Goal: Task Accomplishment & Management: Manage account settings

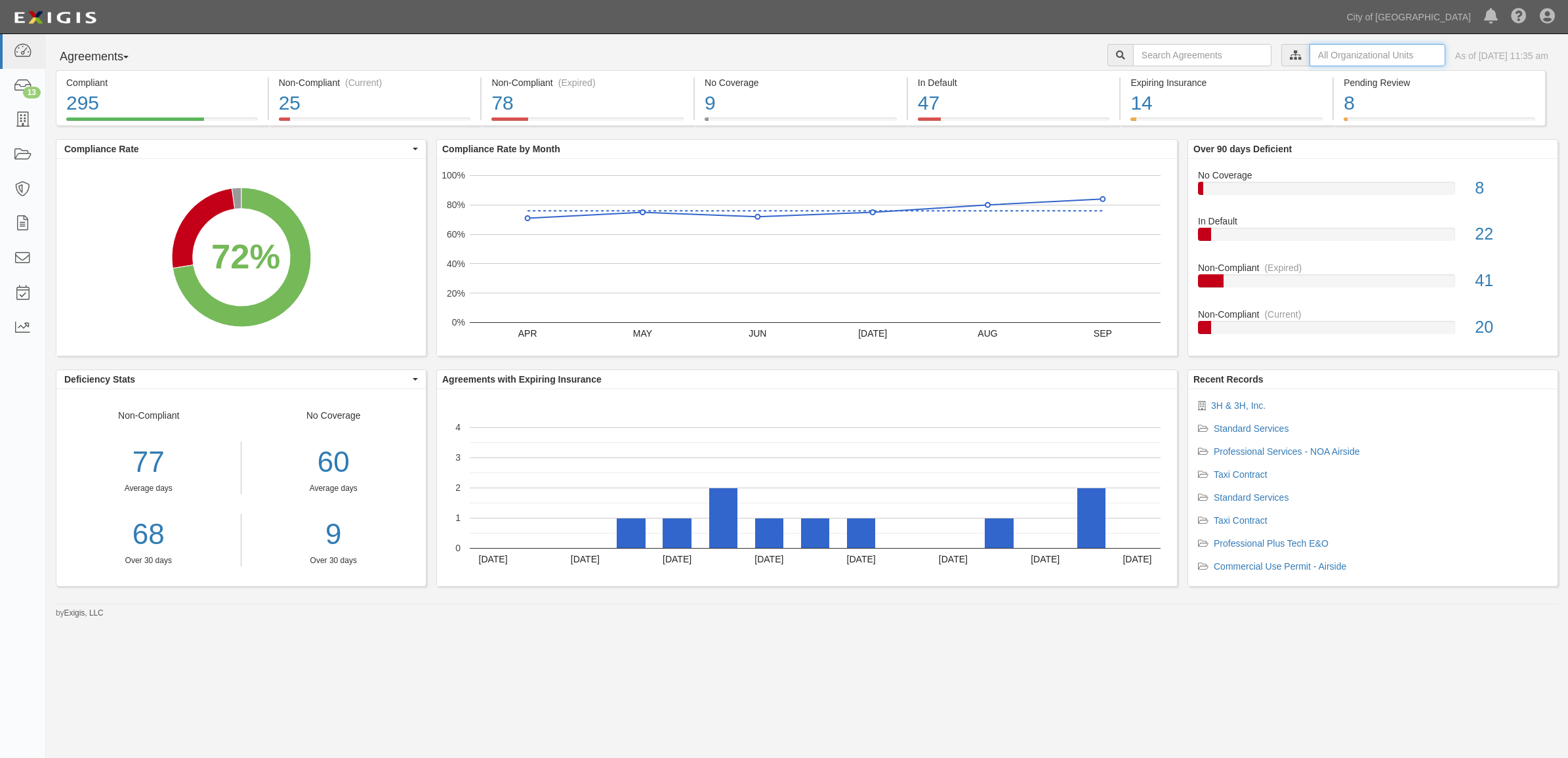
drag, startPoint x: 1323, startPoint y: 51, endPoint x: 1306, endPoint y: 68, distance: 24.0
click at [1322, 51] on input "text" at bounding box center [1377, 55] width 136 height 22
drag, startPoint x: 1158, startPoint y: 74, endPoint x: 1163, endPoint y: 109, distance: 35.4
click at [1158, 74] on label "City of Phoenix, Aviation Department" at bounding box center [1263, 78] width 228 height 13
click at [1152, 106] on input "Contracts & Services" at bounding box center [1152, 105] width 9 height 9
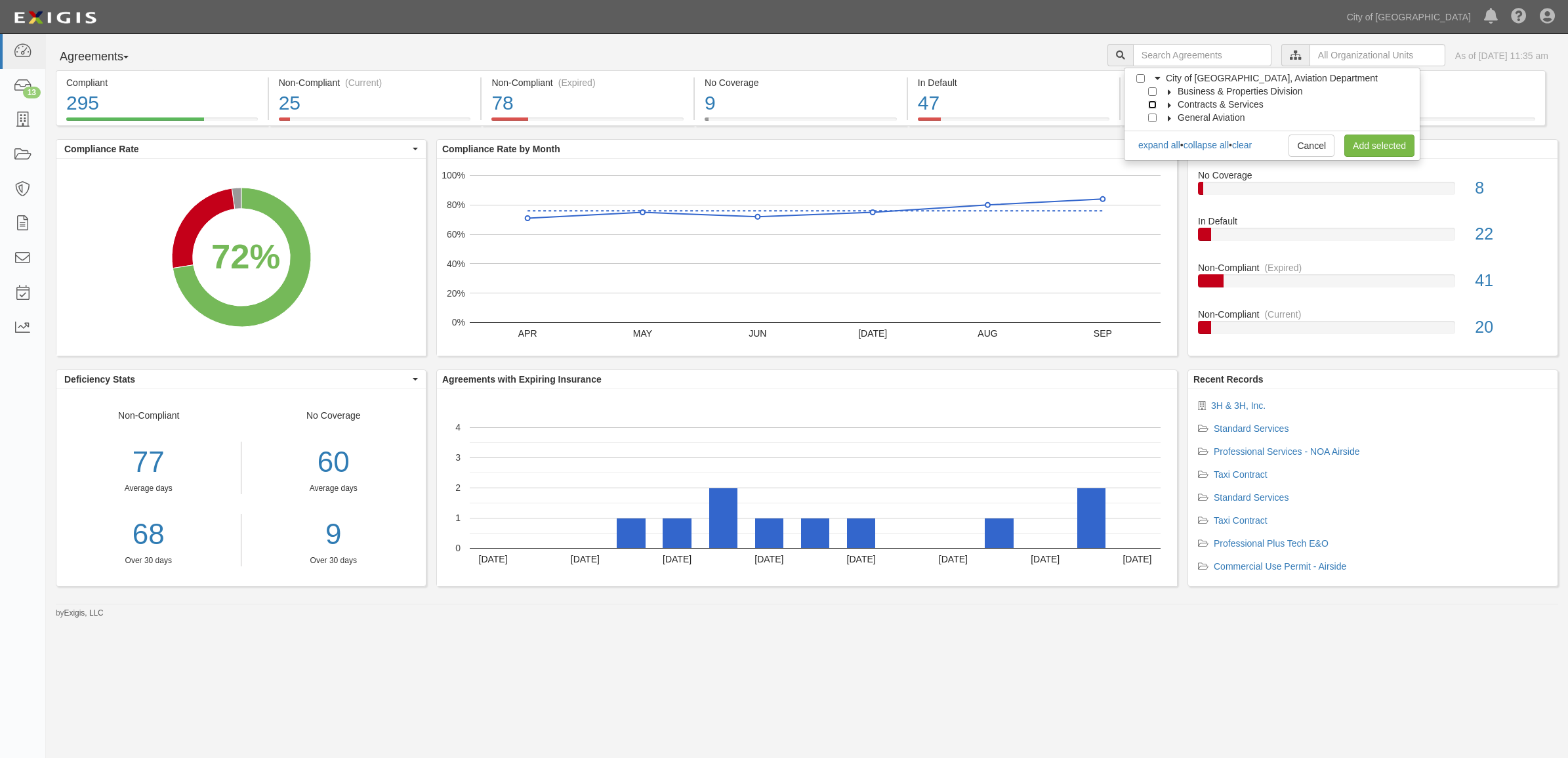
checkbox input "true"
click at [1397, 145] on link "Add selected" at bounding box center [1379, 145] width 71 height 22
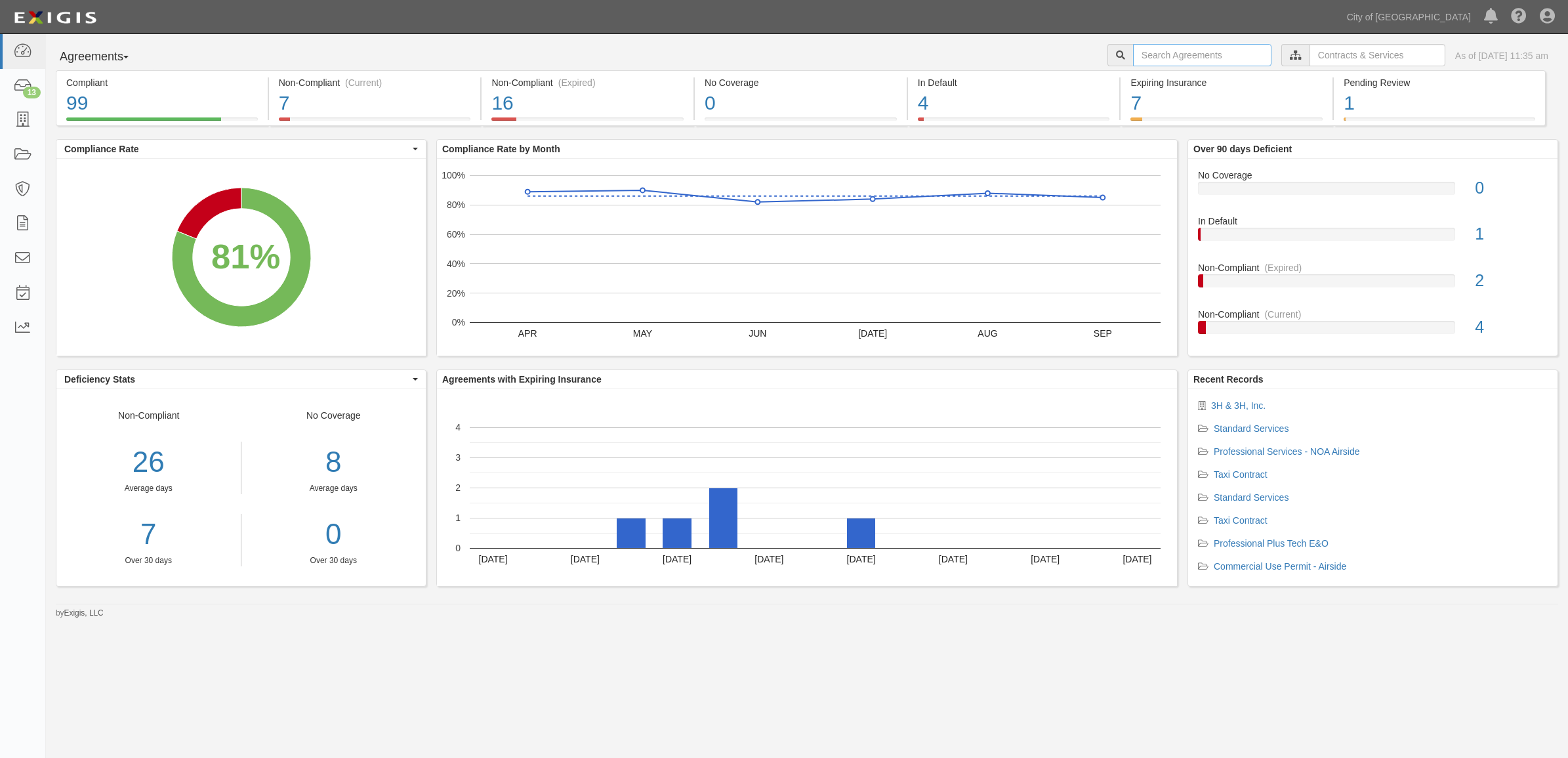
click at [1188, 57] on input "text" at bounding box center [1202, 55] width 138 height 22
type input "loomacres"
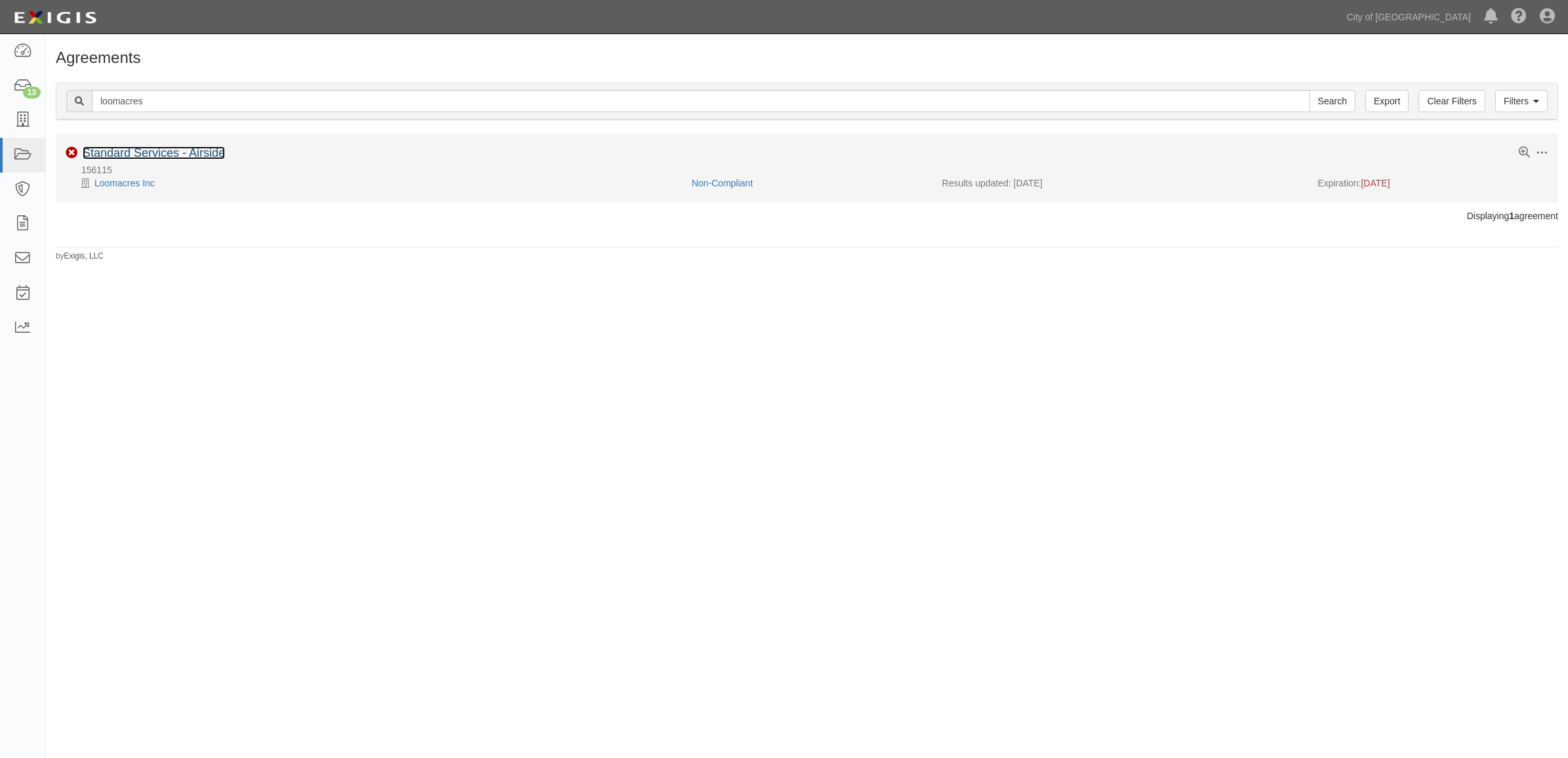
click at [181, 155] on link "Standard Services - Airside" at bounding box center [154, 153] width 142 height 13
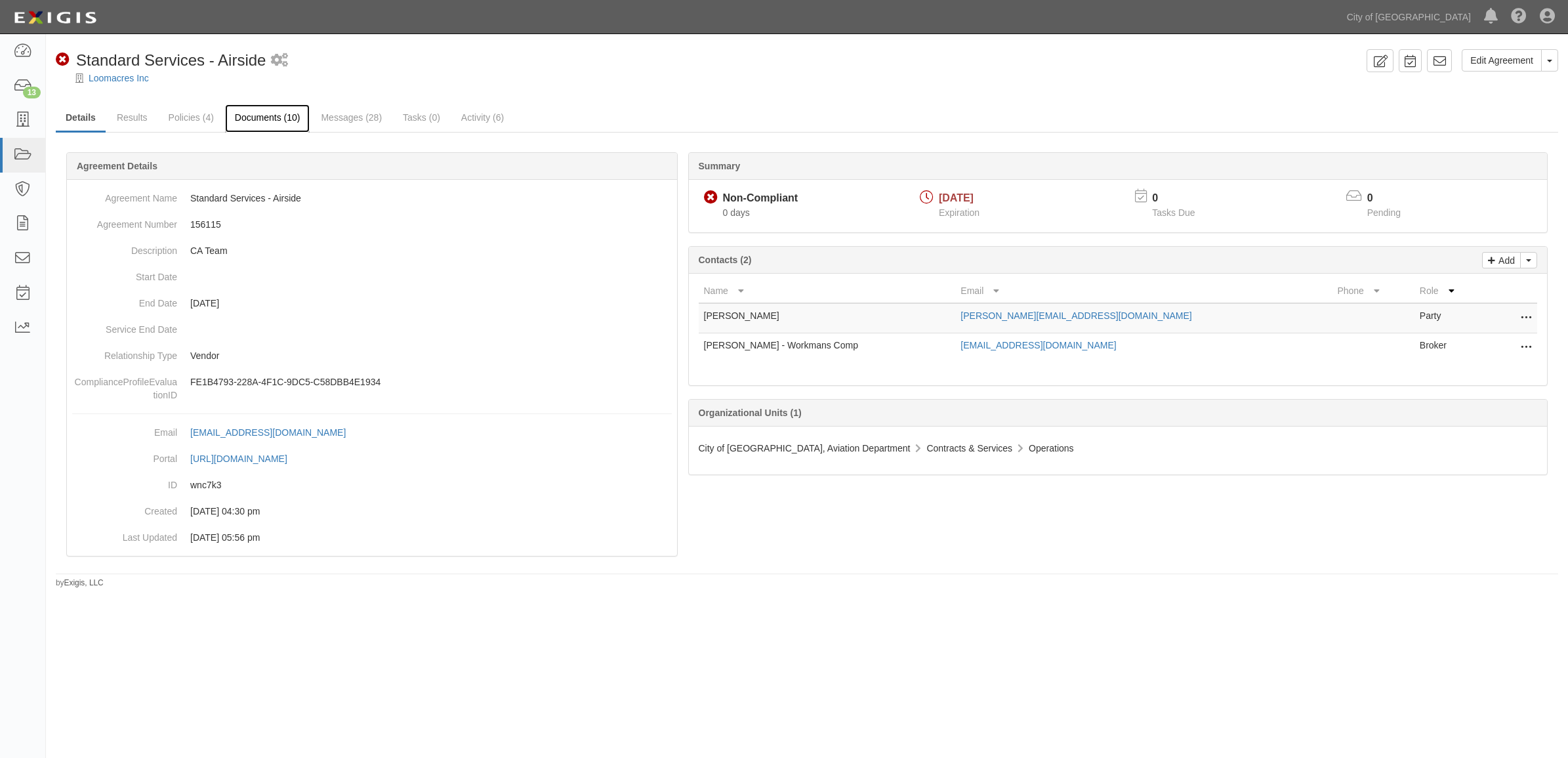
click at [284, 123] on link "Documents (10)" at bounding box center [267, 118] width 85 height 28
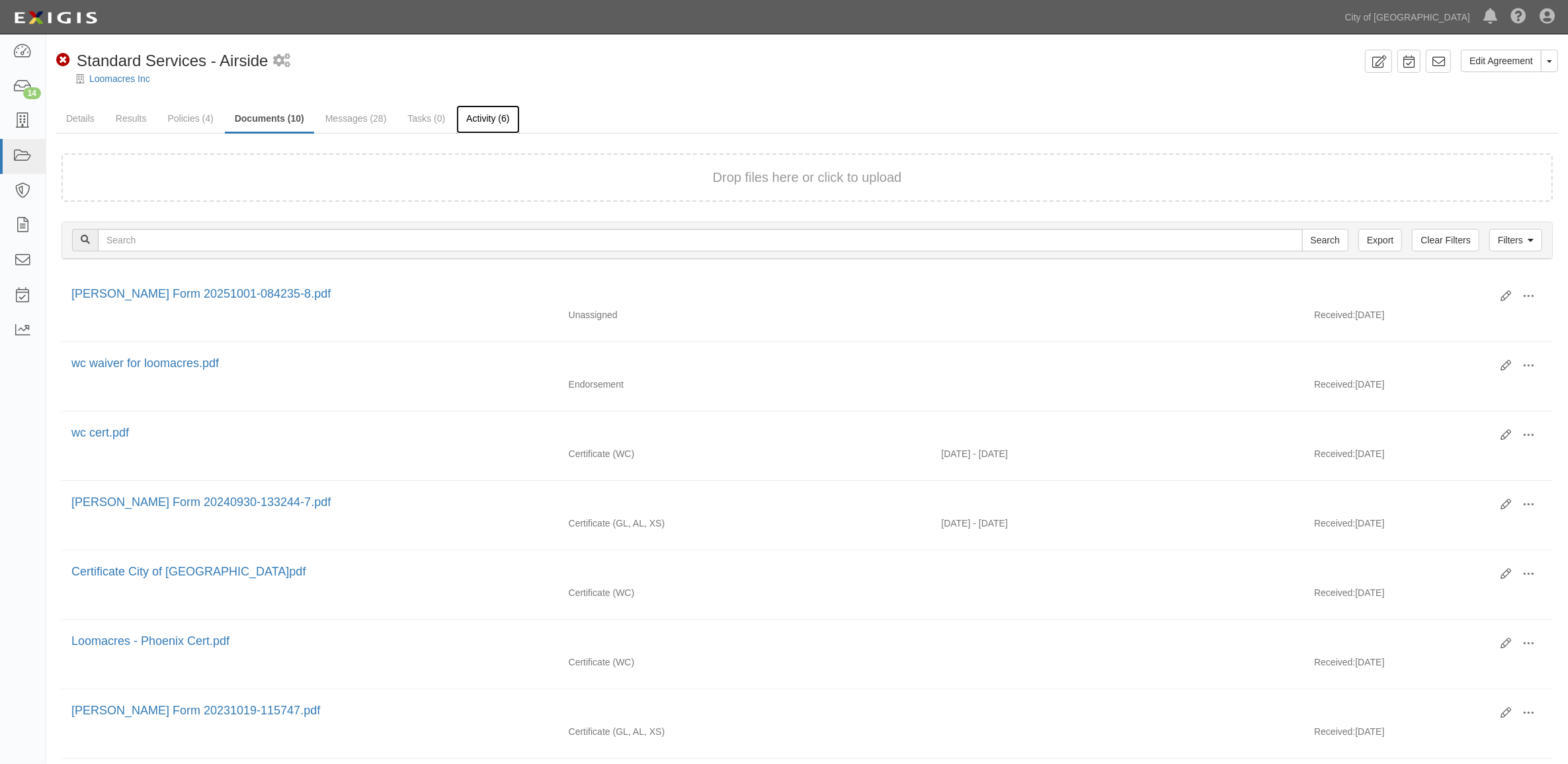
click at [495, 123] on link "Activity (6)" at bounding box center [487, 119] width 63 height 28
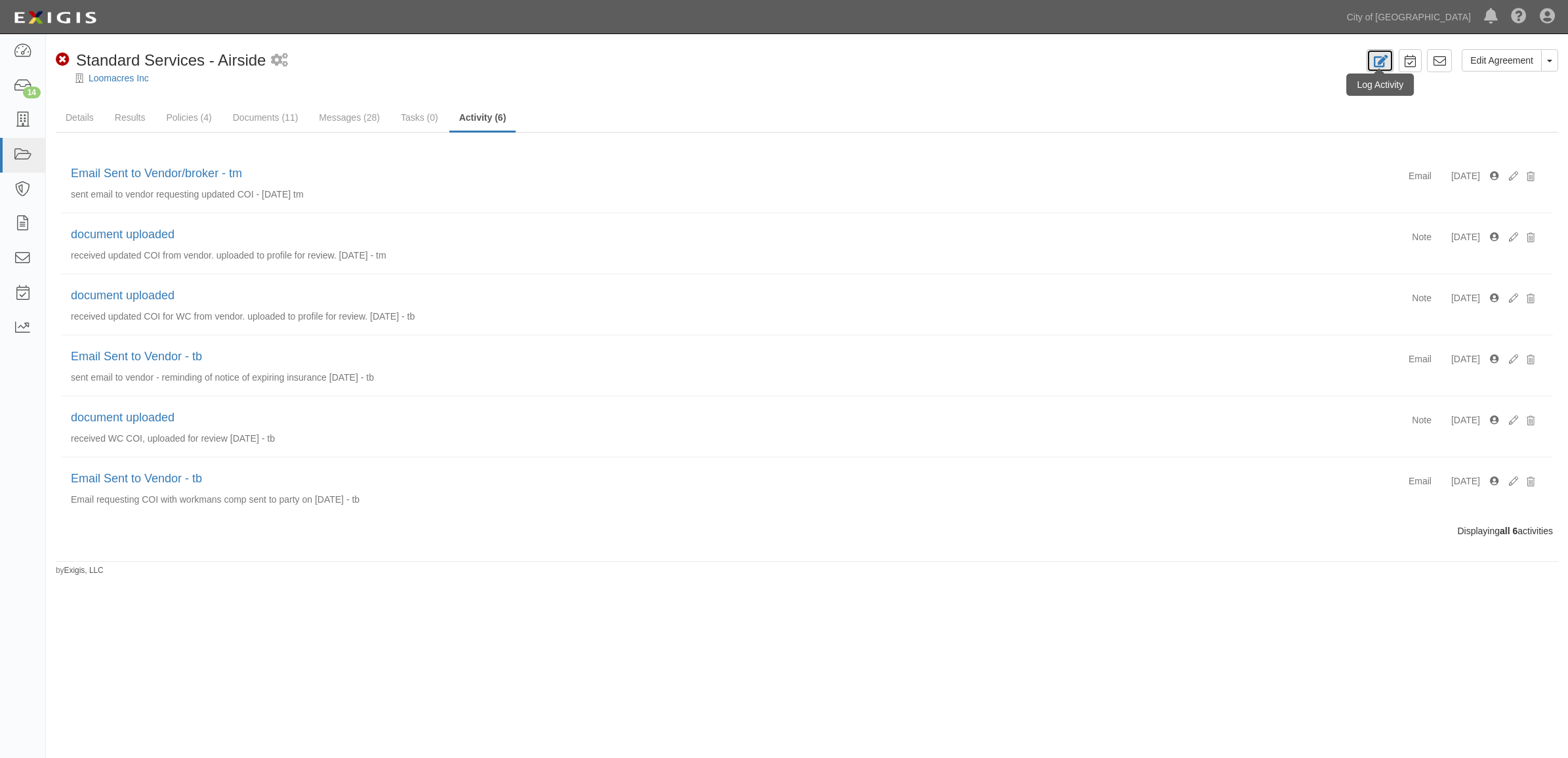
click at [1385, 59] on icon at bounding box center [1380, 61] width 15 height 12
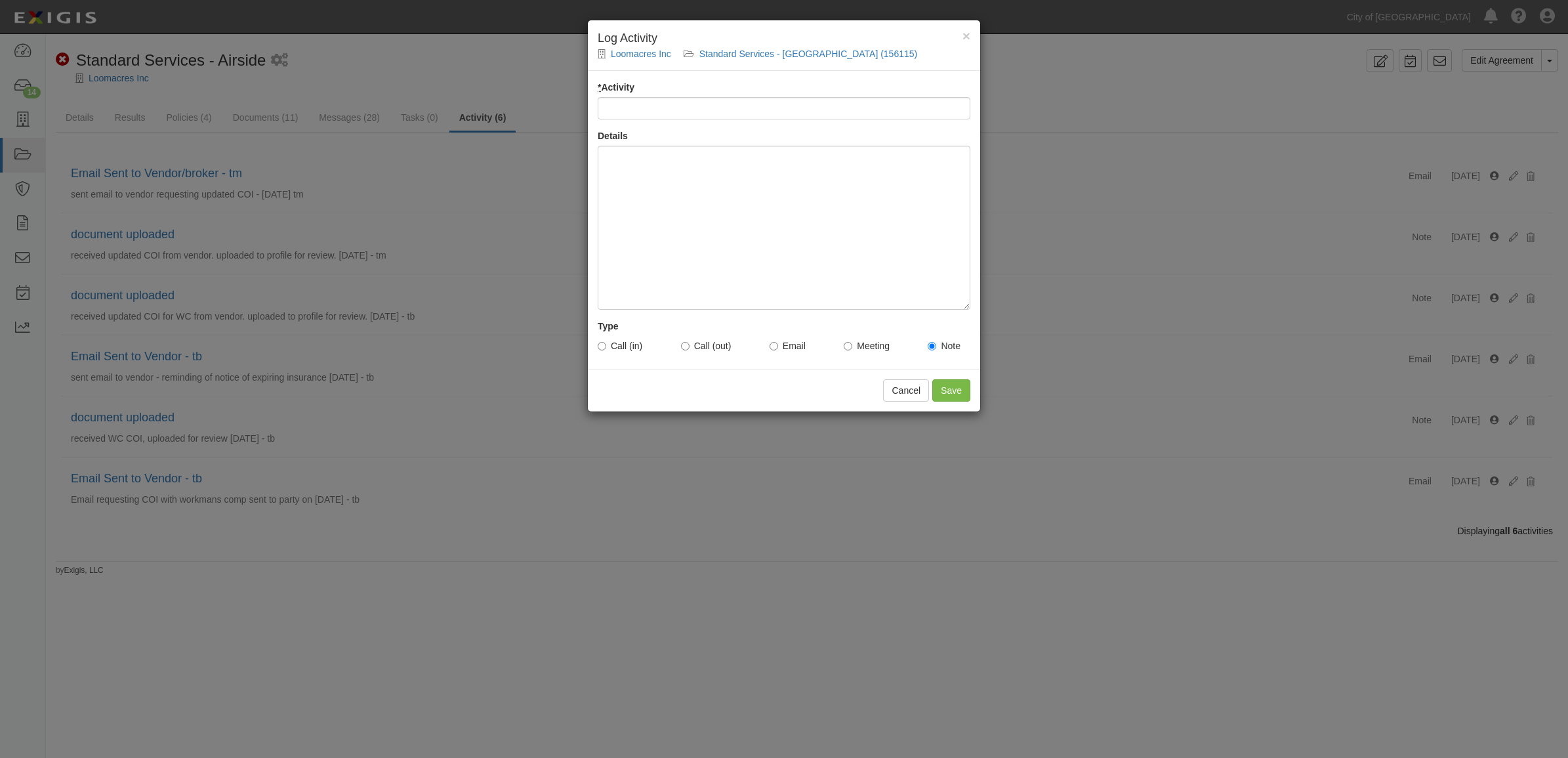
type input "uploaded document"
click at [939, 389] on input "Save" at bounding box center [951, 390] width 38 height 22
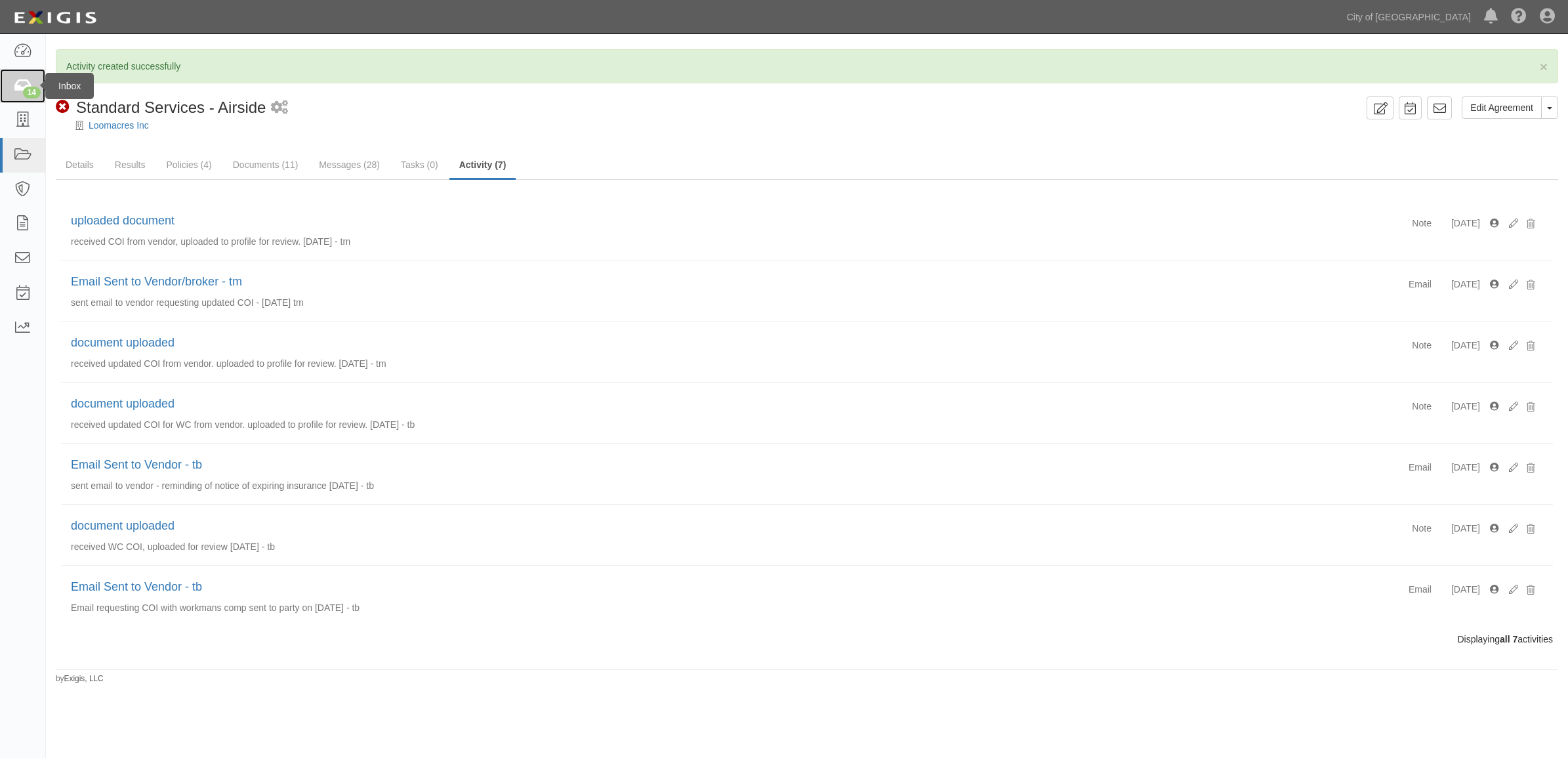
drag, startPoint x: 34, startPoint y: 85, endPoint x: 45, endPoint y: 90, distance: 12.1
click at [34, 85] on link "14" at bounding box center [23, 86] width 46 height 35
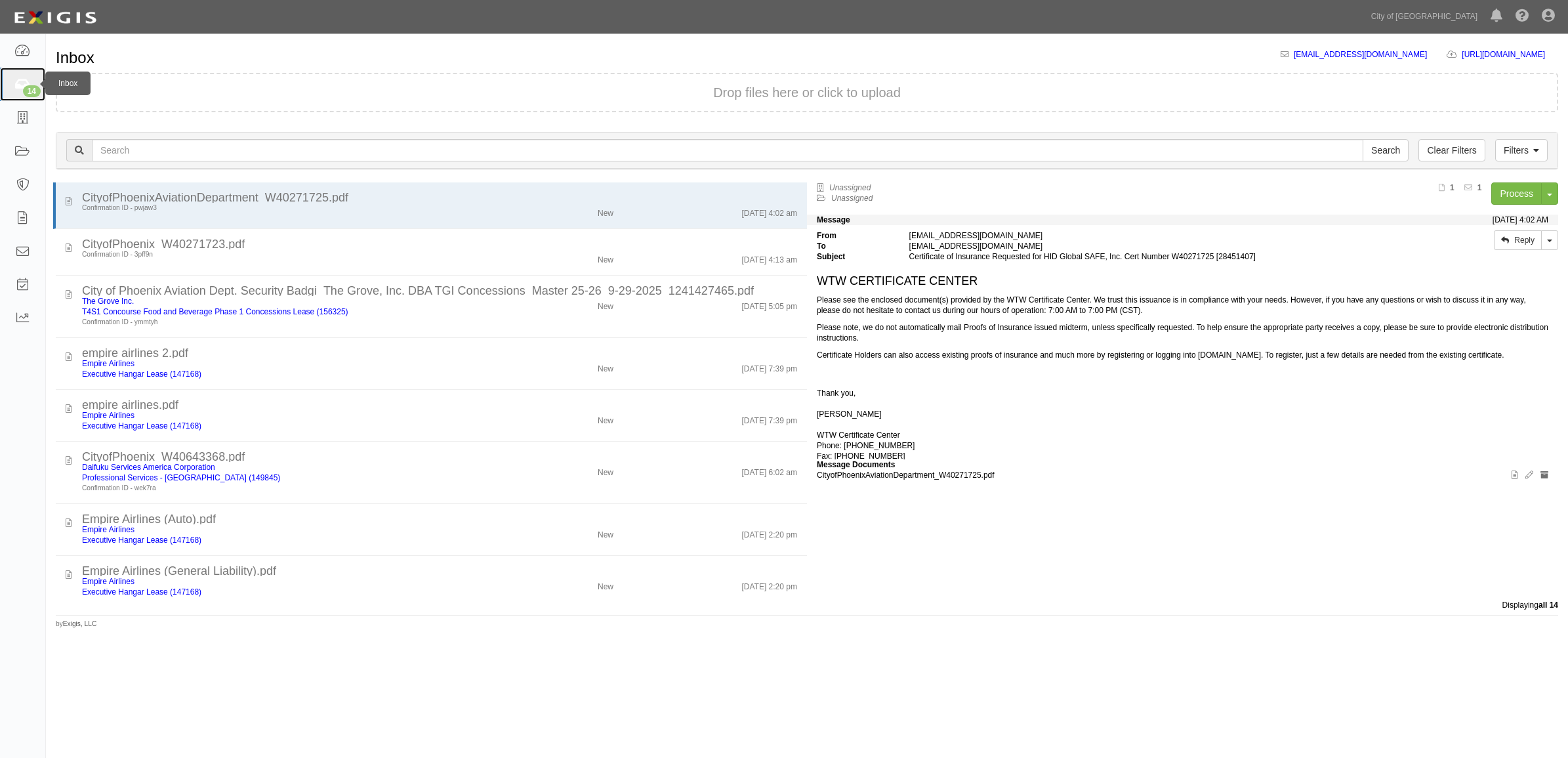
click at [28, 80] on icon at bounding box center [22, 84] width 15 height 12
click at [21, 56] on icon at bounding box center [22, 51] width 15 height 12
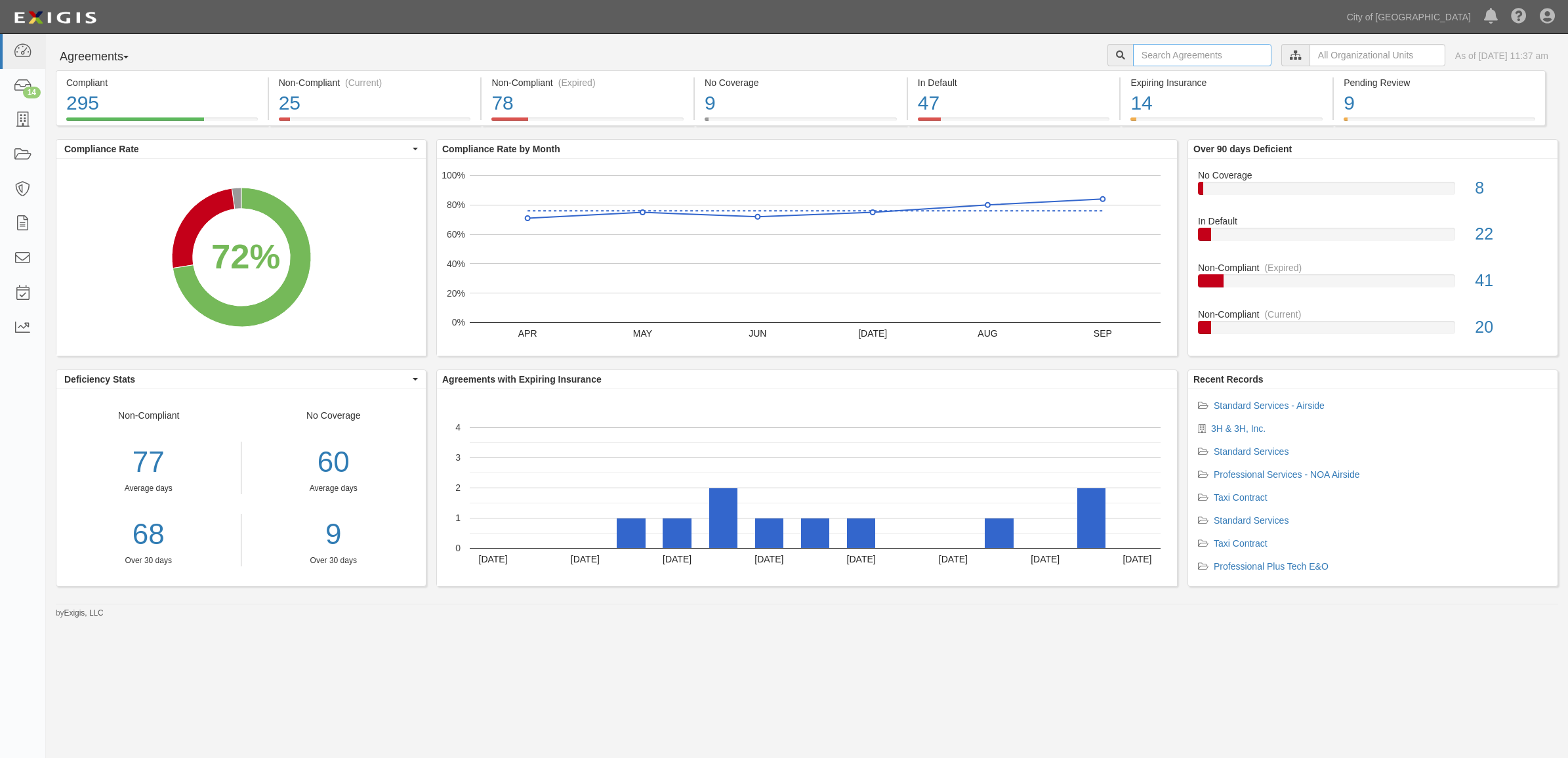
click at [1182, 57] on input "text" at bounding box center [1202, 55] width 138 height 22
click at [1175, 71] on div "Expiring Insurance 14 3% (14 out of 407 agreements)" at bounding box center [1226, 98] width 212 height 56
click at [1175, 57] on input "text" at bounding box center [1202, 55] width 138 height 22
type input "da"
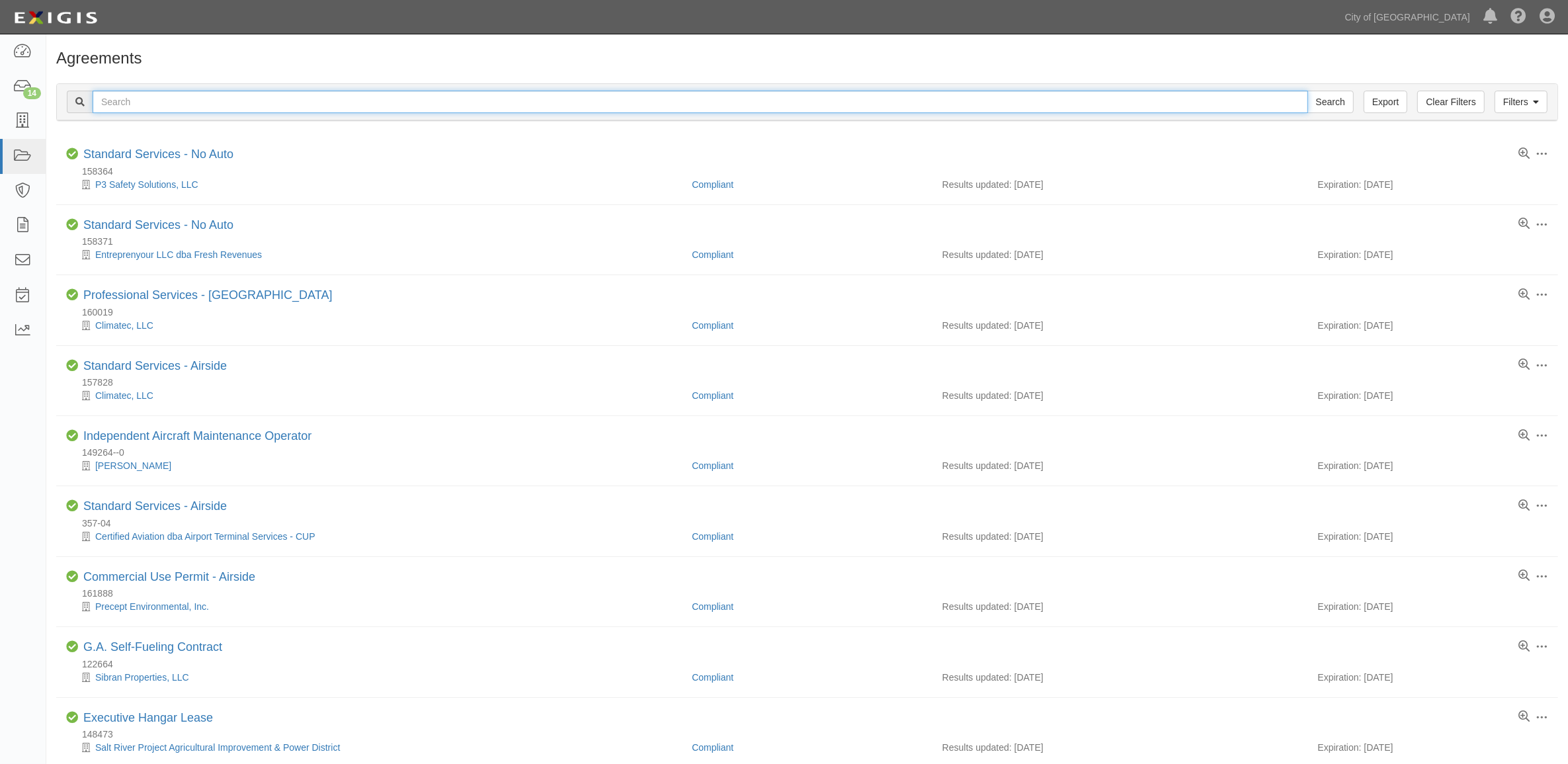
click at [424, 113] on input "text" at bounding box center [700, 101] width 1216 height 22
type input "daifuku"
click at [1307, 90] on input "Search" at bounding box center [1330, 101] width 47 height 22
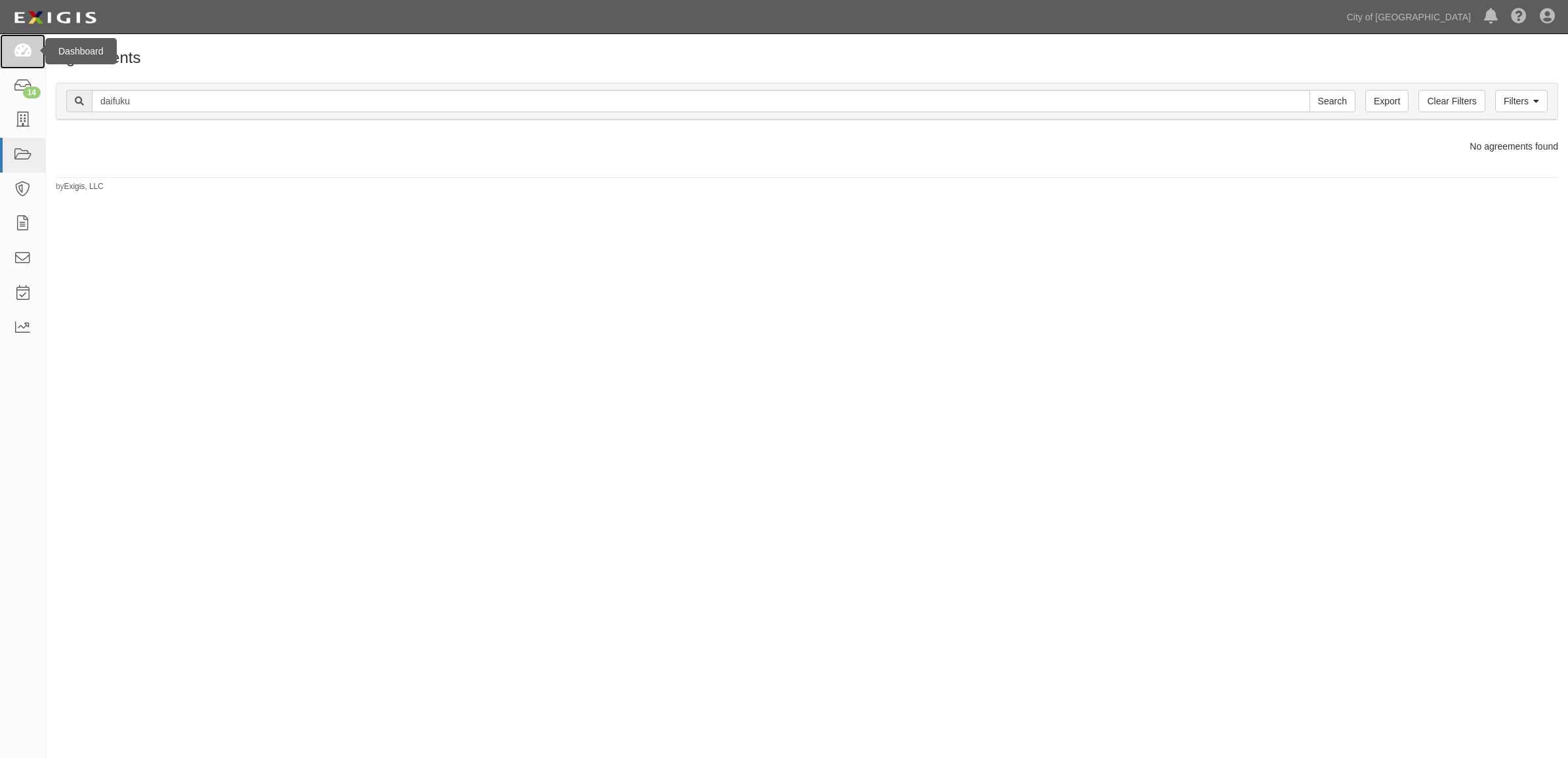
click at [31, 57] on icon at bounding box center [22, 51] width 18 height 15
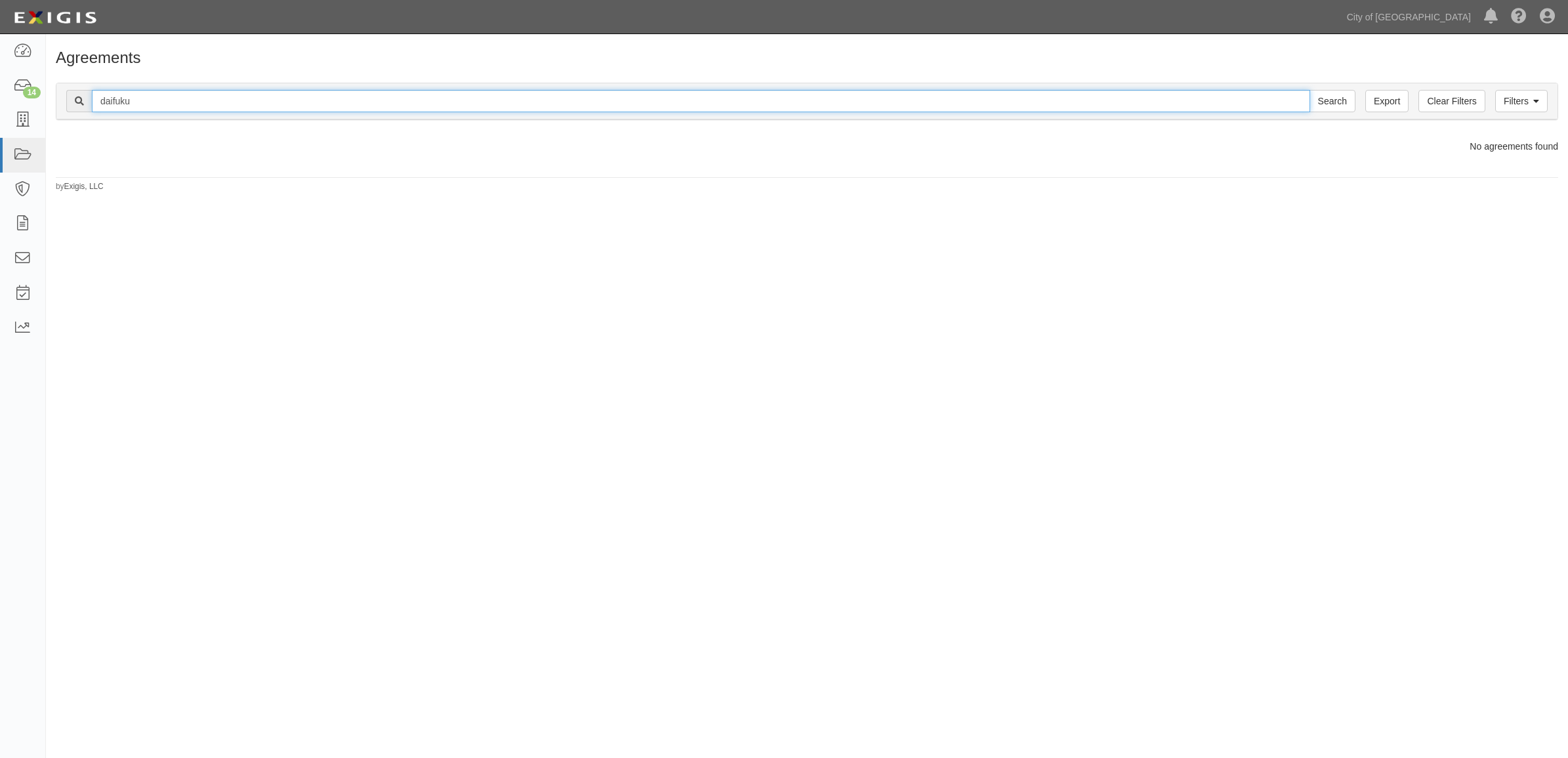
click at [195, 107] on input "daifuku" at bounding box center [701, 101] width 1218 height 22
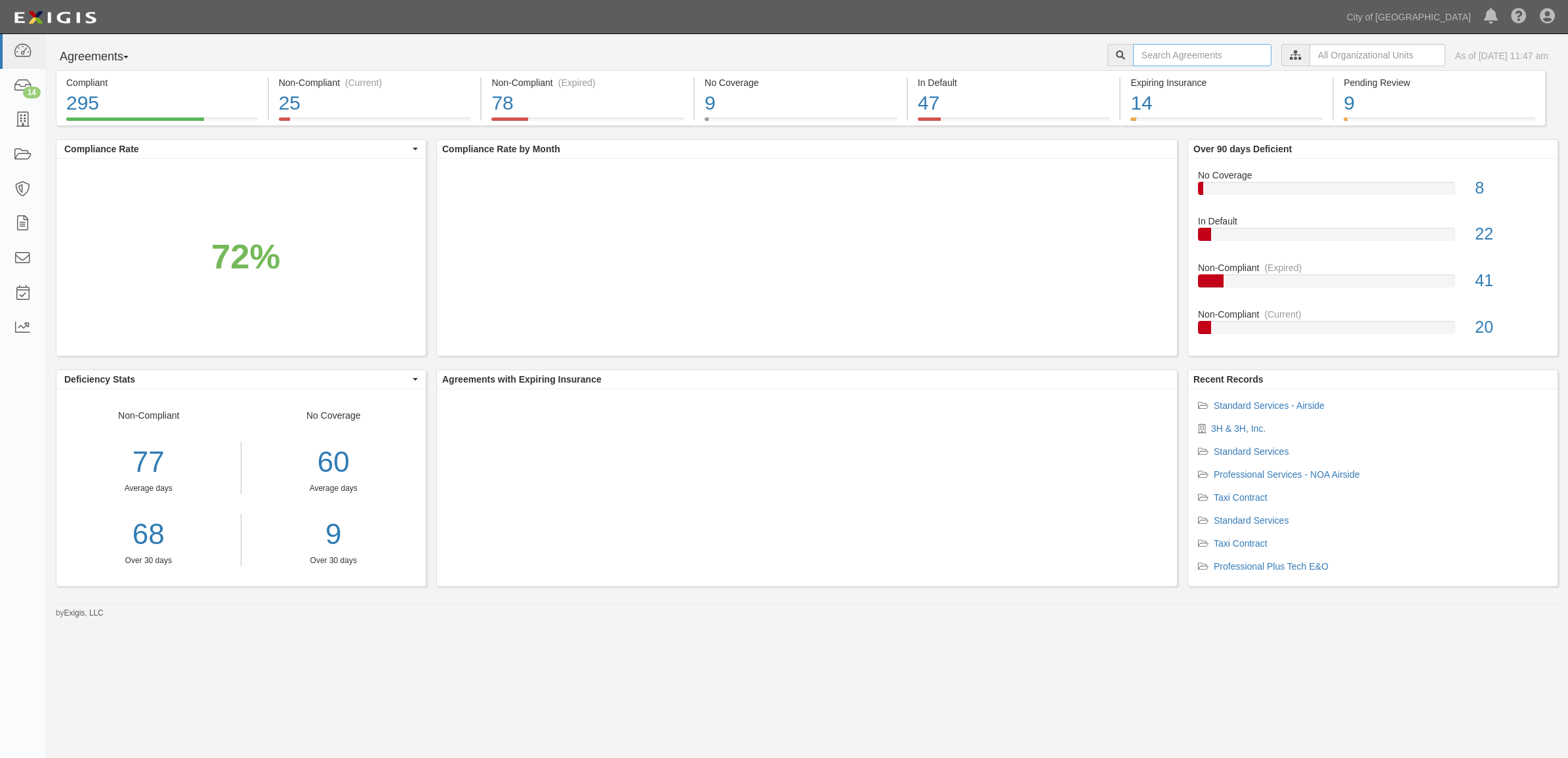
click at [1207, 46] on input "text" at bounding box center [1202, 55] width 138 height 22
paste input "daifuku"
type input "daifuku"
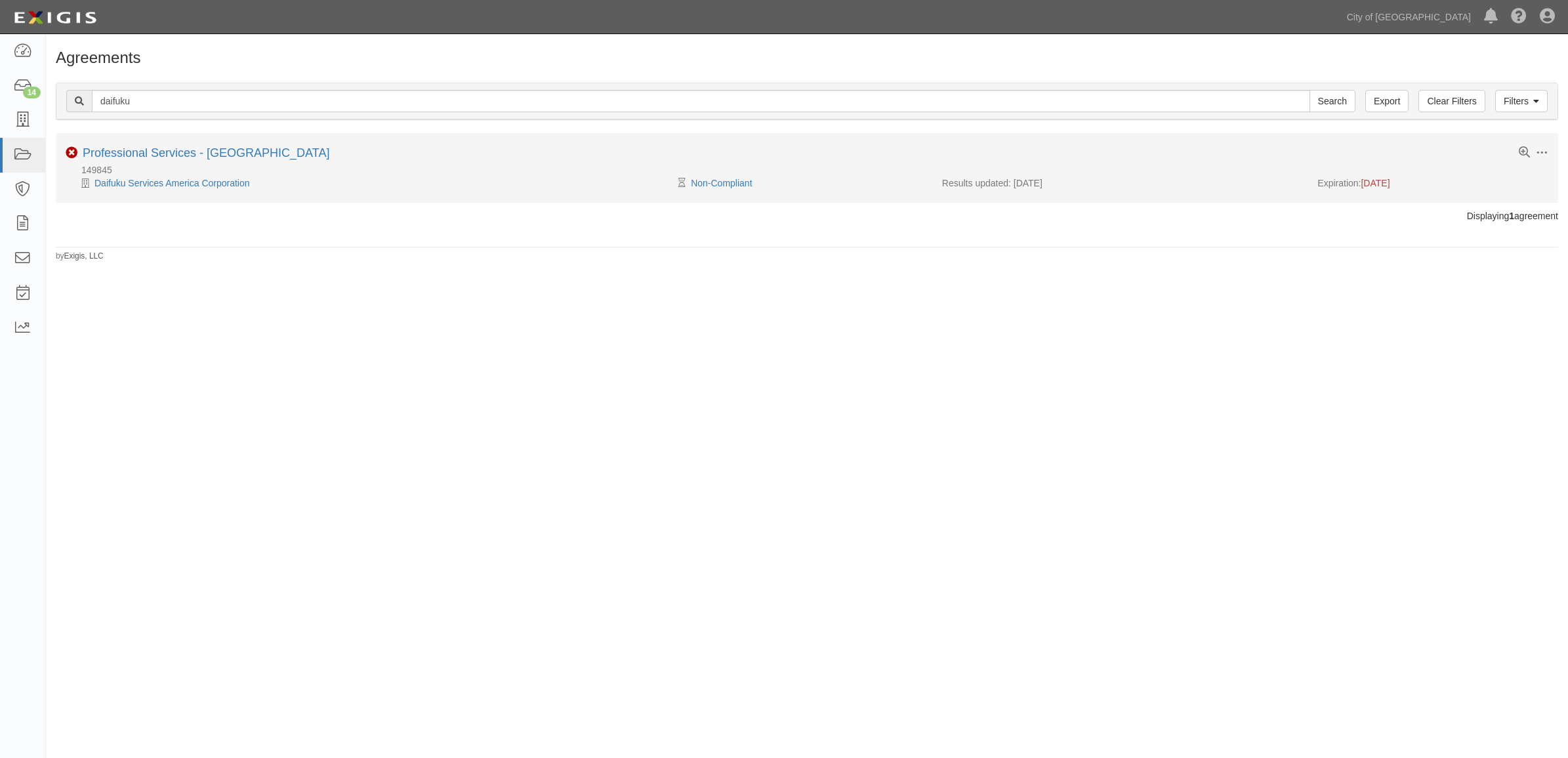
click at [148, 144] on li "Toggle Agreement Dropdown Edit Log activity Add task Send message Archive Non-C…" at bounding box center [806, 167] width 1502 height 69
click at [144, 150] on link "Professional Services - [GEOGRAPHIC_DATA]" at bounding box center [206, 153] width 247 height 13
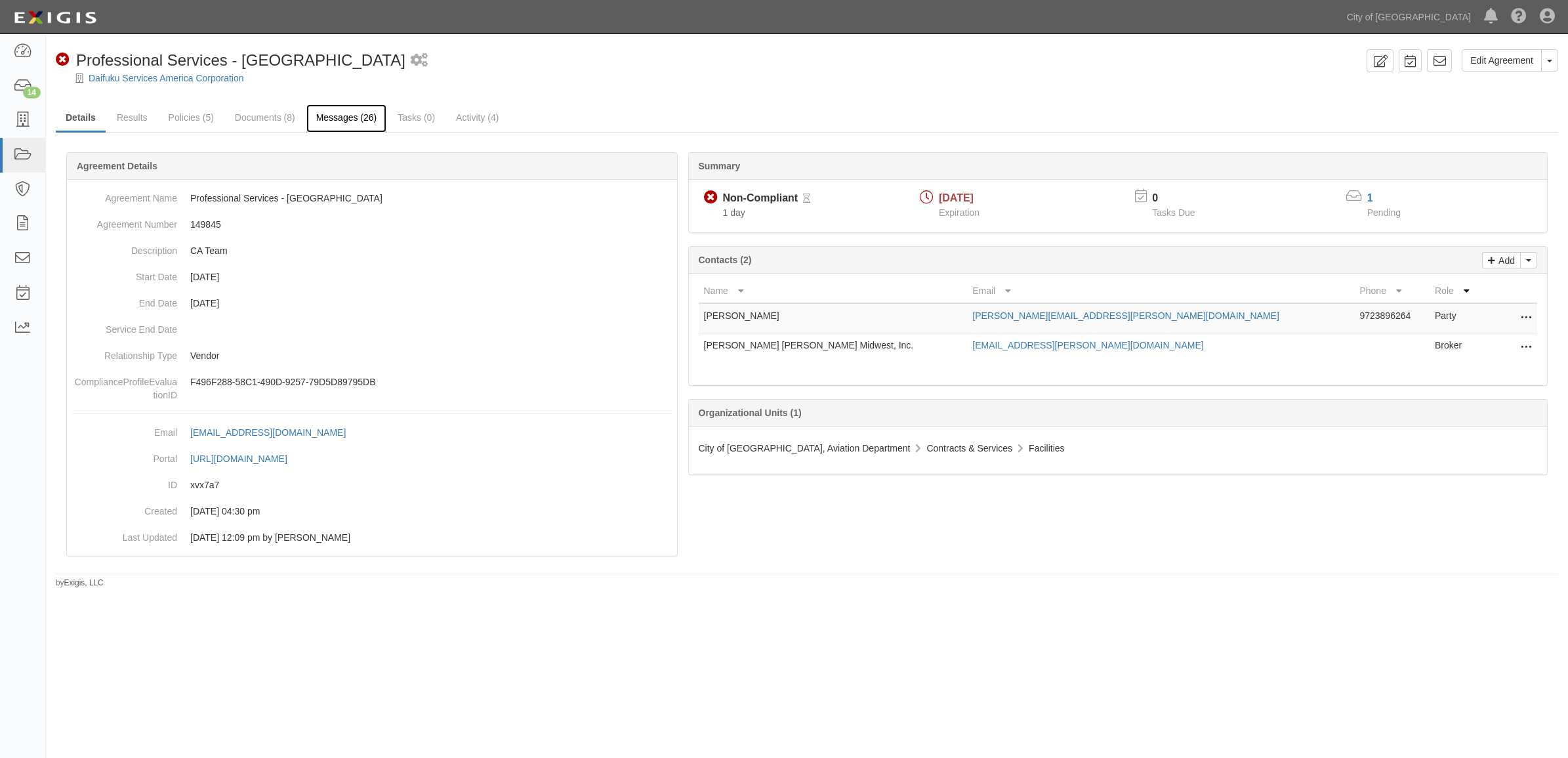
click at [310, 128] on link "Messages (26)" at bounding box center [347, 118] width 81 height 28
click at [273, 126] on link "Documents (8)" at bounding box center [264, 118] width 80 height 28
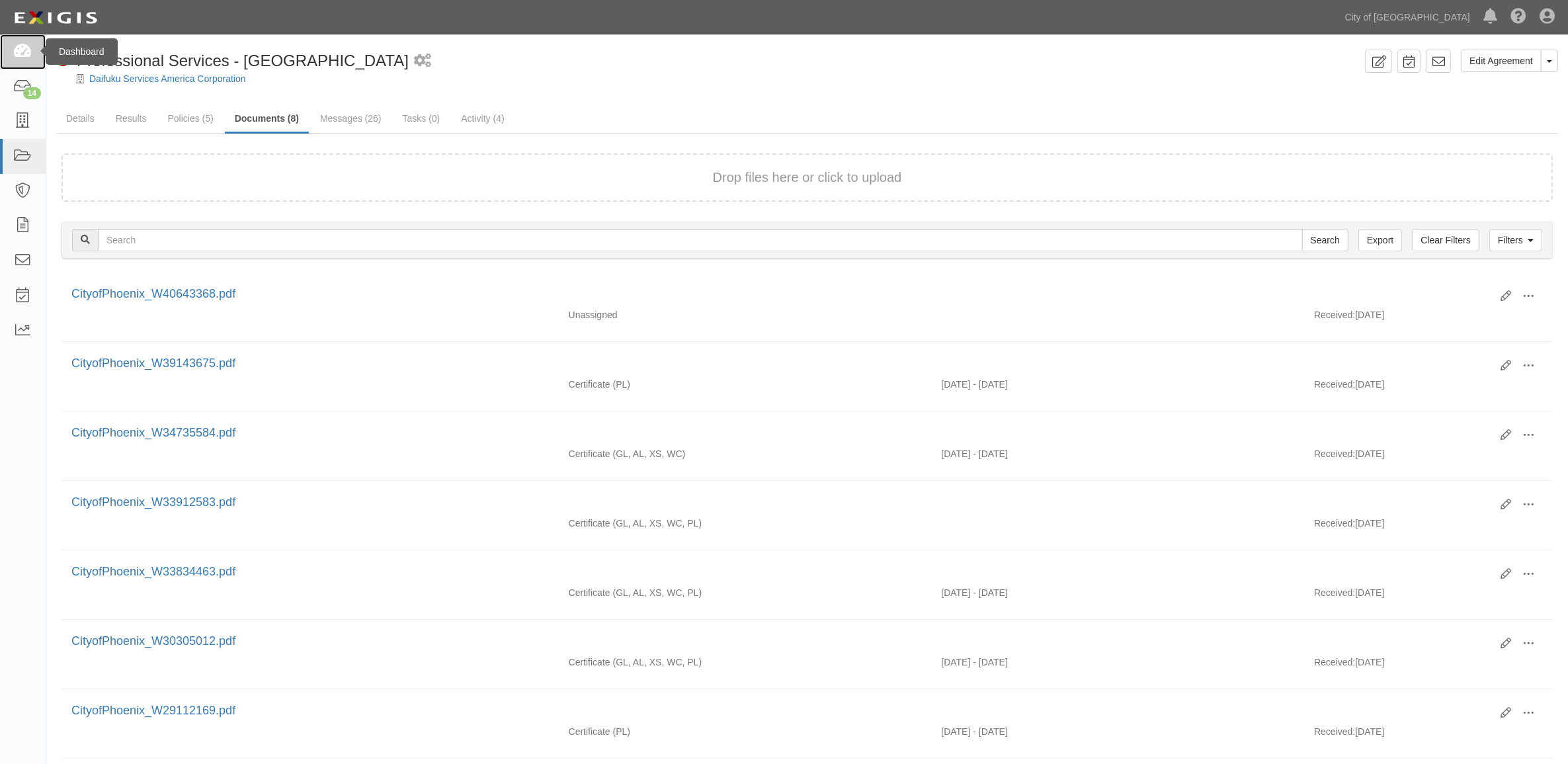
click at [2, 38] on link at bounding box center [23, 51] width 46 height 35
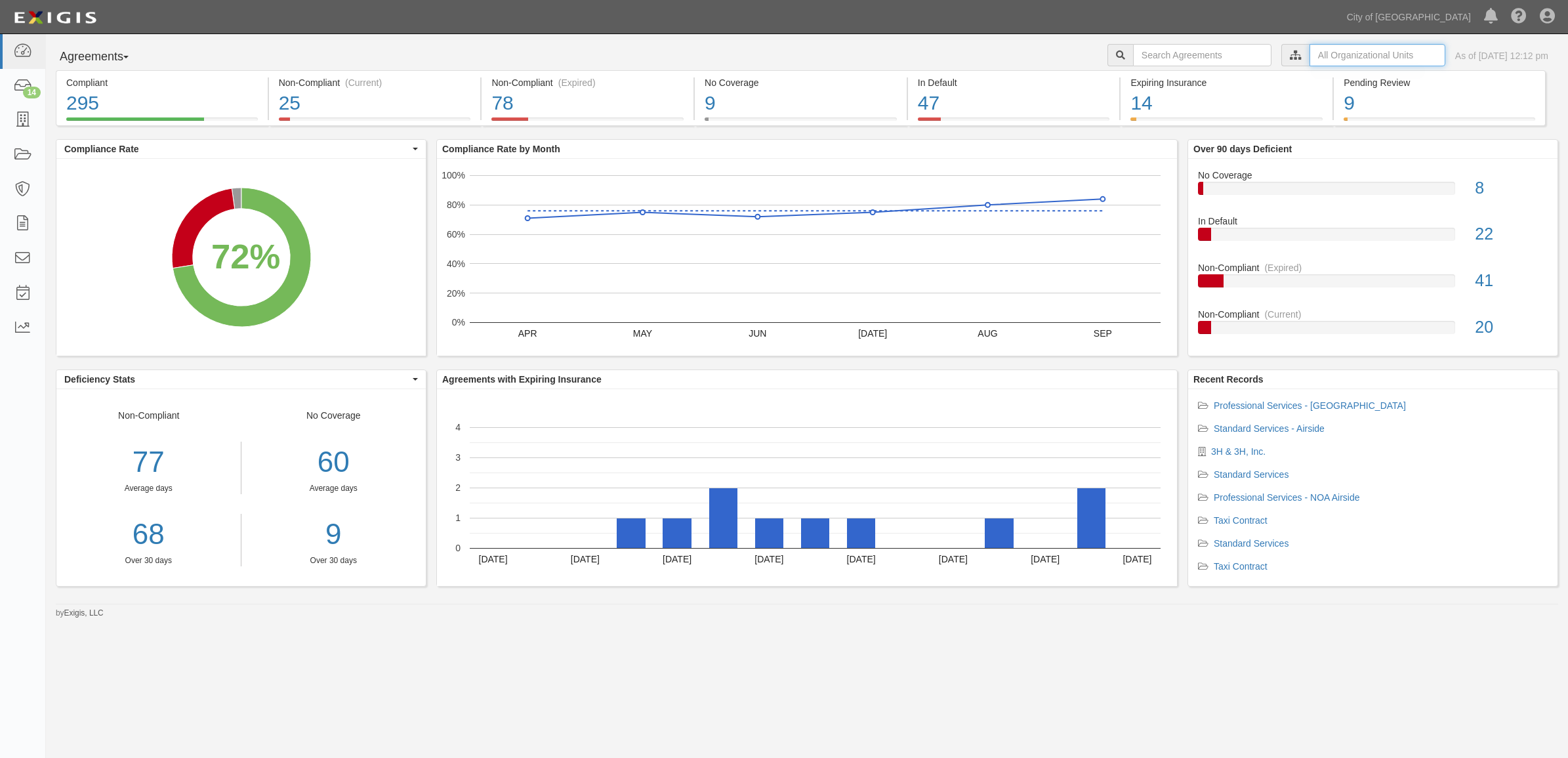
click at [1317, 56] on input "text" at bounding box center [1377, 55] width 136 height 22
click at [1156, 79] on icon at bounding box center [1157, 79] width 10 height 6
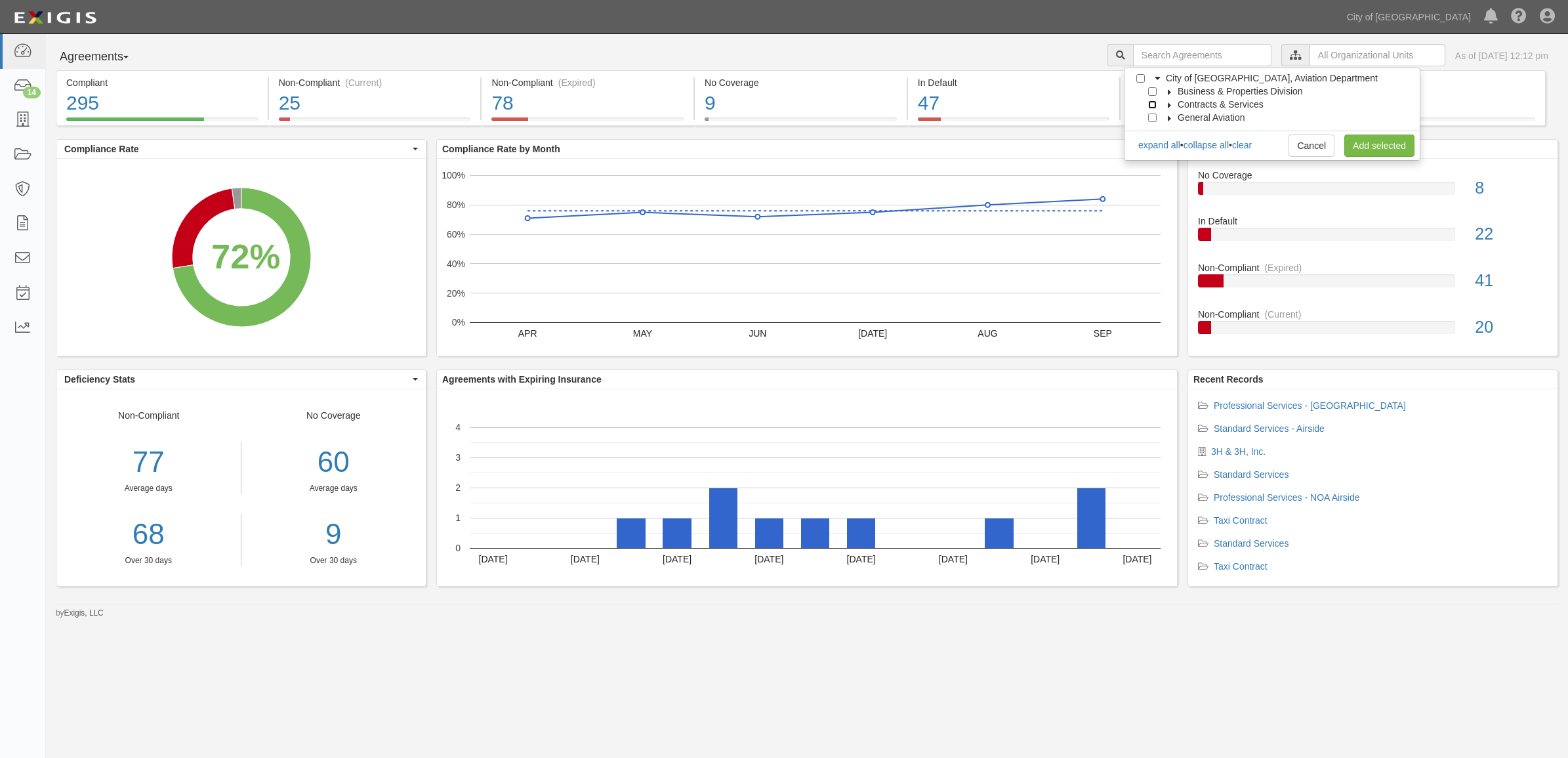
click at [1149, 101] on input "Contracts & Services" at bounding box center [1152, 105] width 9 height 9
checkbox input "true"
click at [1373, 145] on link "Add selected" at bounding box center [1379, 145] width 71 height 22
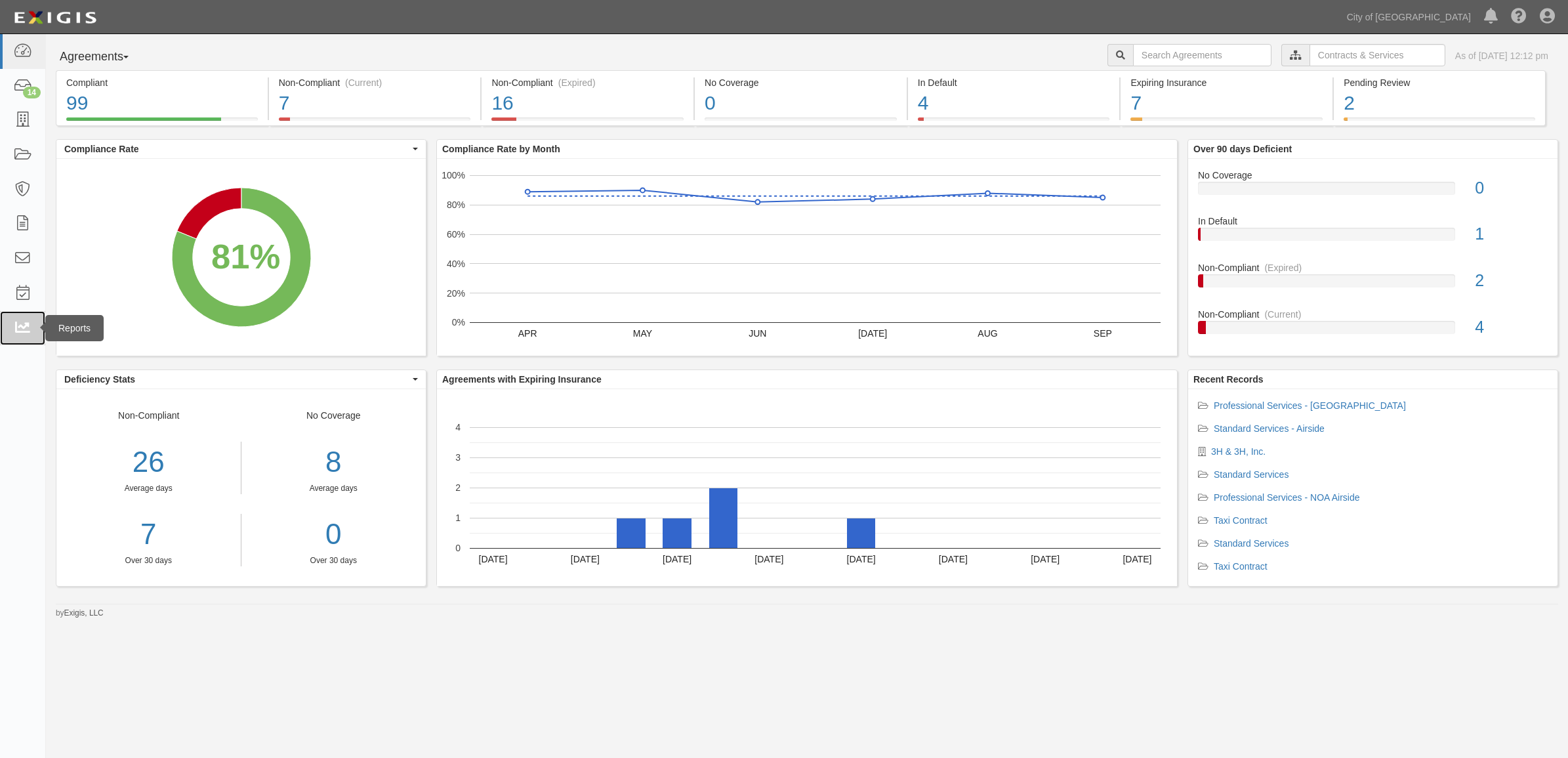
click at [24, 330] on icon at bounding box center [22, 328] width 18 height 15
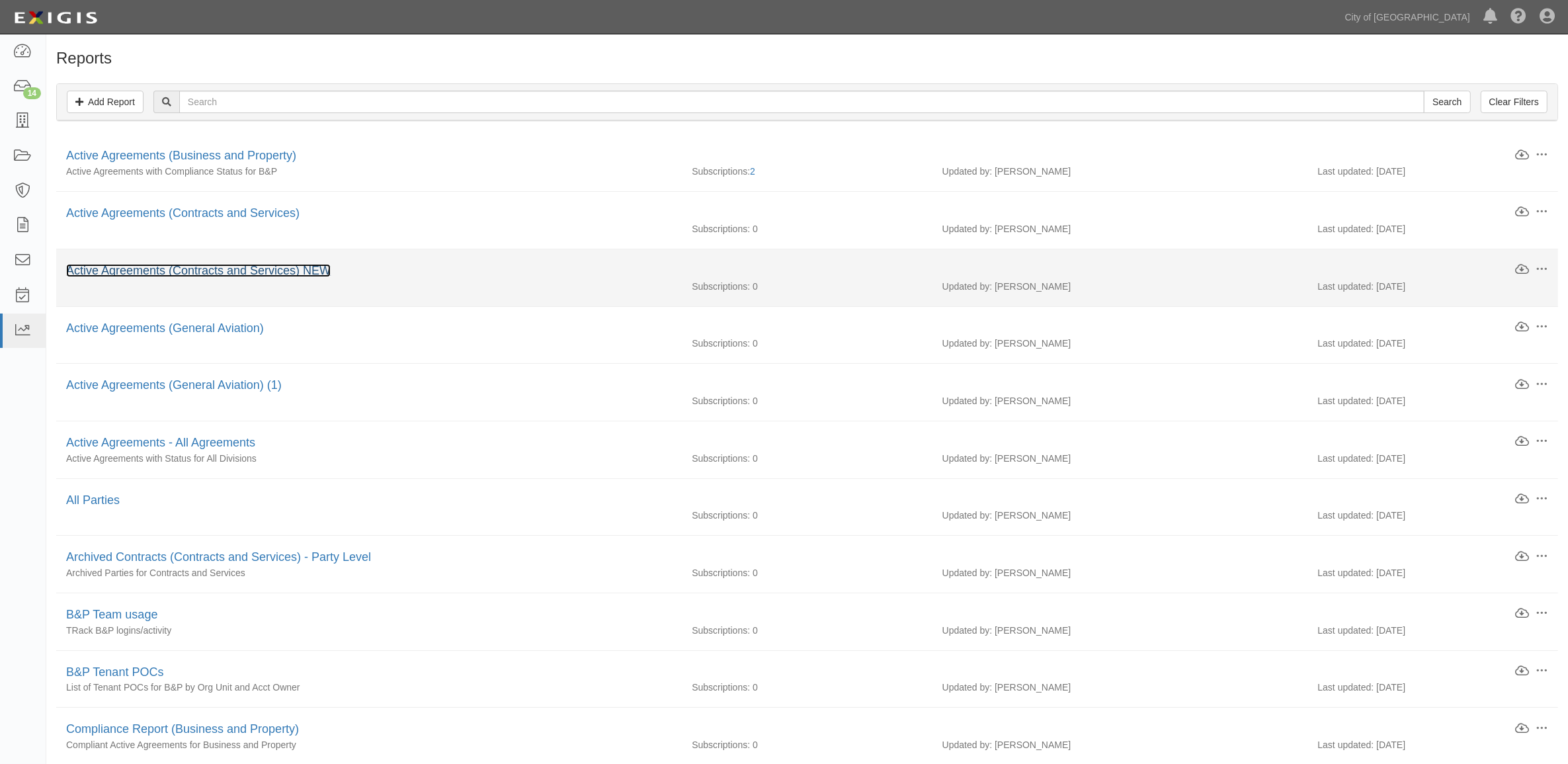
click at [283, 272] on link "Active Agreements (Contracts and Services) NEW" at bounding box center [198, 270] width 264 height 13
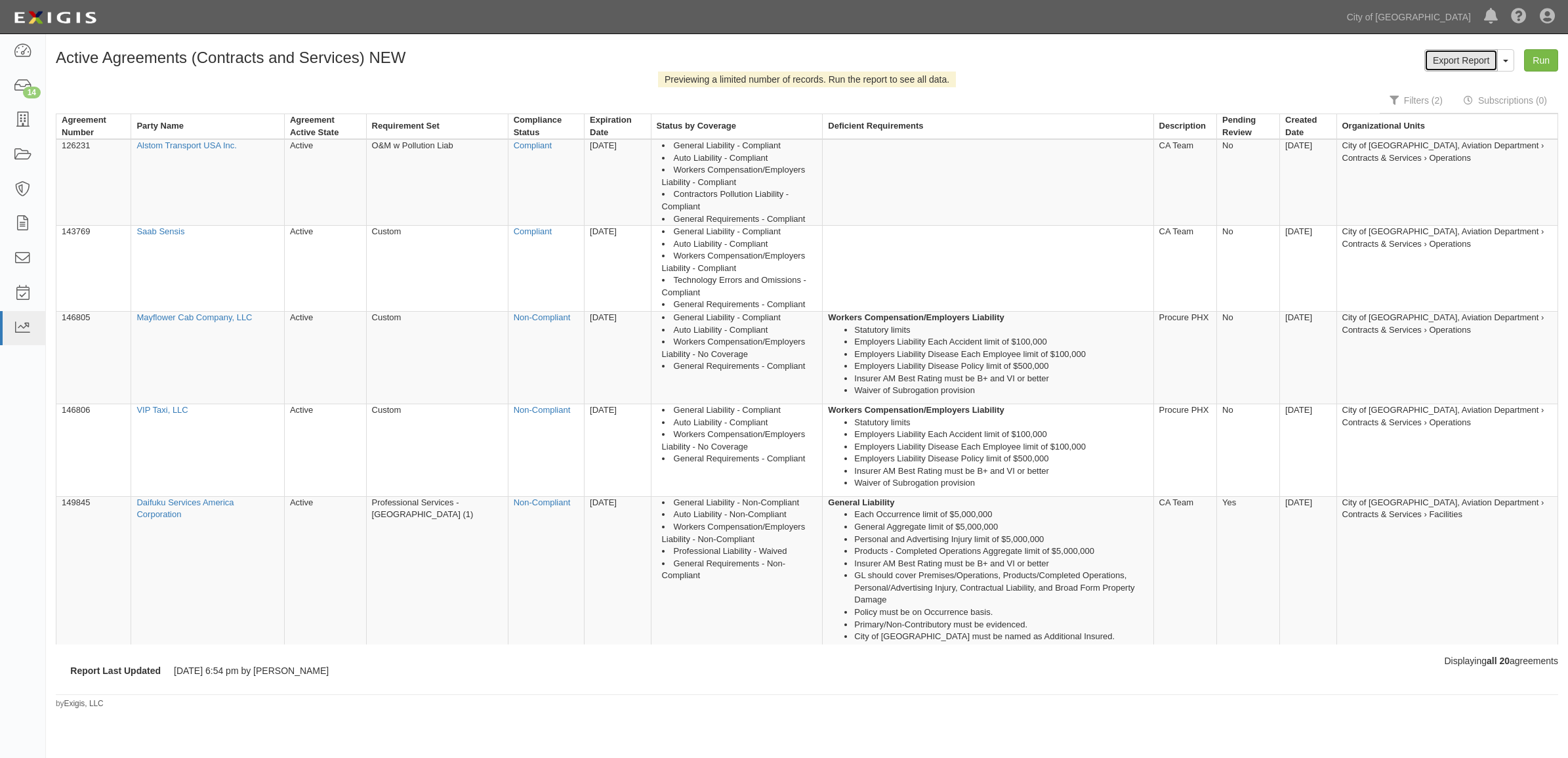
click at [1459, 54] on link "Export Report" at bounding box center [1461, 60] width 73 height 22
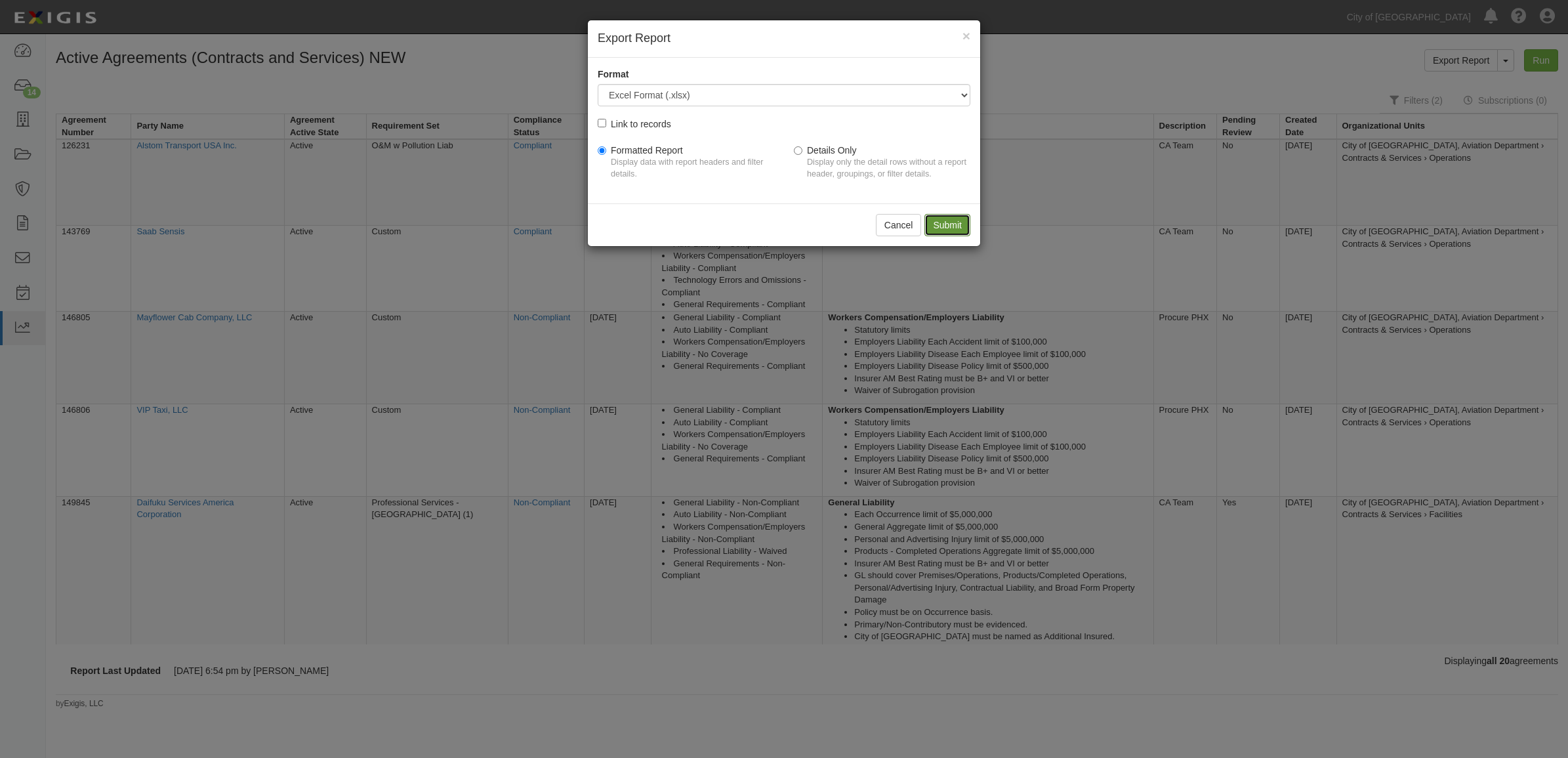
click at [965, 231] on input "Submit" at bounding box center [947, 225] width 46 height 22
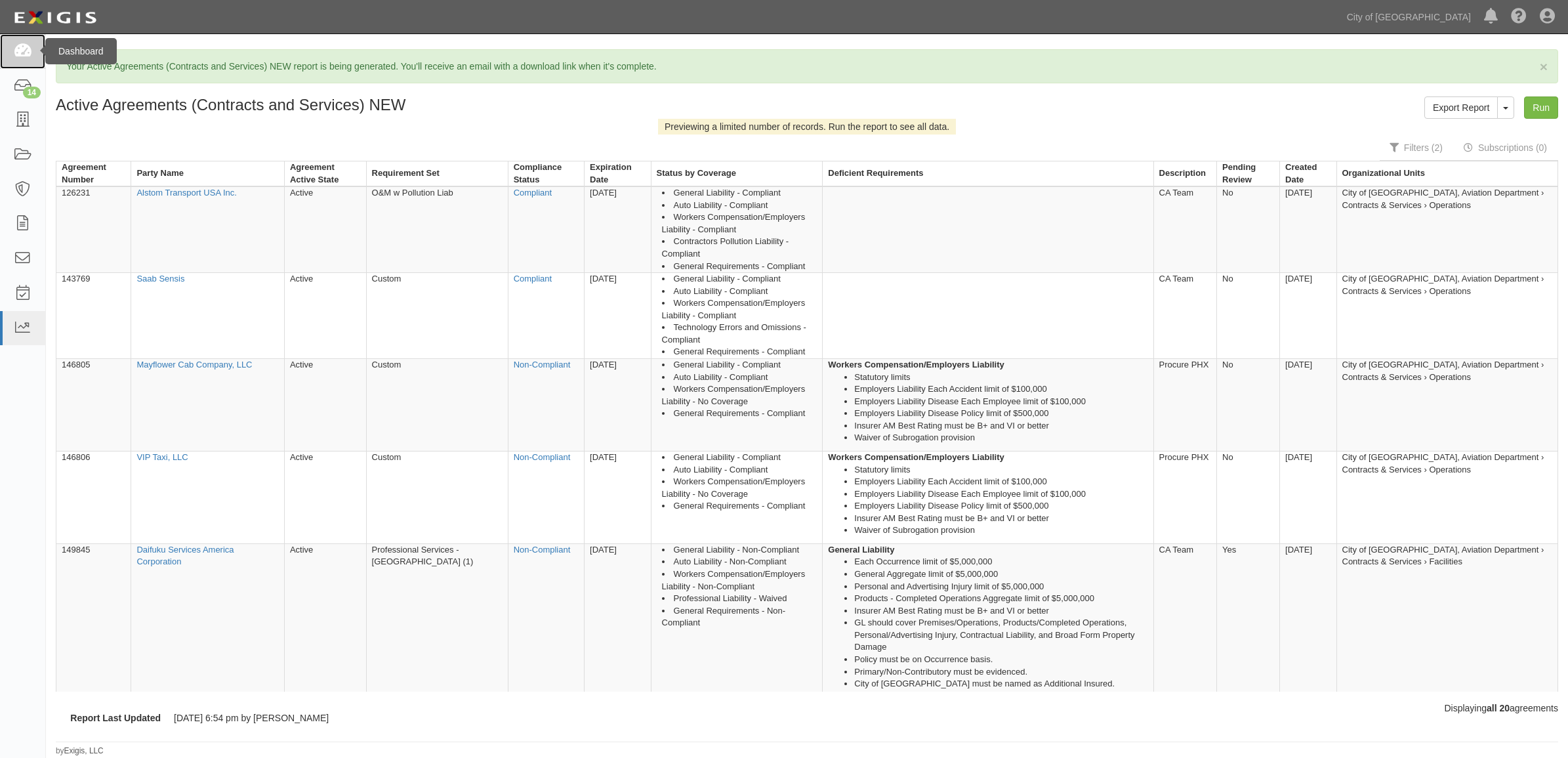
click at [18, 54] on icon at bounding box center [22, 51] width 18 height 15
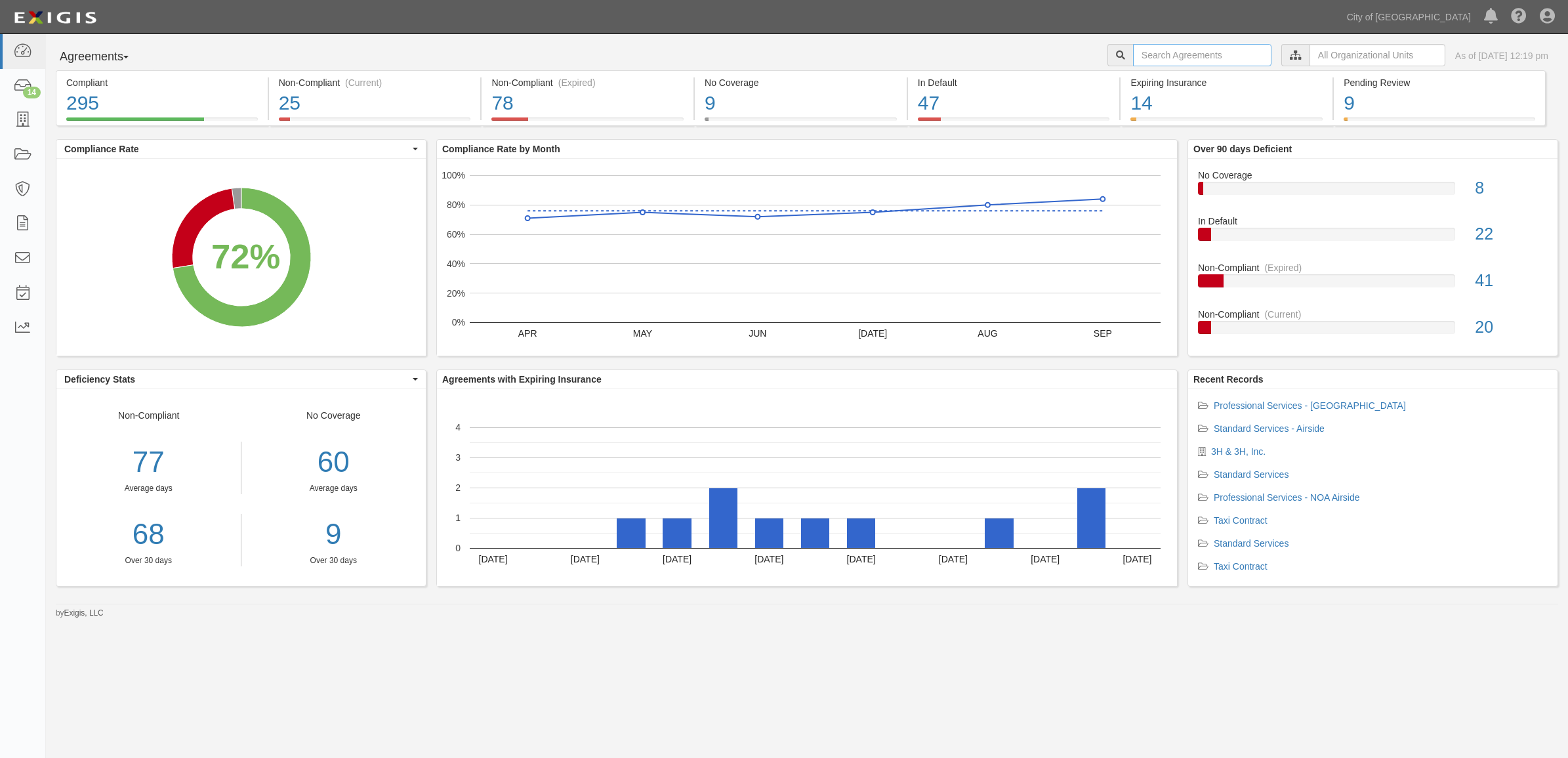
click at [1160, 49] on input "text" at bounding box center [1202, 55] width 138 height 22
paste input "159584"
type input "159584"
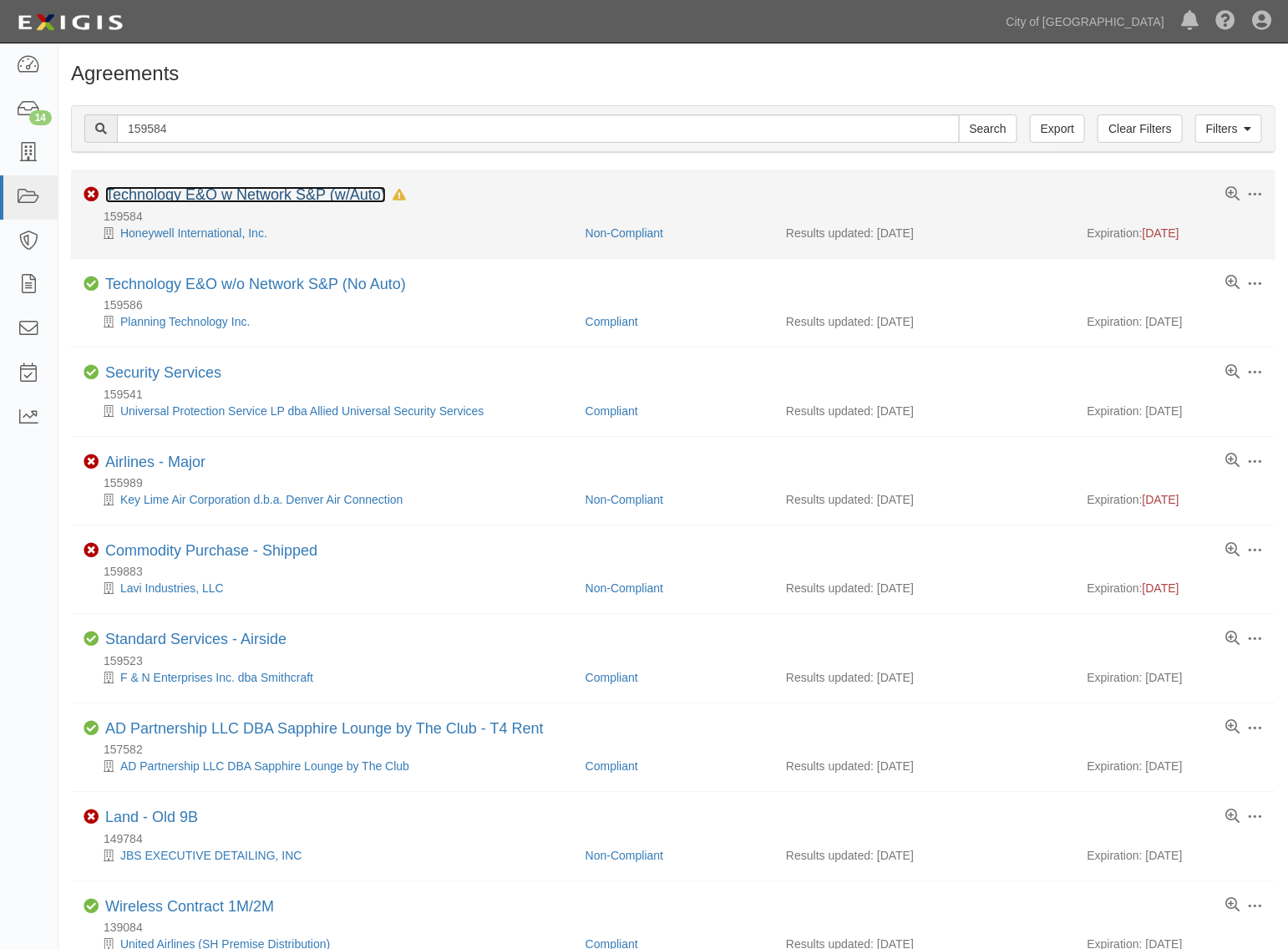
click at [165, 194] on link "Technology E&O w Network S&P (w/Auto)" at bounding box center [246, 194] width 281 height 17
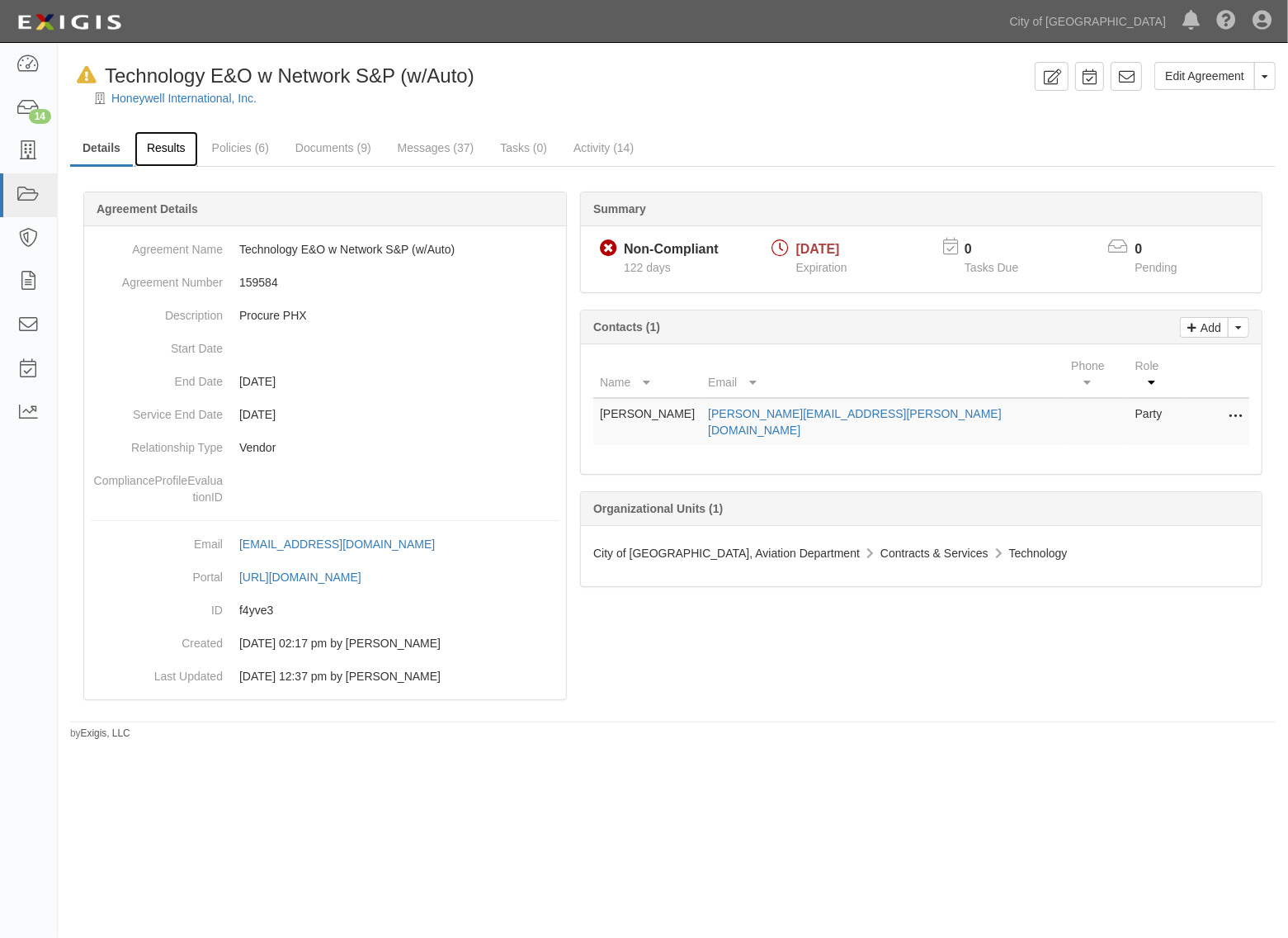
click at [172, 153] on link "Results" at bounding box center [166, 149] width 64 height 35
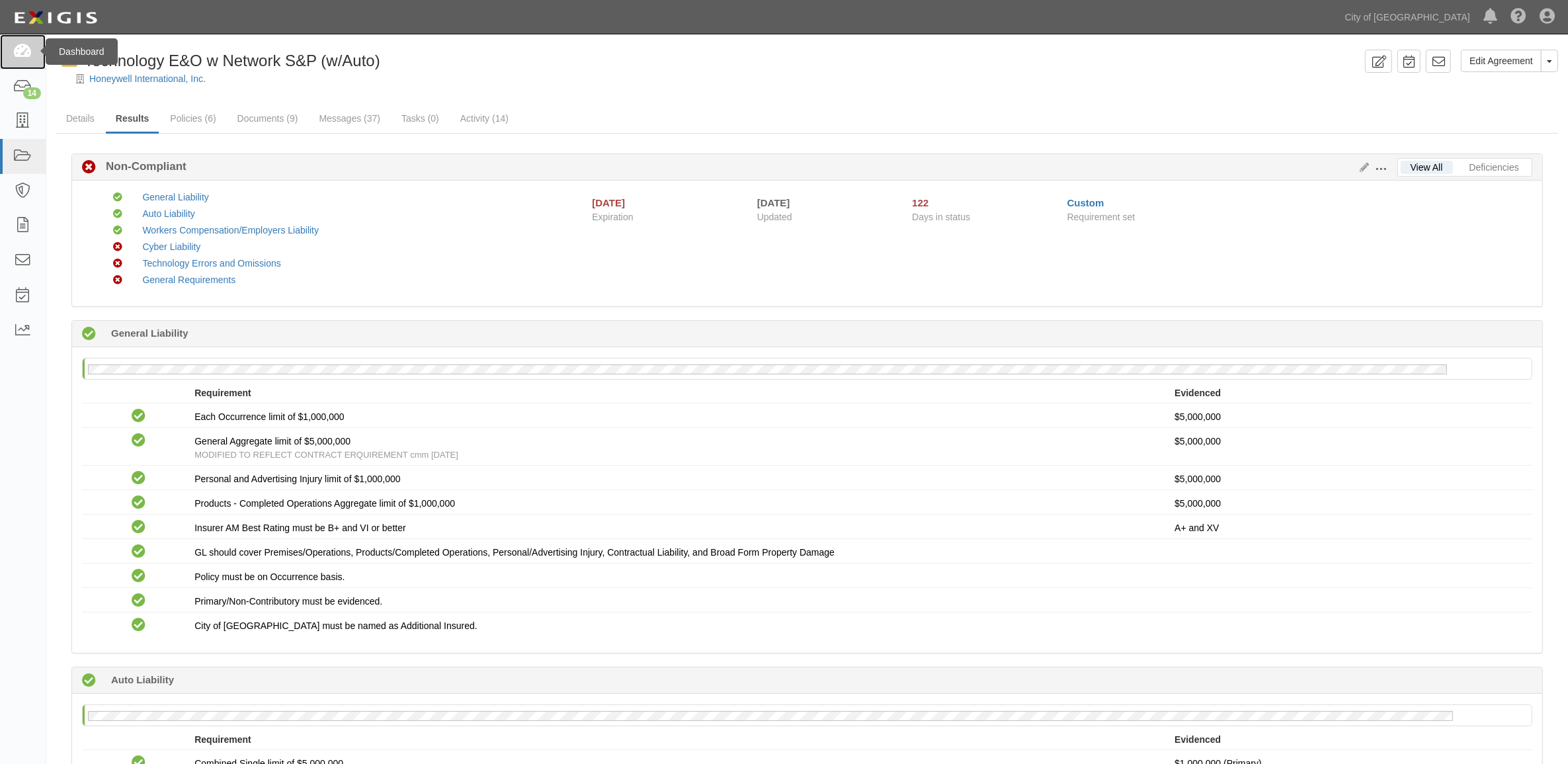
click at [11, 44] on link at bounding box center [23, 51] width 46 height 35
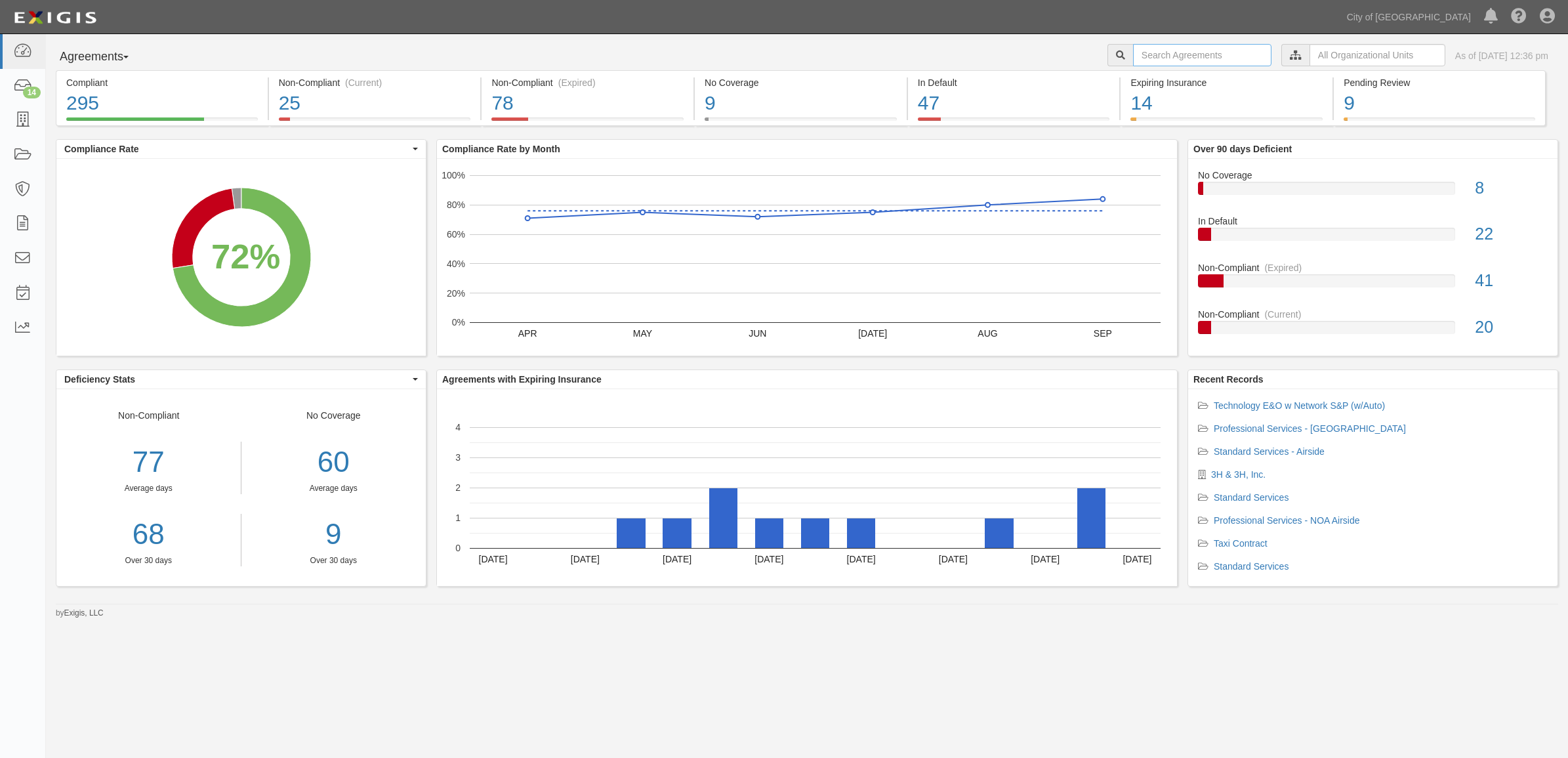
click at [1185, 60] on input "text" at bounding box center [1202, 55] width 138 height 22
paste input "158372"
type input "158372"
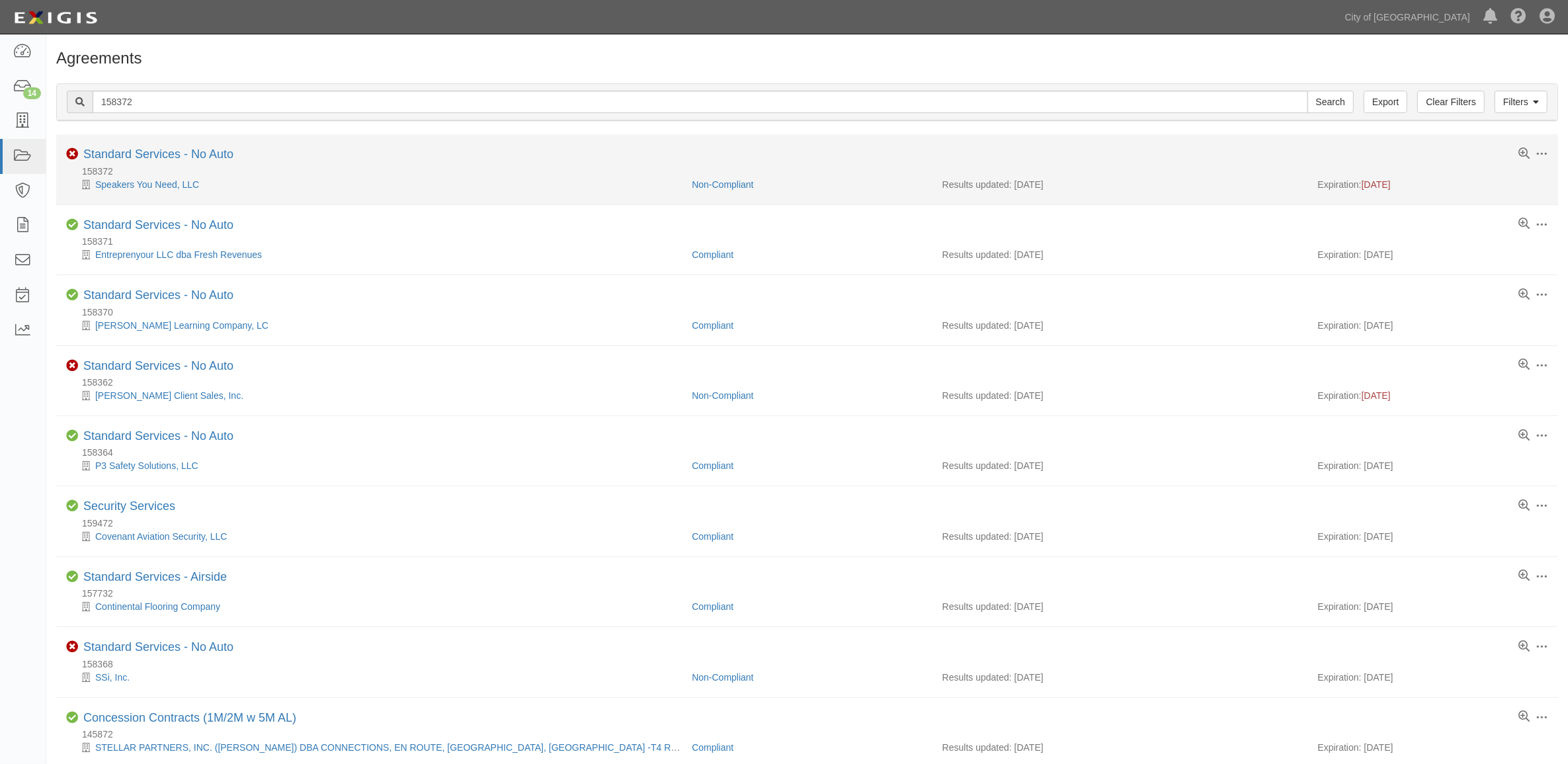
click at [165, 146] on li "Toggle Agreement Dropdown Edit Log activity Add task Send message Archive Non-C…" at bounding box center [807, 169] width 1501 height 70
click at [156, 156] on link "Standard Services - No Auto" at bounding box center [158, 154] width 150 height 13
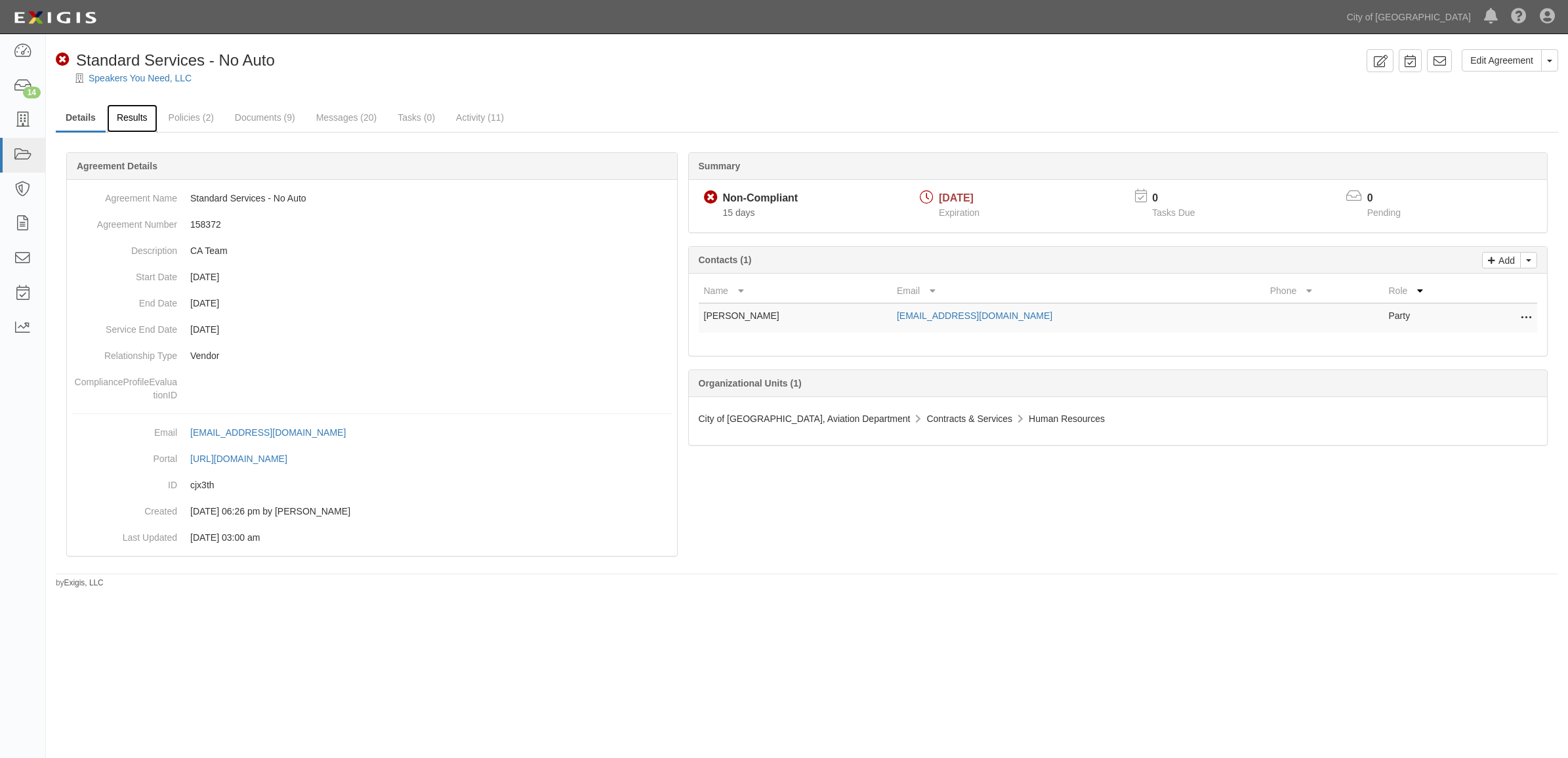
click at [133, 113] on link "Results" at bounding box center [132, 118] width 51 height 28
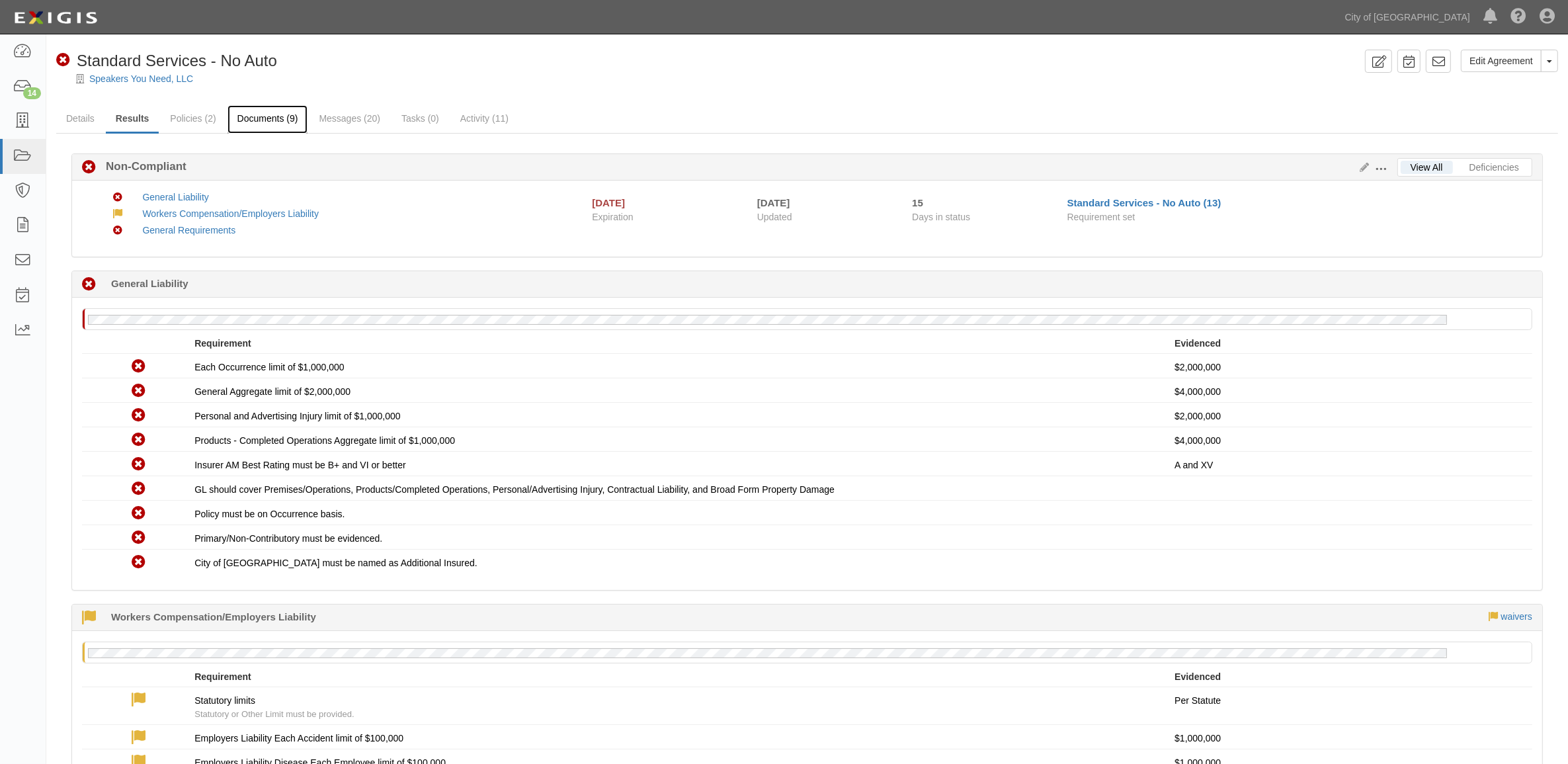
click at [241, 127] on link "Documents (9)" at bounding box center [267, 119] width 81 height 28
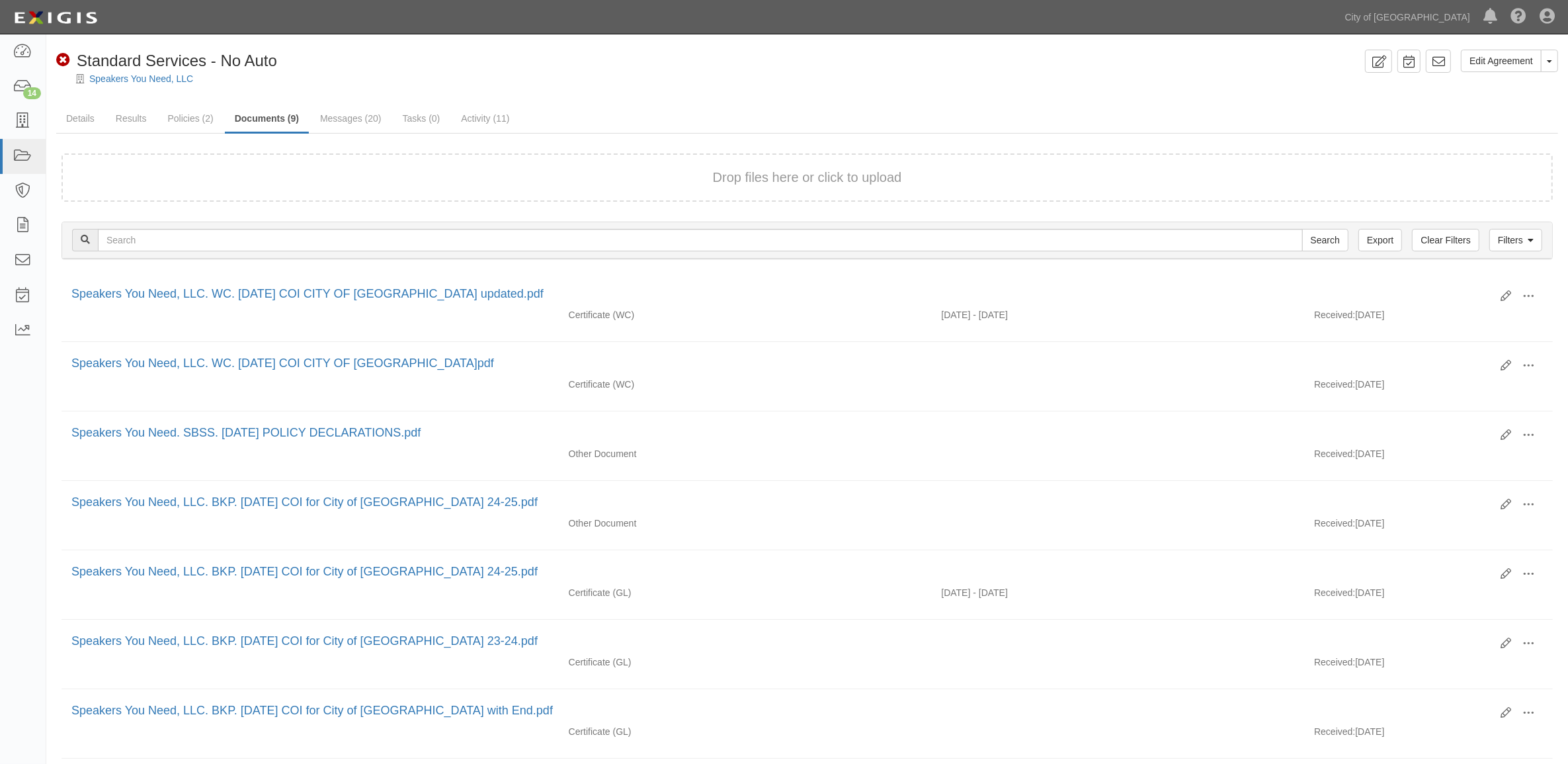
click at [365, 121] on link "Messages (20)" at bounding box center [351, 118] width 81 height 27
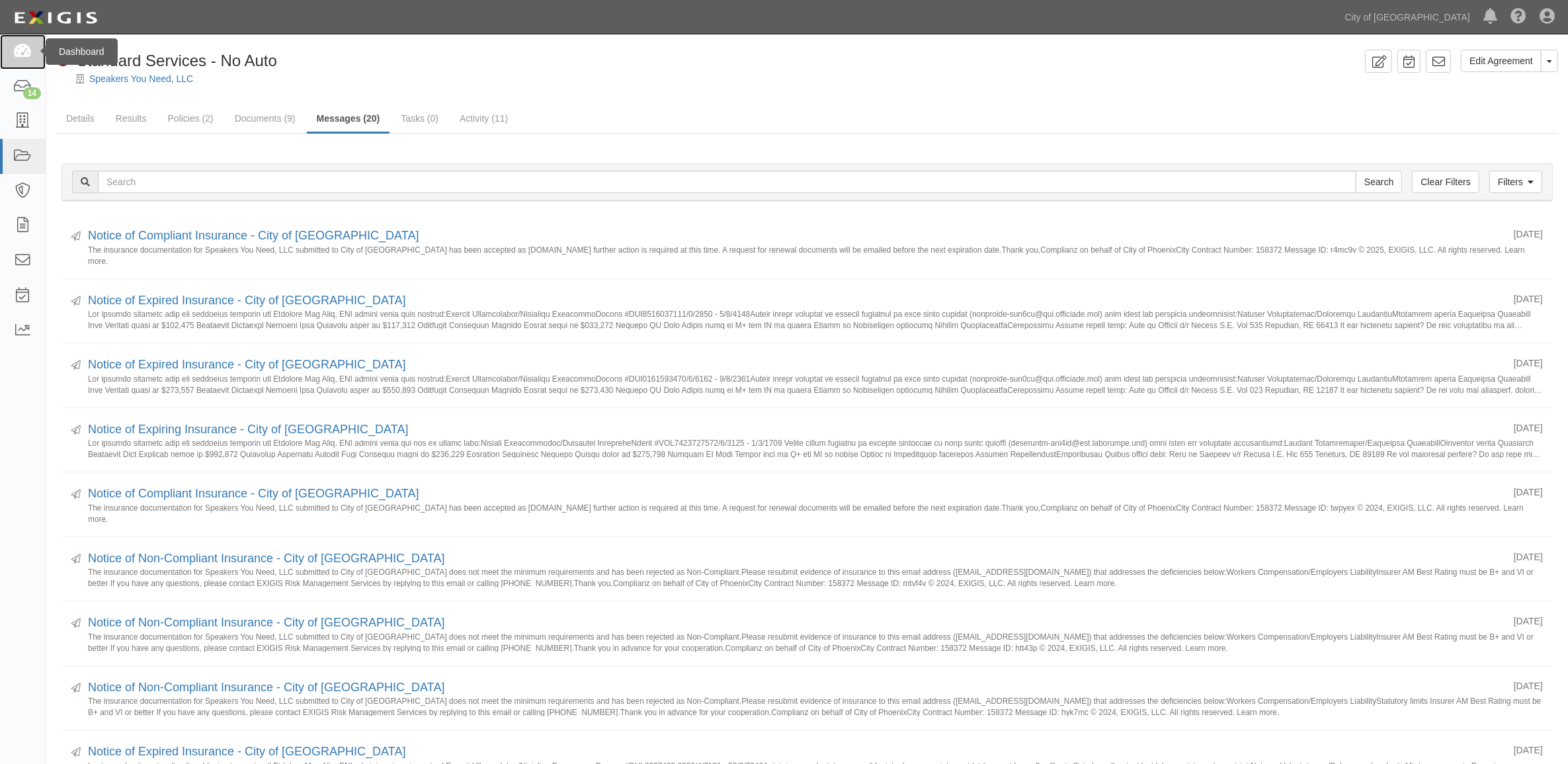
click at [19, 58] on icon at bounding box center [22, 52] width 19 height 16
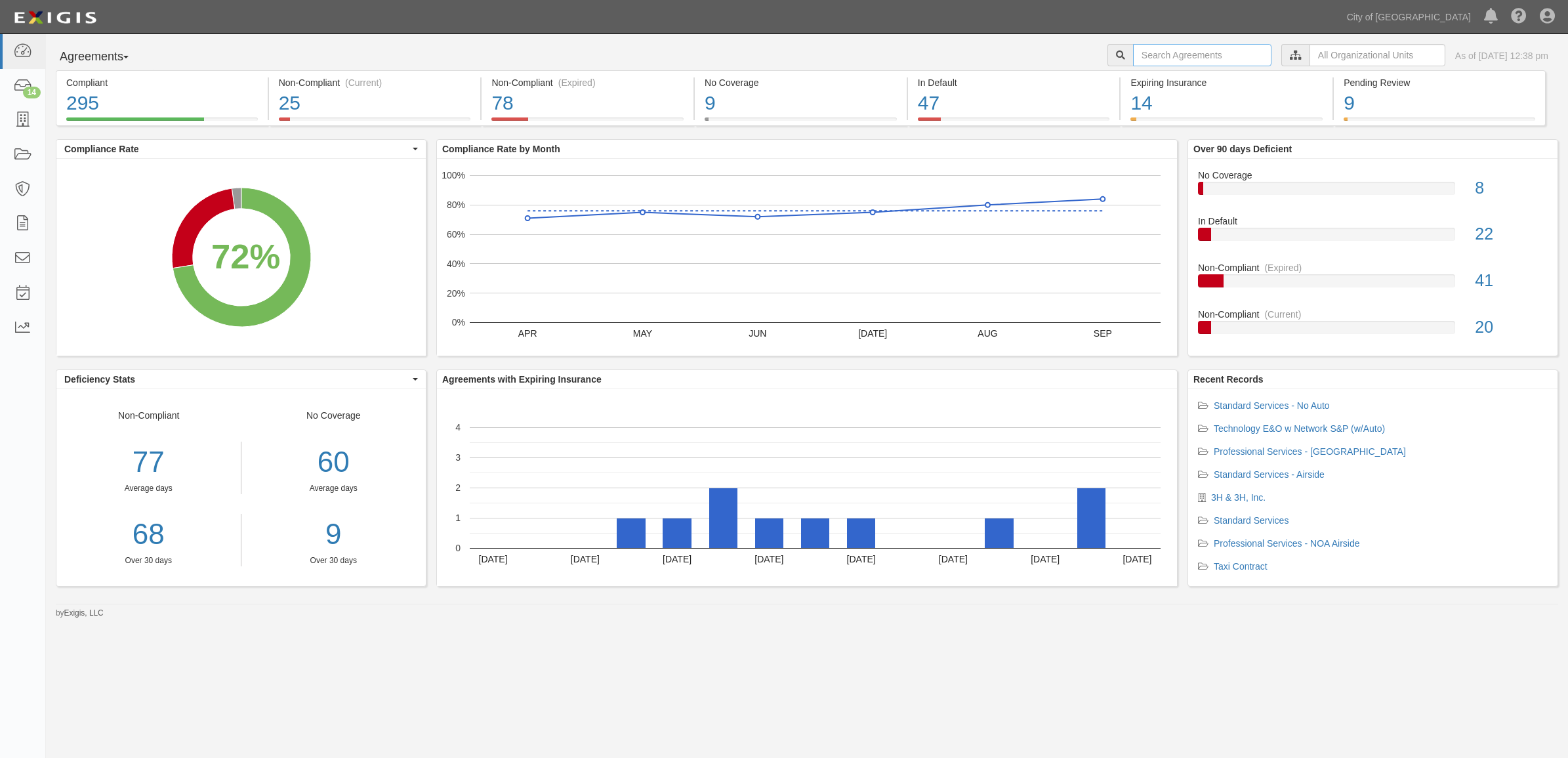
click at [1168, 57] on input "text" at bounding box center [1202, 55] width 138 height 22
type input "159584"
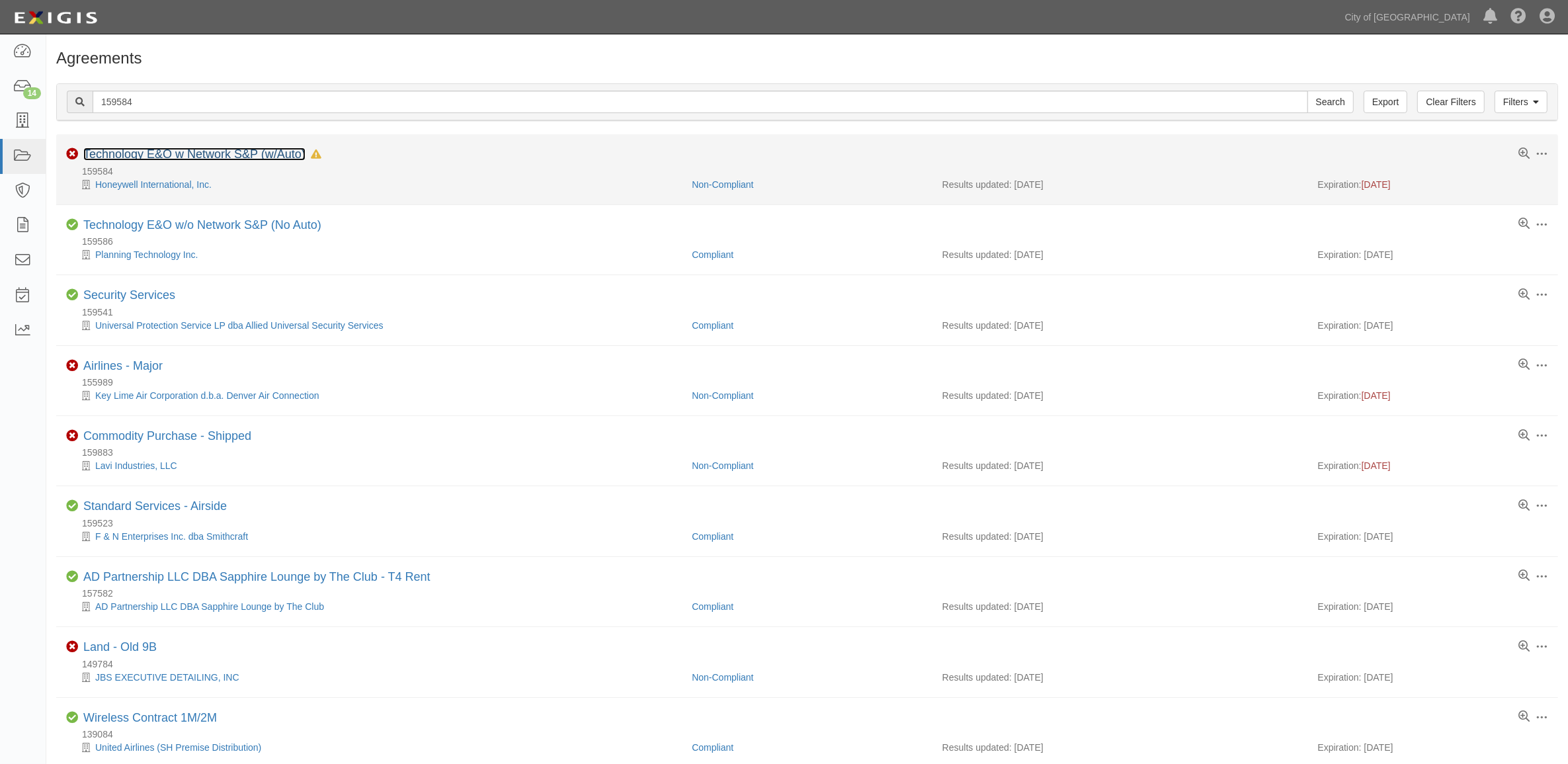
click at [120, 150] on link "Technology E&O w Network S&P (w/Auto)" at bounding box center [195, 154] width 222 height 13
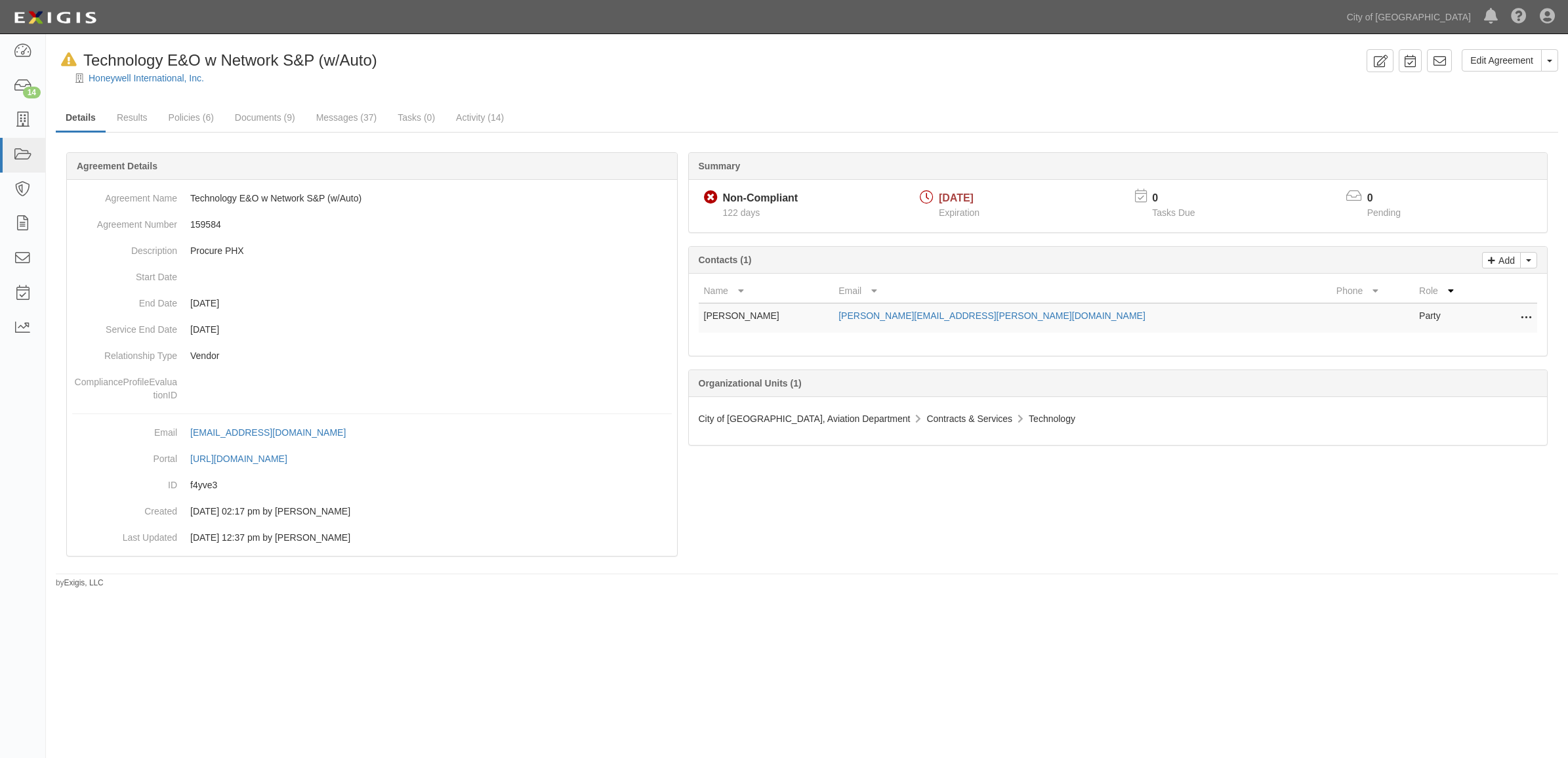
click at [297, 138] on div "Summary Non-Compliant Non-Compliant 122 days [DATE] Expiration 0 Tasks Due 0 Pe…" at bounding box center [806, 152] width 1502 height 40
click at [270, 118] on link "Documents (9)" at bounding box center [264, 118] width 80 height 28
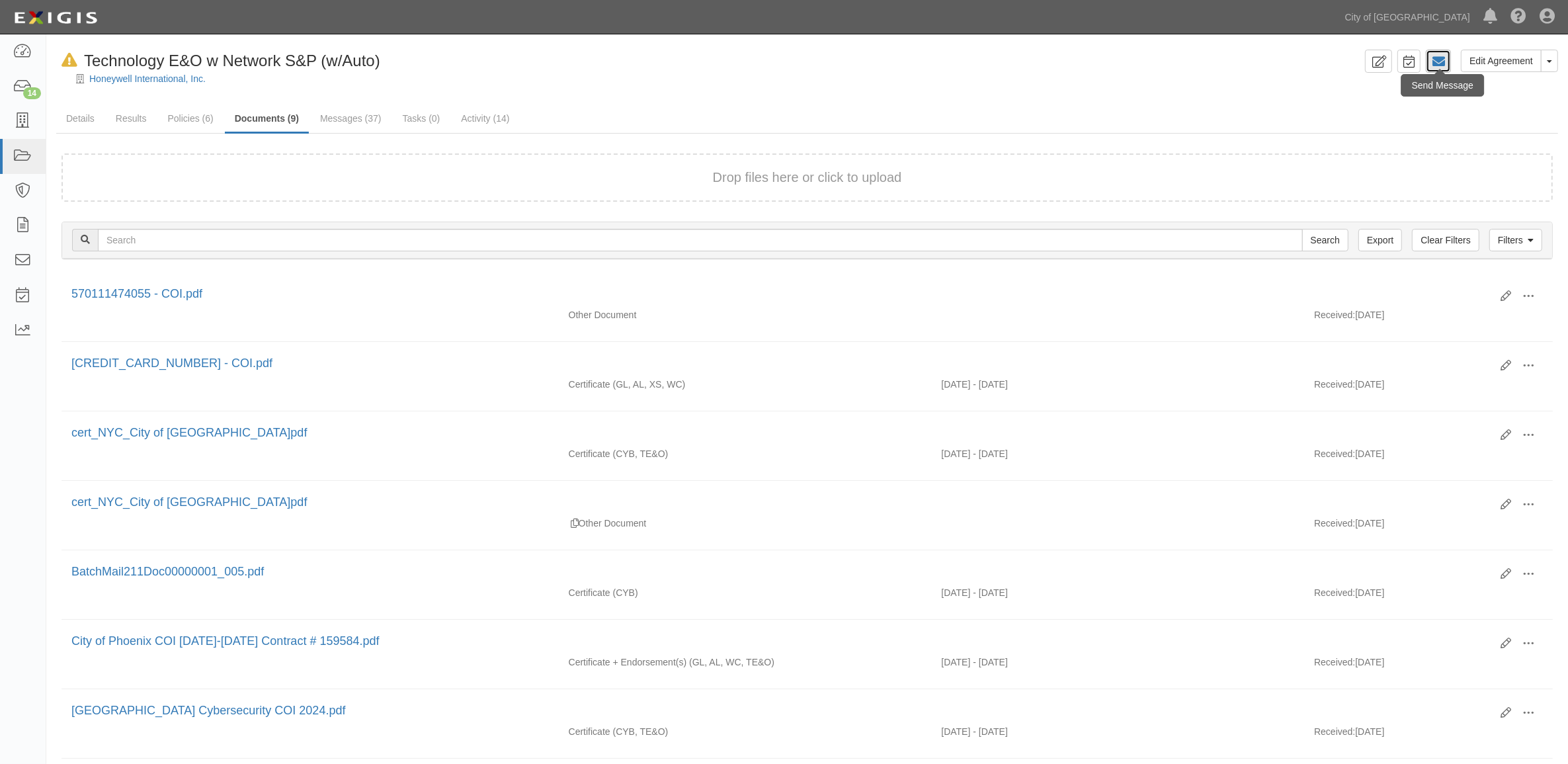
click at [1439, 58] on icon at bounding box center [1438, 61] width 13 height 13
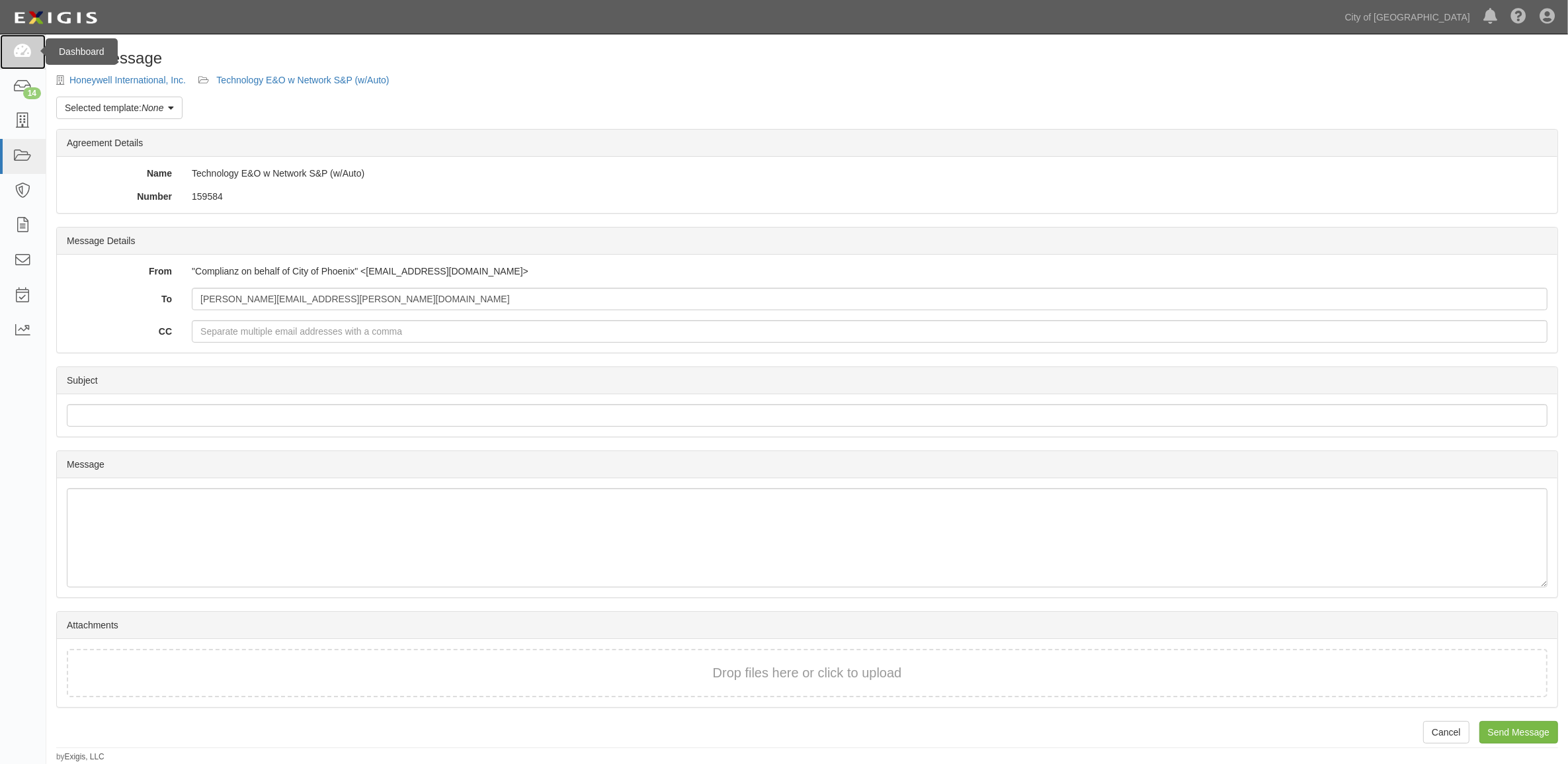
click at [25, 58] on icon at bounding box center [22, 52] width 19 height 16
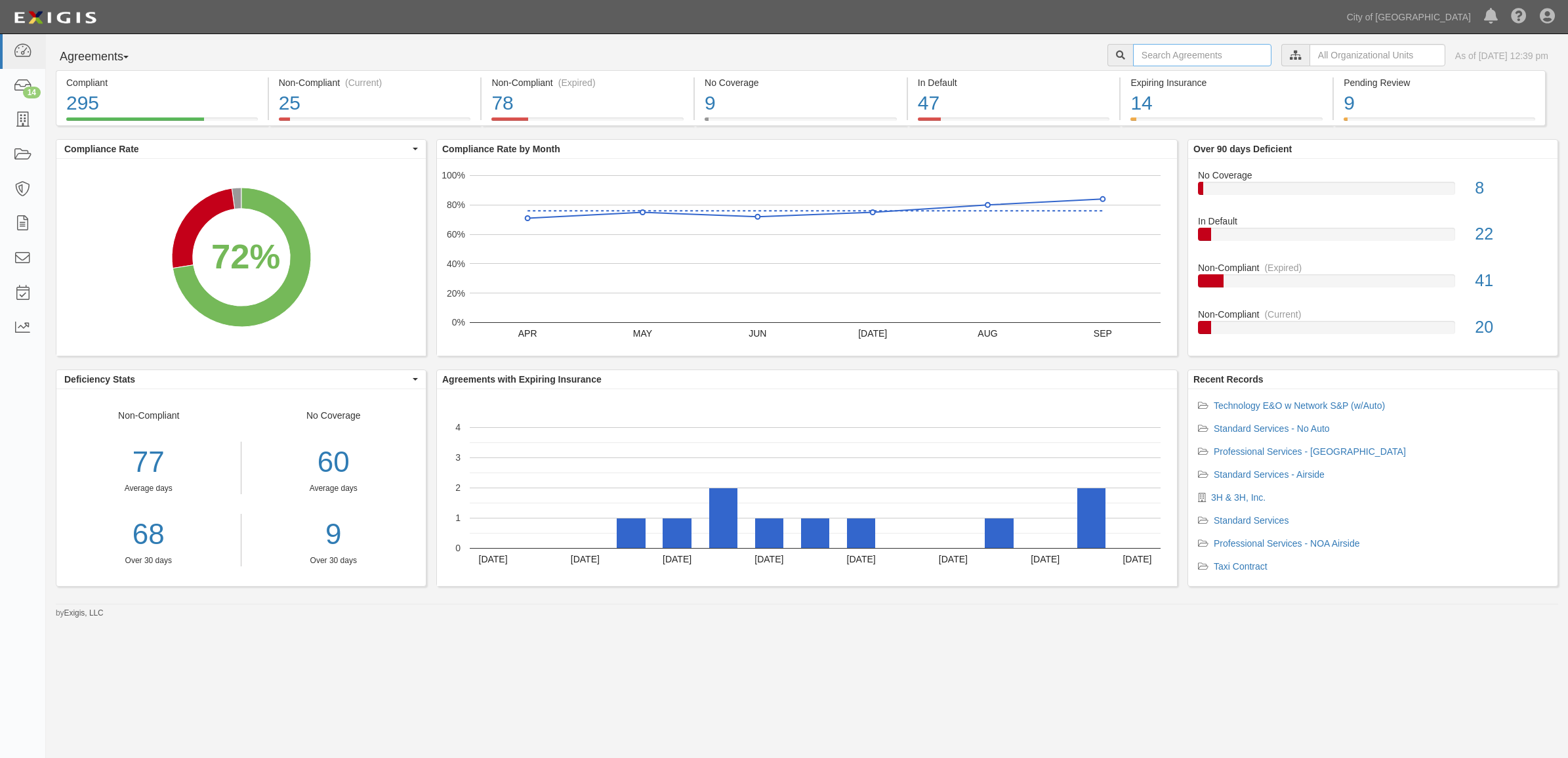
click at [1149, 54] on input "text" at bounding box center [1202, 55] width 138 height 22
type input "honeywell"
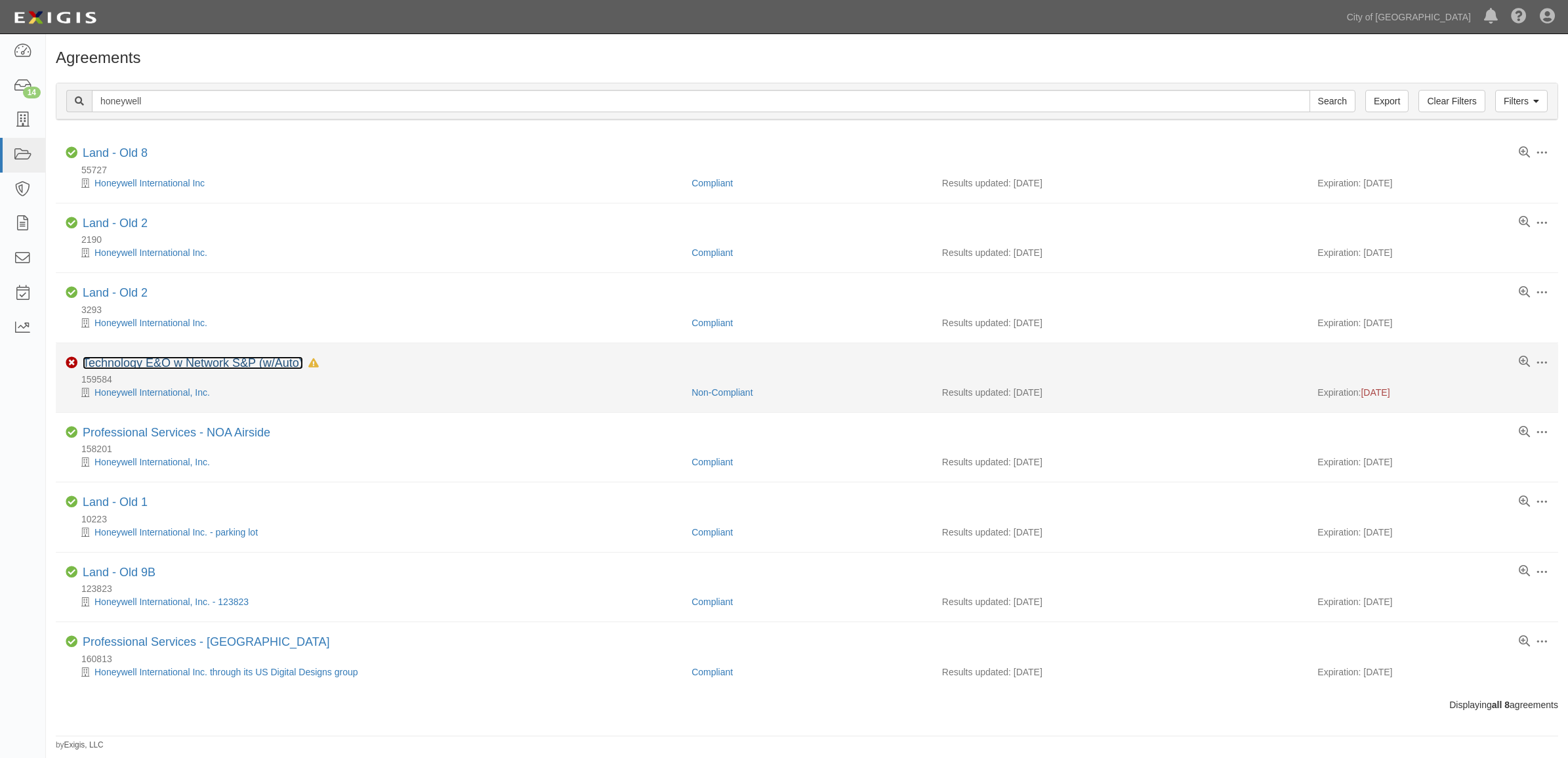
click at [178, 365] on link "Technology E&O w Network S&P (w/Auto)" at bounding box center [193, 363] width 220 height 13
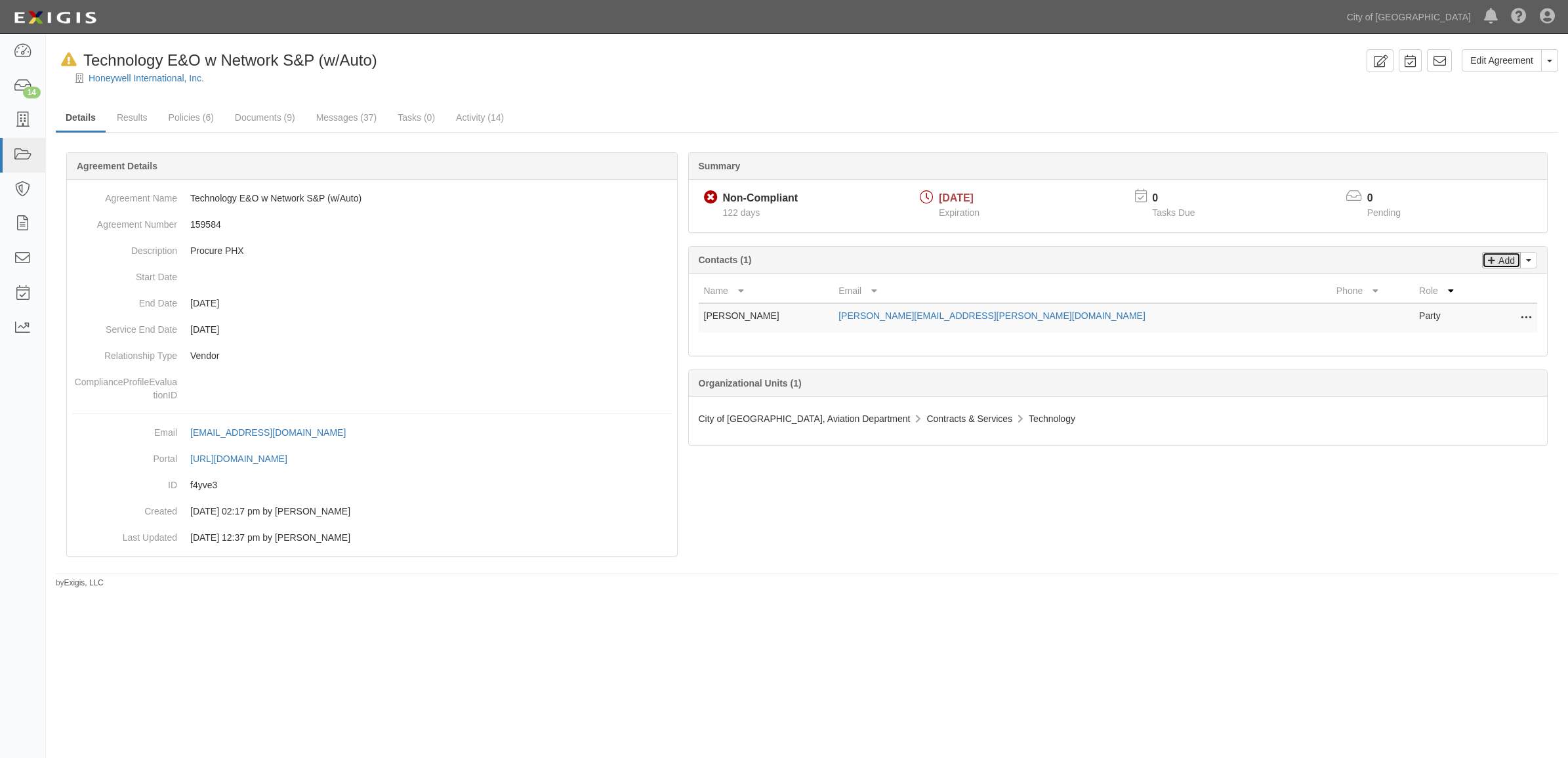
click at [1501, 264] on p "Add" at bounding box center [1505, 260] width 20 height 15
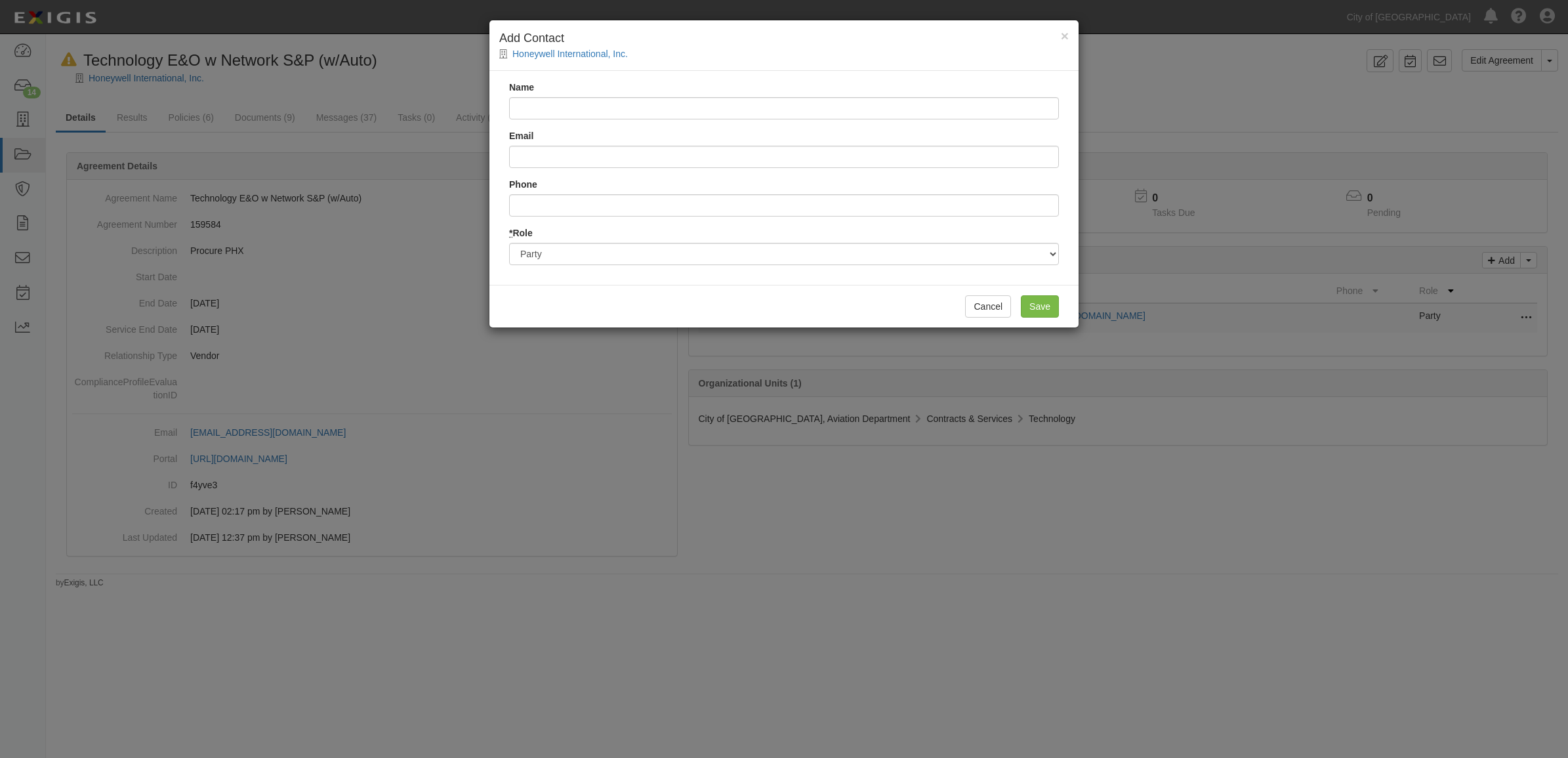
click at [520, 120] on div "Name Email Phone * Role Party Broker Other" at bounding box center [784, 177] width 589 height 214
click at [593, 101] on input "Name" at bounding box center [784, 108] width 549 height 22
click at [555, 102] on input "Name" at bounding box center [784, 108] width 549 height 22
paste input "Sarah Tipoff"
type input "Sarah Tipoff"
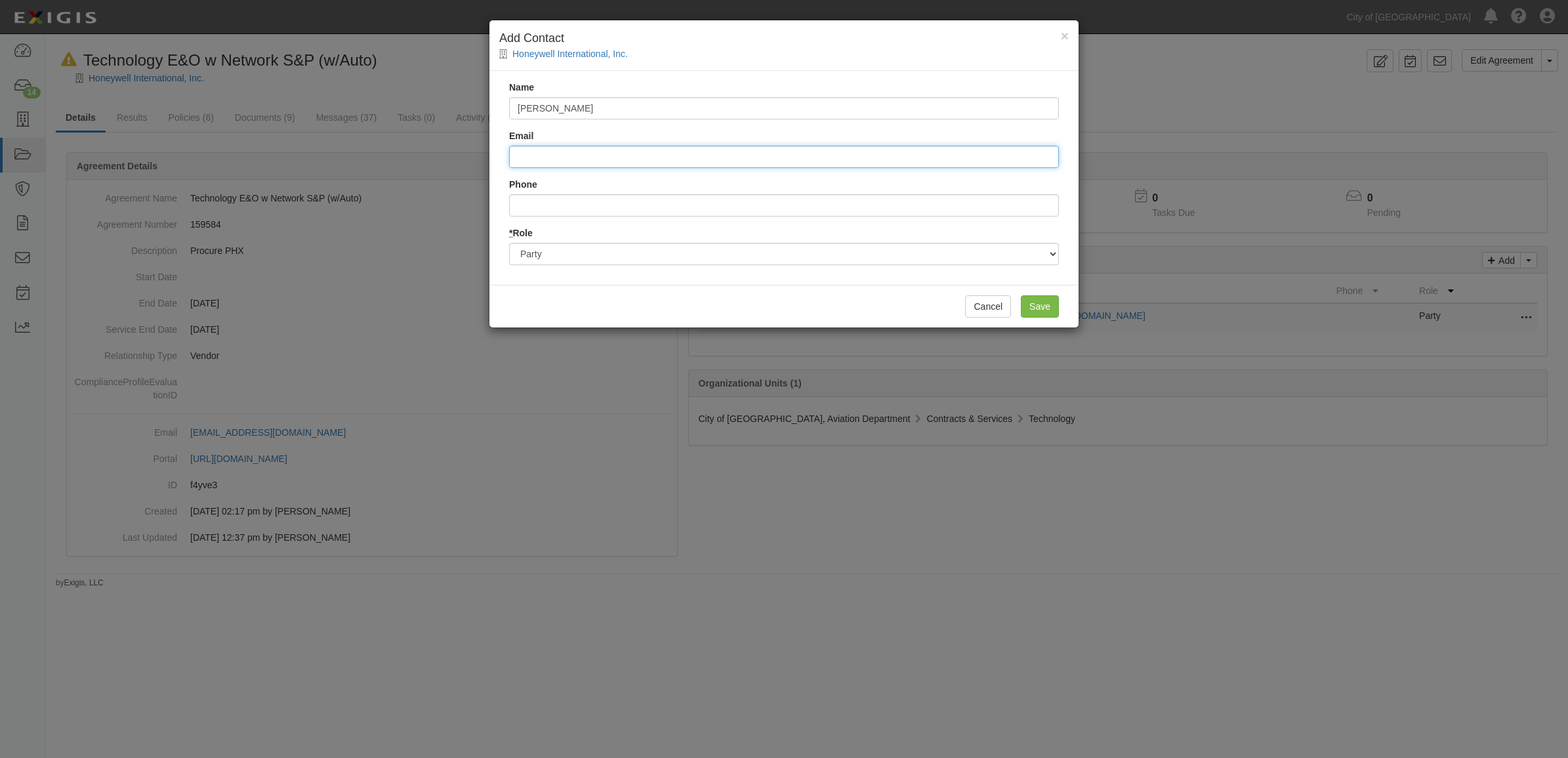
click at [574, 156] on input "Email" at bounding box center [784, 156] width 549 height 22
paste input "[PERSON_NAME][EMAIL_ADDRESS][DOMAIN_NAME]"
type input "sarah.tipoff@honeywell.com"
click at [1037, 300] on input "Save" at bounding box center [1040, 306] width 38 height 22
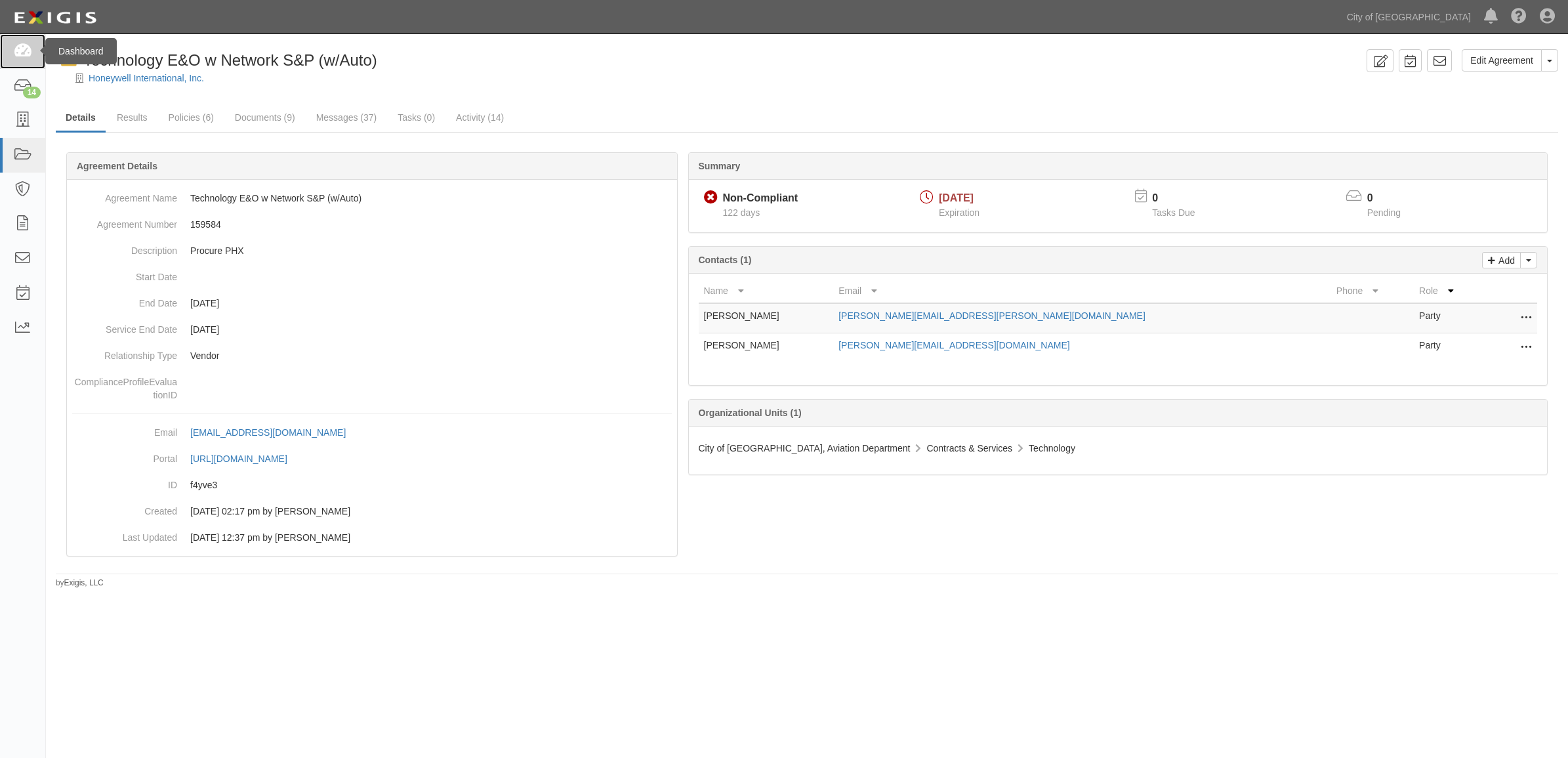
click at [23, 56] on icon at bounding box center [22, 51] width 18 height 15
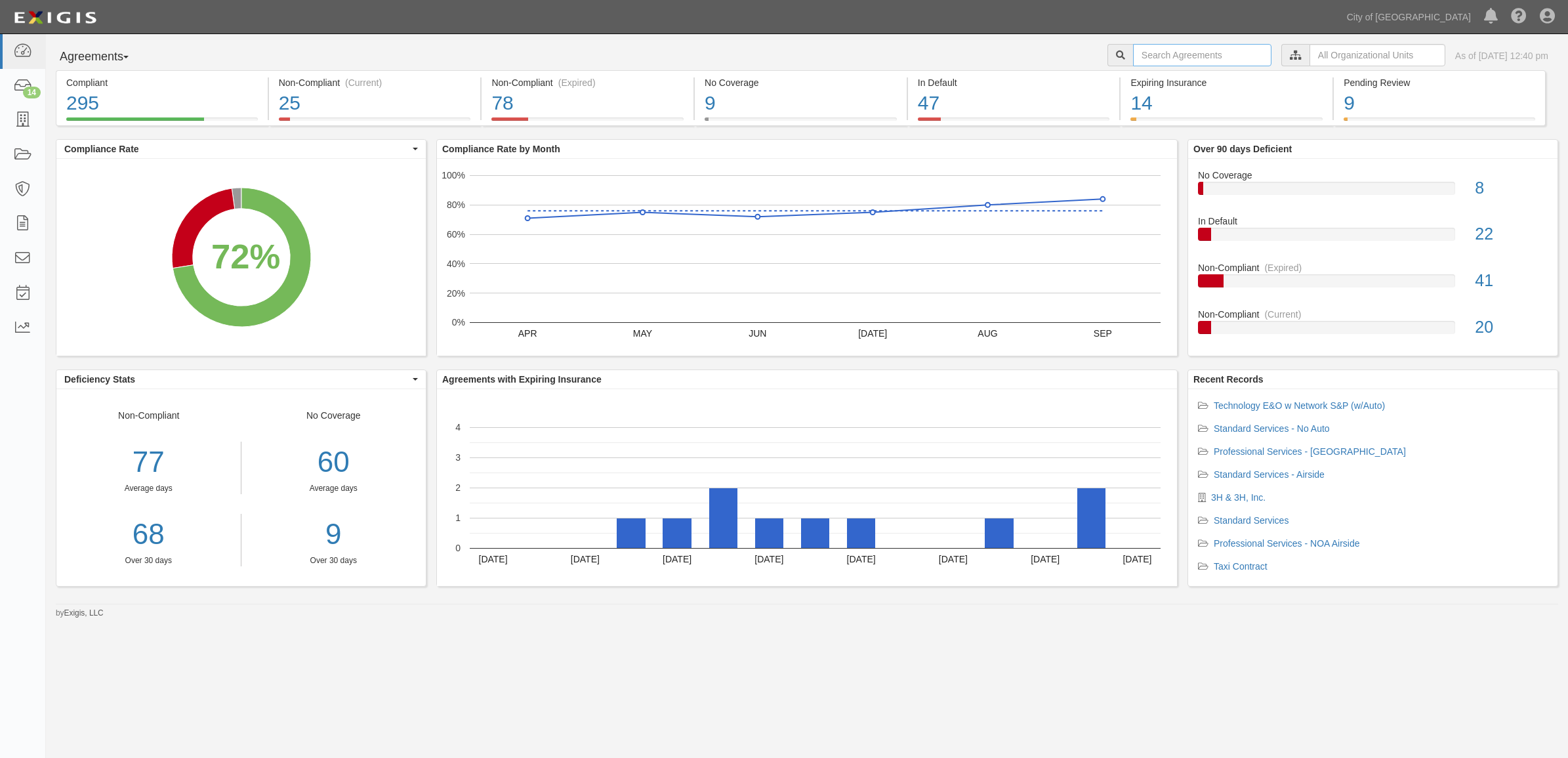
click at [1133, 54] on input "text" at bounding box center [1202, 55] width 138 height 22
type input "160813"
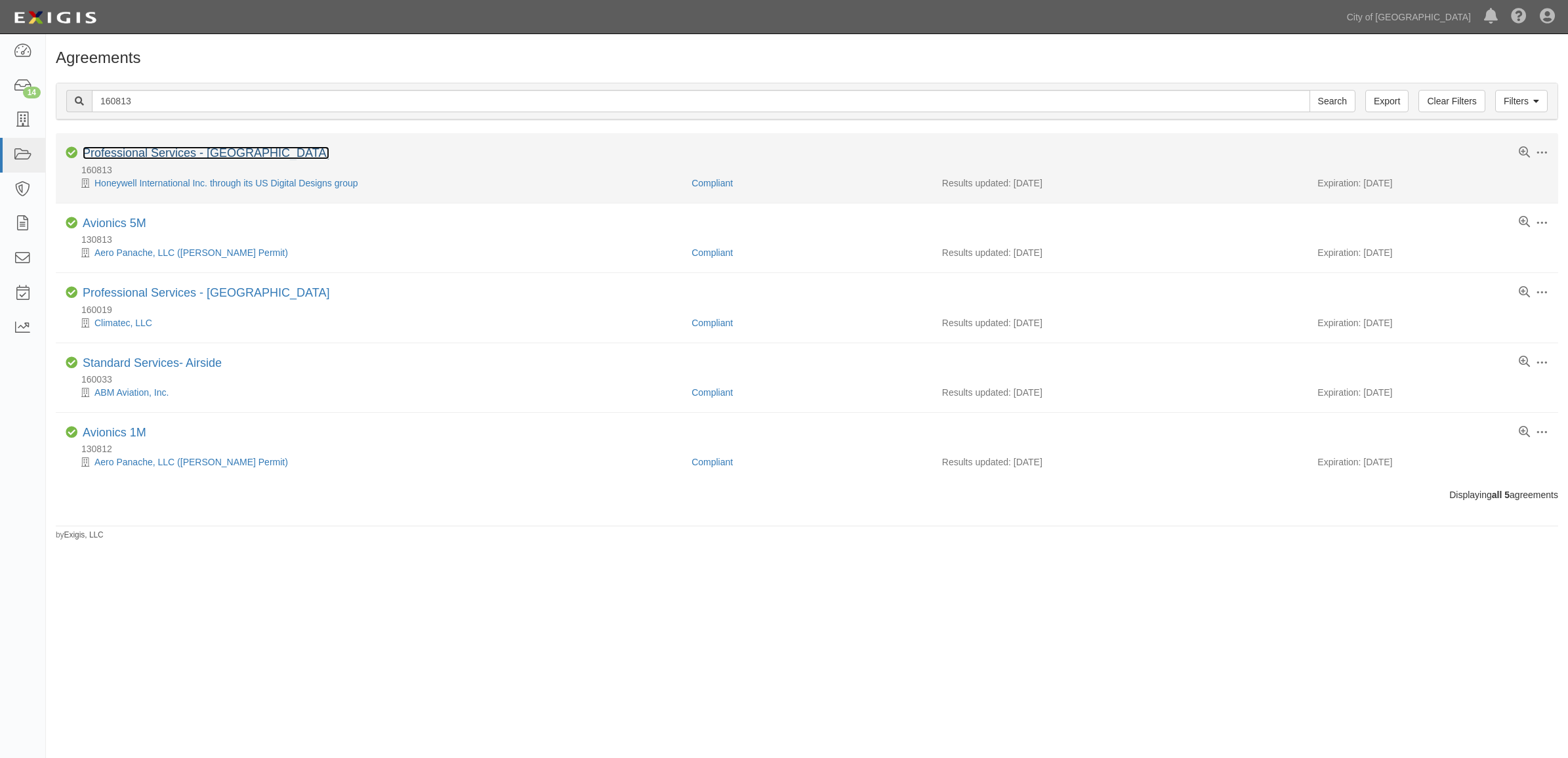
click at [167, 151] on link "Professional Services - Airside" at bounding box center [206, 153] width 247 height 13
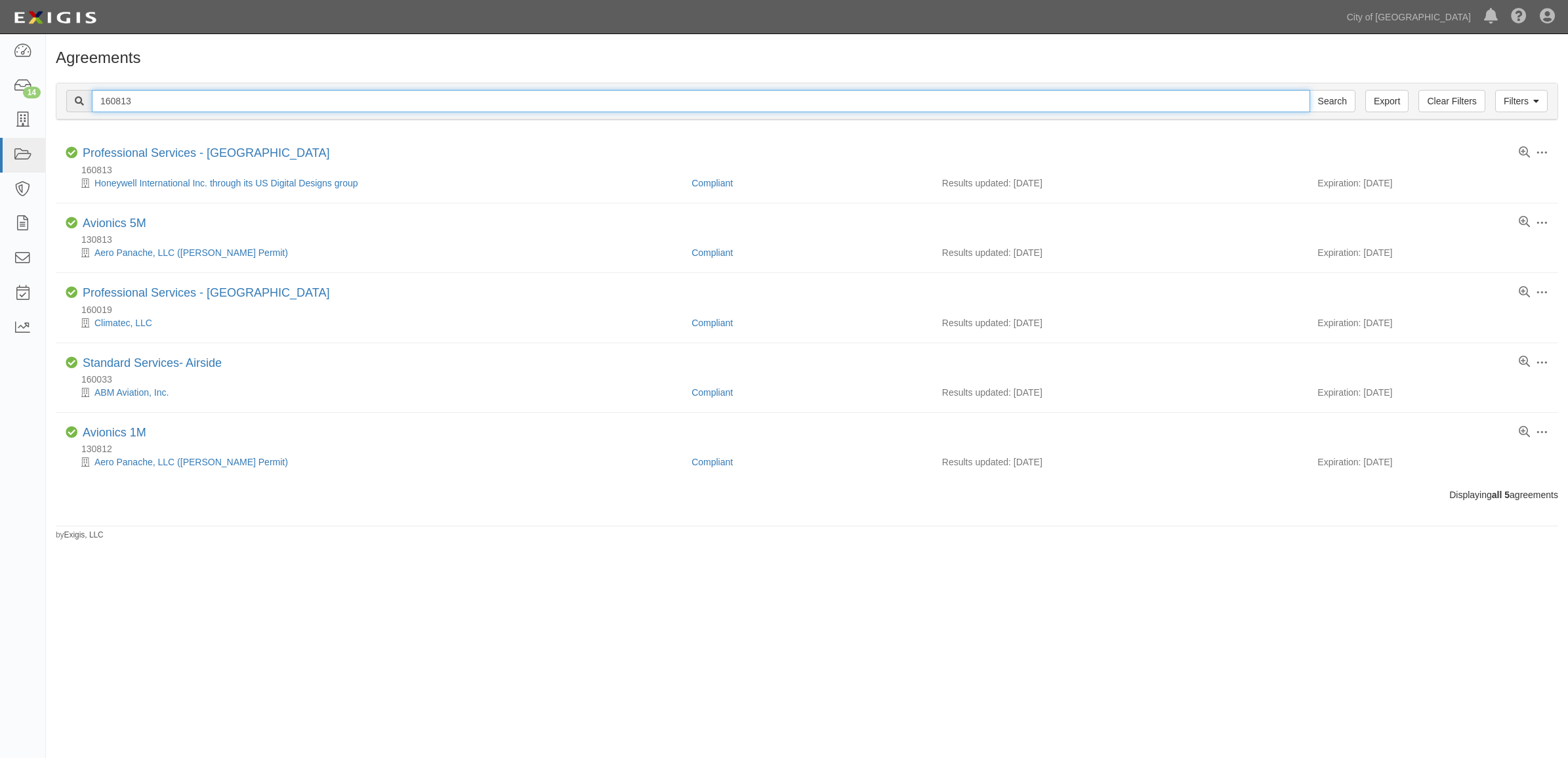
click at [164, 94] on input "160813" at bounding box center [701, 101] width 1218 height 22
type input "158201"
click at [1309, 90] on input "Search" at bounding box center [1332, 101] width 46 height 22
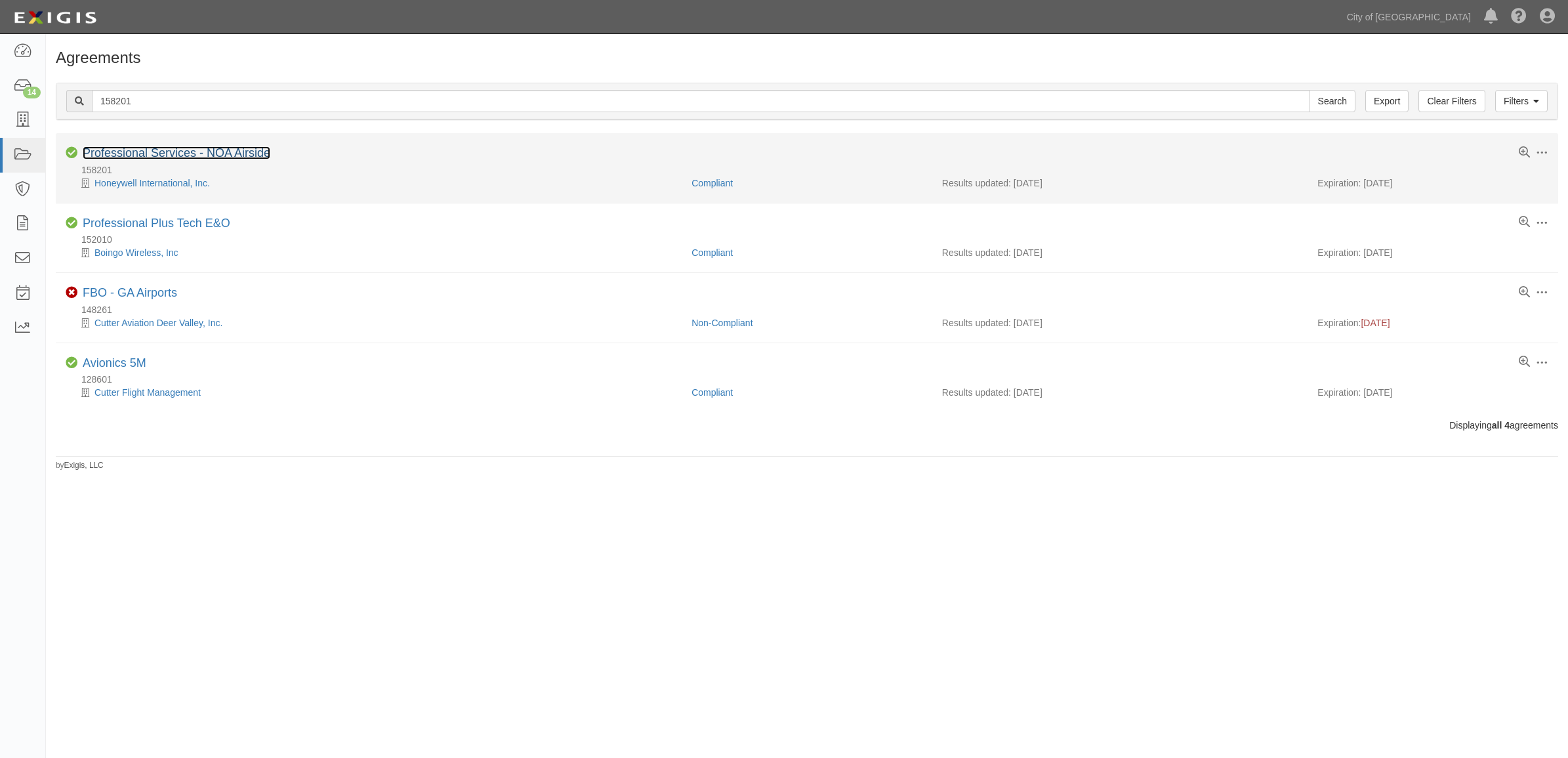
click at [134, 149] on link "Professional Services - NOA Airside" at bounding box center [176, 153] width 187 height 13
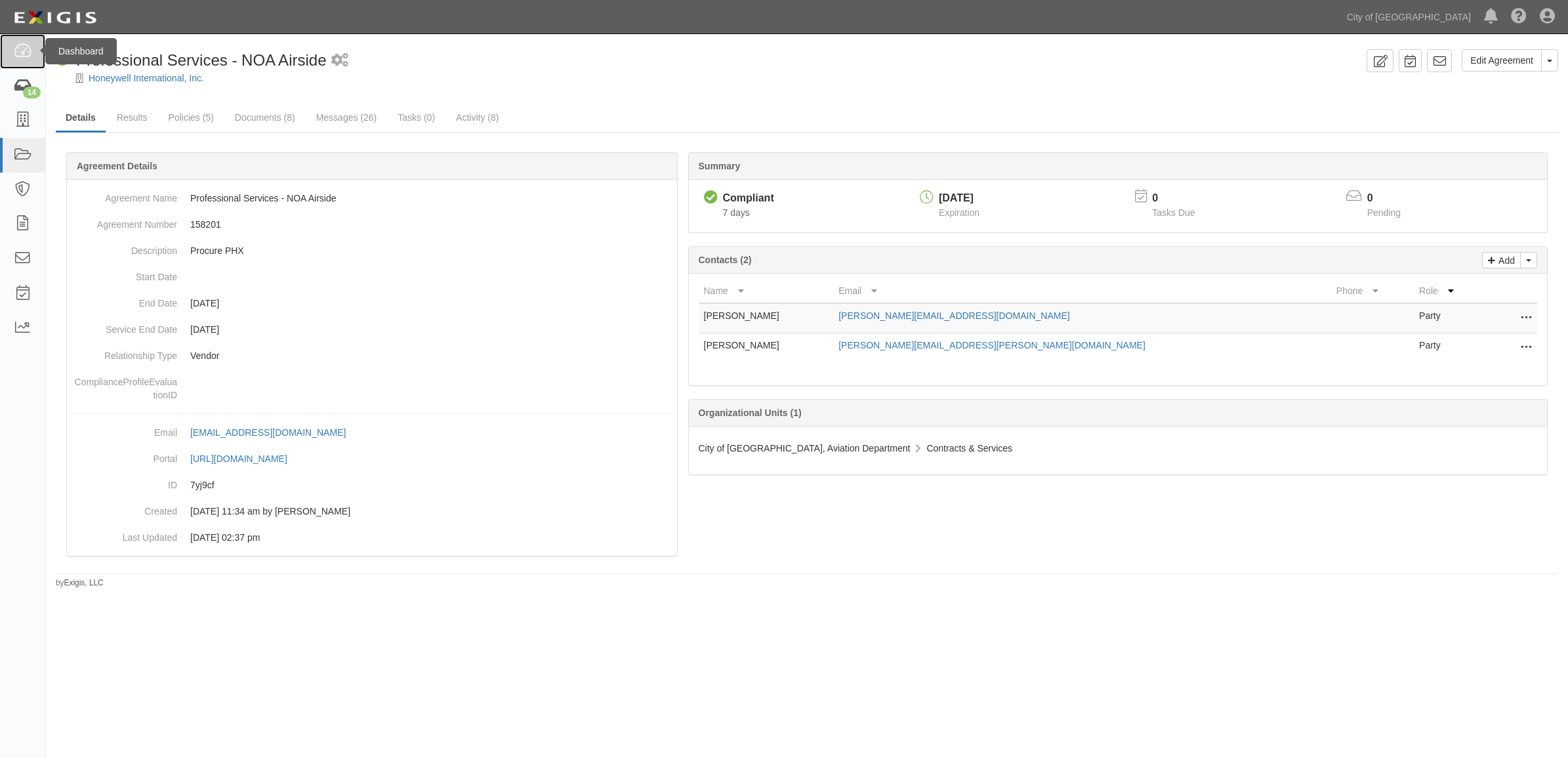
click at [29, 64] on link at bounding box center [23, 51] width 46 height 35
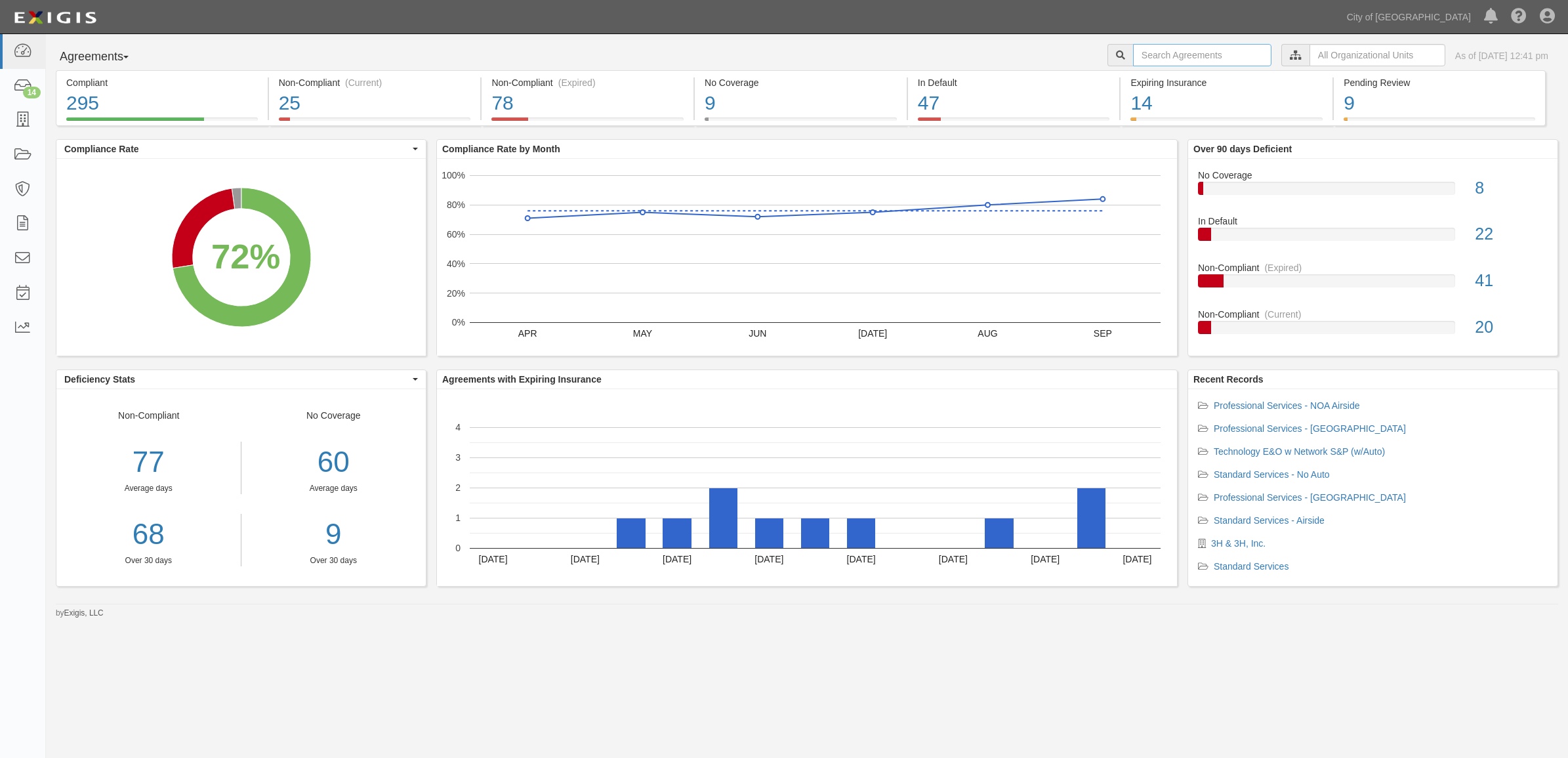
click at [1149, 54] on input "text" at bounding box center [1202, 55] width 138 height 22
type input "158372"
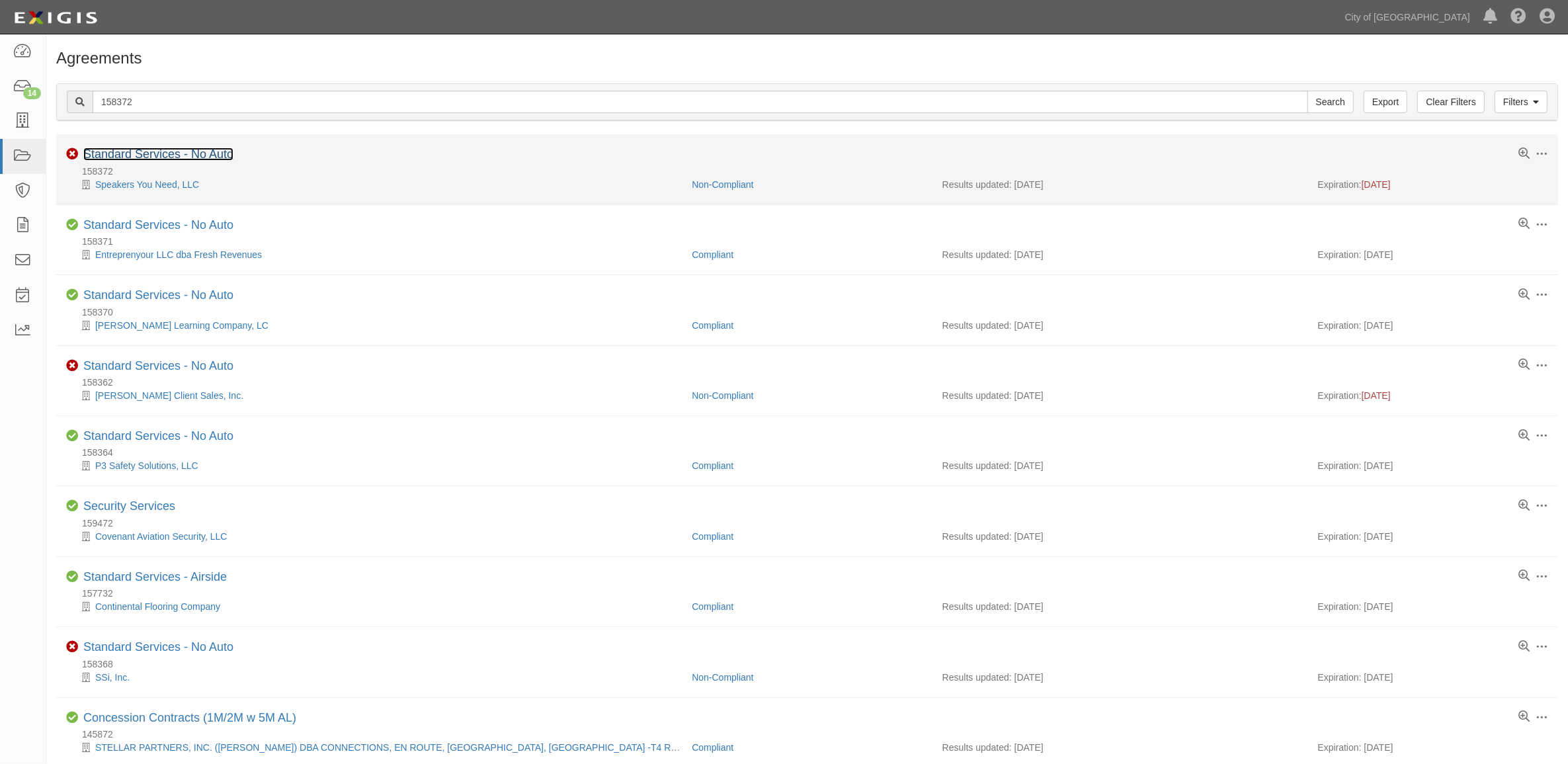
click at [162, 149] on link "Standard Services - No Auto" at bounding box center [158, 154] width 150 height 13
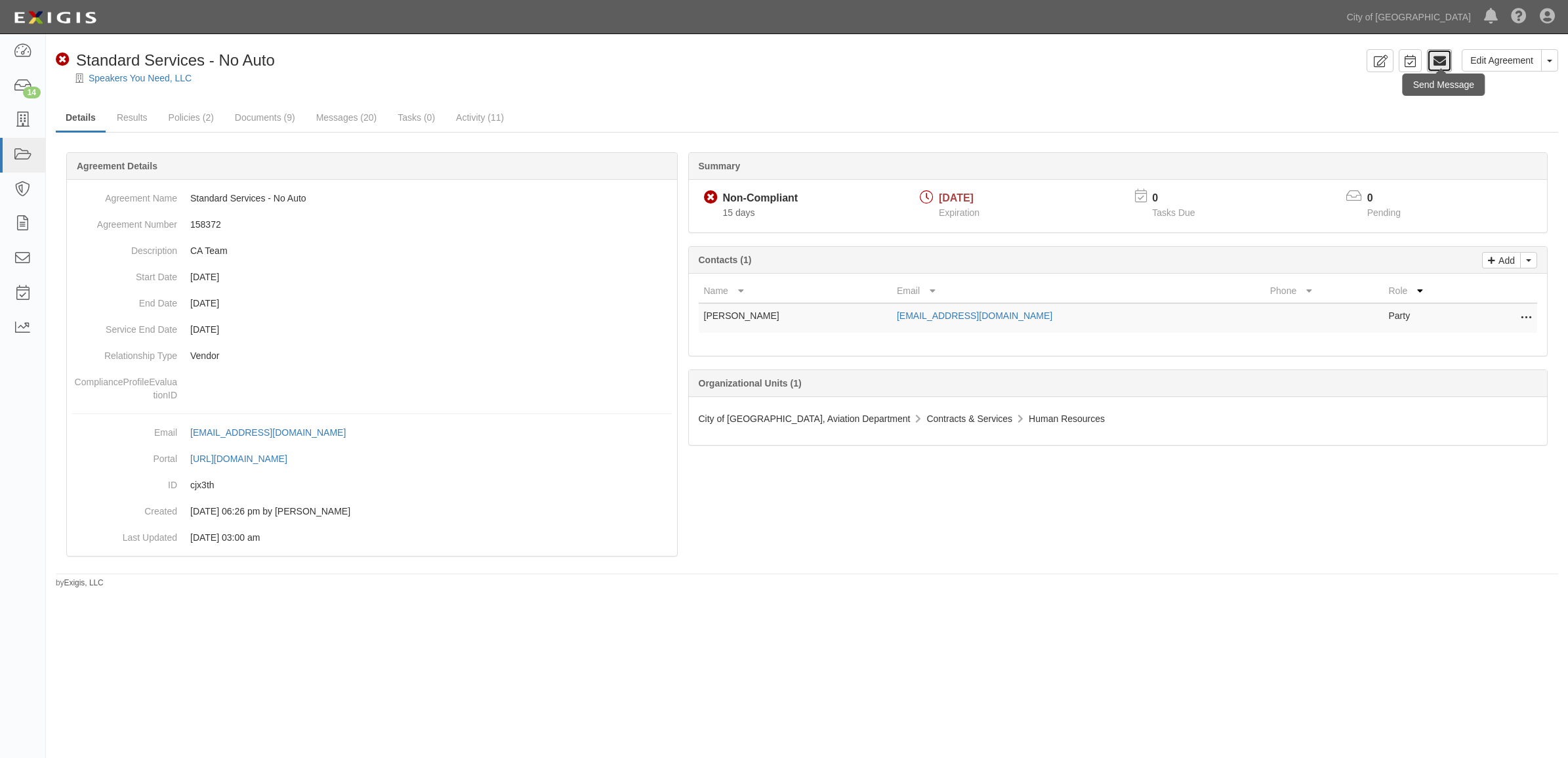
drag, startPoint x: 1440, startPoint y: 57, endPoint x: 1434, endPoint y: 72, distance: 16.2
click at [1440, 57] on icon at bounding box center [1439, 61] width 13 height 13
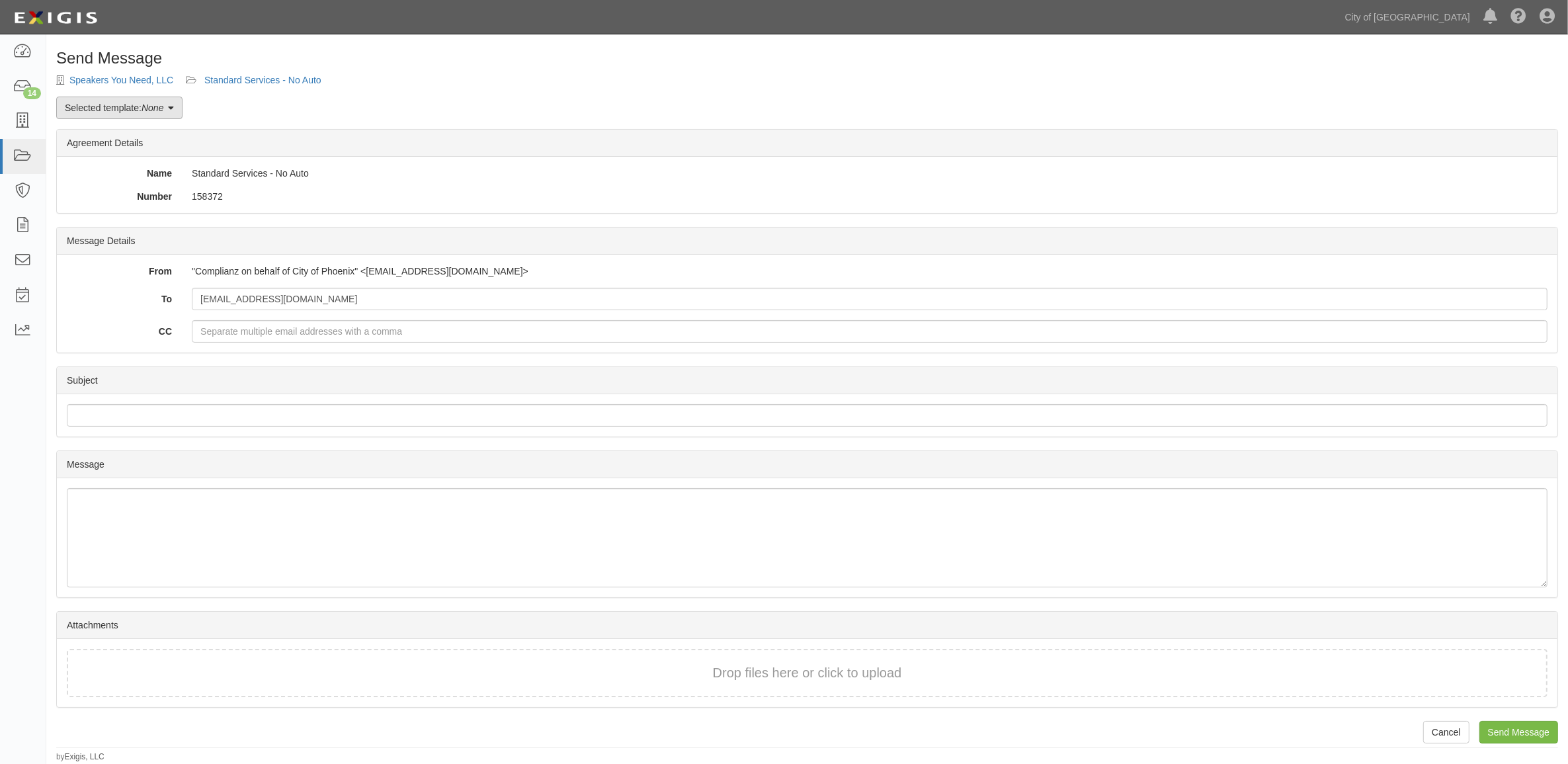
click at [123, 107] on link "Selected template: None" at bounding box center [119, 107] width 127 height 22
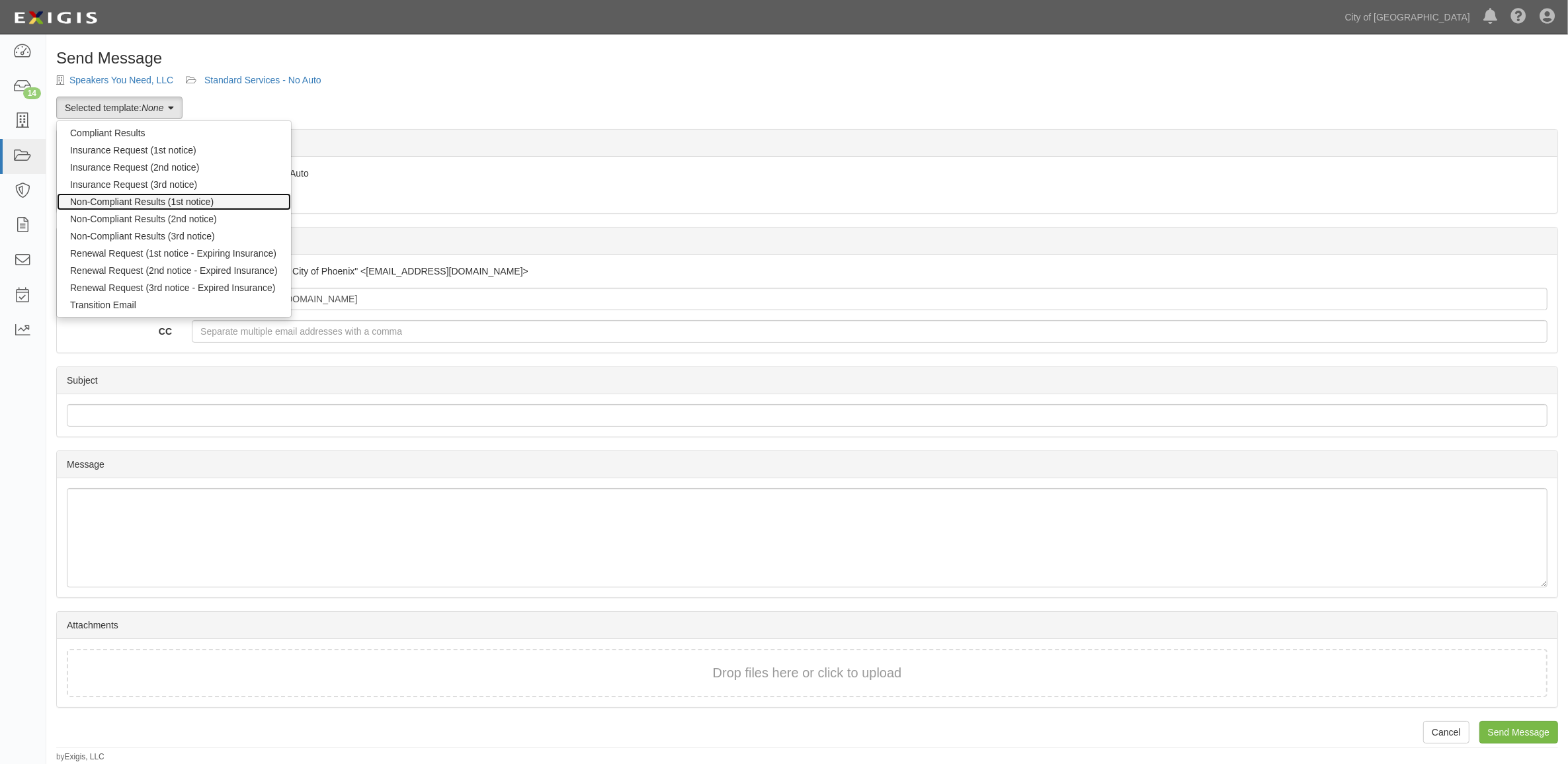
click at [126, 202] on link "Non-Compliant Results (1st notice)" at bounding box center [174, 201] width 234 height 17
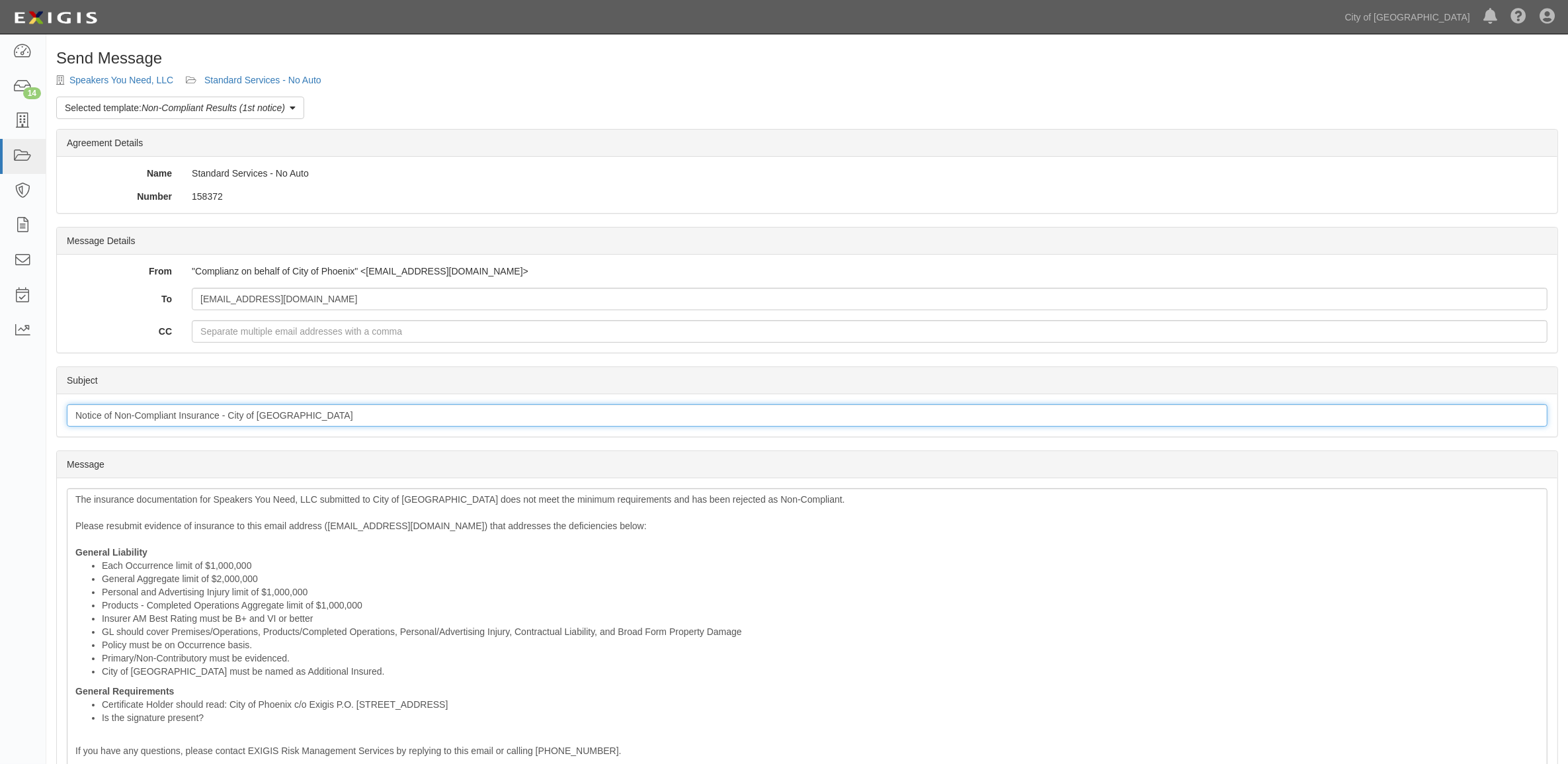
click at [216, 414] on input "Notice of Non-Compliant Insurance - City of Phoenix" at bounding box center [807, 415] width 1481 height 22
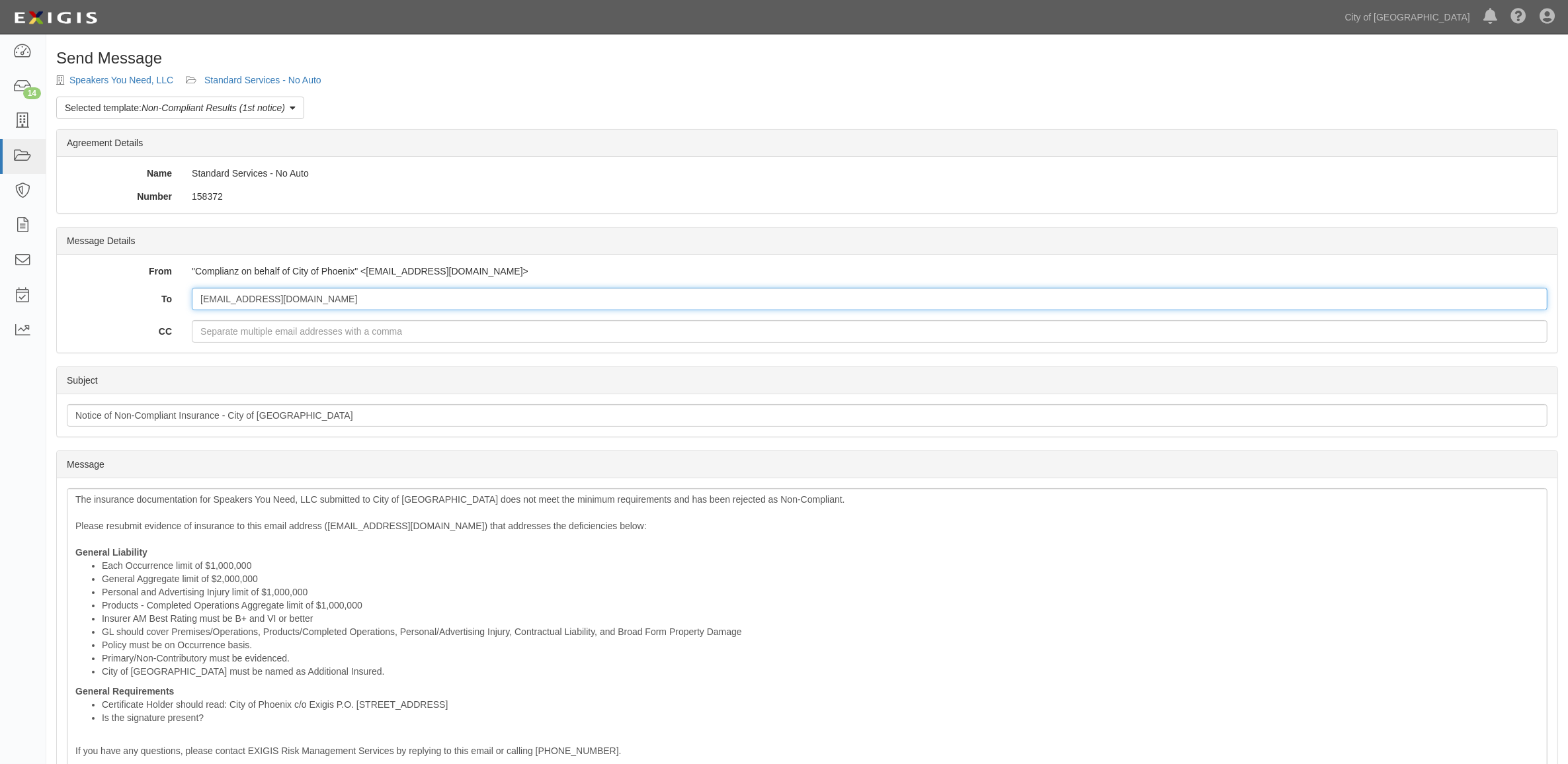
click at [272, 288] on input "rocky@speakersyouneed.com" at bounding box center [869, 299] width 1356 height 22
click at [401, 622] on li "Insurer AM Best Rating must be B+ and VI or better" at bounding box center [820, 618] width 1437 height 13
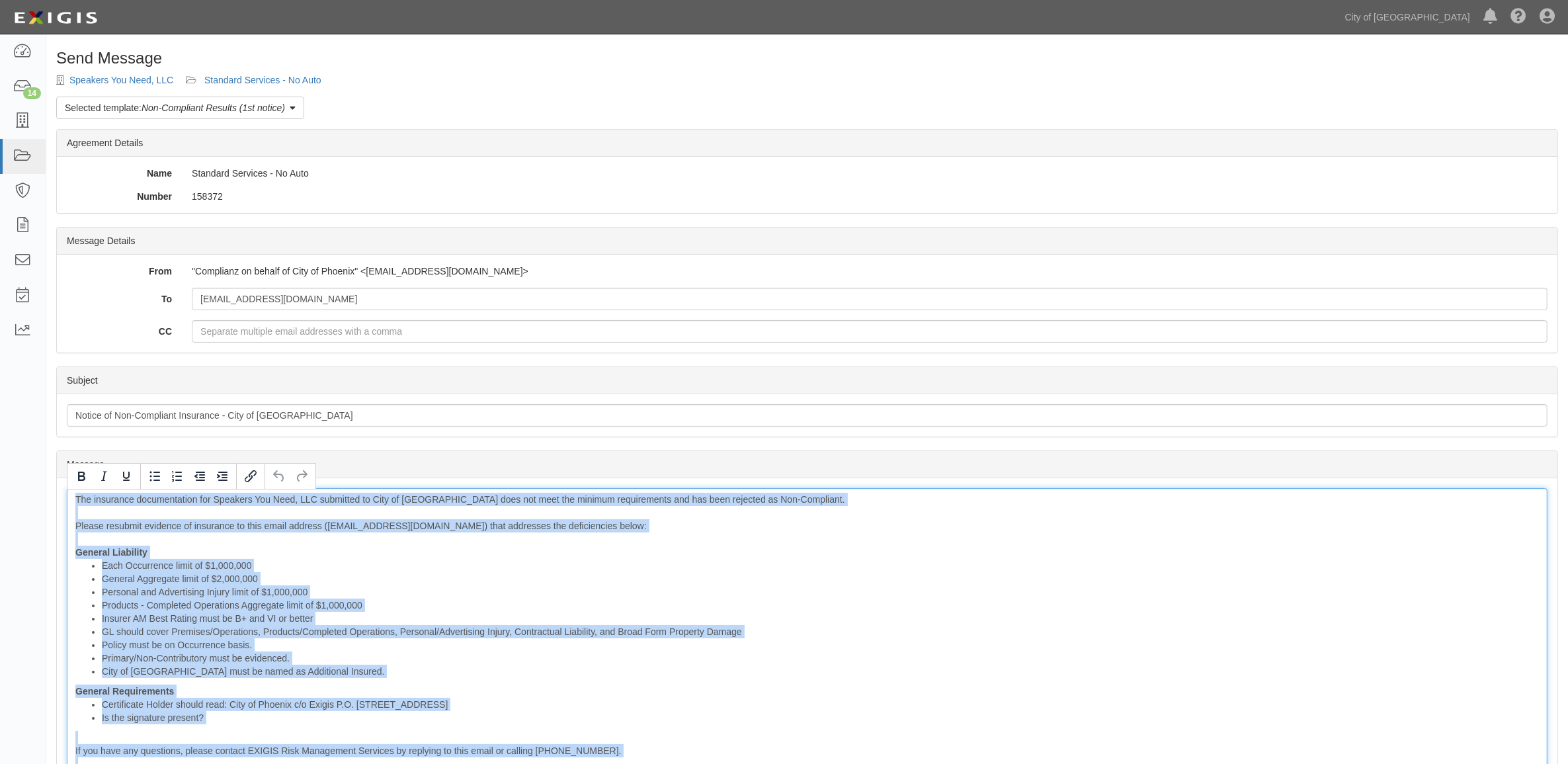
copy div "The insurance documentation for Speakers You Need, LLC submitted to City of Pho…"
click at [210, 110] on em "Non-Compliant Results (1st notice)" at bounding box center [213, 107] width 144 height 10
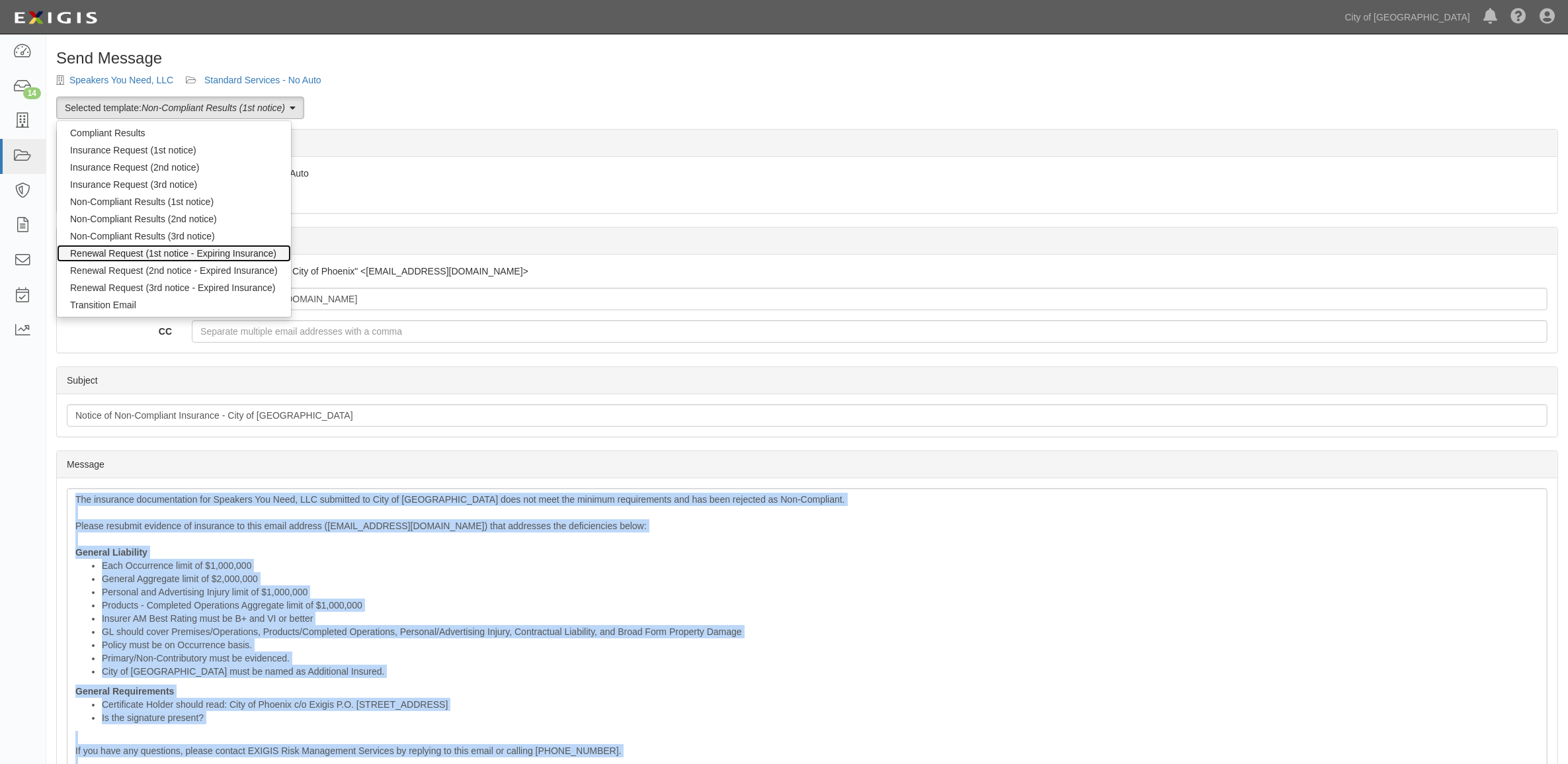
click at [186, 251] on link "Renewal Request (1st notice - Expiring Insurance)" at bounding box center [174, 252] width 234 height 17
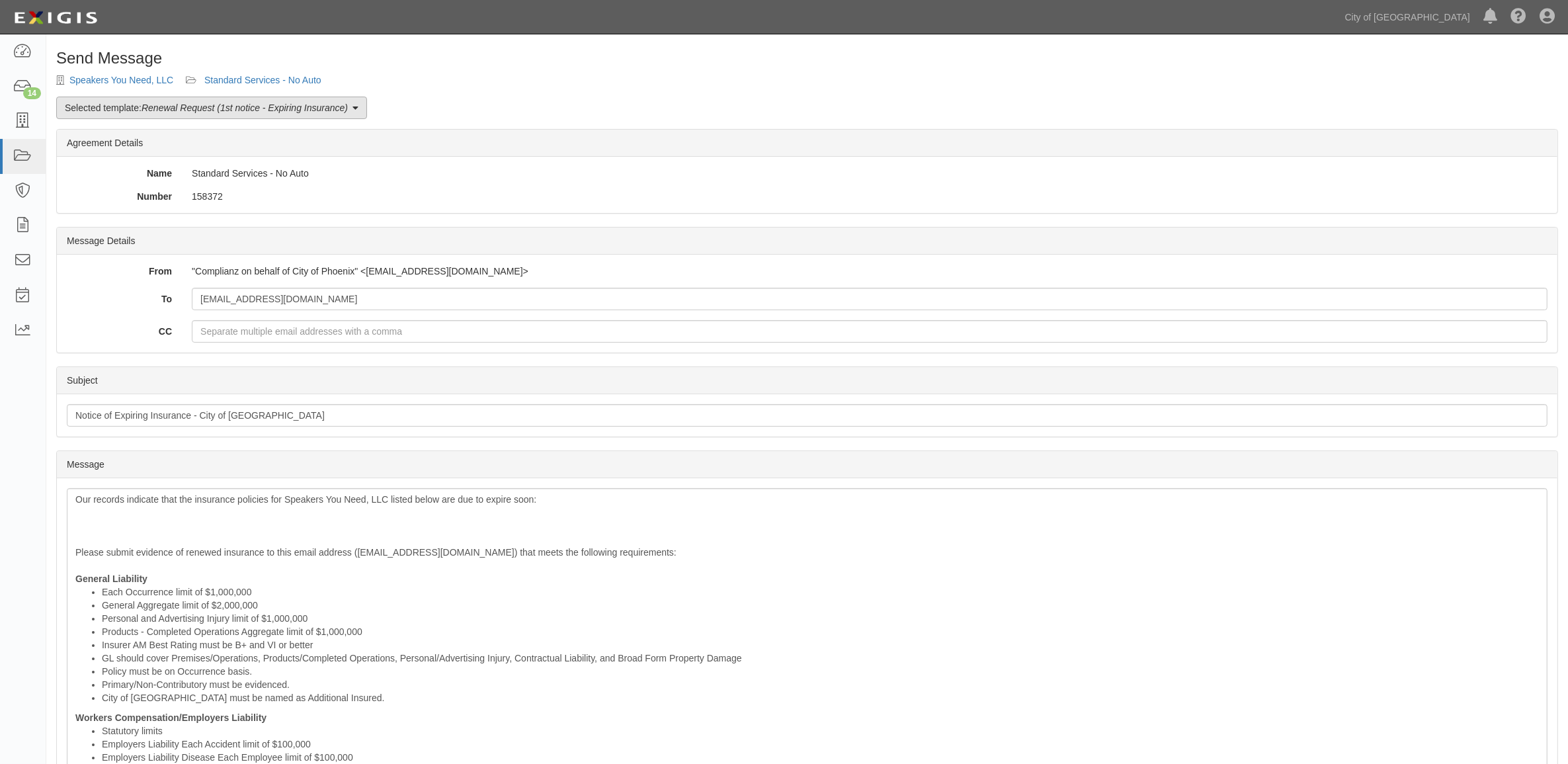
click at [176, 106] on em "Renewal Request (1st notice - Expiring Insurance)" at bounding box center [244, 107] width 207 height 10
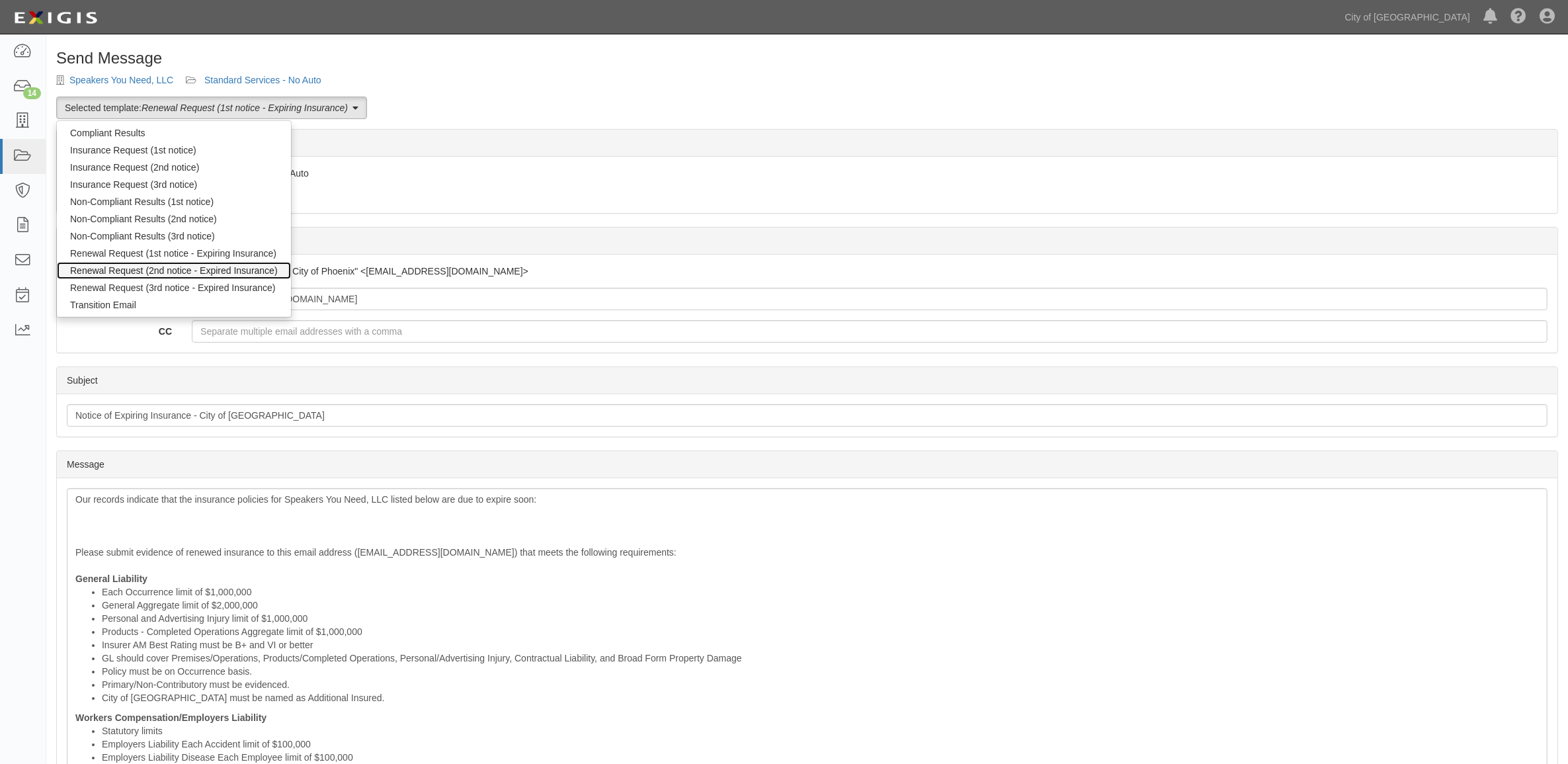
click at [196, 269] on link "Renewal Request (2nd notice - Expired Insurance)" at bounding box center [174, 270] width 234 height 17
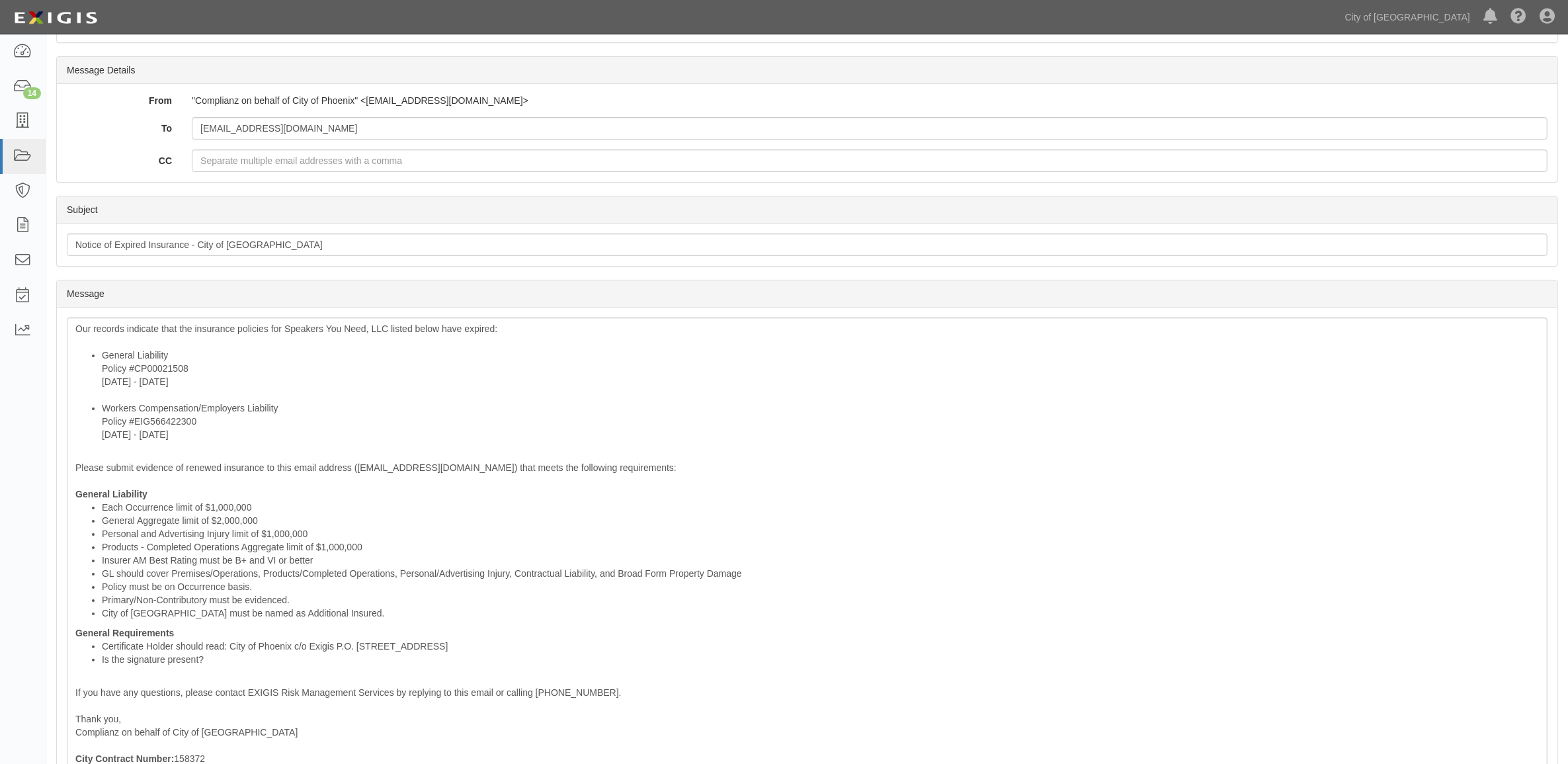
scroll to position [355, 0]
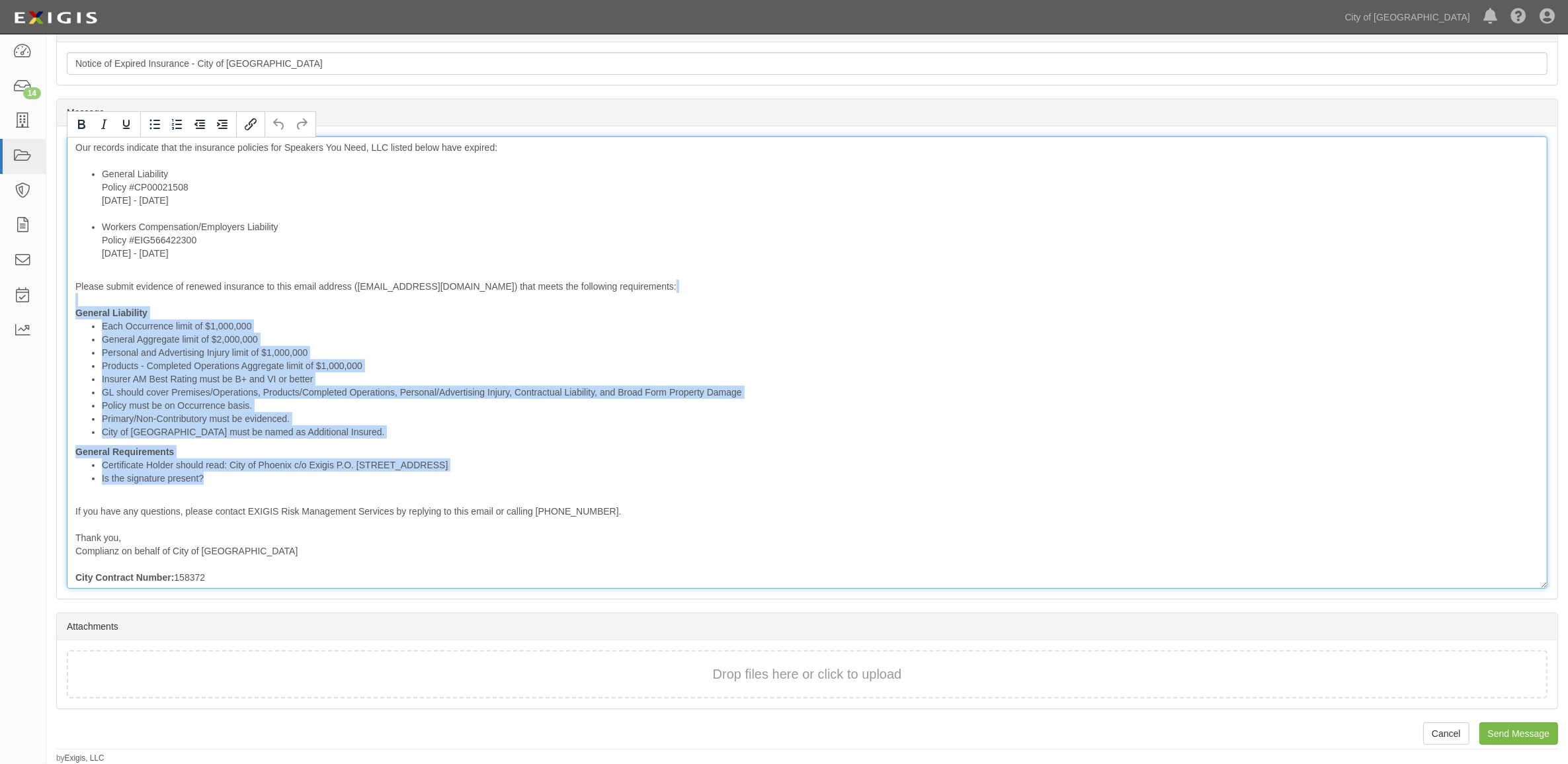
drag, startPoint x: 215, startPoint y: 472, endPoint x: 81, endPoint y: 300, distance: 218.0
click at [81, 300] on div "Our records indicate that the insurance policies for Speakers You Need, LLC lis…" at bounding box center [807, 362] width 1481 height 452
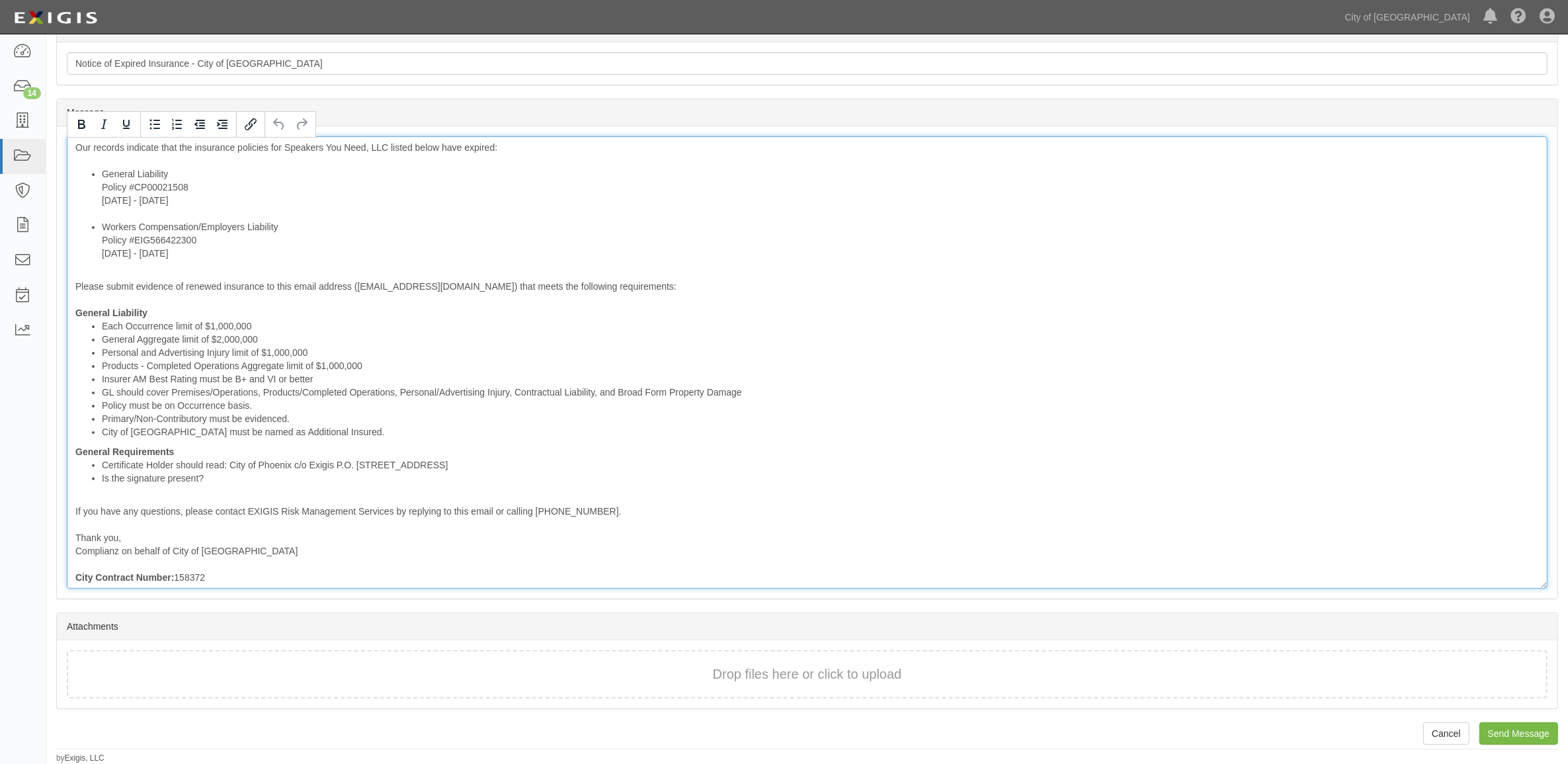
click at [674, 257] on li "Workers Compensation/Employers Liability Policy #EIG566422300 8/1/2024 - 8/1/20…" at bounding box center [820, 240] width 1437 height 40
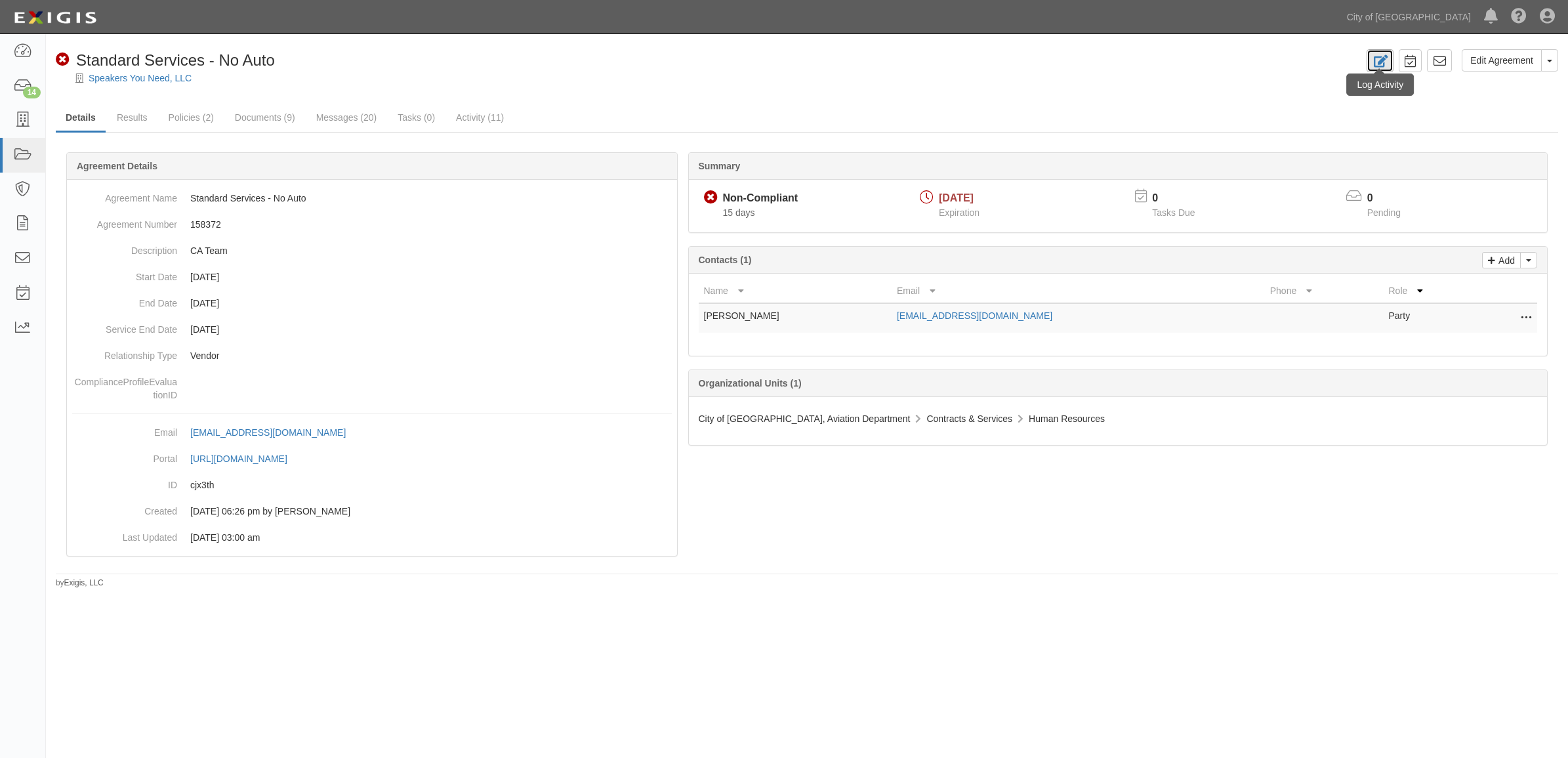
click at [1390, 65] on link at bounding box center [1379, 60] width 27 height 23
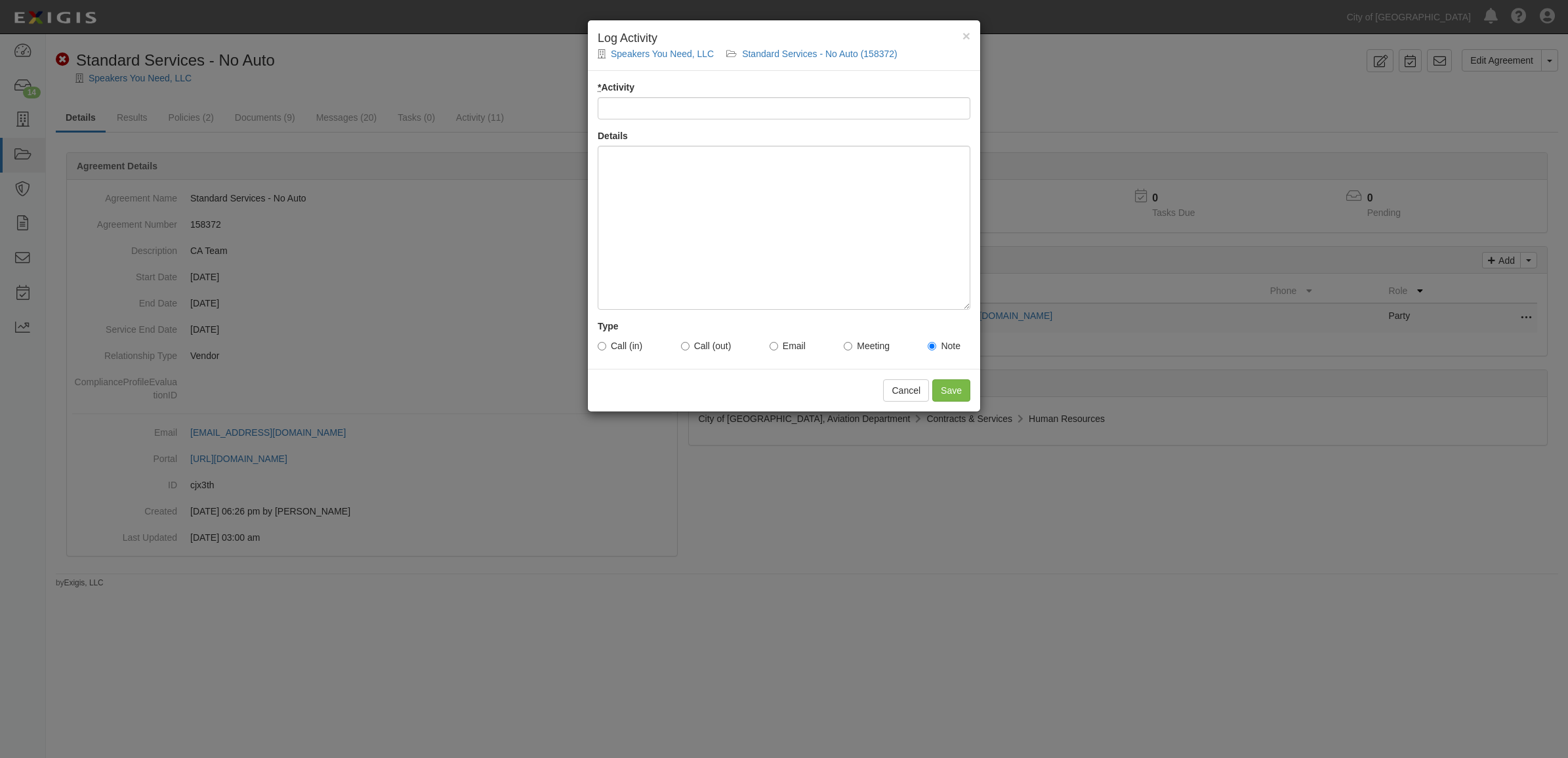
click at [781, 112] on input "* Activity" at bounding box center [784, 108] width 372 height 22
type input "Email Sent to Vendor - tm"
click at [756, 198] on div at bounding box center [784, 227] width 372 height 164
click at [809, 346] on div "Call (in) Call (out) Email Meeting Note" at bounding box center [784, 346] width 372 height 26
click at [801, 347] on label "Email" at bounding box center [787, 346] width 36 height 13
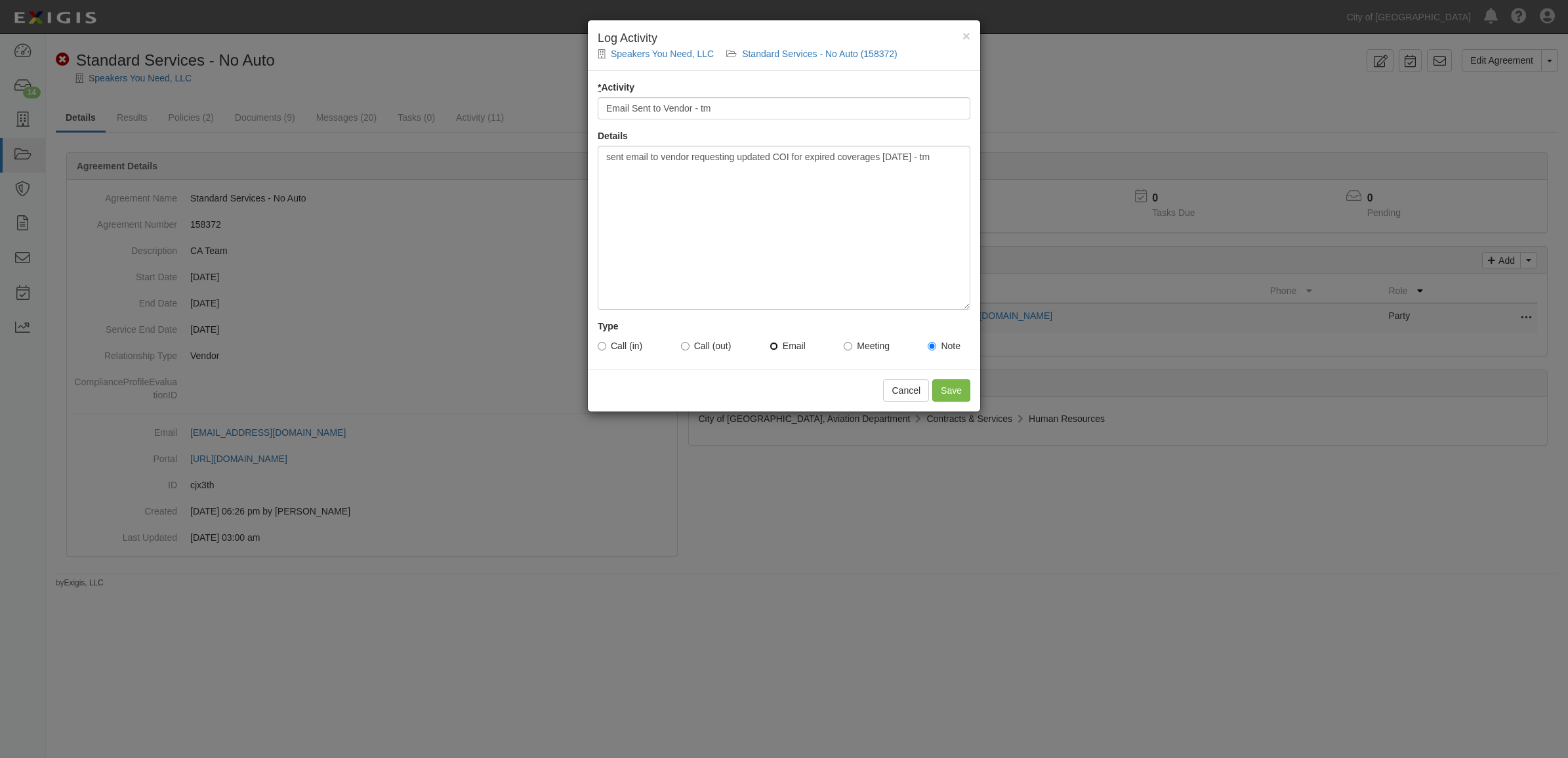
click at [778, 347] on input "Email" at bounding box center [774, 346] width 9 height 9
radio input "true"
click at [940, 387] on input "Save" at bounding box center [951, 390] width 38 height 22
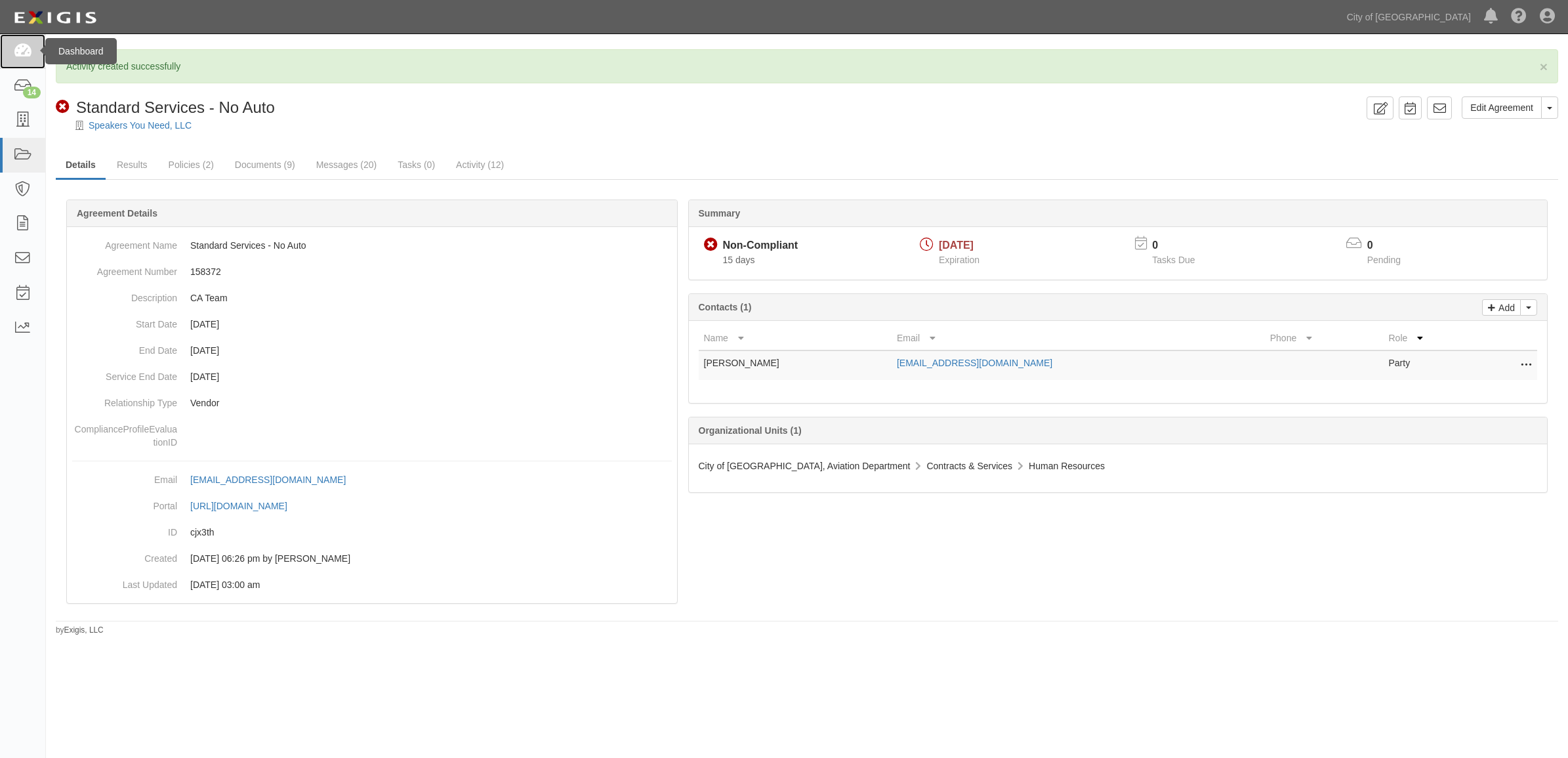
click at [10, 51] on link at bounding box center [23, 51] width 46 height 35
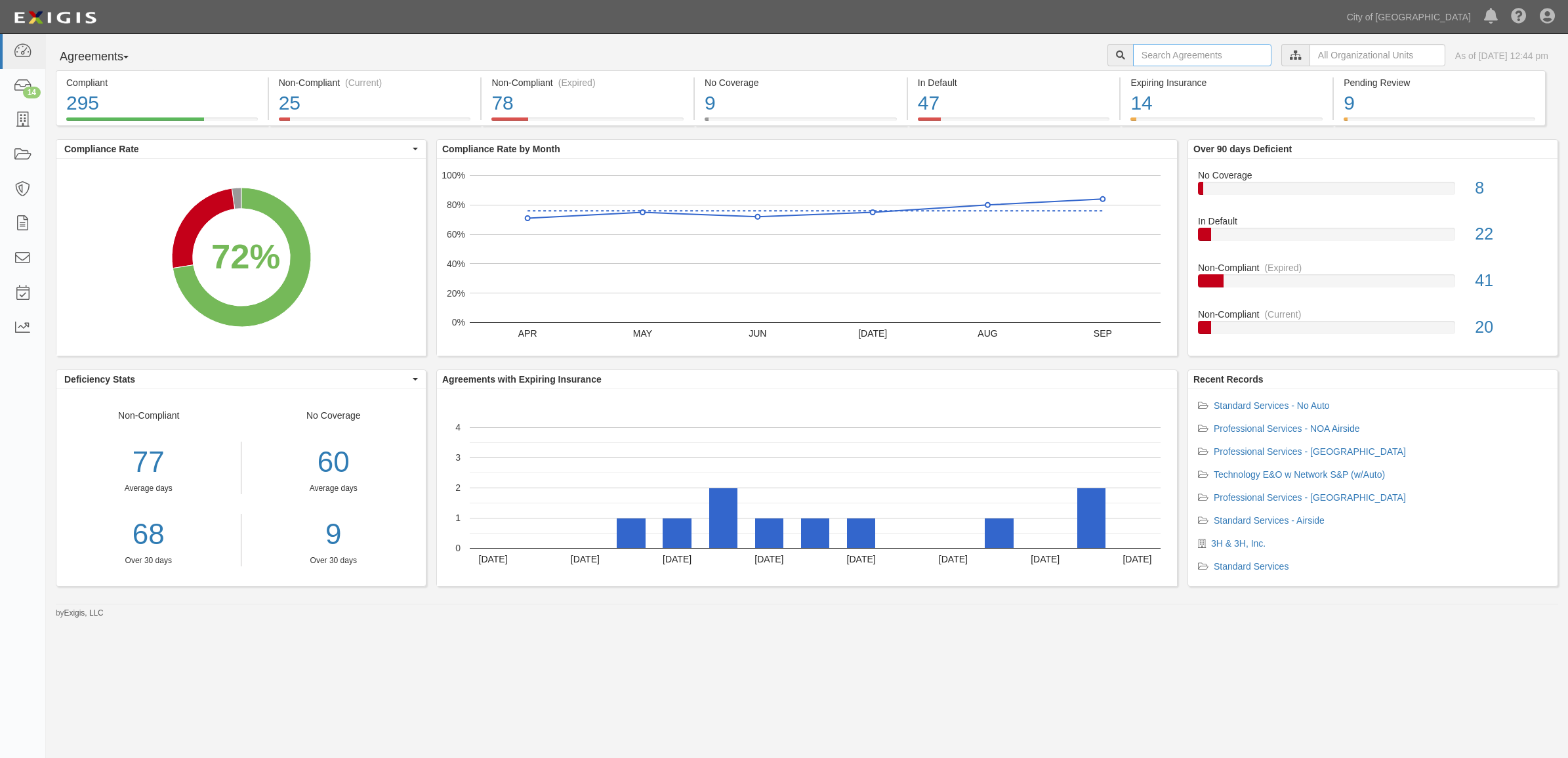
click at [1150, 57] on input "text" at bounding box center [1202, 55] width 138 height 22
paste input "154775"
type input "154775"
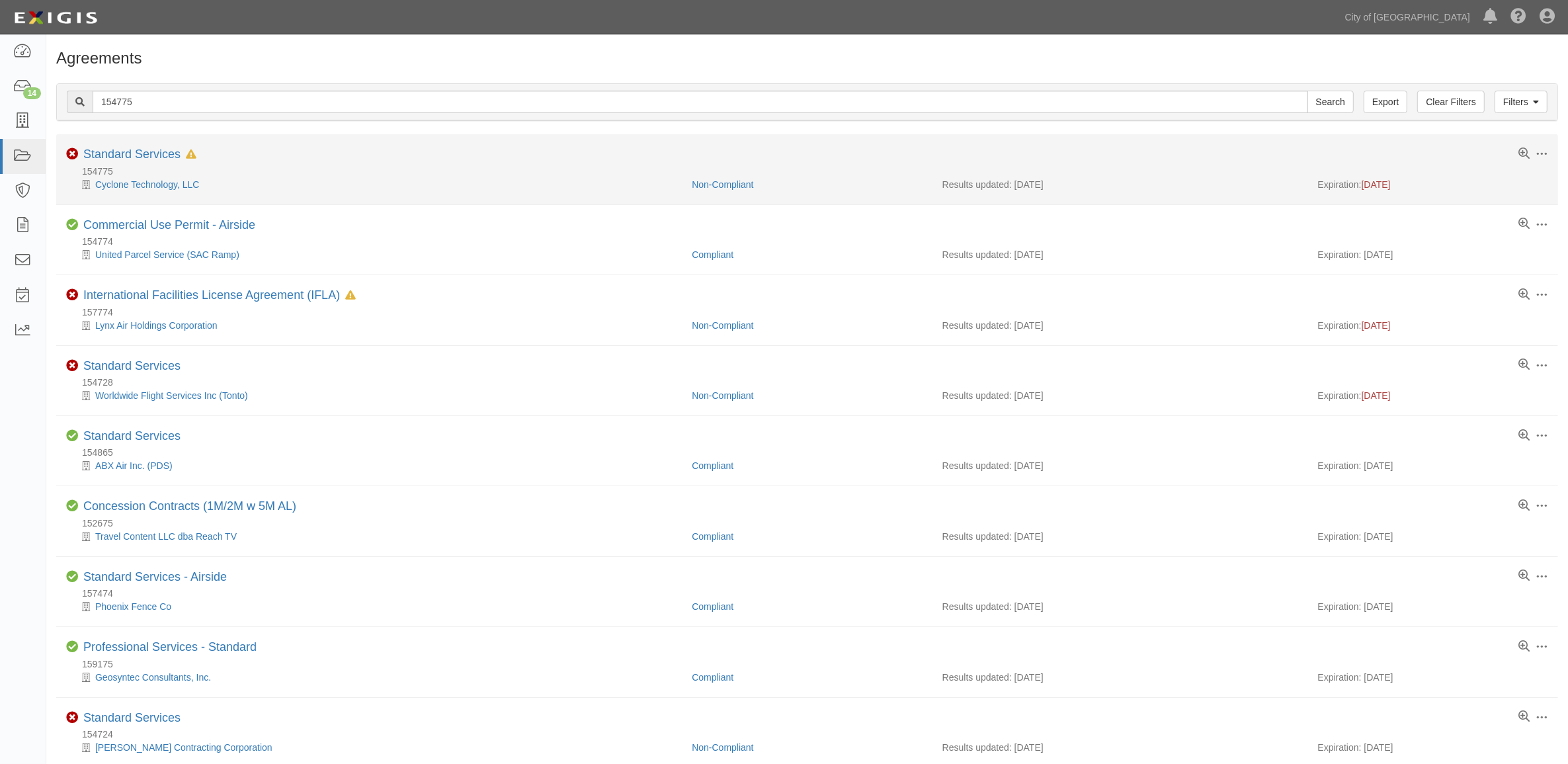
click at [126, 145] on li "Toggle Agreement Dropdown Edit Log activity Add task Send message Archive Non-C…" at bounding box center [807, 169] width 1501 height 70
click at [126, 147] on li "Toggle Agreement Dropdown Edit Log activity Add task Send message Archive Non-C…" at bounding box center [807, 169] width 1501 height 70
click at [126, 150] on link "Standard Services" at bounding box center [132, 154] width 97 height 13
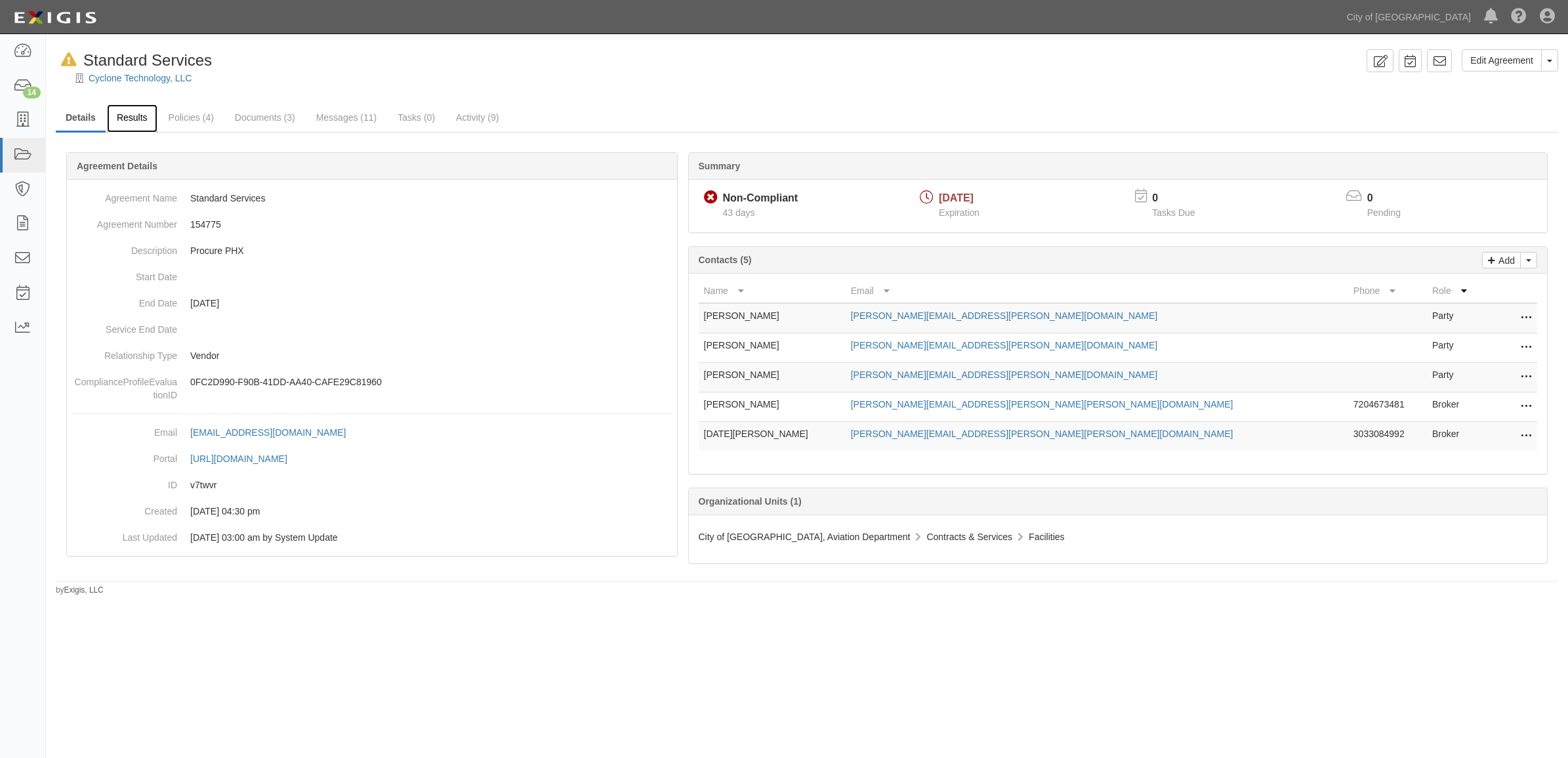
click at [129, 121] on link "Results" at bounding box center [132, 118] width 51 height 28
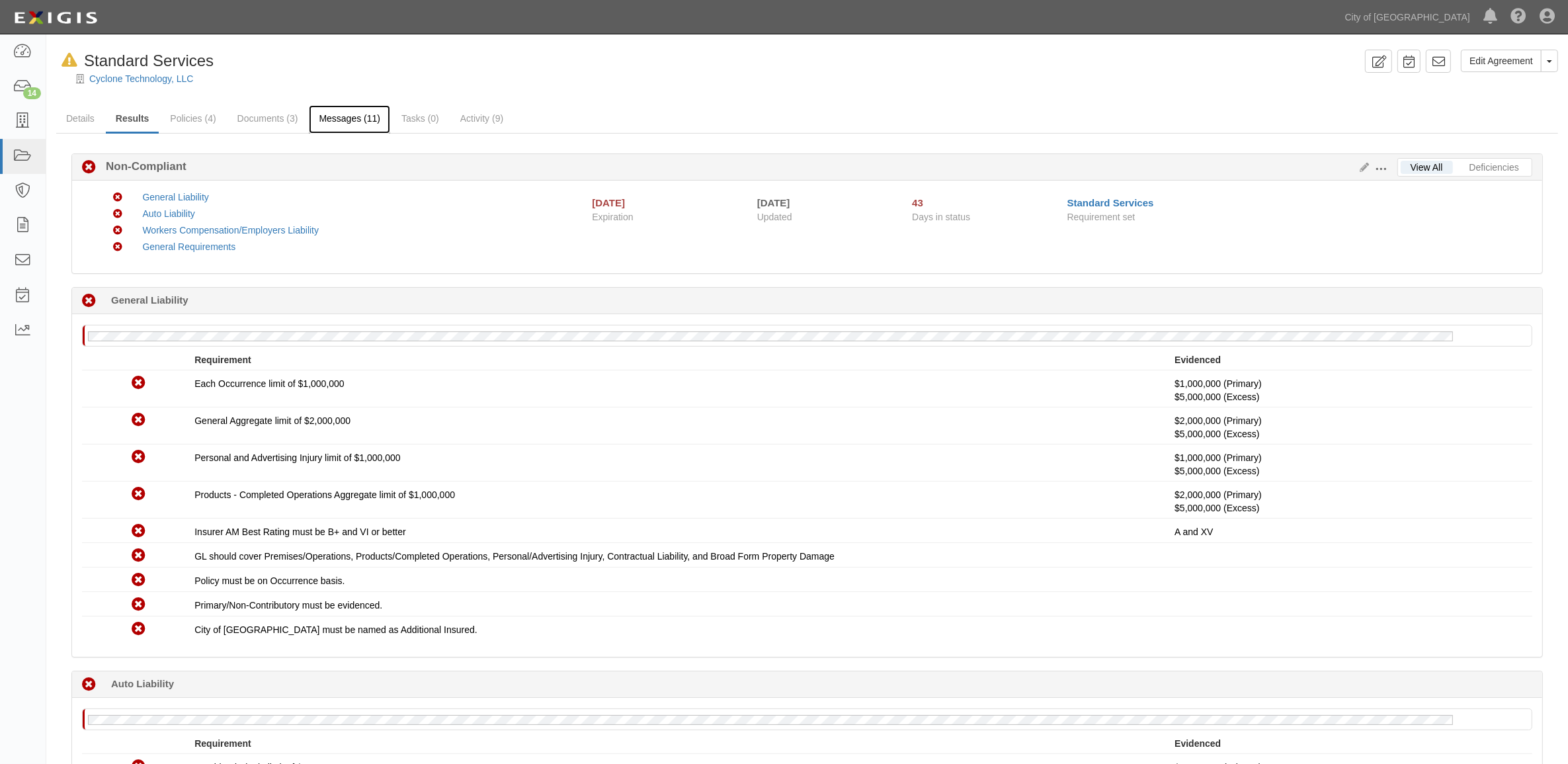
click at [332, 115] on link "Messages (11)" at bounding box center [349, 119] width 81 height 28
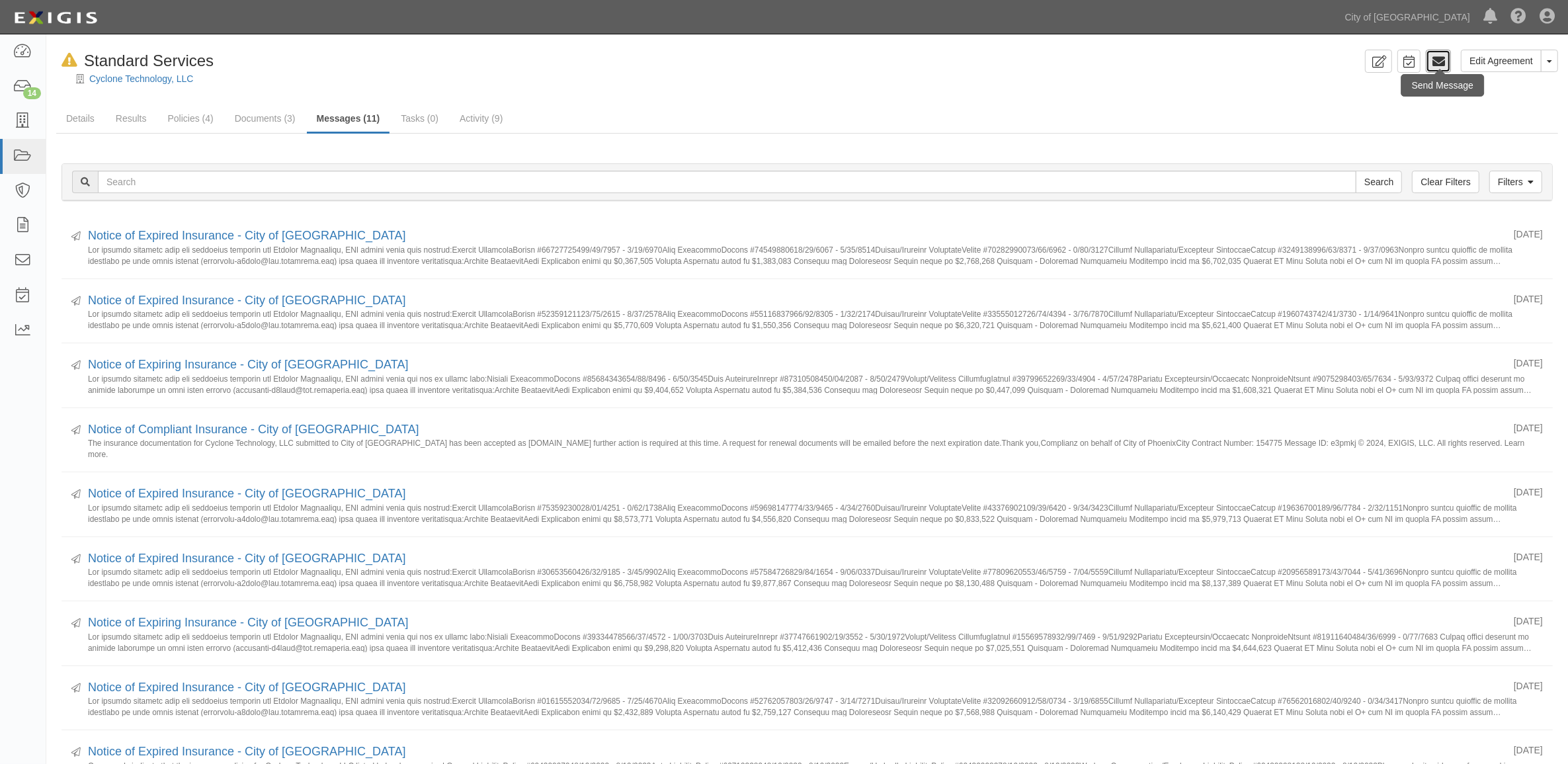
drag, startPoint x: 1440, startPoint y: 58, endPoint x: 1433, endPoint y: 71, distance: 14.8
click at [1440, 58] on icon at bounding box center [1438, 61] width 13 height 13
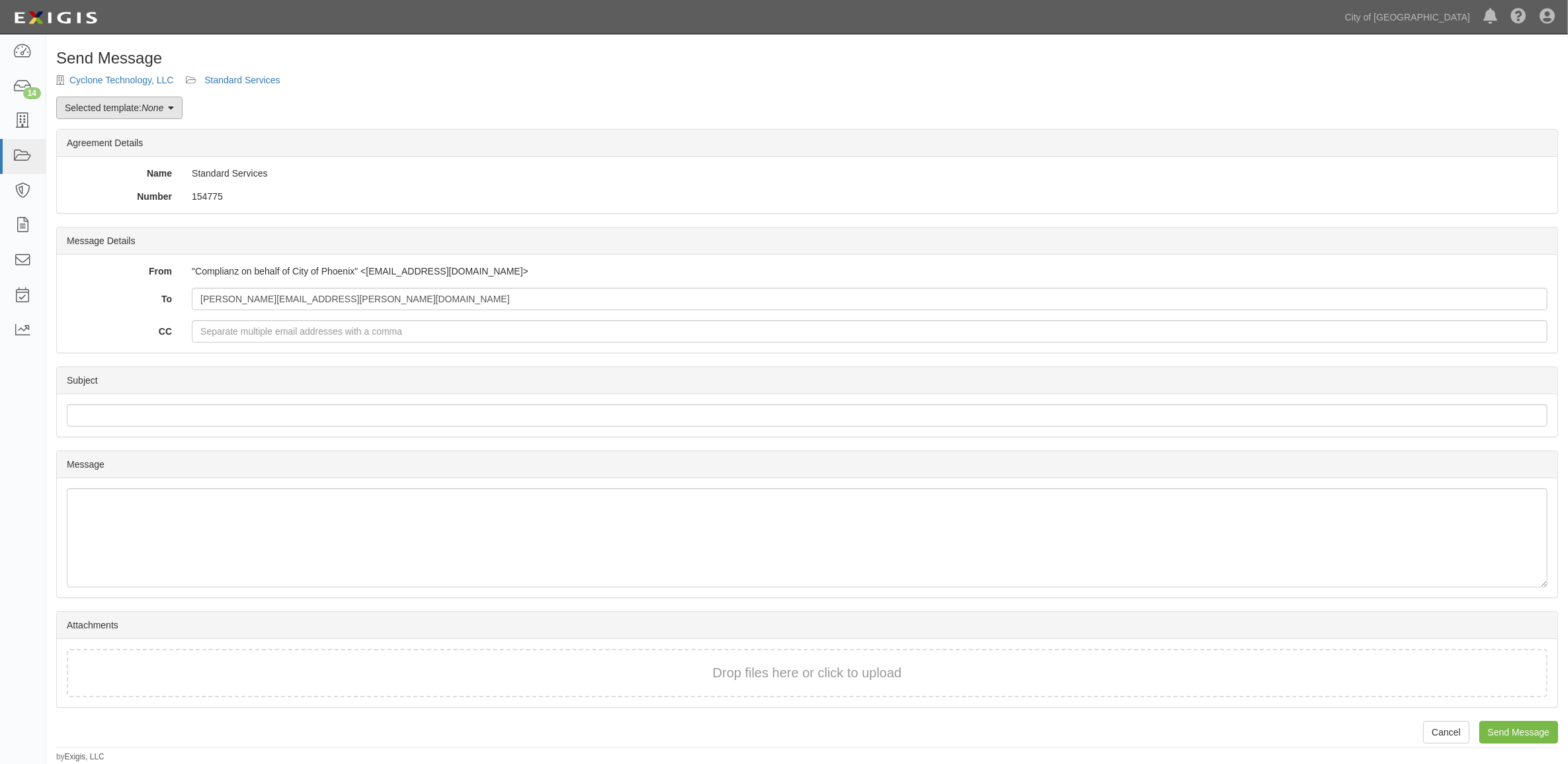
click at [139, 102] on link "Selected template: None" at bounding box center [119, 107] width 127 height 22
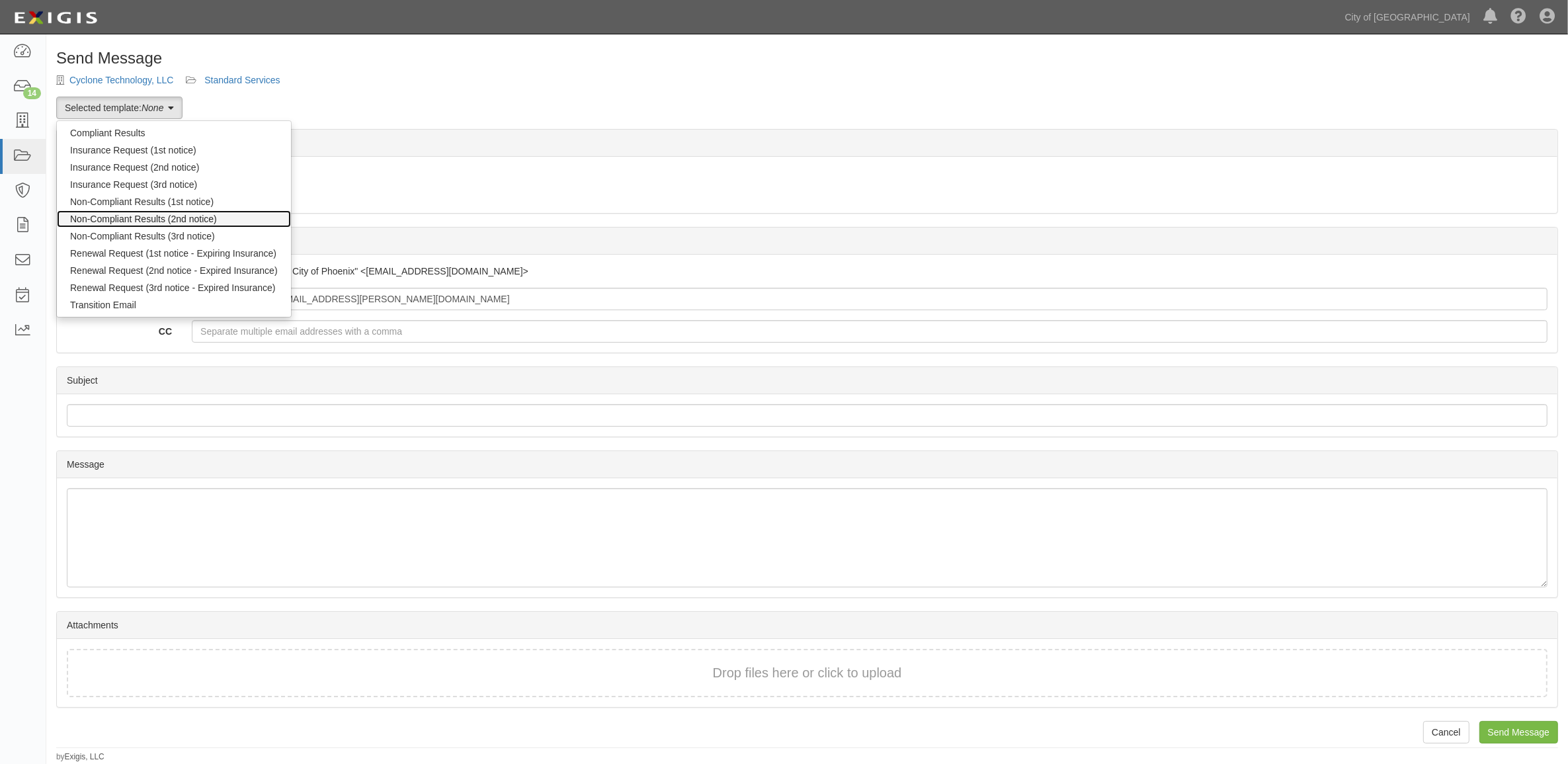
click at [150, 218] on link "Non-Compliant Results (2nd notice)" at bounding box center [174, 218] width 234 height 17
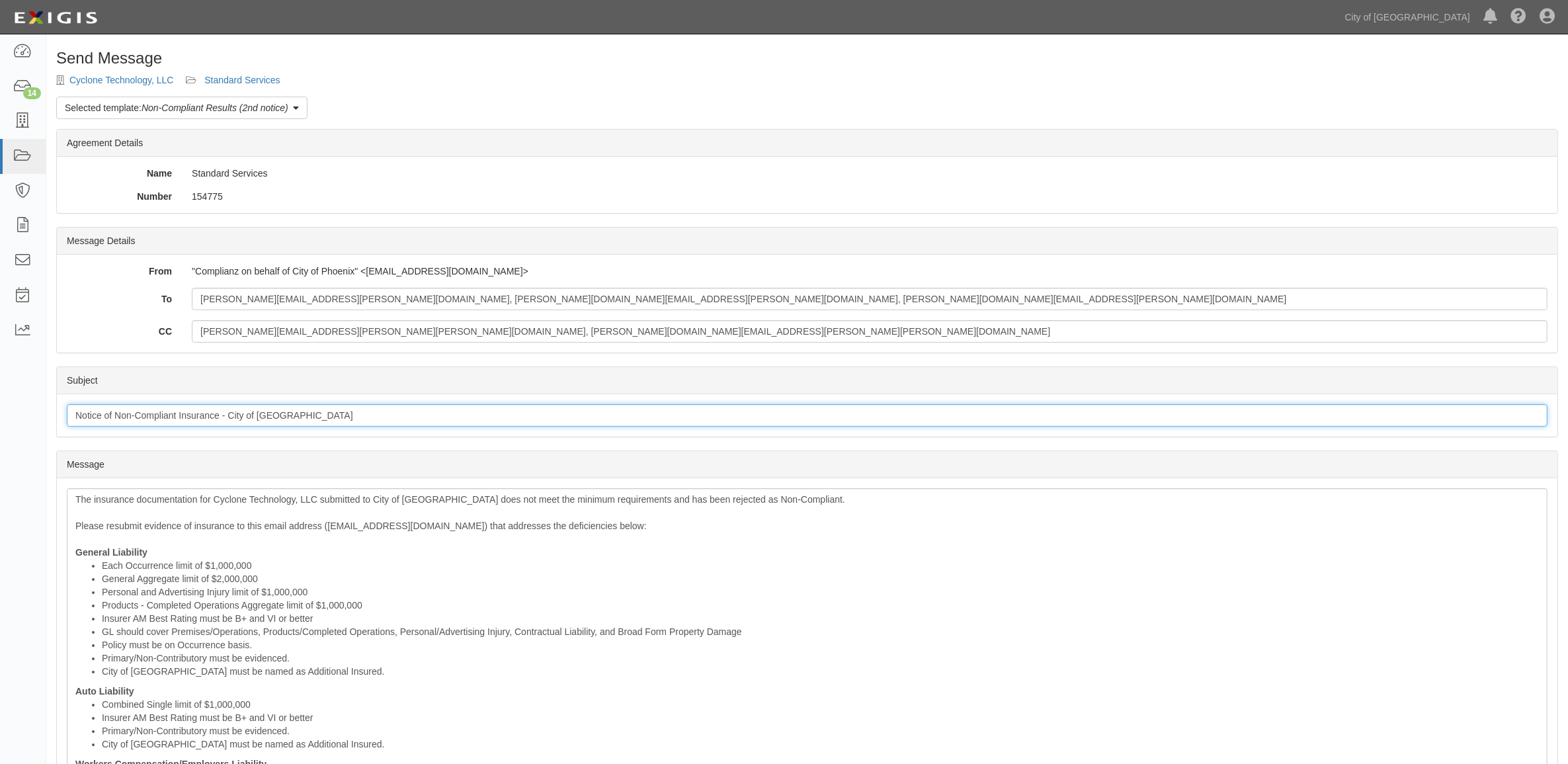
click at [208, 421] on input "Notice of Non-Compliant Insurance - City of [GEOGRAPHIC_DATA]" at bounding box center [807, 415] width 1481 height 22
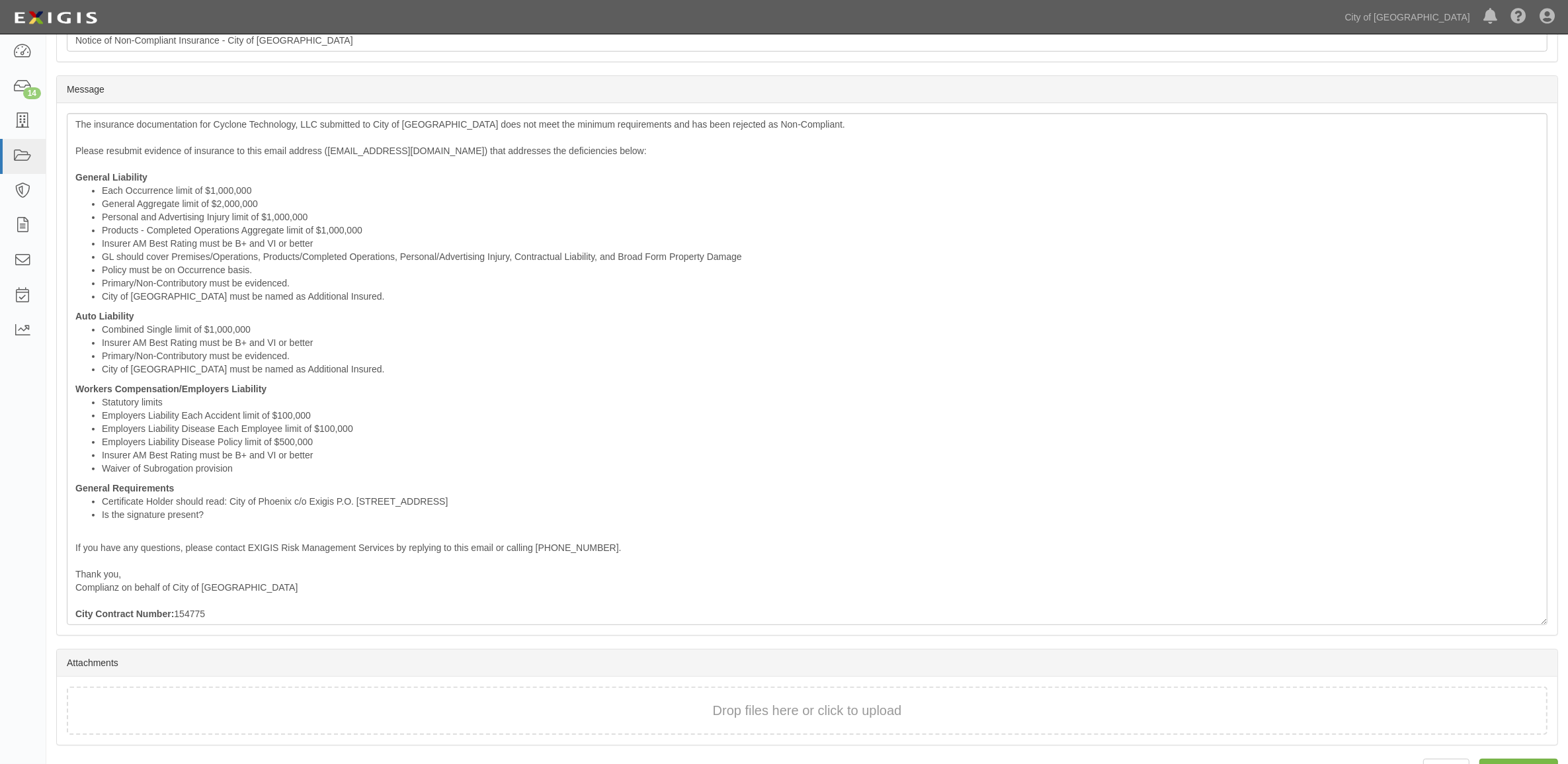
scroll to position [413, 0]
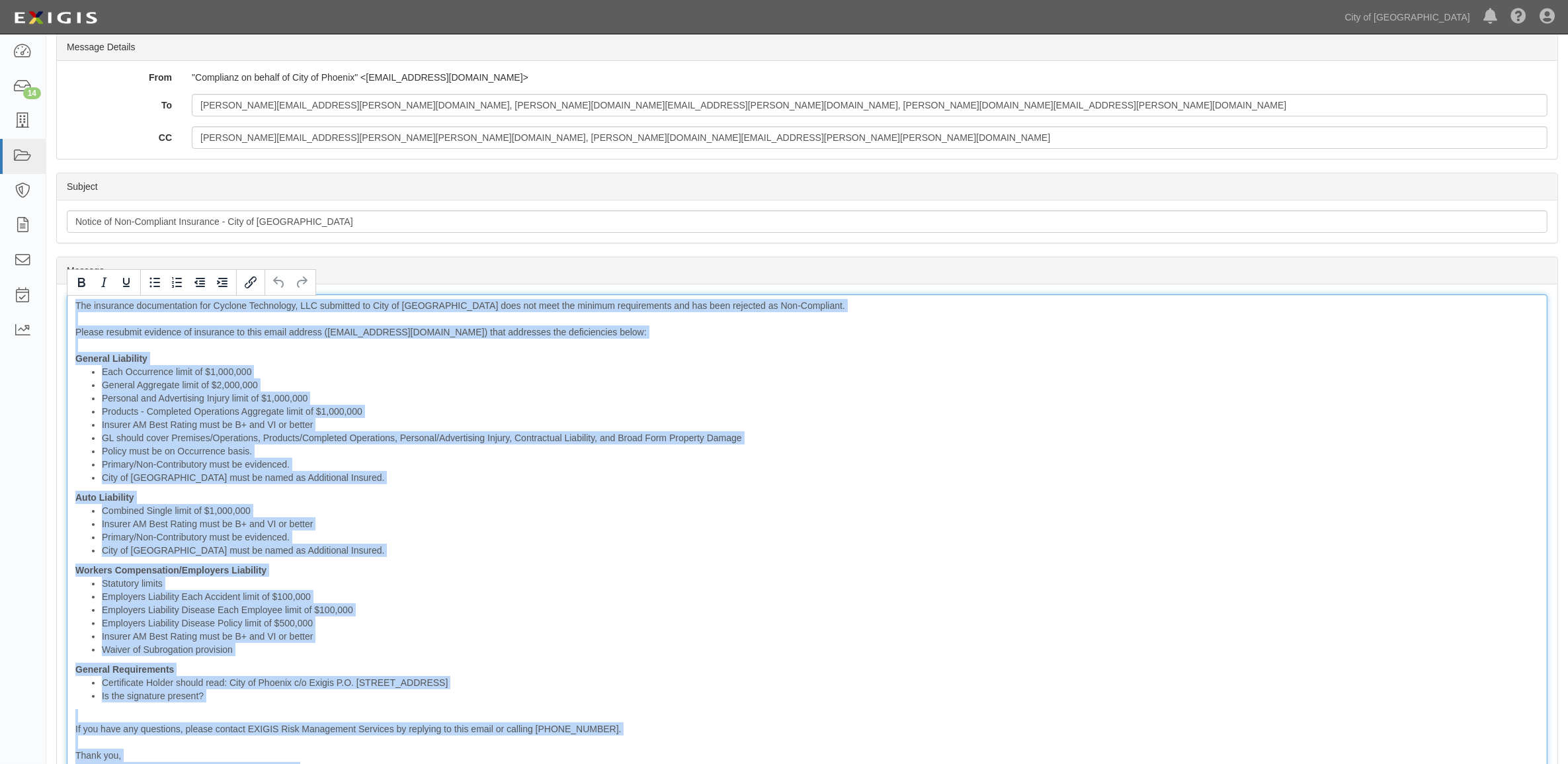
drag, startPoint x: 242, startPoint y: 580, endPoint x: -3, endPoint y: 7, distance: 623.2
click at [0, 7] on html "Toggle navigation Dashboard 14 Inbox Parties Agreements Coverages Documents Mes…" at bounding box center [784, 393] width 1568 height 1175
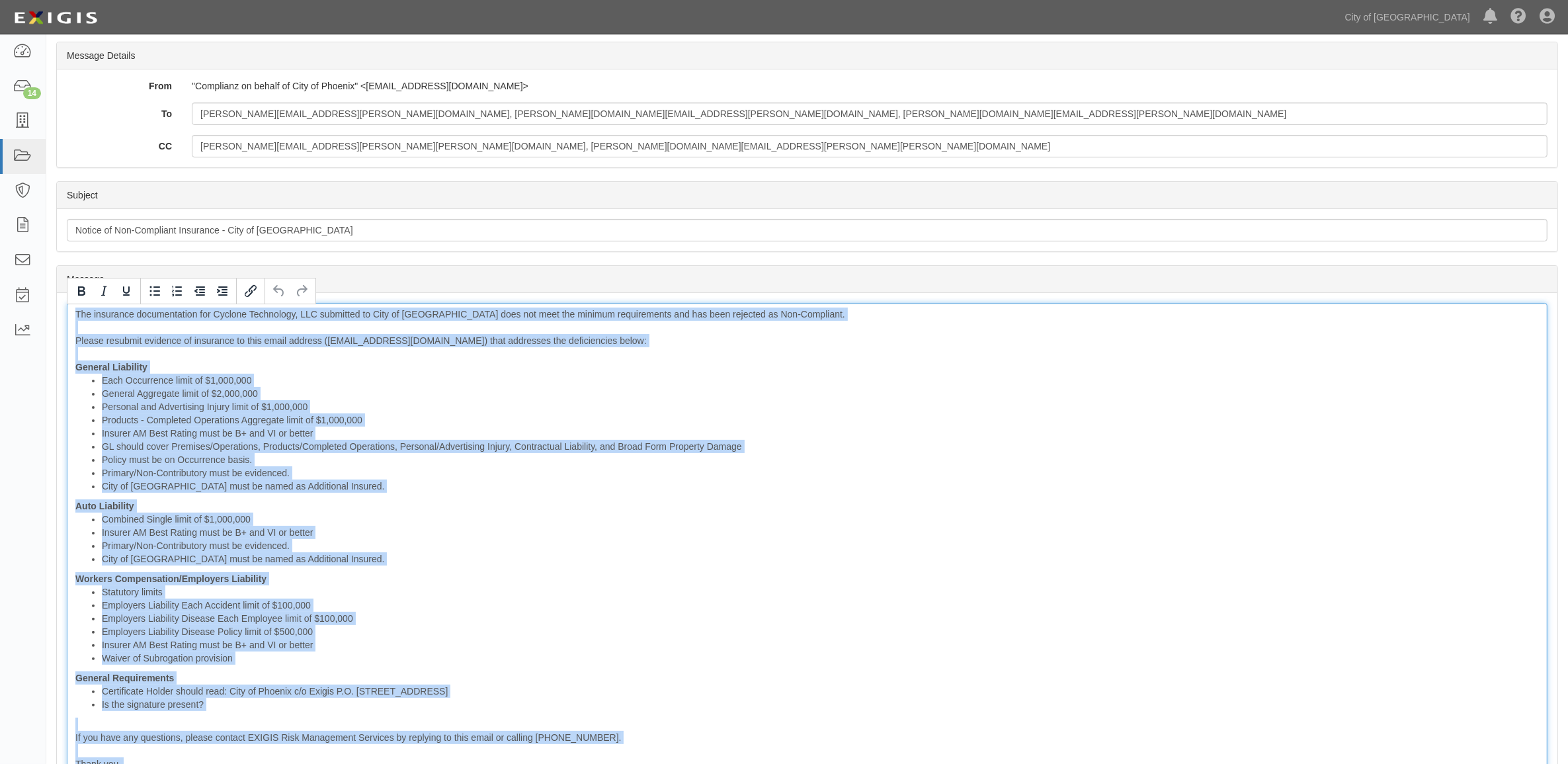
copy div "The insurance documentation for Cyclone Technology, LLC submitted to City of [G…"
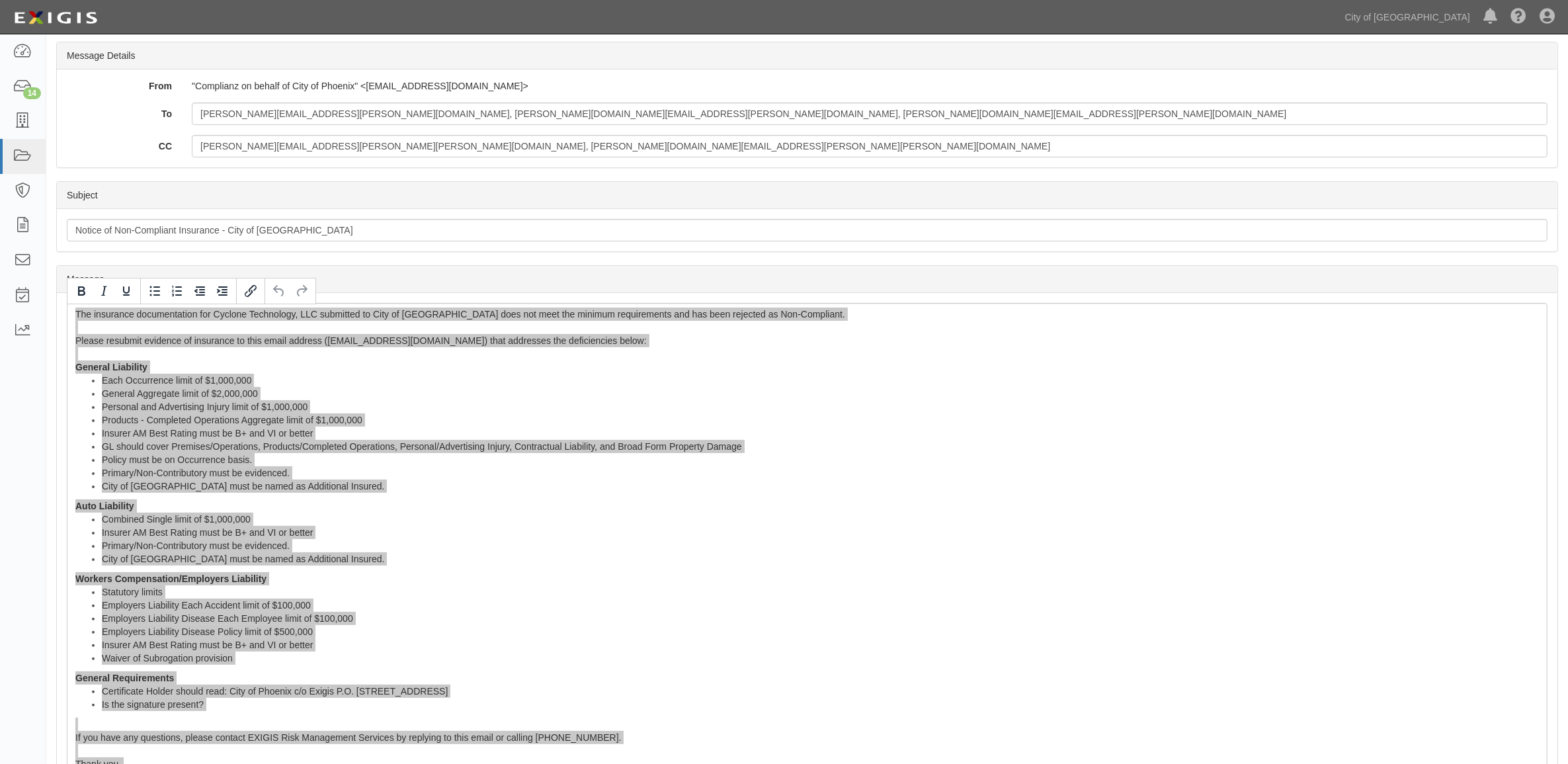
scroll to position [0, 0]
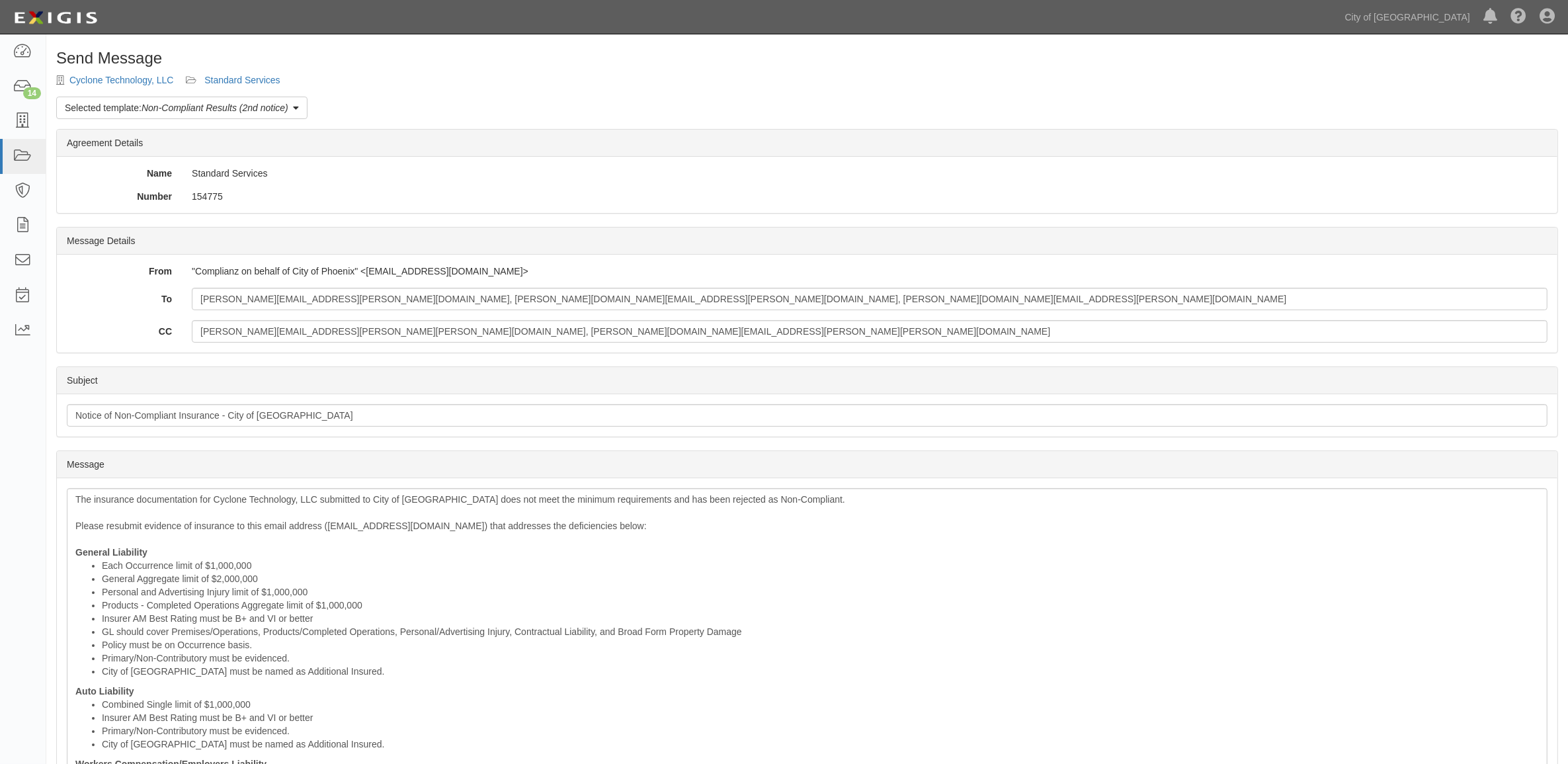
click at [222, 74] on div "Send Message Cyclone Technology, LLC Standard Services Selected template: Non-C…" at bounding box center [807, 612] width 1521 height 1125
click at [222, 77] on link "Standard Services" at bounding box center [242, 80] width 76 height 10
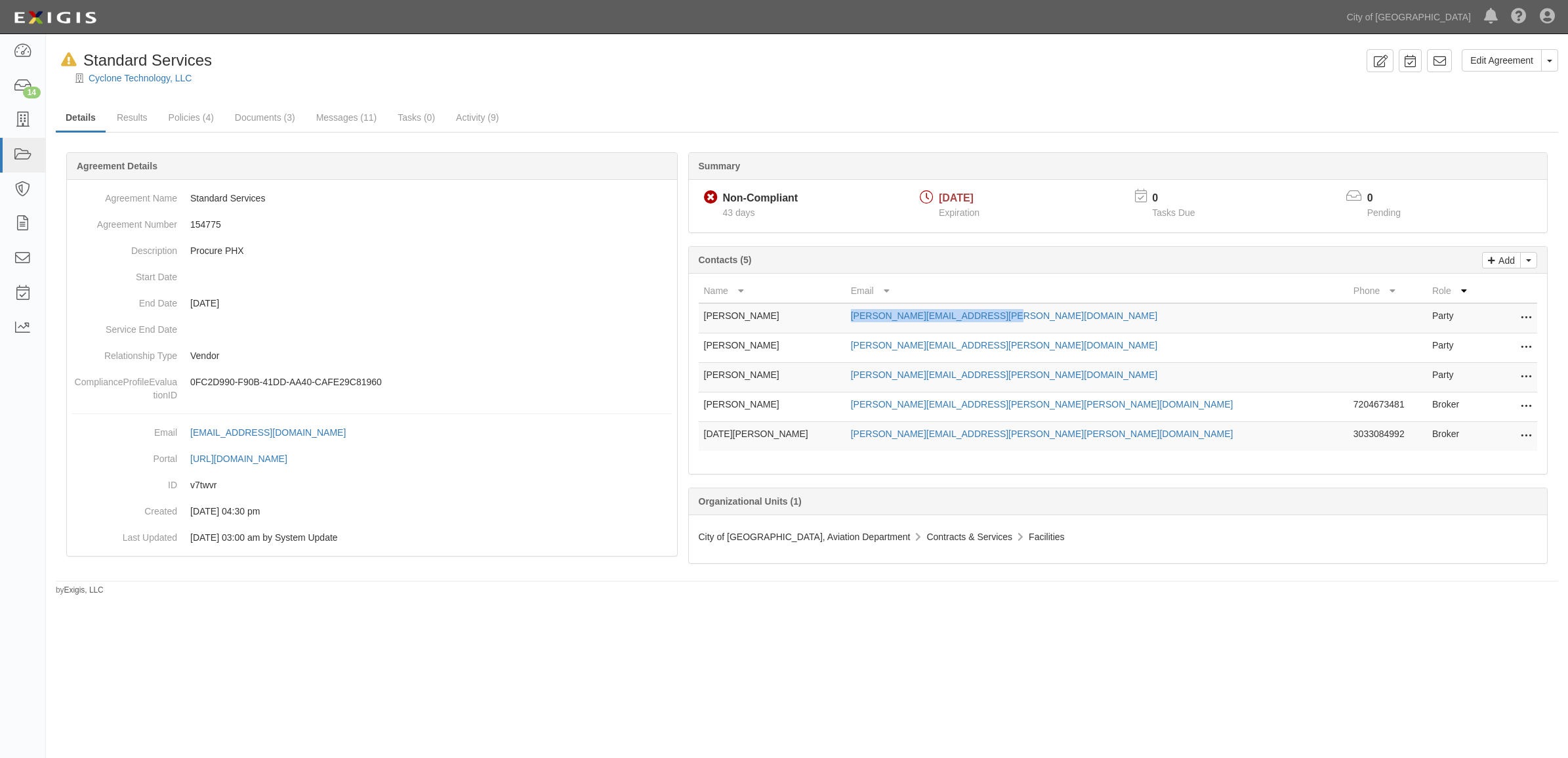
drag, startPoint x: 994, startPoint y: 315, endPoint x: 914, endPoint y: 319, distance: 80.1
click at [914, 319] on td "[PERSON_NAME][EMAIL_ADDRESS][PERSON_NAME][DOMAIN_NAME]" at bounding box center [1096, 318] width 502 height 30
copy link "[PERSON_NAME][EMAIL_ADDRESS][PERSON_NAME][DOMAIN_NAME]"
drag, startPoint x: 1090, startPoint y: 342, endPoint x: 912, endPoint y: 361, distance: 179.0
click at [912, 361] on td "[PERSON_NAME][EMAIL_ADDRESS][PERSON_NAME][DOMAIN_NAME]" at bounding box center [1096, 348] width 502 height 29
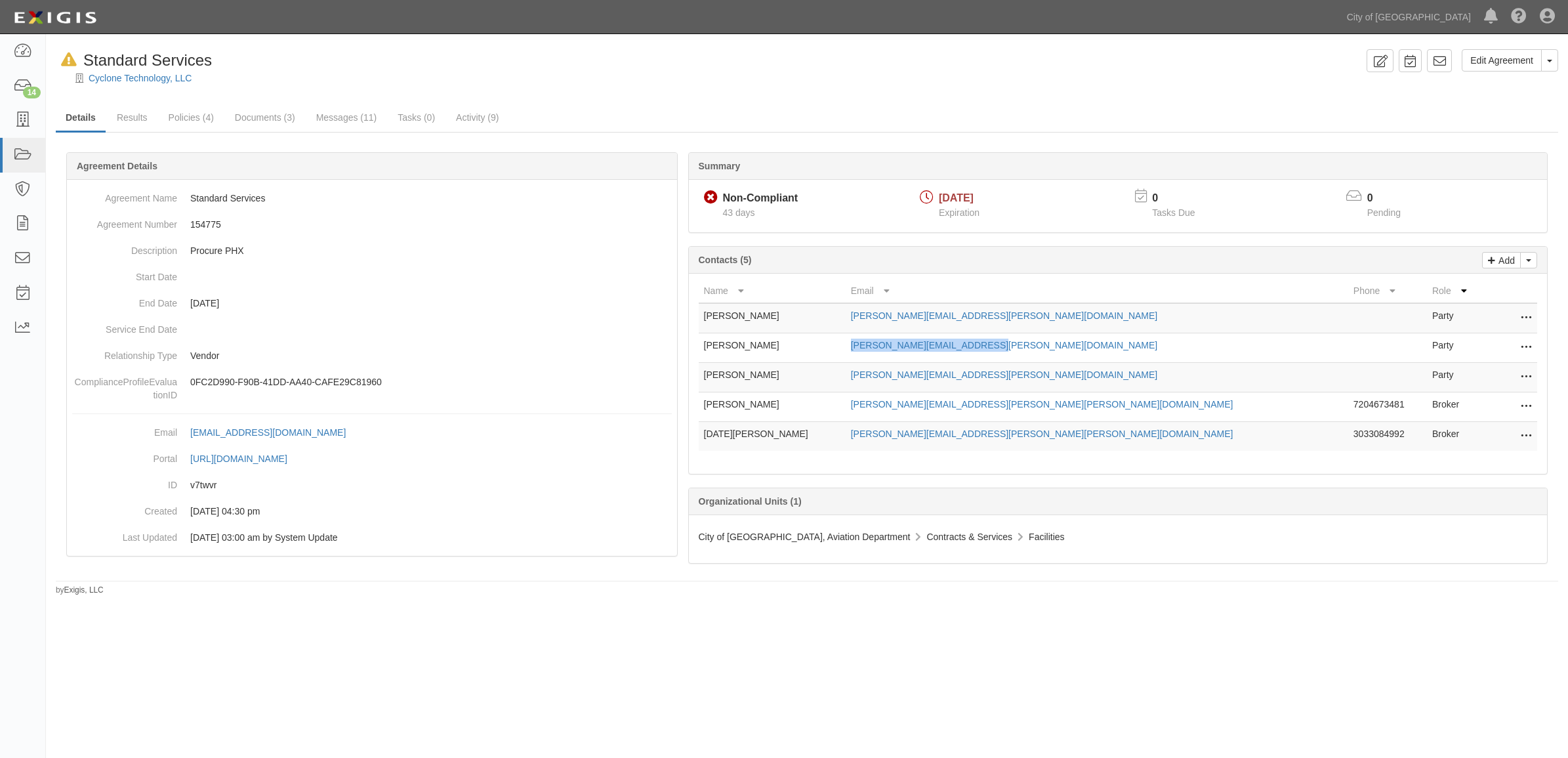
copy link "[PERSON_NAME][EMAIL_ADDRESS][PERSON_NAME][DOMAIN_NAME]"
drag, startPoint x: 1086, startPoint y: 364, endPoint x: 911, endPoint y: 378, distance: 175.6
click at [911, 378] on tr "[PERSON_NAME] [PERSON_NAME][EMAIL_ADDRESS][PERSON_NAME][DOMAIN_NAME] Party Edit…" at bounding box center [1118, 378] width 839 height 29
copy tr "[PERSON_NAME][EMAIL_ADDRESS][PERSON_NAME][DOMAIN_NAME]"
drag, startPoint x: 1041, startPoint y: 415, endPoint x: 912, endPoint y: 418, distance: 129.0
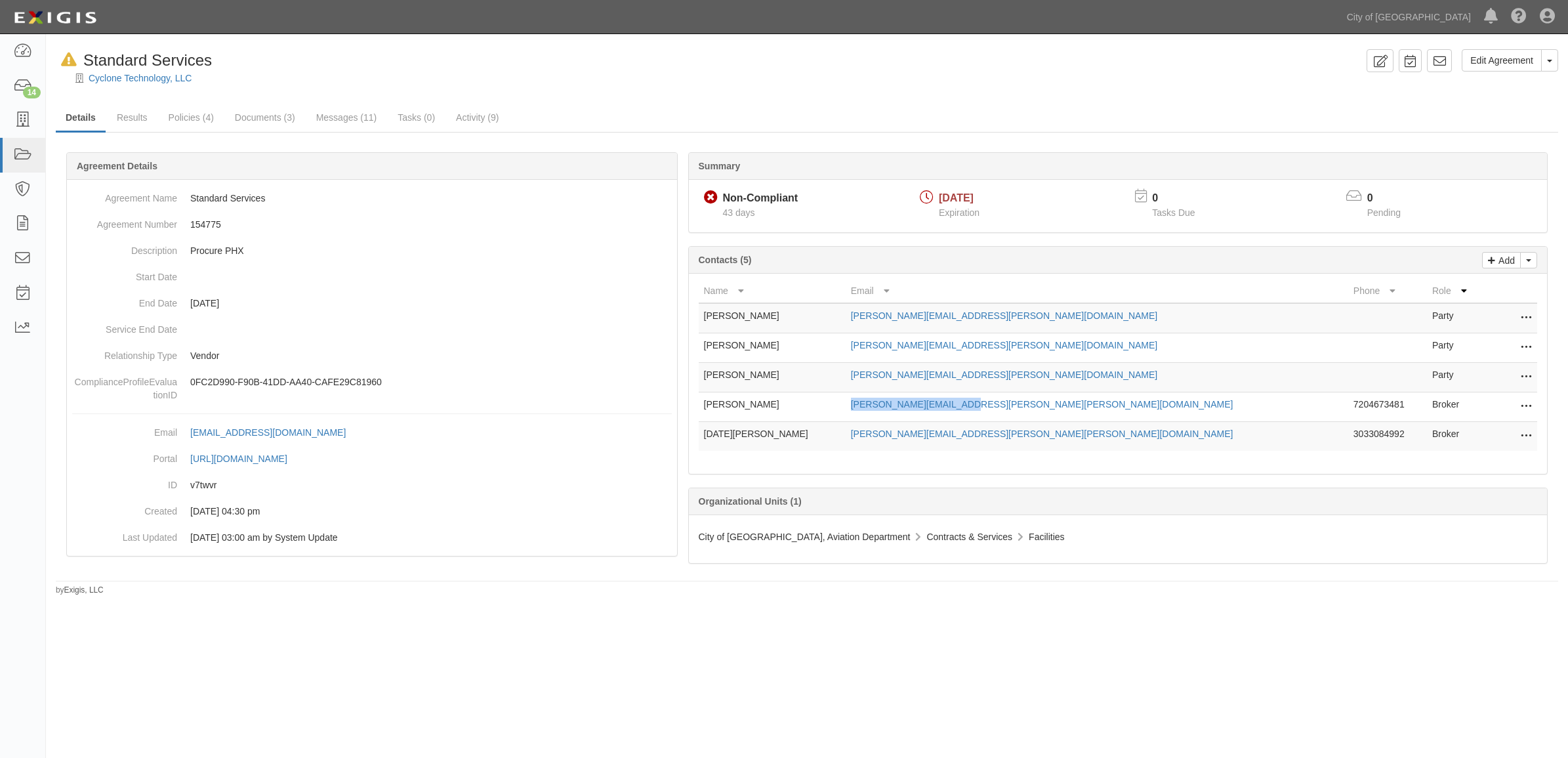
click at [912, 418] on td "[PERSON_NAME][EMAIL_ADDRESS][PERSON_NAME][PERSON_NAME][DOMAIN_NAME]" at bounding box center [1096, 407] width 502 height 29
copy link "[PERSON_NAME][EMAIL_ADDRESS][PERSON_NAME][PERSON_NAME][DOMAIN_NAME]"
drag, startPoint x: 1030, startPoint y: 439, endPoint x: 918, endPoint y: 433, distance: 112.2
click at [918, 433] on td "[PERSON_NAME][EMAIL_ADDRESS][PERSON_NAME][PERSON_NAME][DOMAIN_NAME]" at bounding box center [1096, 436] width 502 height 29
copy link "[PERSON_NAME][EMAIL_ADDRESS][PERSON_NAME][PERSON_NAME][DOMAIN_NAME]"
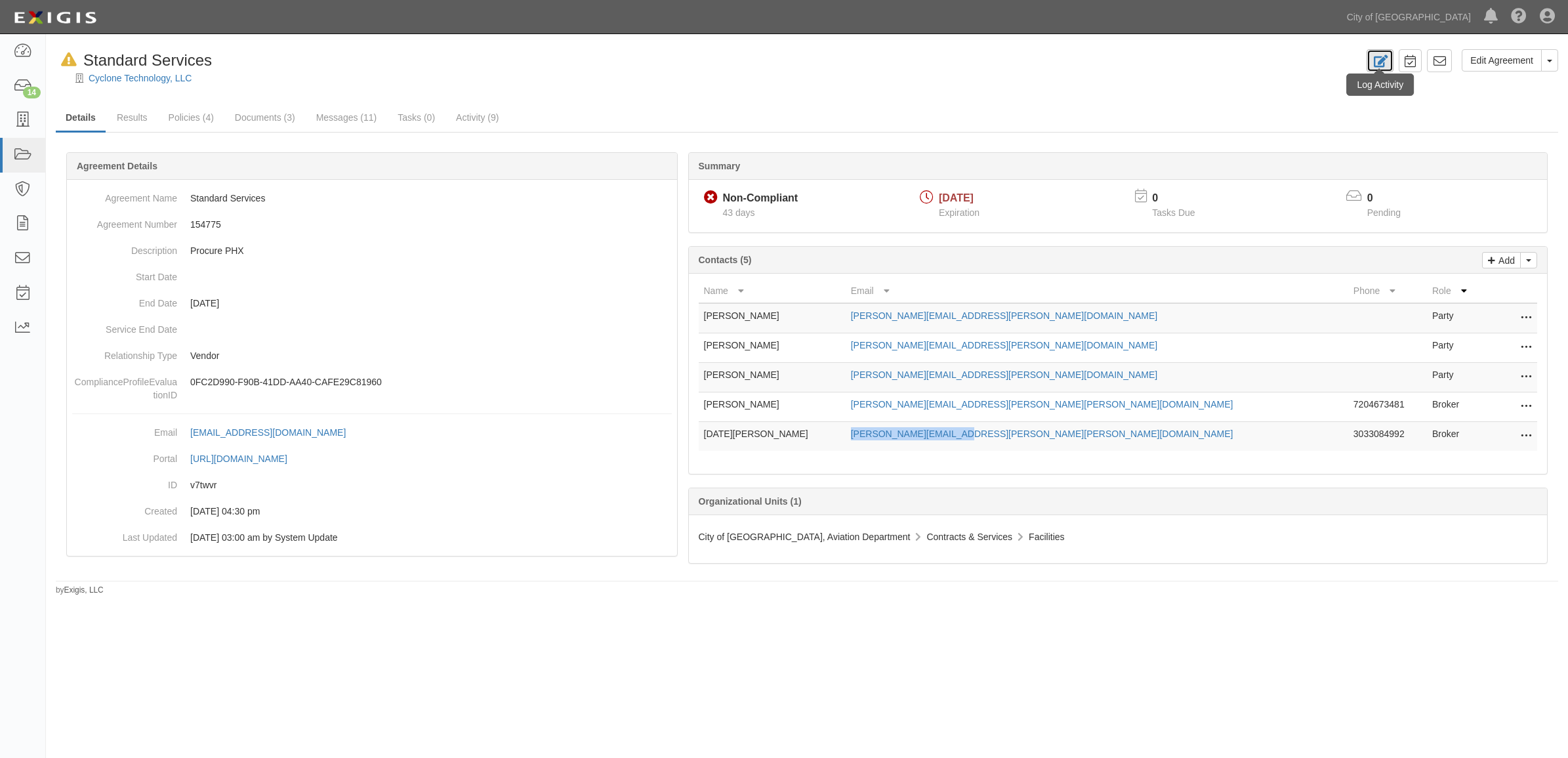
click at [1379, 58] on icon at bounding box center [1380, 61] width 15 height 12
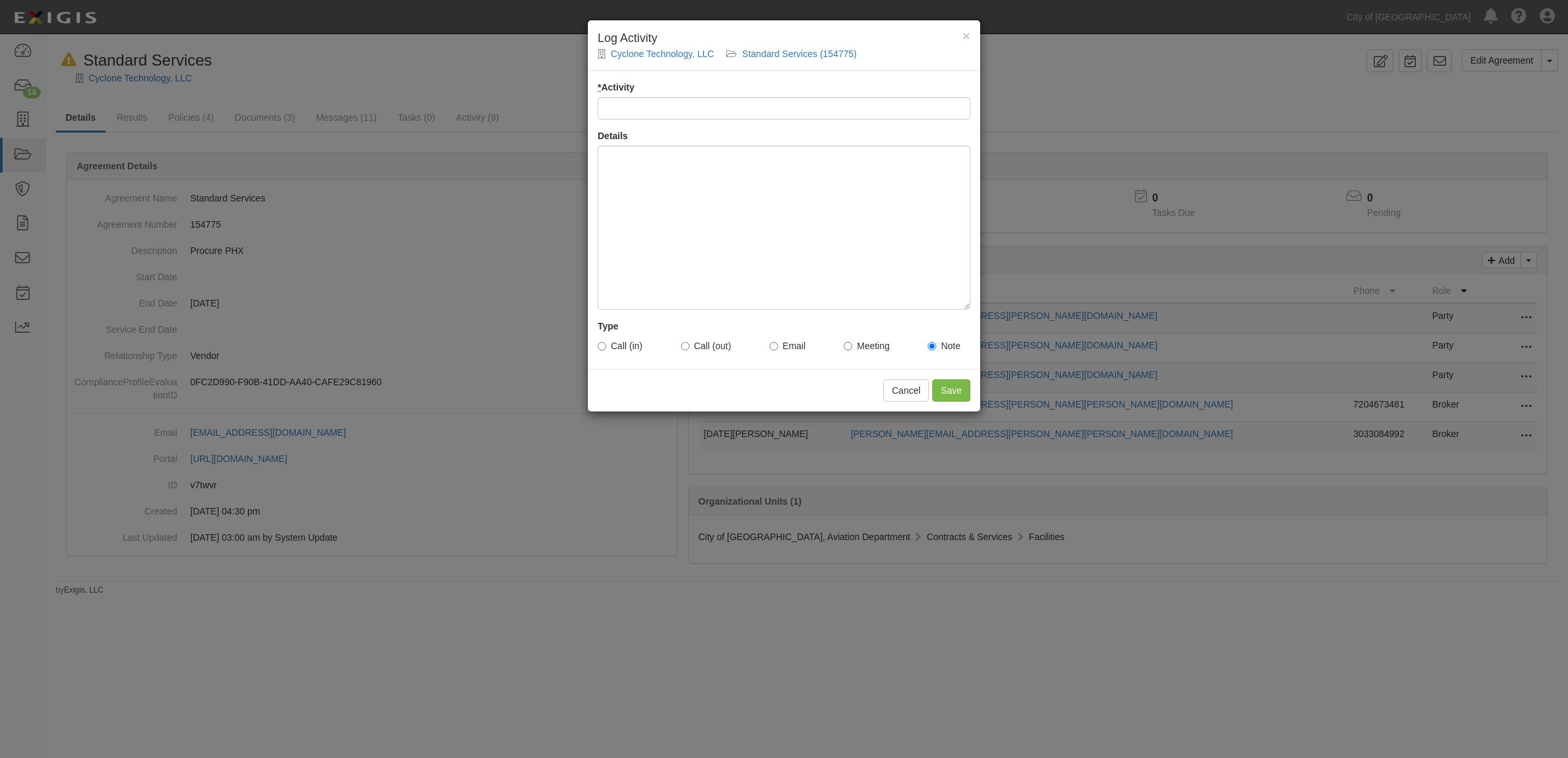
click at [661, 125] on div "* Activity Details Type Call (in) Call (out) Email Meeting Note" at bounding box center [784, 220] width 392 height 298
click at [654, 109] on input "* Activity" at bounding box center [784, 108] width 372 height 22
type input "Email Sent to Vendor/broker - tm"
click at [894, 218] on div at bounding box center [784, 227] width 372 height 164
paste div
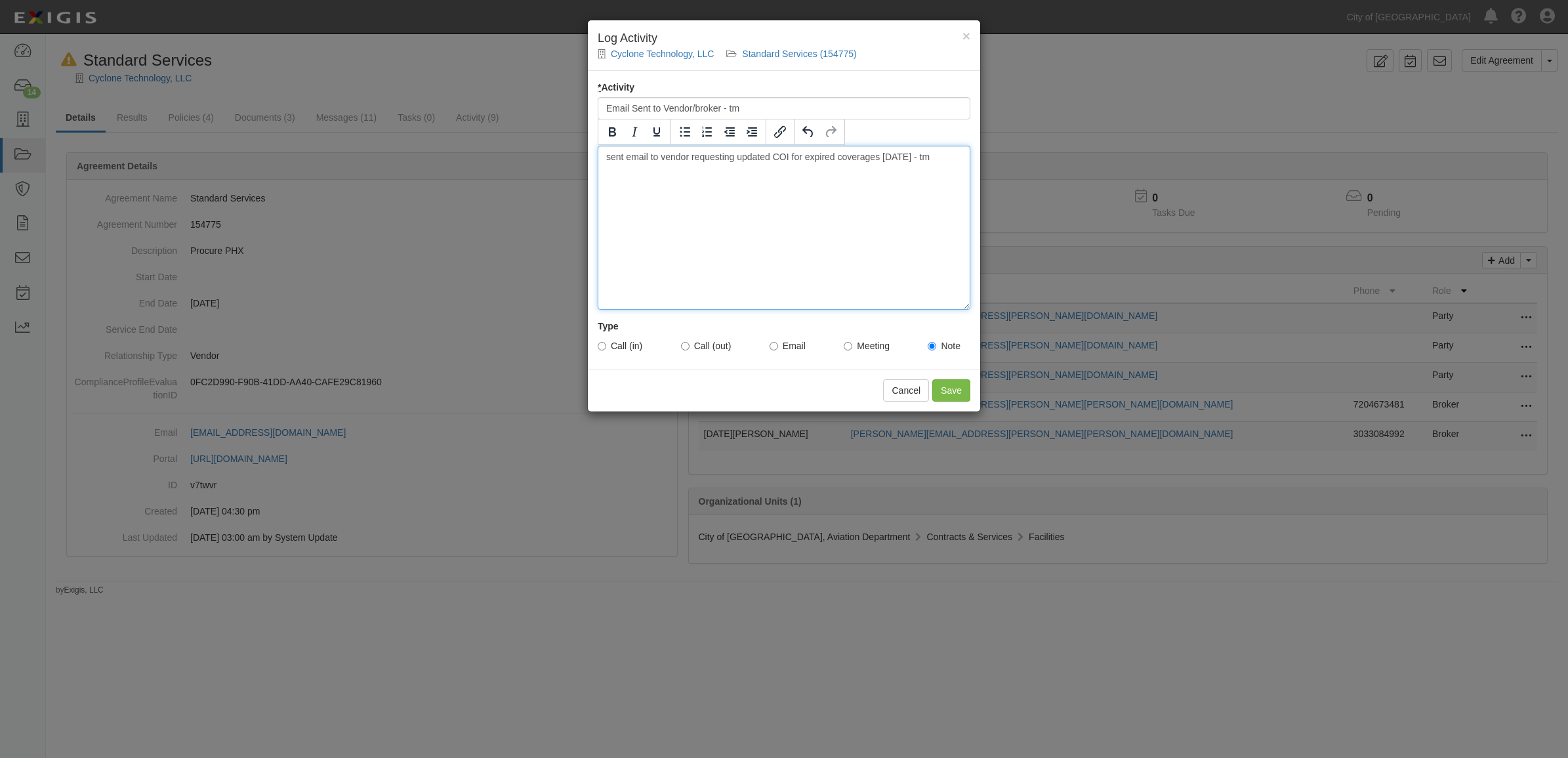
click at [686, 156] on div "sent email to vendor requesting updated COI for expired coverages [DATE] - tm" at bounding box center [784, 227] width 372 height 164
drag, startPoint x: 784, startPoint y: 187, endPoint x: 562, endPoint y: 141, distance: 226.7
click at [562, 141] on div "× Log Activity Cyclone Technology, LLC Standard Services (154775) * Activity Em…" at bounding box center [784, 379] width 1568 height 758
copy div "sent email to vendor/broker requesting updated COI for expired coverages [DATE]…"
click at [775, 347] on input "Email" at bounding box center [774, 346] width 9 height 9
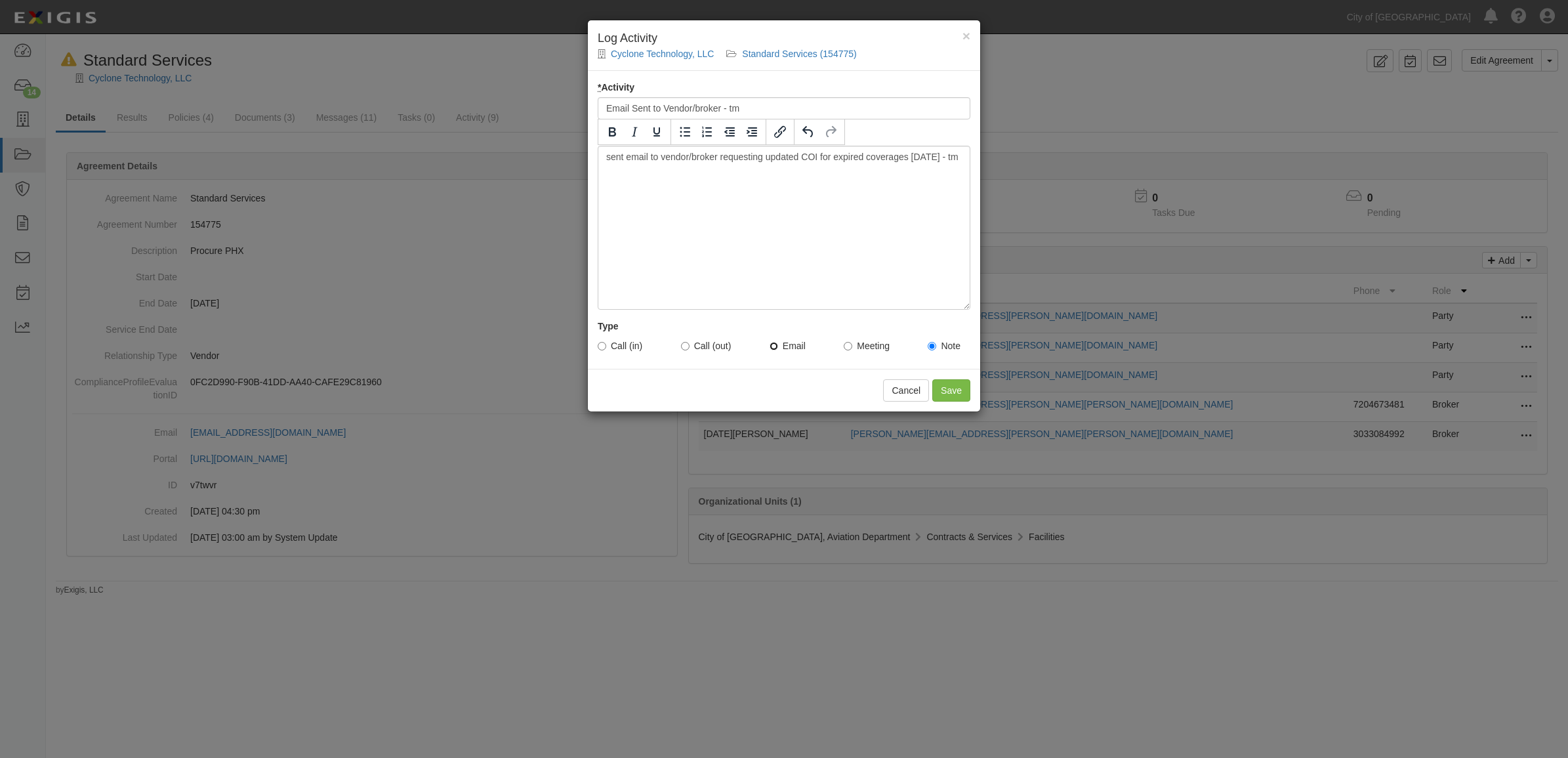
radio input "true"
click at [960, 397] on input "Save" at bounding box center [951, 390] width 38 height 22
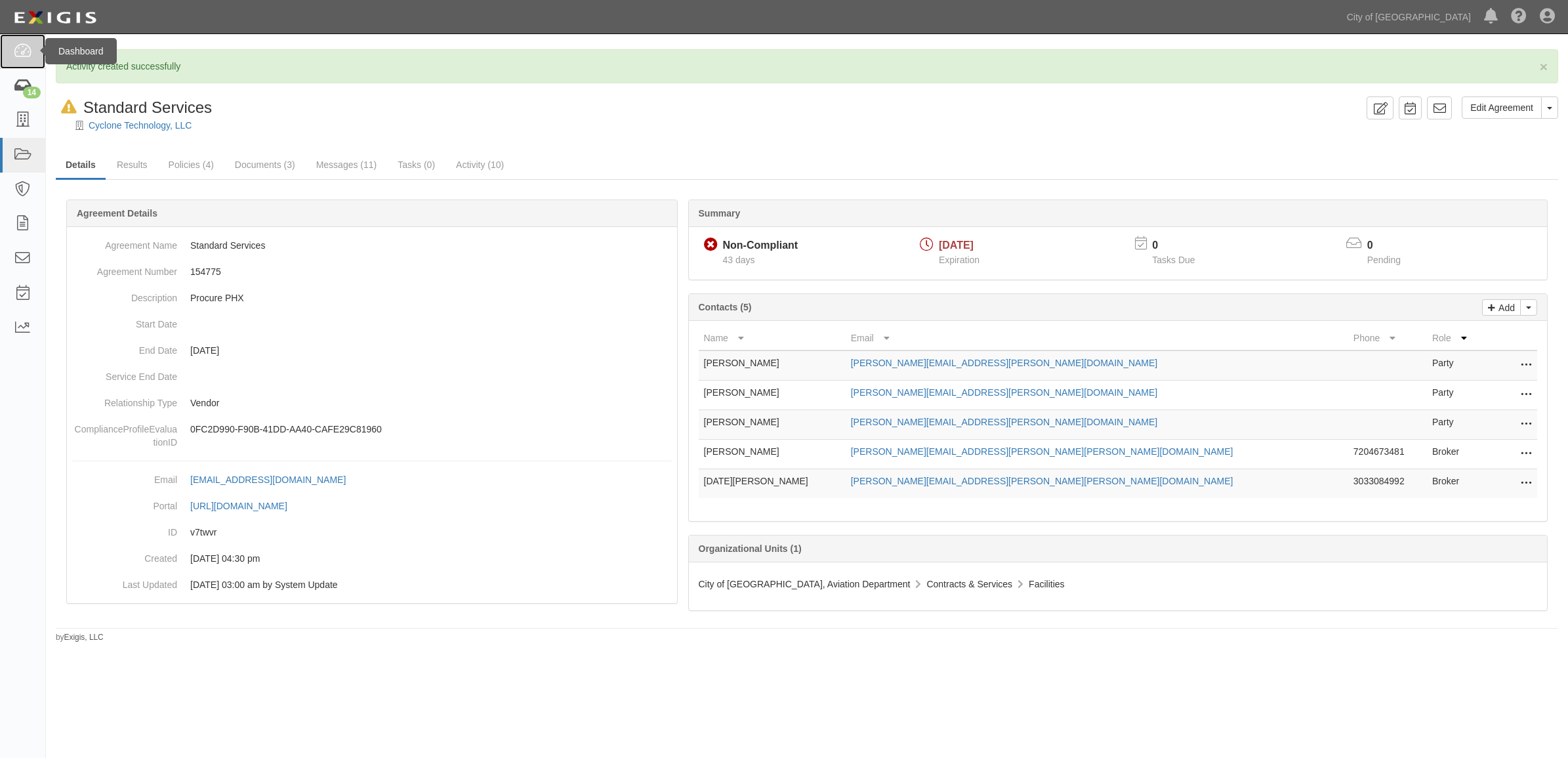
click at [18, 56] on icon at bounding box center [22, 51] width 18 height 15
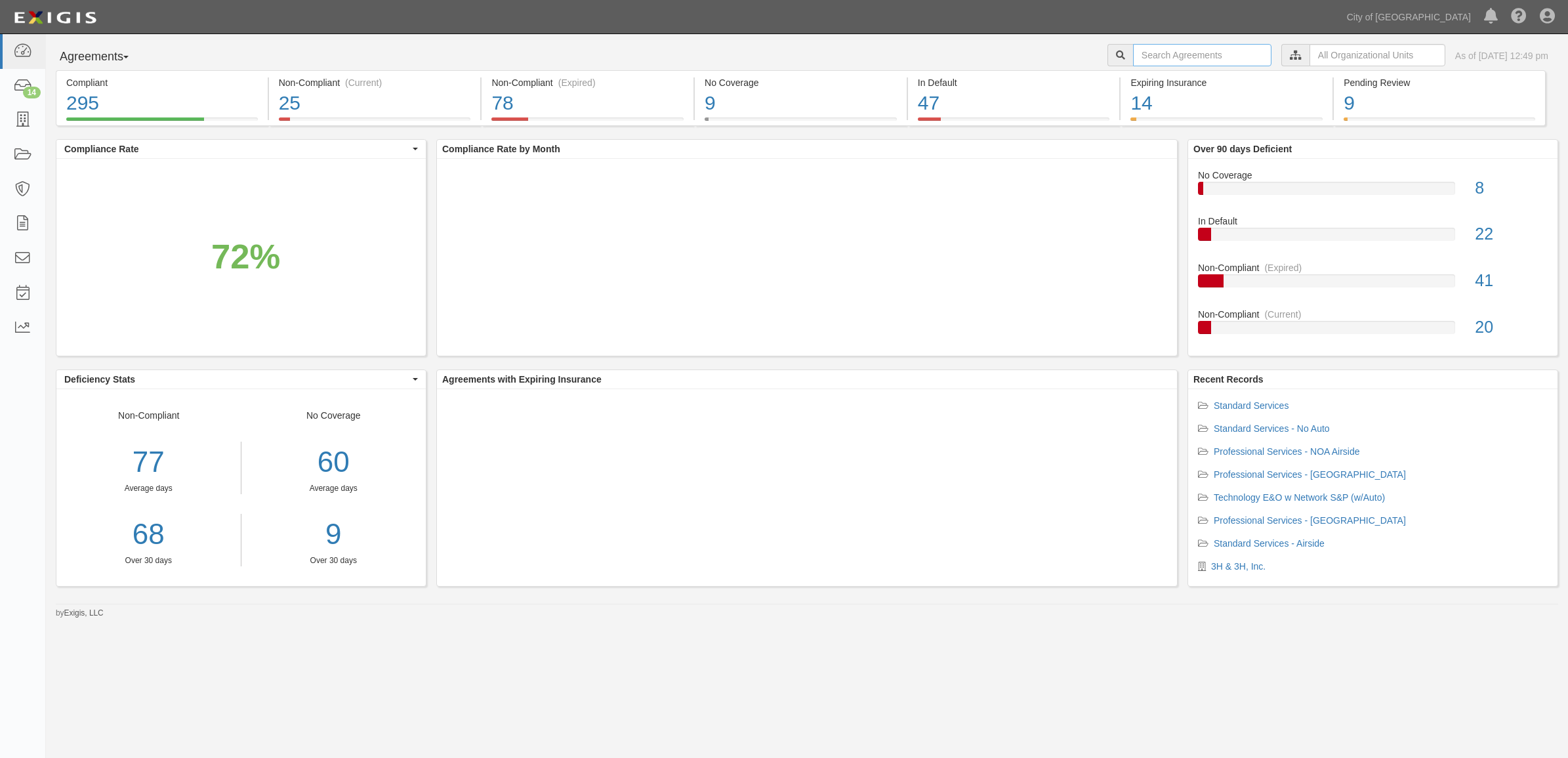
click at [1157, 60] on input "text" at bounding box center [1202, 55] width 138 height 22
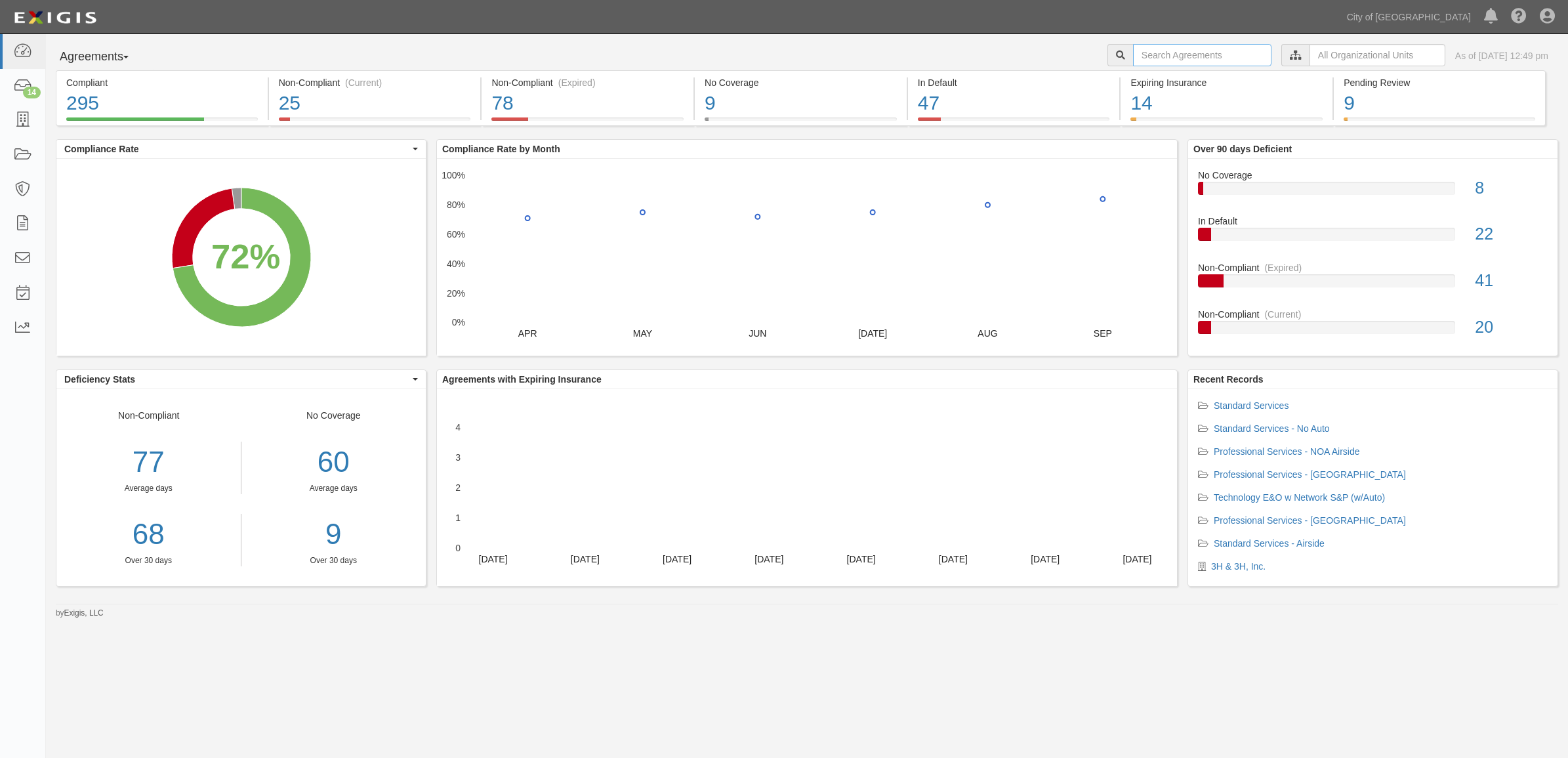
paste input "159584"
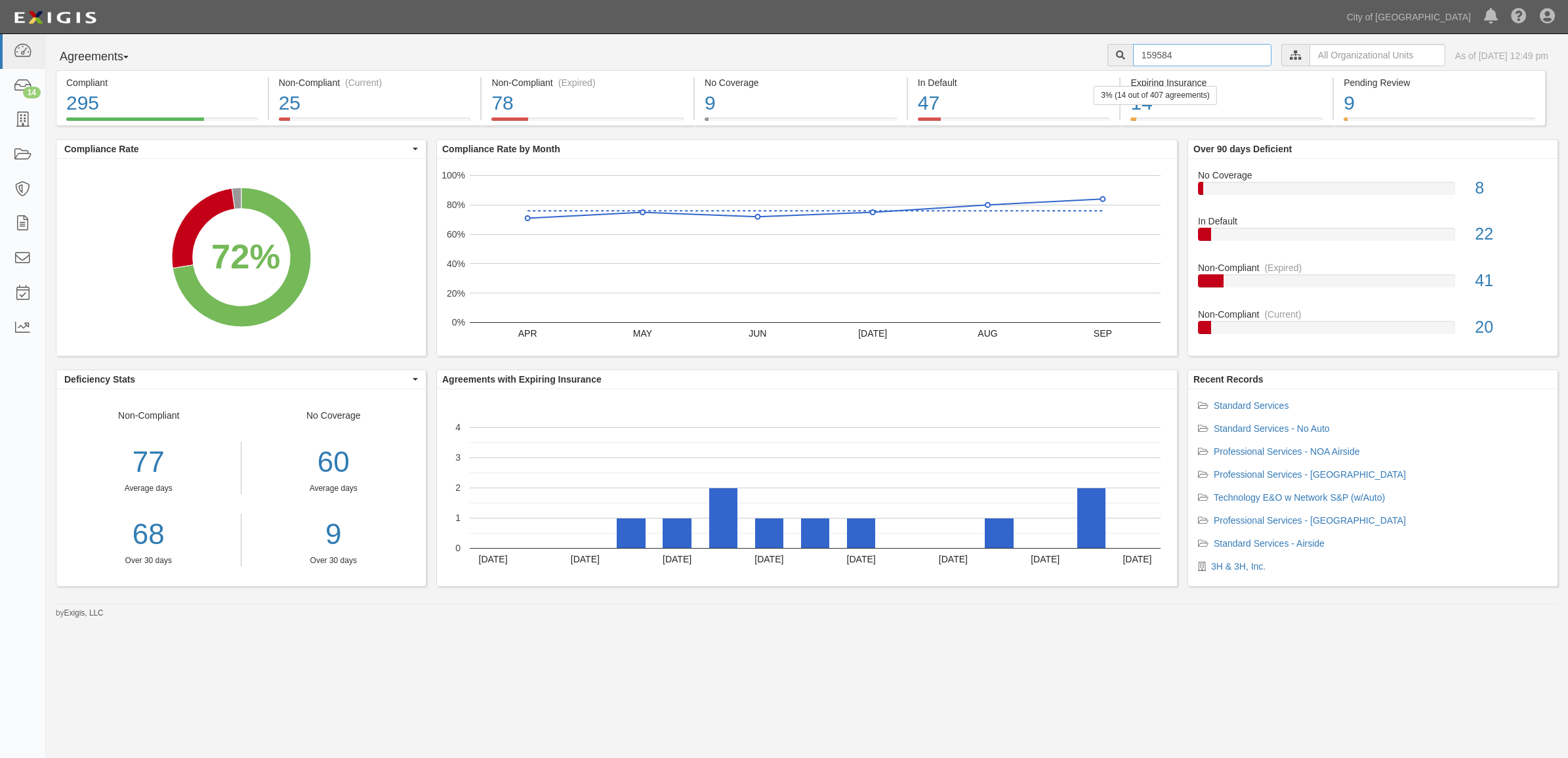
type input "159584"
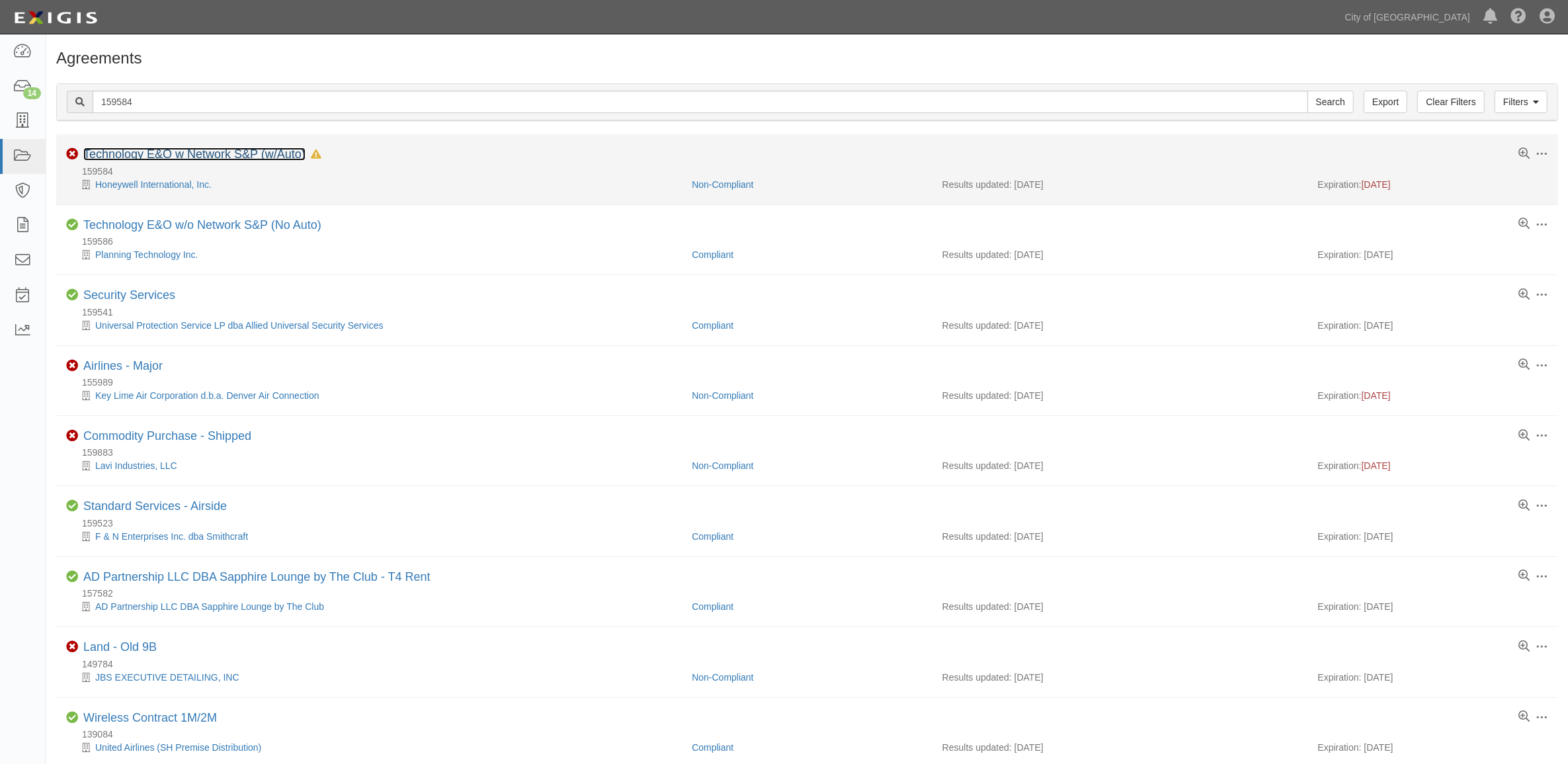
click at [256, 161] on link "Technology E&O w Network S&P (w/Auto)" at bounding box center [195, 154] width 222 height 13
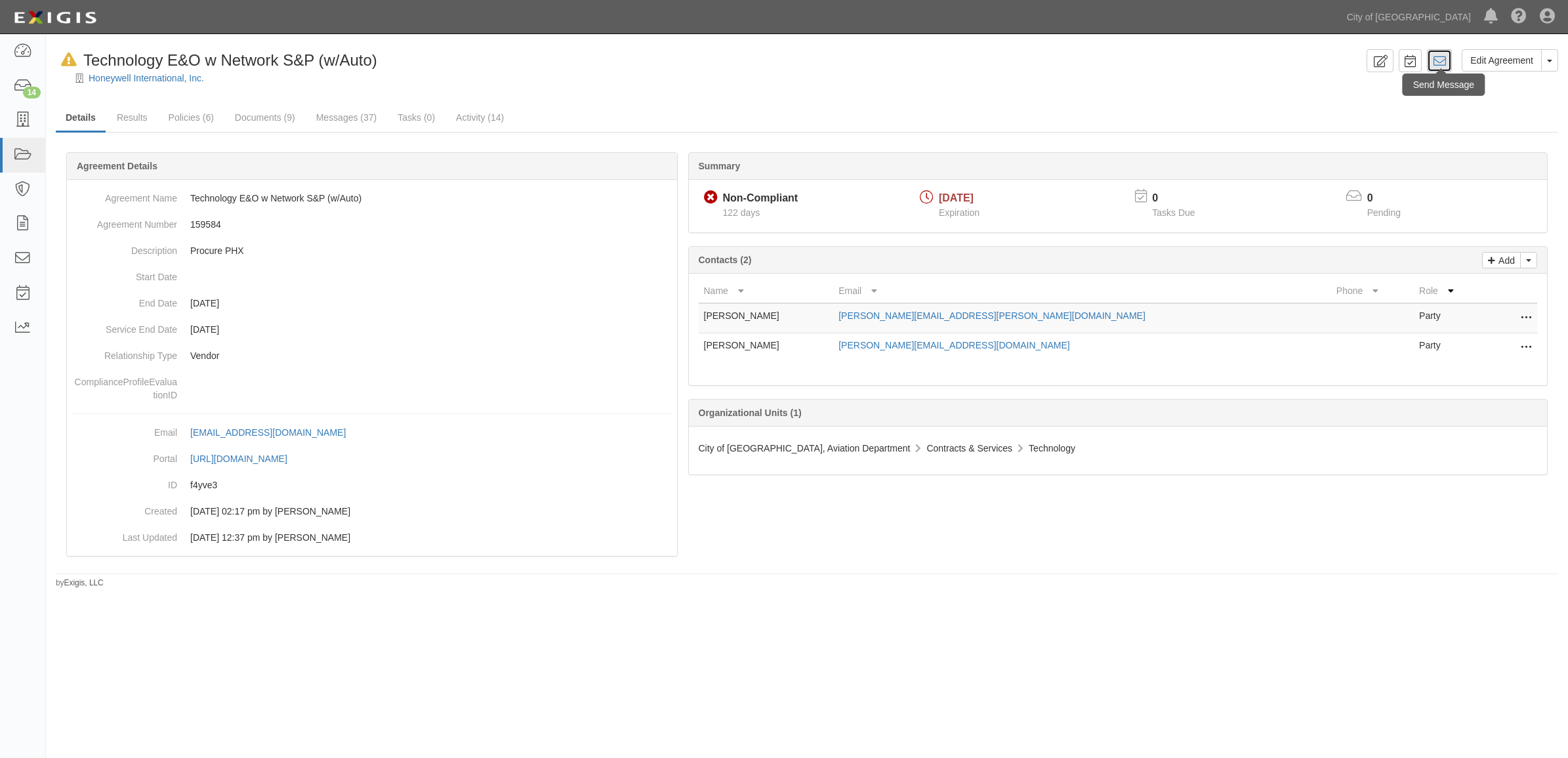
click at [1437, 63] on icon at bounding box center [1439, 61] width 13 height 13
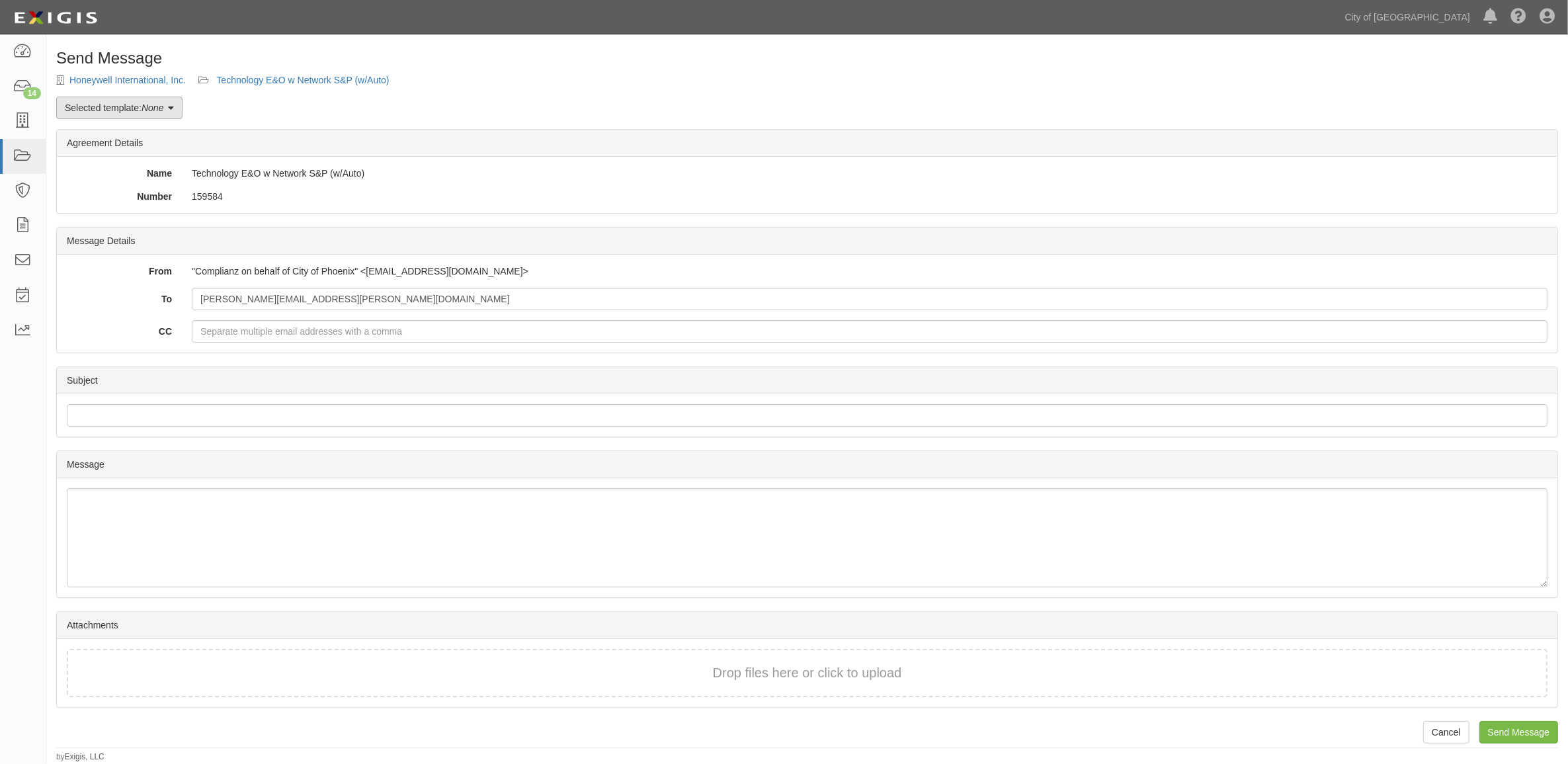
click at [124, 104] on link "Selected template: None" at bounding box center [119, 107] width 127 height 22
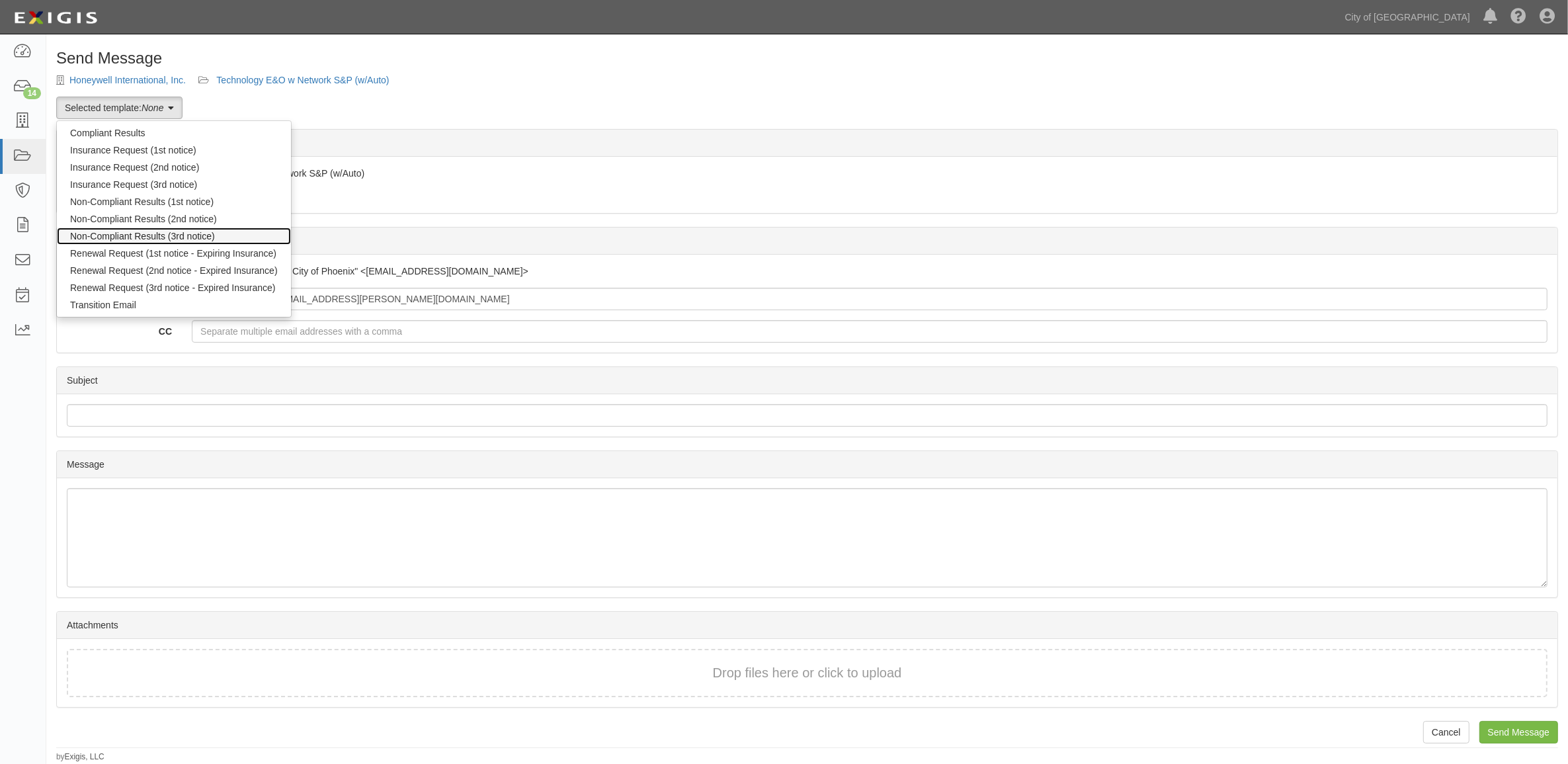
click at [117, 232] on link "Non-Compliant Results (3rd notice)" at bounding box center [174, 235] width 234 height 17
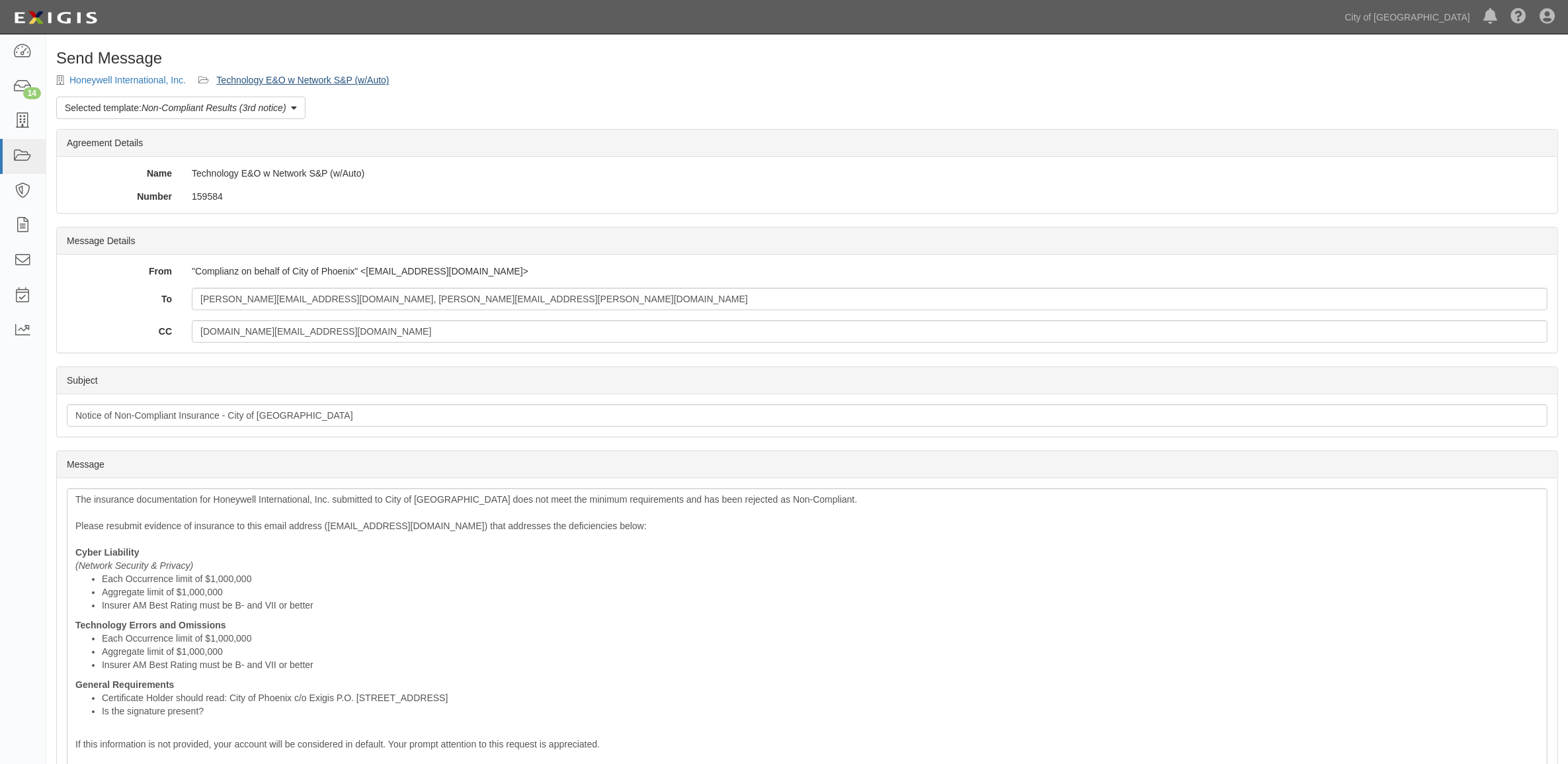
drag, startPoint x: 238, startPoint y: 73, endPoint x: 239, endPoint y: 80, distance: 7.1
click at [238, 73] on div "Send Message Honeywell International, Inc. Technology E&O w Network S&P (w/Auto…" at bounding box center [807, 536] width 1521 height 974
click at [239, 81] on link "Technology E&O w Network S&P (w/Auto)" at bounding box center [302, 80] width 172 height 10
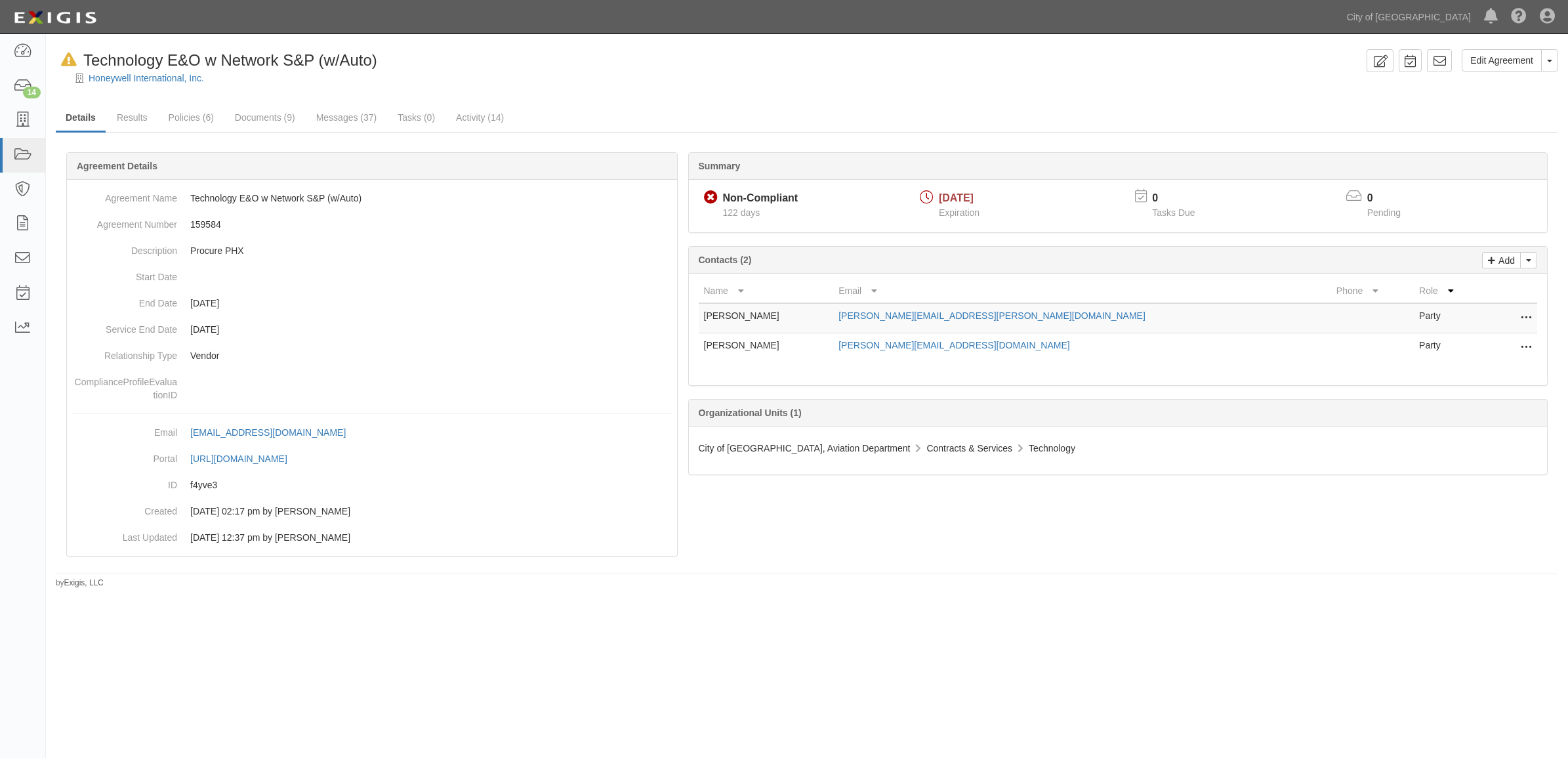
click at [1530, 316] on icon at bounding box center [1525, 318] width 10 height 17
click at [1466, 361] on link "Delete" at bounding box center [1467, 361] width 128 height 24
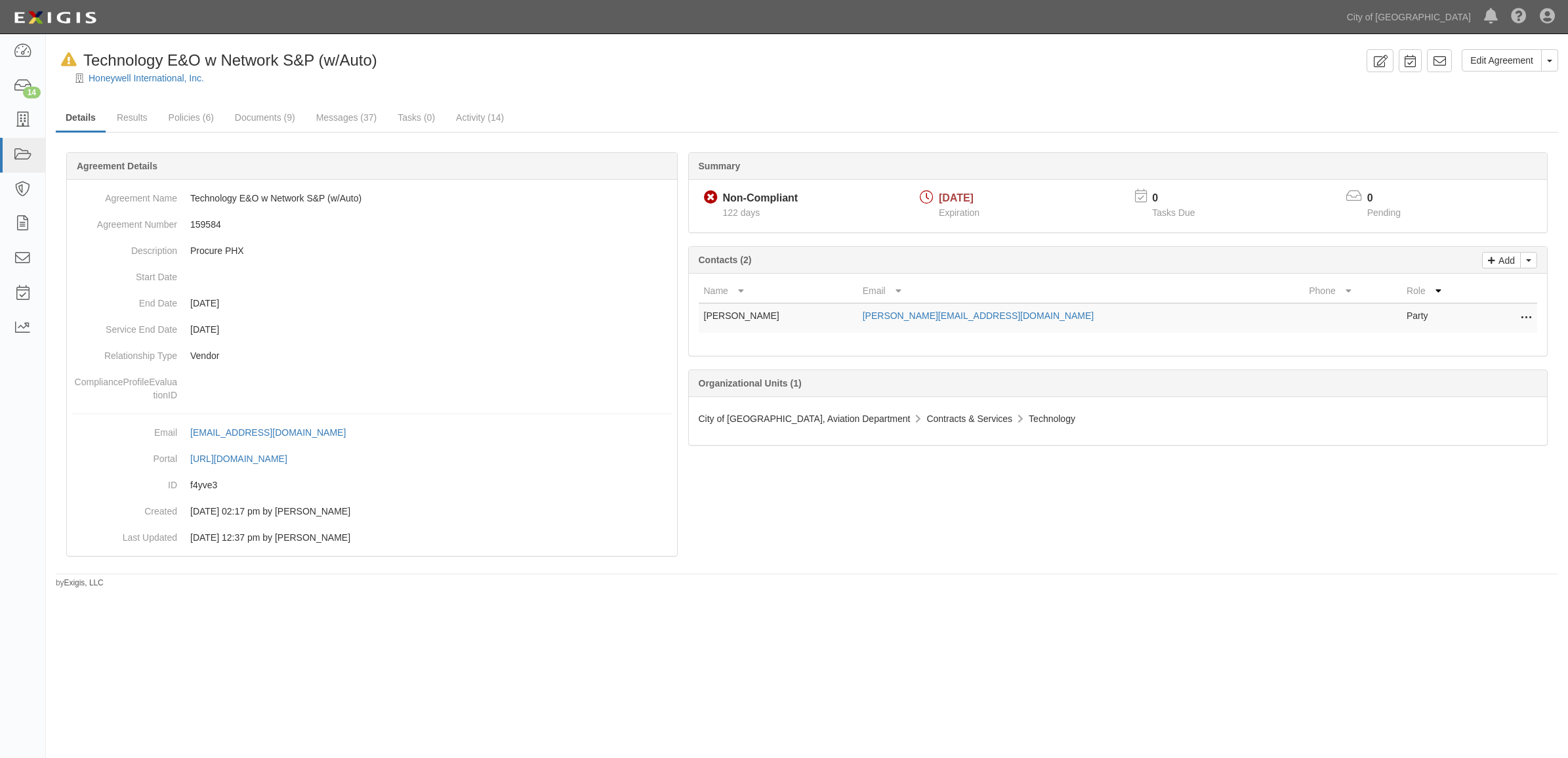
click at [159, 70] on div "In Default since 06/22/2025 Technology E&O w Network S&P (w/Auto)" at bounding box center [217, 60] width 322 height 22
click at [149, 73] on link "Honeywell International, Inc." at bounding box center [146, 78] width 115 height 10
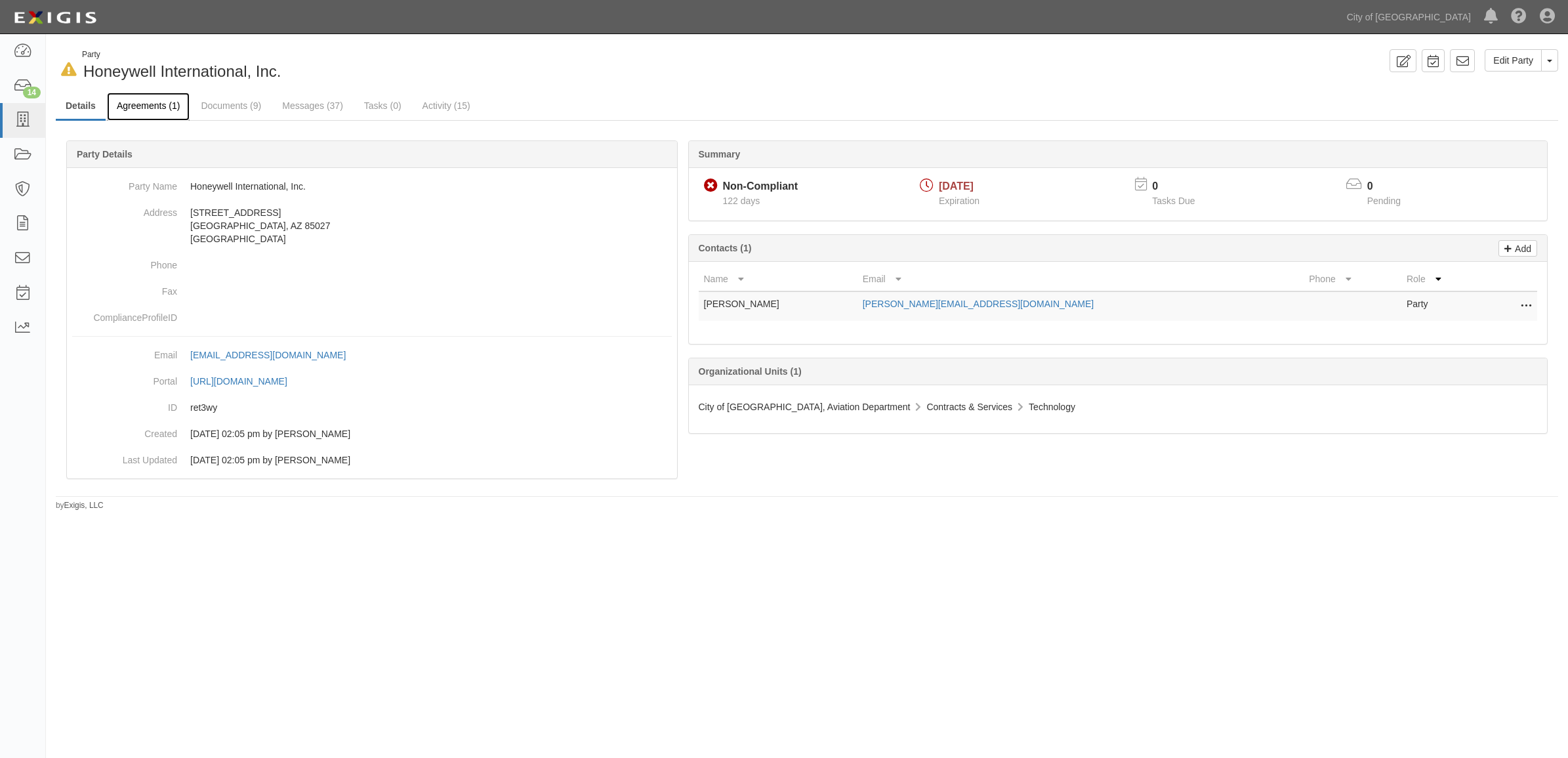
click at [140, 97] on link "Agreements (1)" at bounding box center [148, 107] width 83 height 28
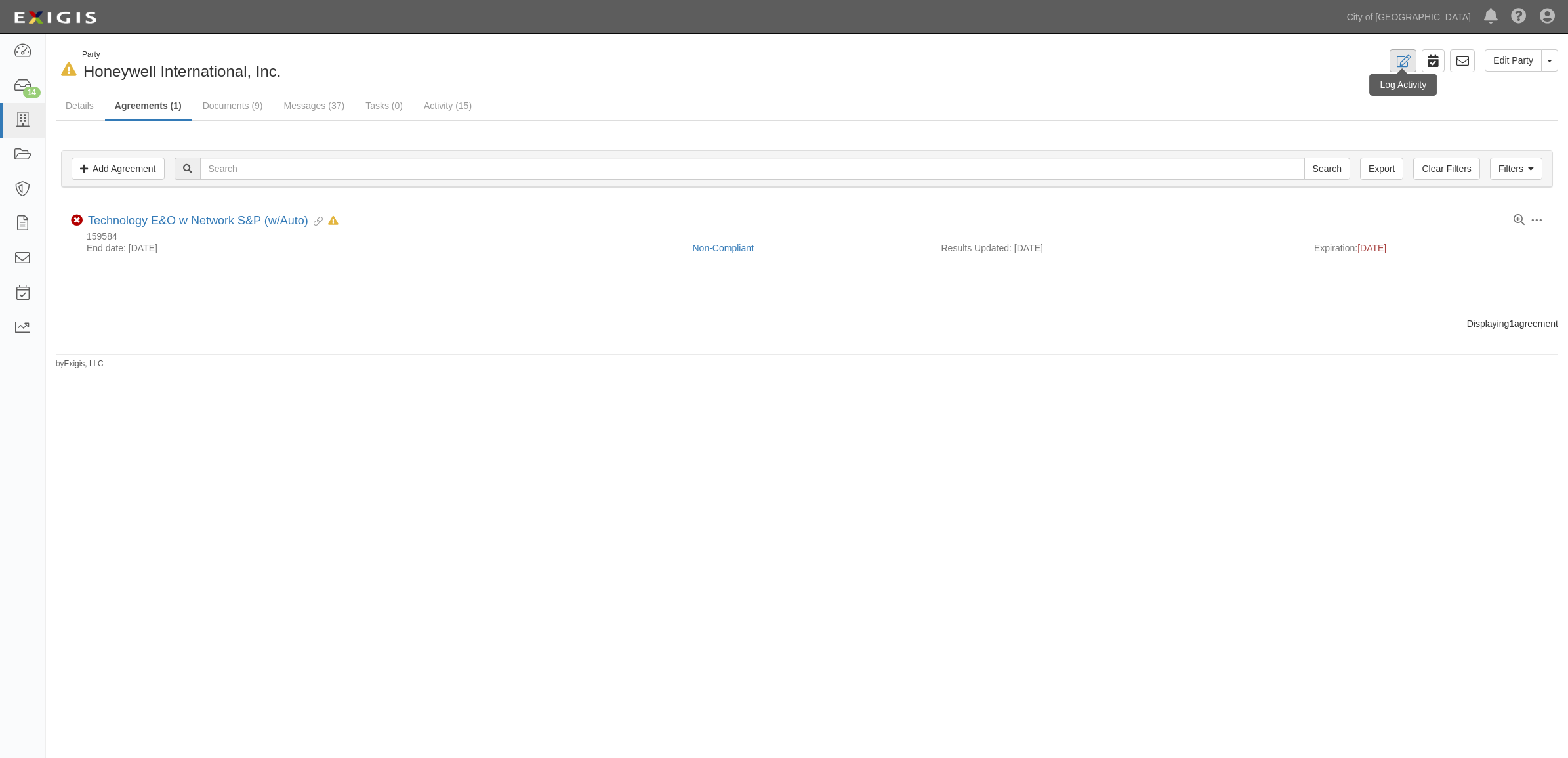
drag, startPoint x: 1415, startPoint y: 64, endPoint x: 1399, endPoint y: 65, distance: 16.0
click at [1415, 64] on div "Edit Party Toggle Party Dropdown View Audit Trail Archive Party Send Message Ad…" at bounding box center [1188, 60] width 761 height 23
click at [1399, 65] on icon at bounding box center [1403, 61] width 15 height 12
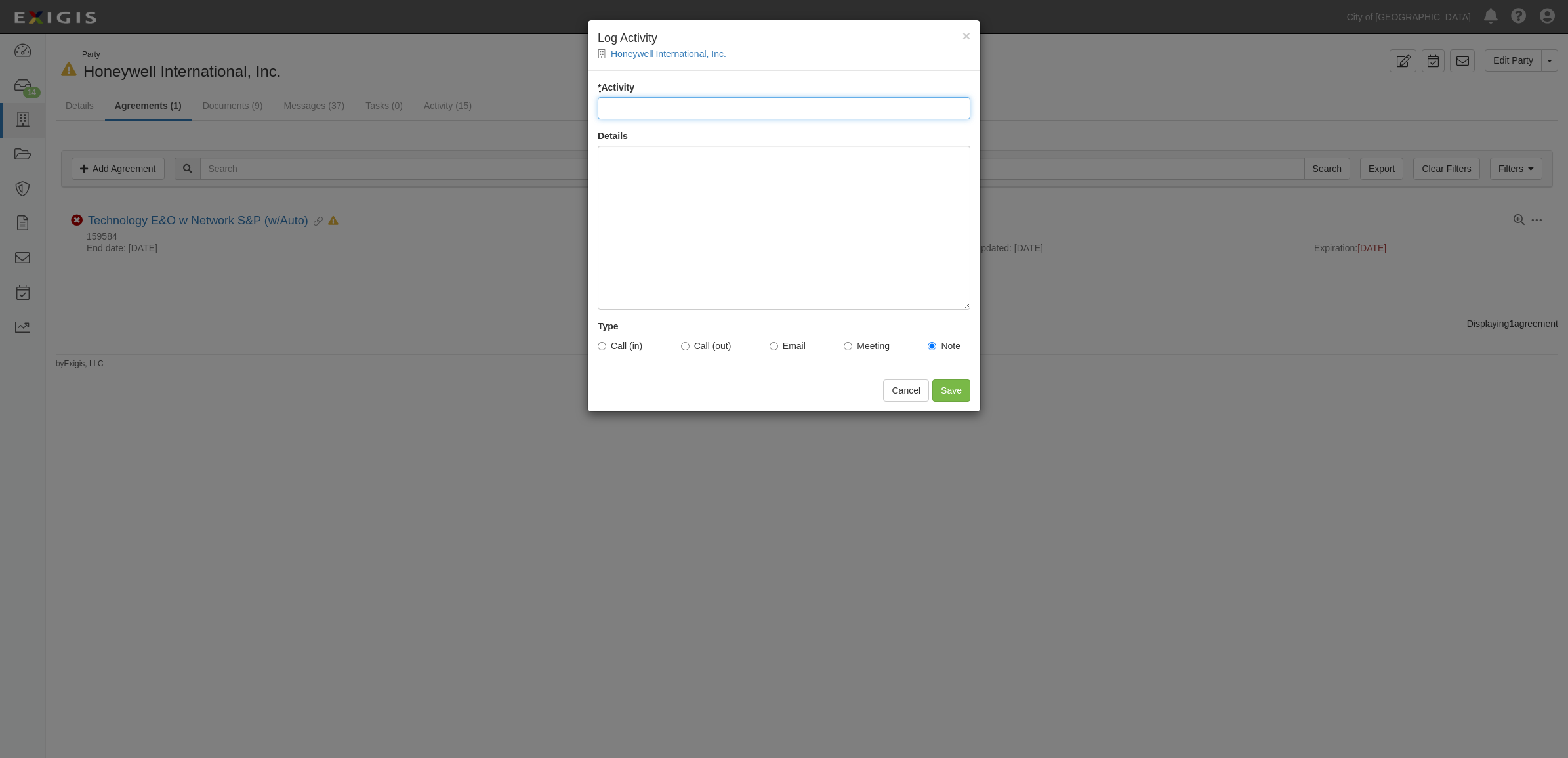
click at [649, 107] on input "* Activity" at bounding box center [784, 108] width 372 height 22
type input "Email Sent to Vendor - tm"
click at [697, 202] on div at bounding box center [784, 227] width 372 height 164
click at [784, 344] on label "Email" at bounding box center [787, 346] width 36 height 13
click at [778, 344] on input "Email" at bounding box center [774, 346] width 9 height 9
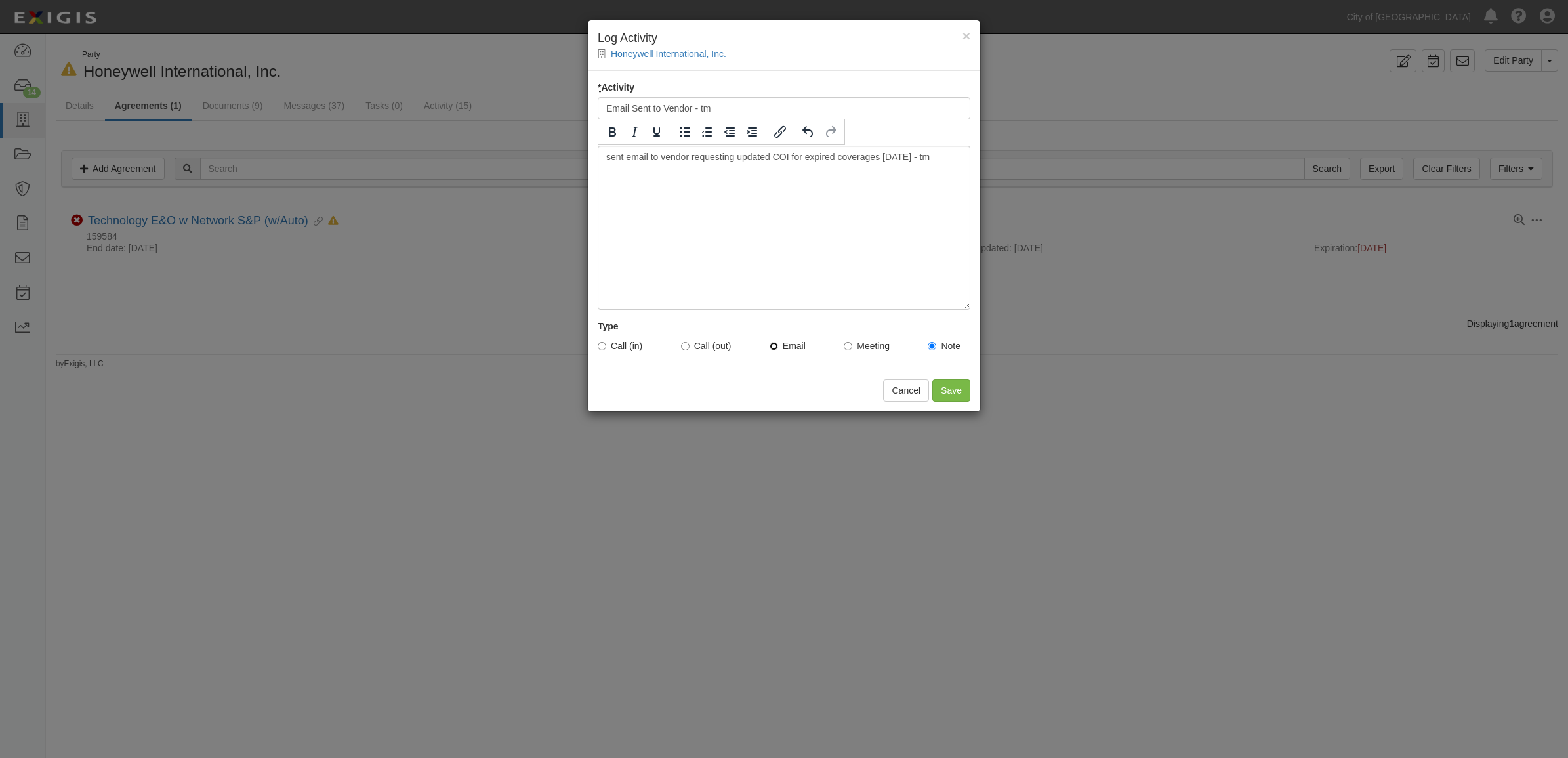
radio input "true"
click at [955, 382] on input "Save" at bounding box center [951, 390] width 38 height 22
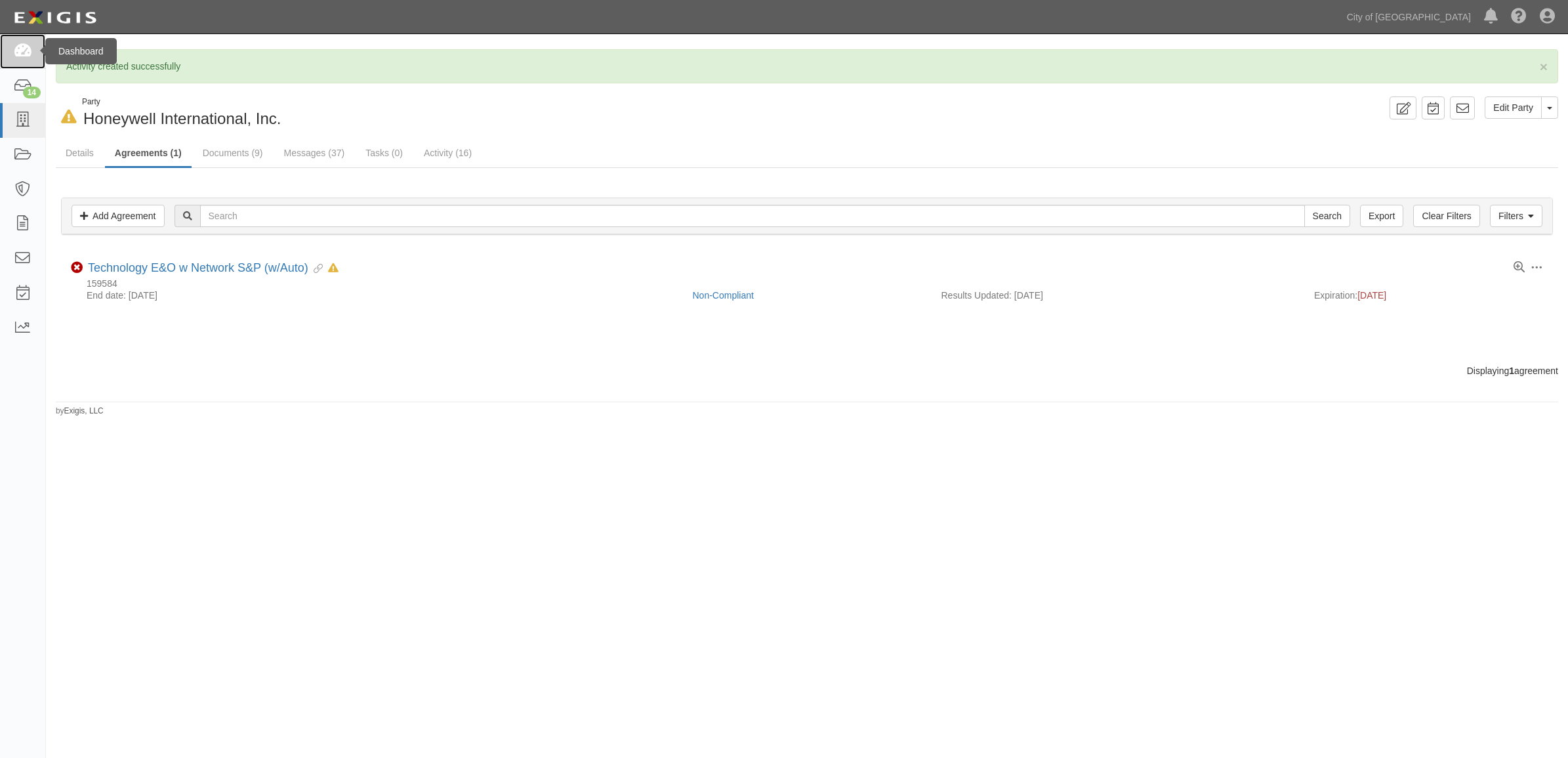
click at [29, 57] on icon at bounding box center [22, 51] width 18 height 15
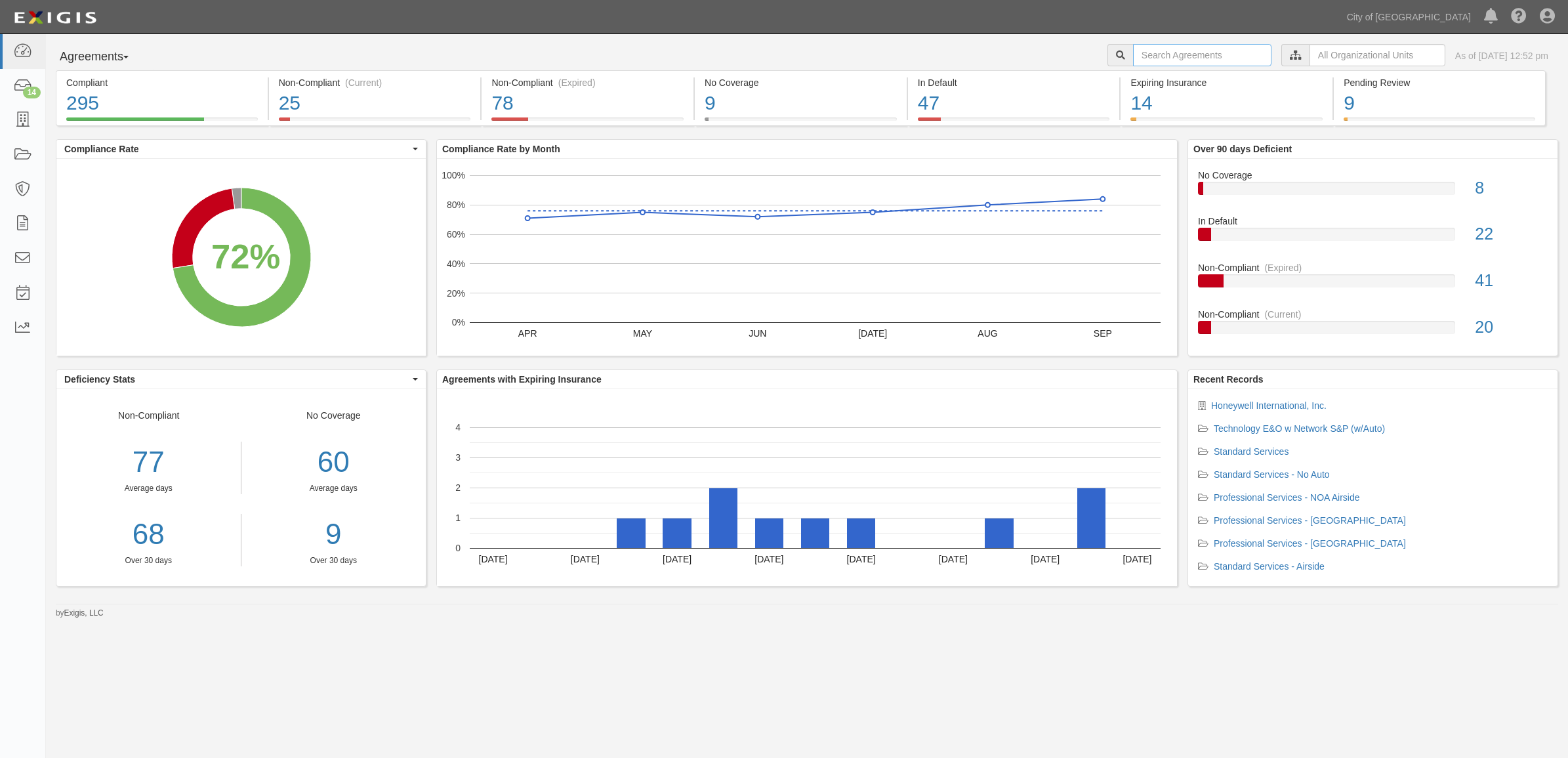
click at [1172, 59] on input "text" at bounding box center [1202, 55] width 138 height 22
type input "154775"
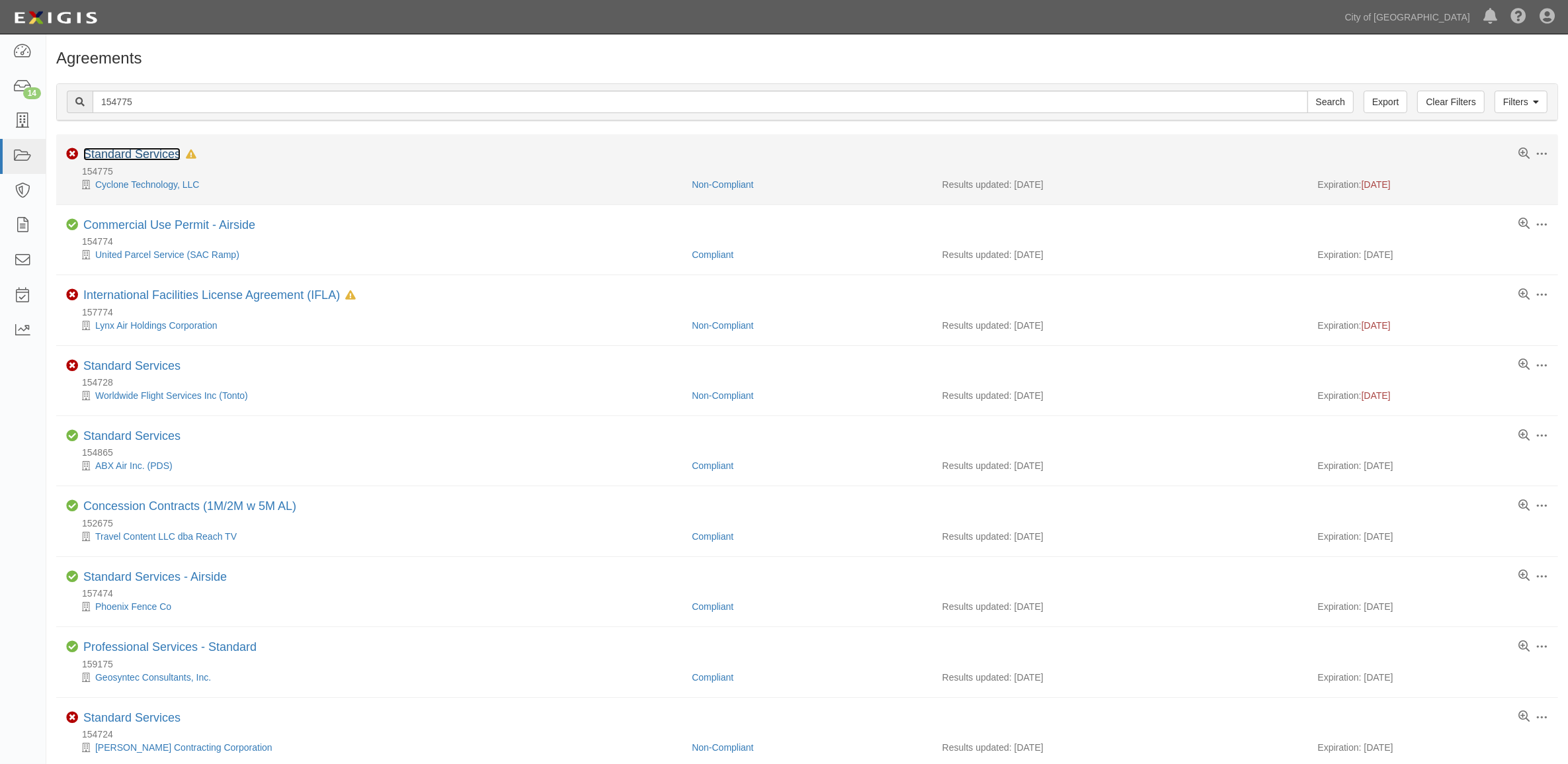
click at [141, 151] on link "Standard Services" at bounding box center [132, 154] width 97 height 13
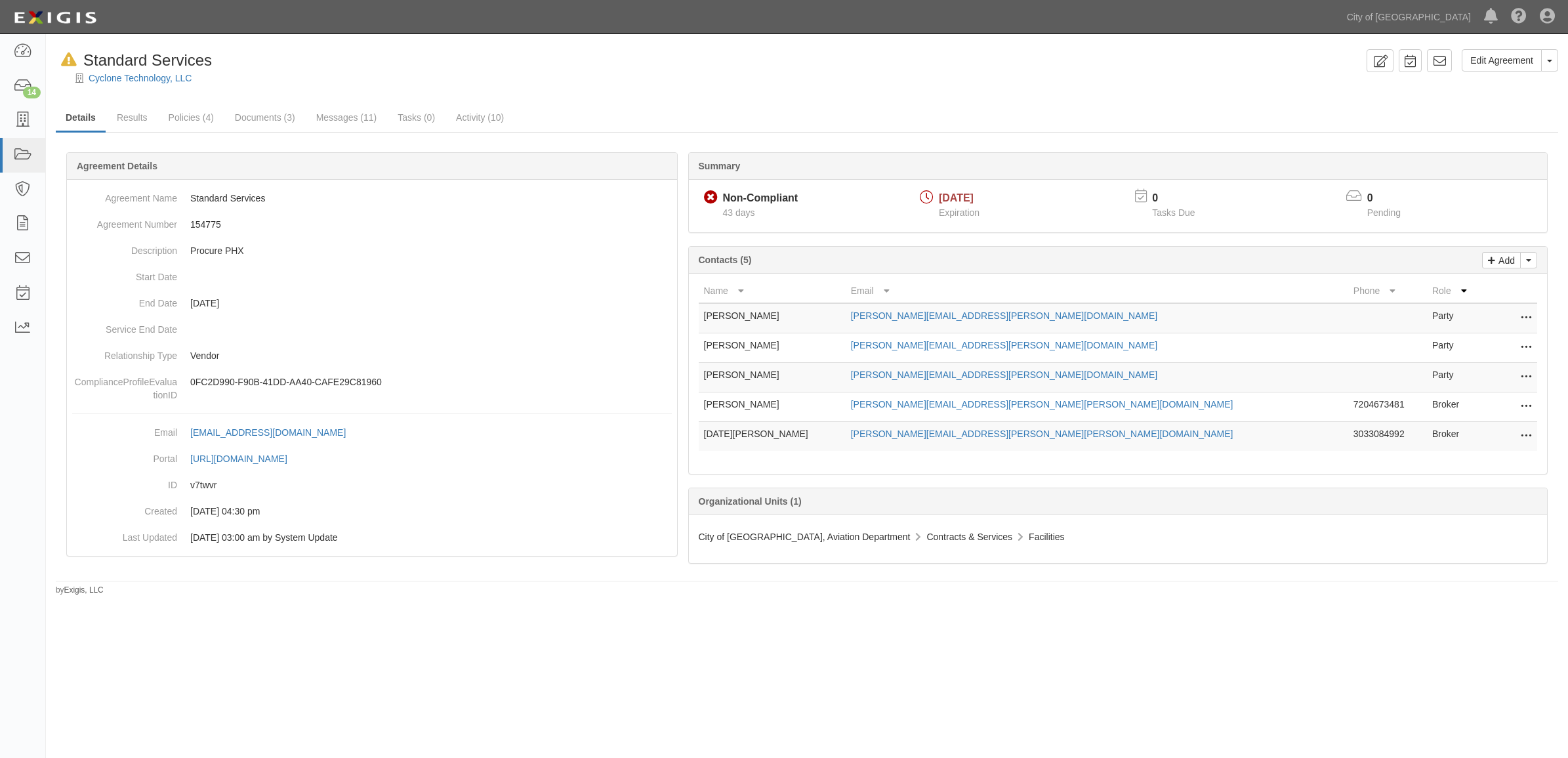
click at [1523, 405] on icon at bounding box center [1525, 406] width 10 height 17
click at [1470, 452] on link "Delete" at bounding box center [1467, 450] width 128 height 24
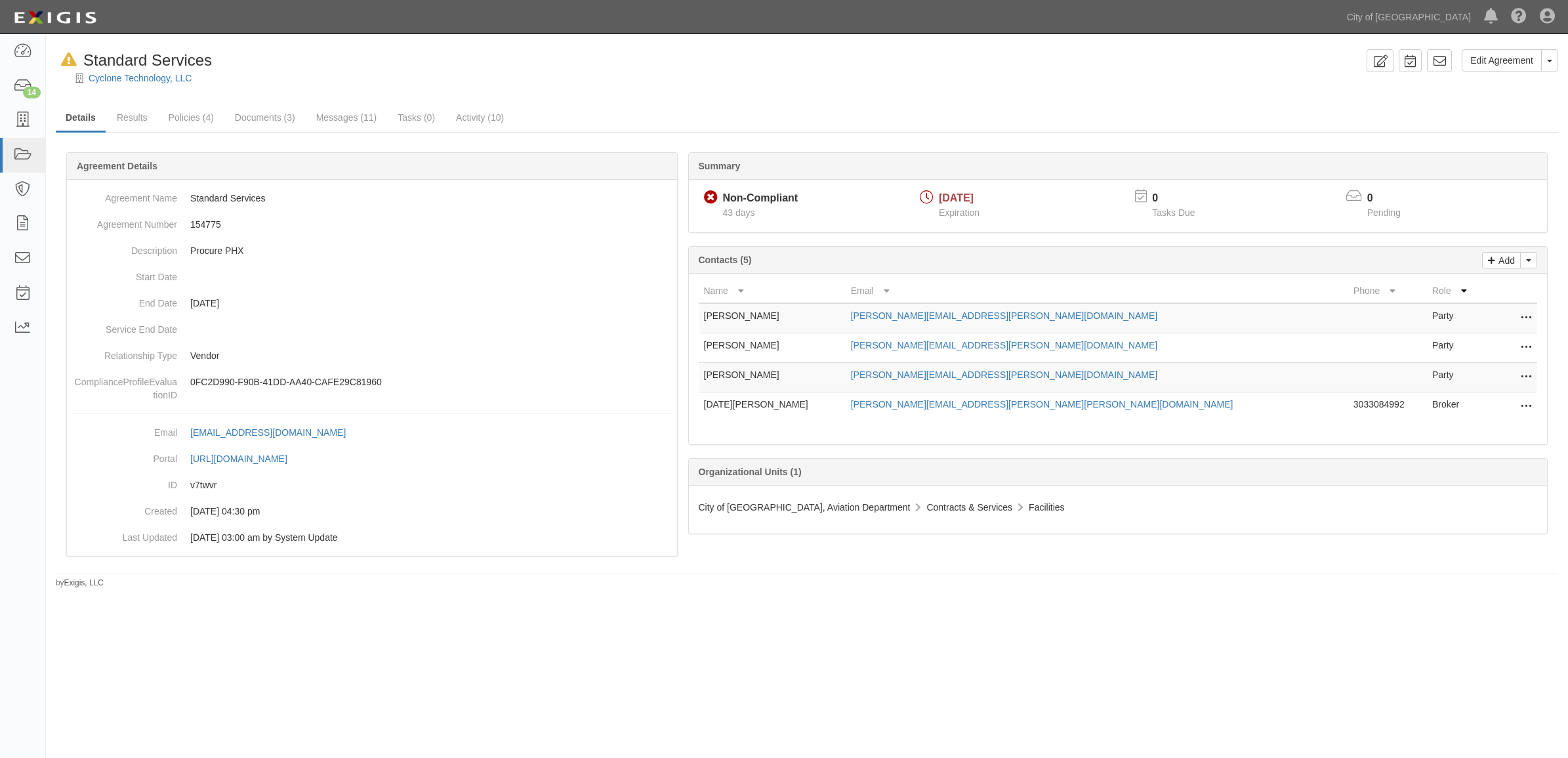
click at [1526, 411] on icon at bounding box center [1525, 406] width 10 height 17
click at [1435, 452] on link "Delete" at bounding box center [1467, 450] width 128 height 24
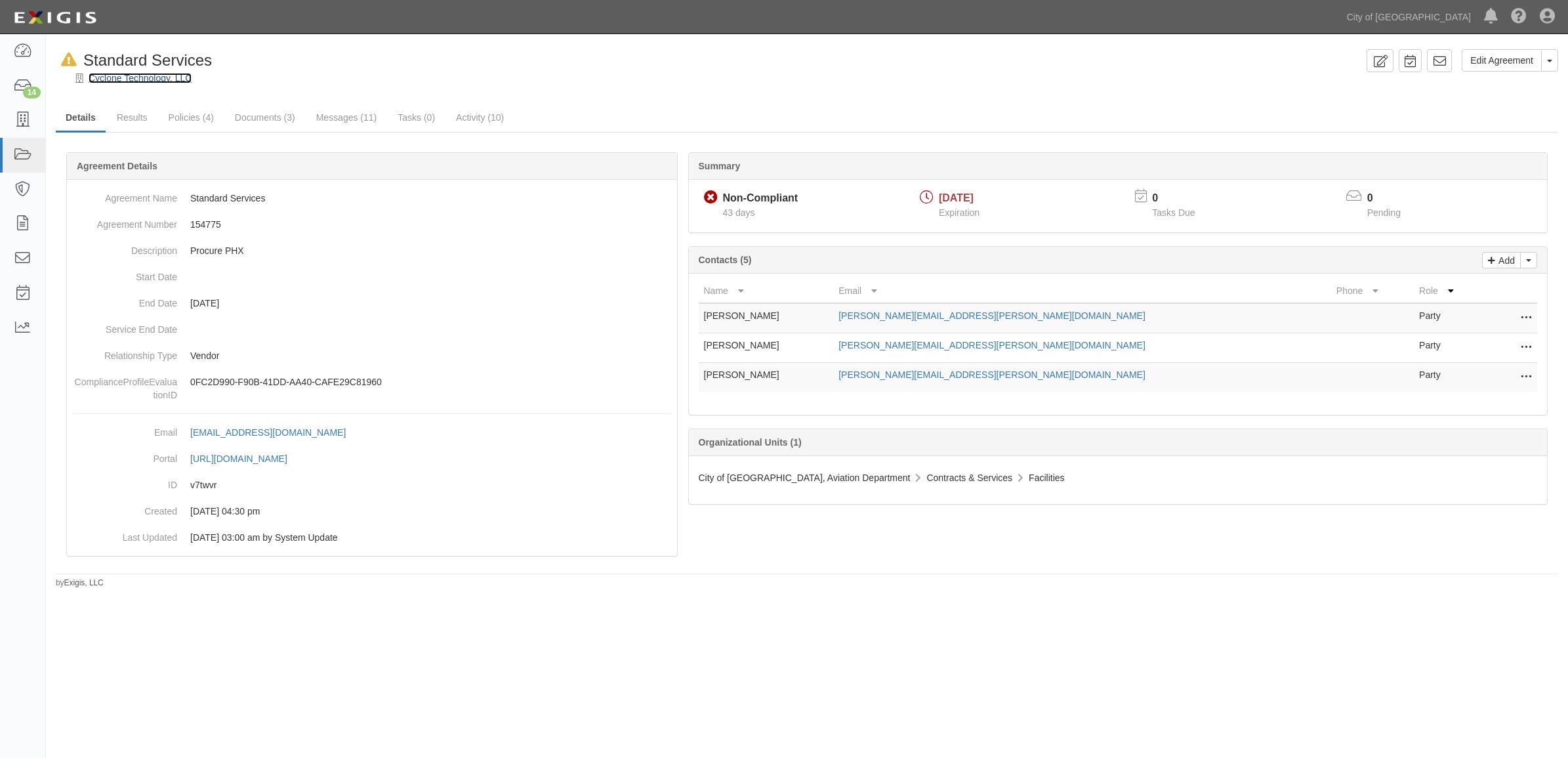
click at [120, 79] on link "Cyclone Technology, LLC" at bounding box center [140, 78] width 103 height 10
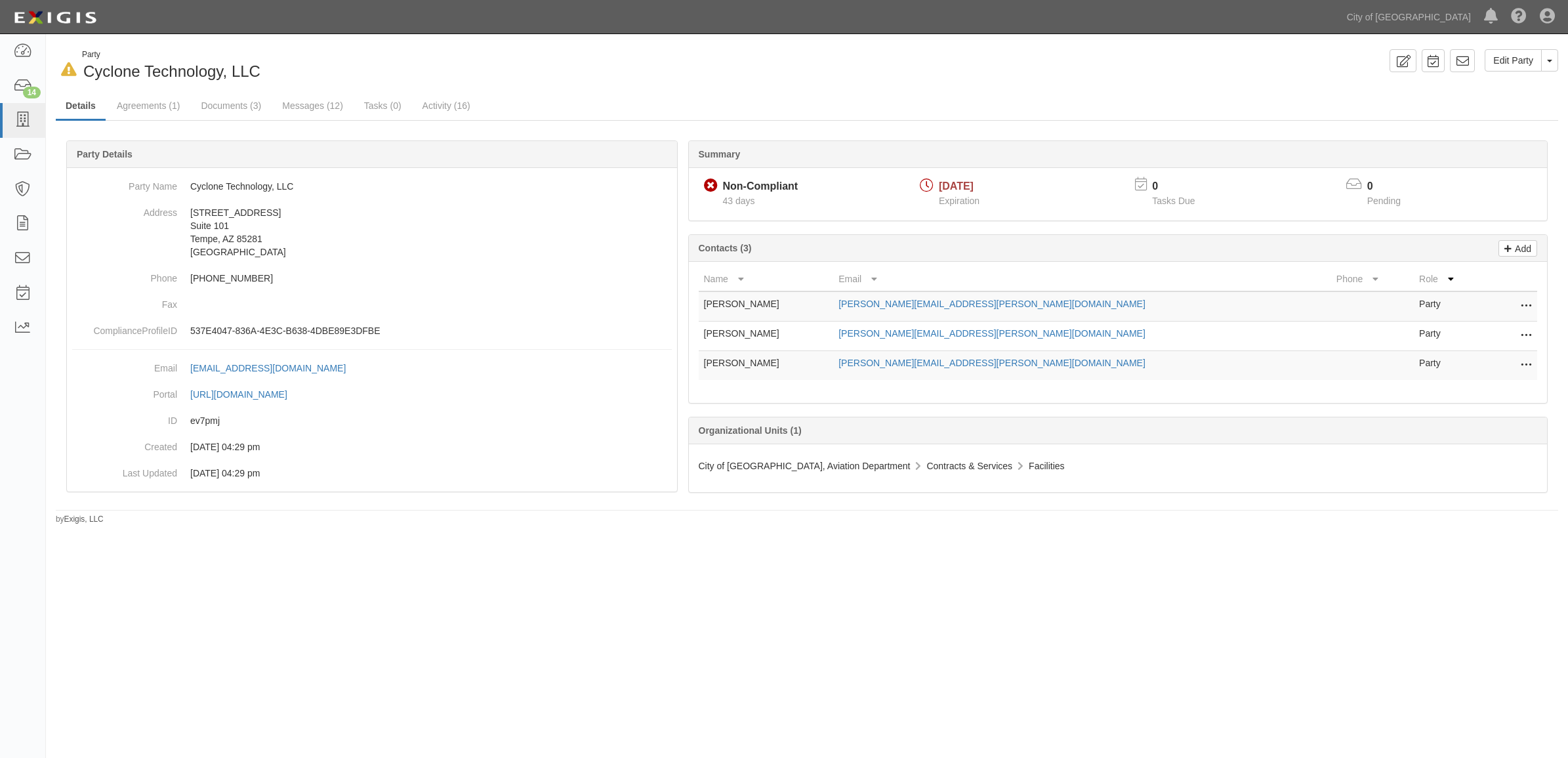
click at [159, 120] on ul "Details Agreements (1) Documents (3) Messages (12) Tasks (0) Activity (16)" at bounding box center [806, 107] width 1502 height 28
click at [153, 110] on link "Agreements (1)" at bounding box center [148, 107] width 83 height 28
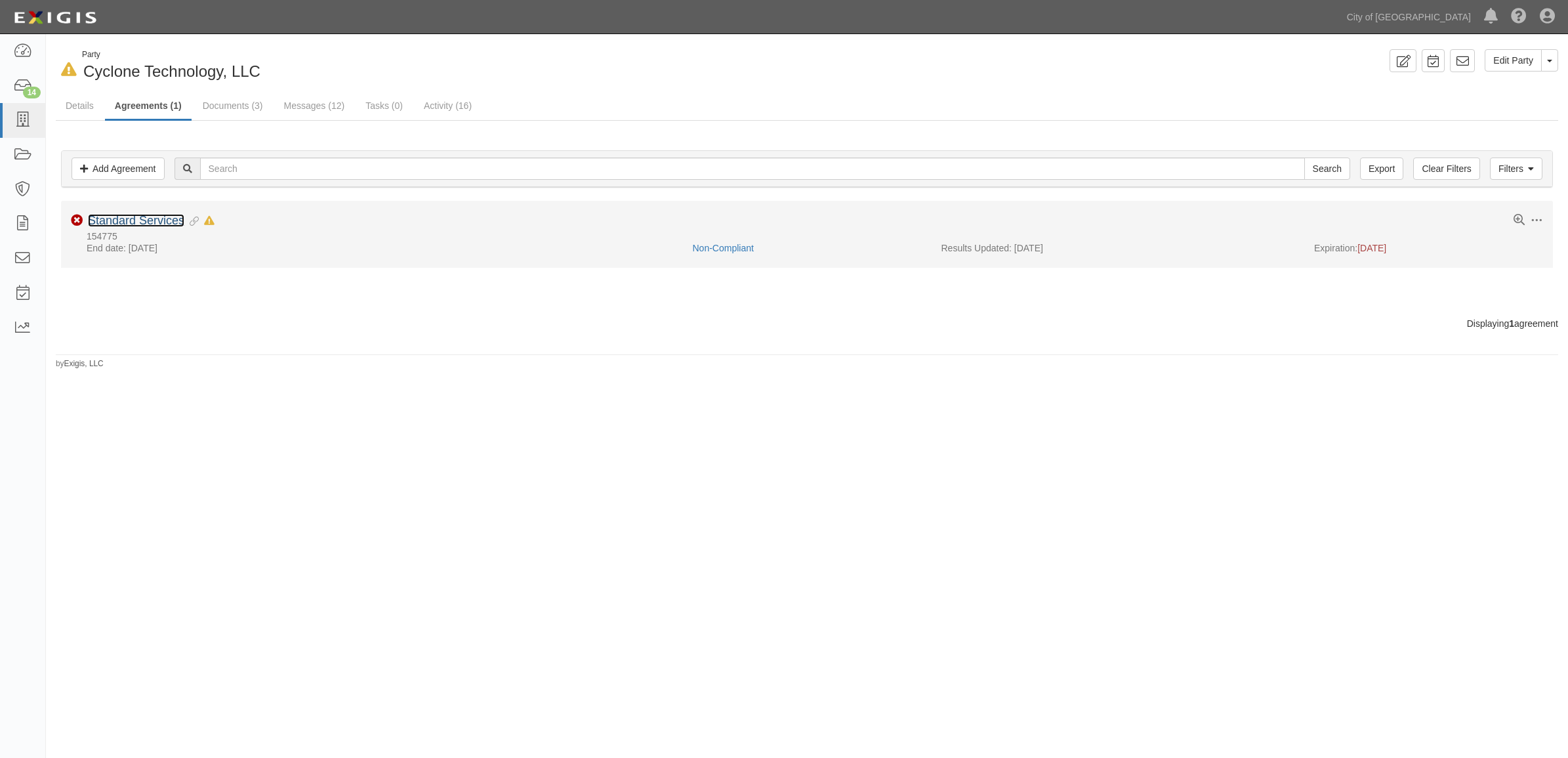
click at [134, 214] on link "Standard Services" at bounding box center [136, 220] width 96 height 13
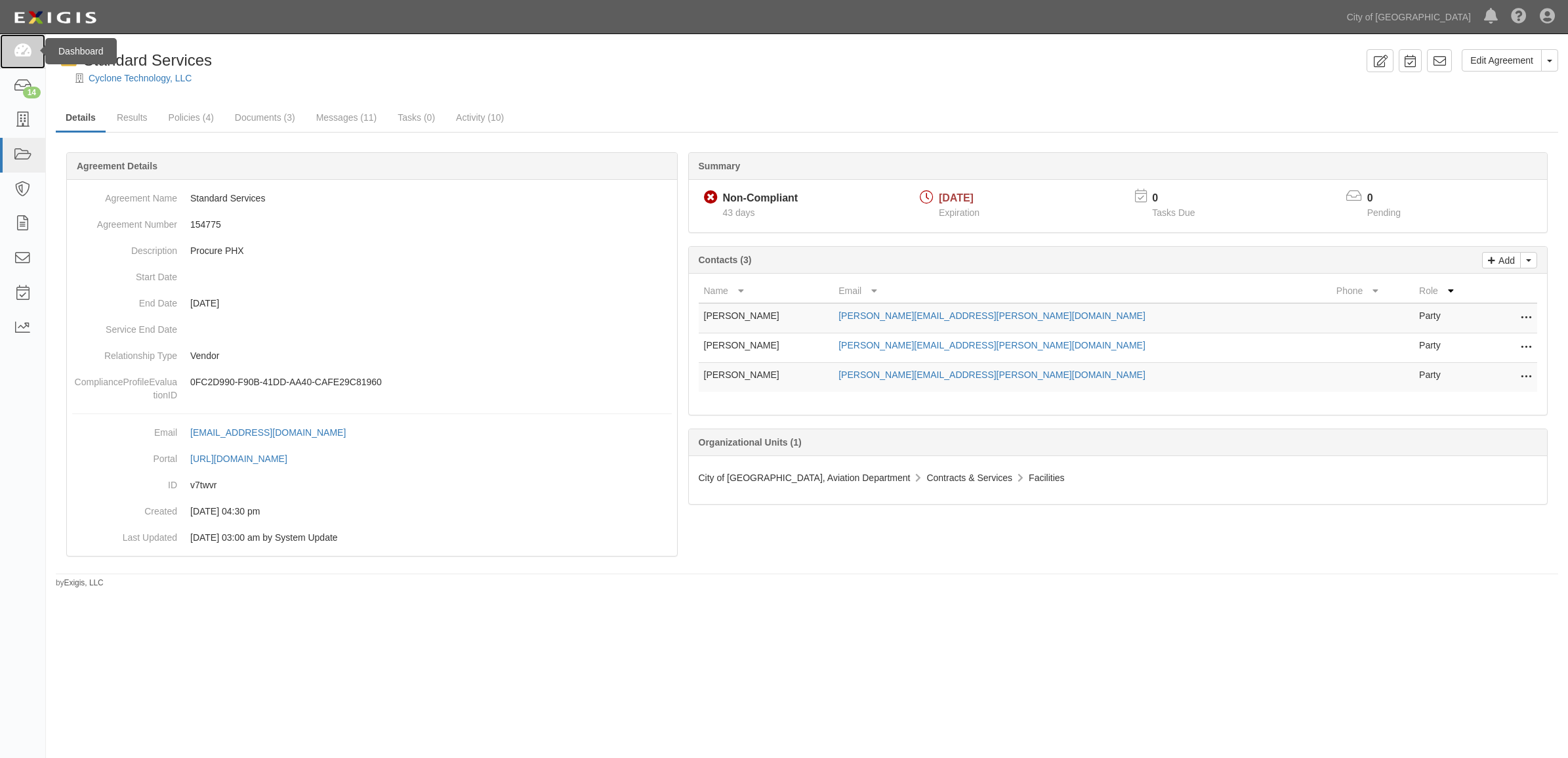
click at [10, 40] on link at bounding box center [23, 51] width 46 height 35
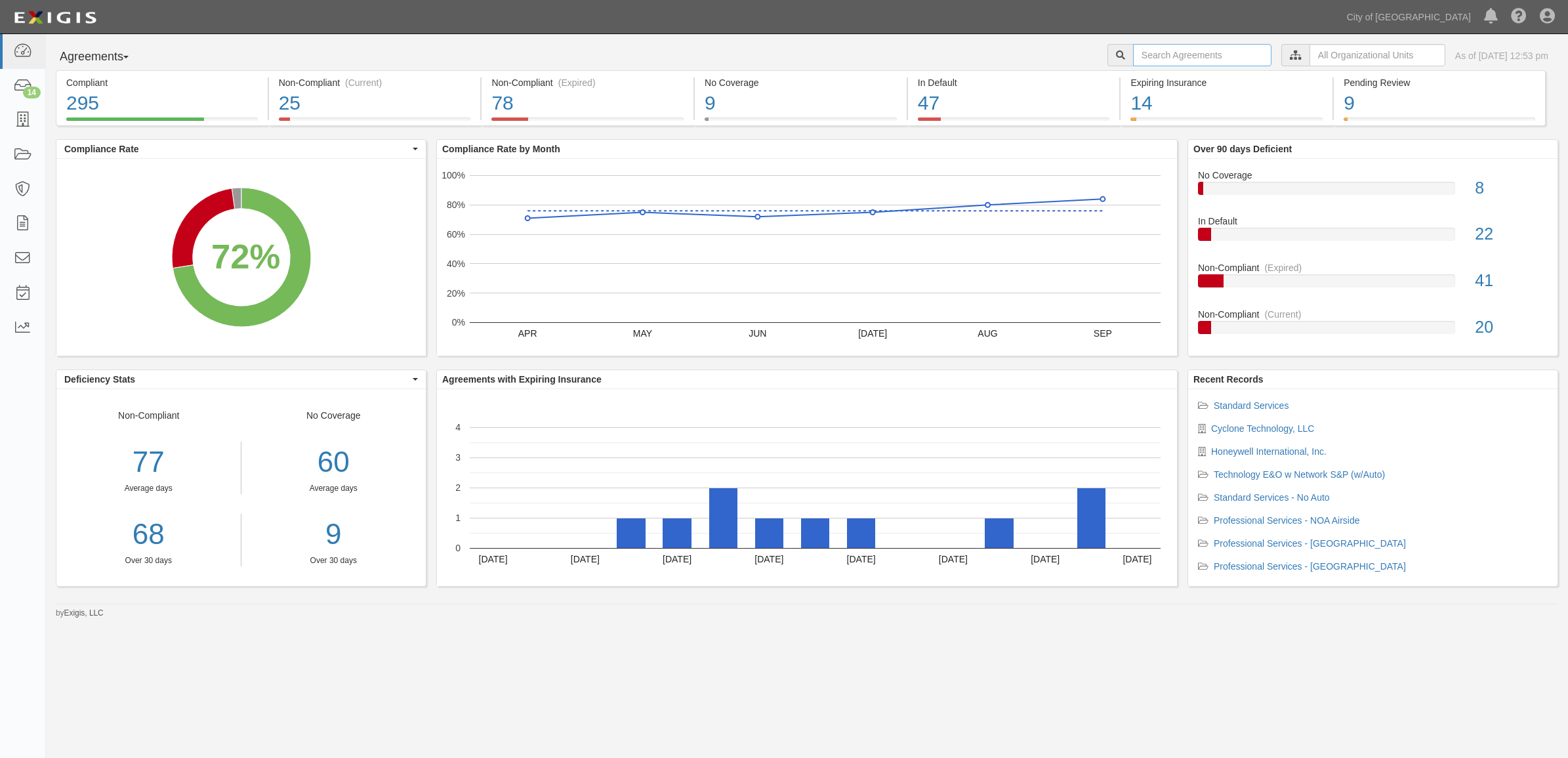
click at [1178, 59] on input "text" at bounding box center [1202, 55] width 138 height 22
paste input "158362"
type input "158362"
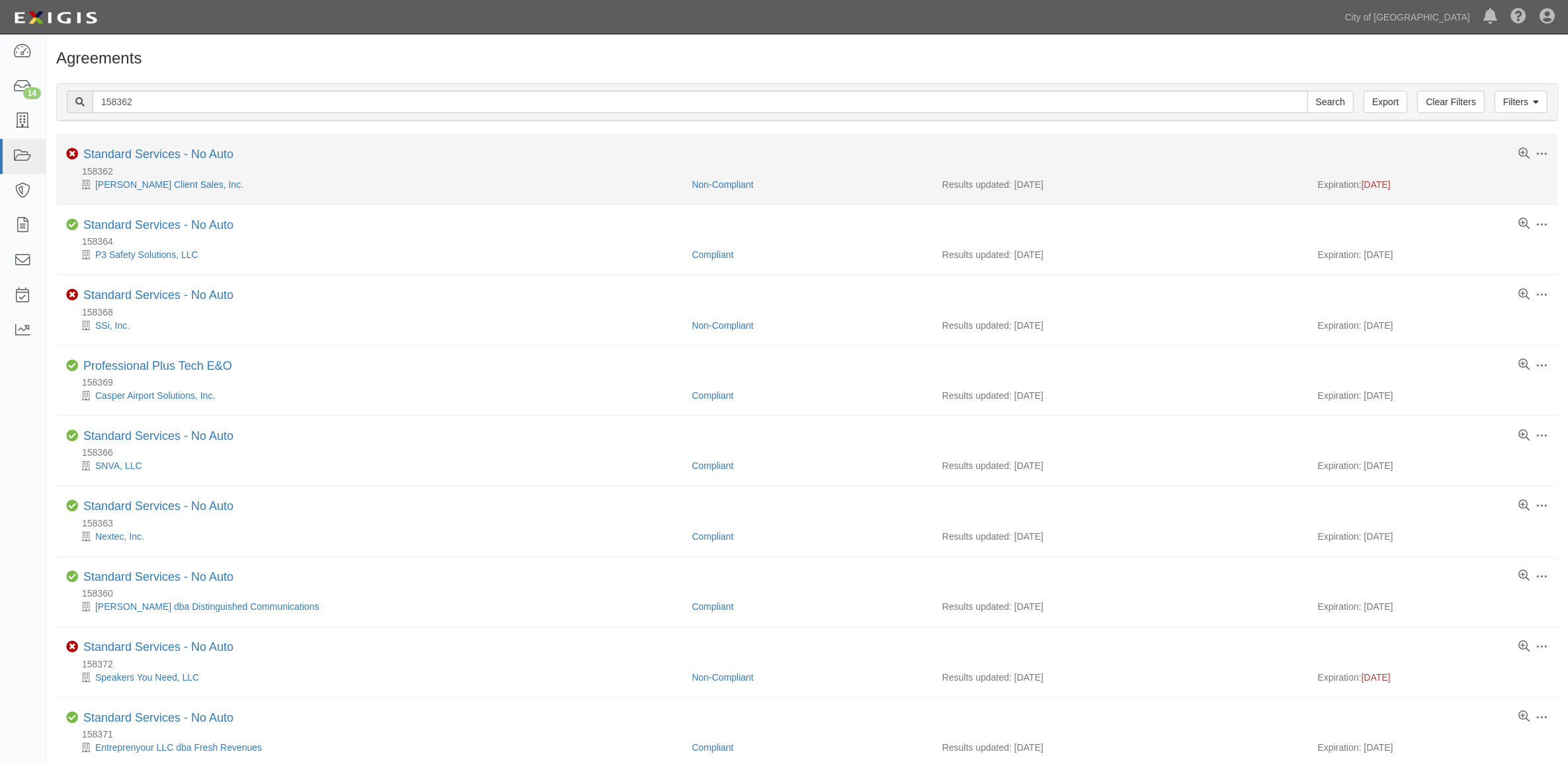
click at [198, 162] on div "Standard Services - No Auto" at bounding box center [158, 155] width 150 height 15
click at [203, 158] on link "Standard Services - No Auto" at bounding box center [158, 154] width 150 height 13
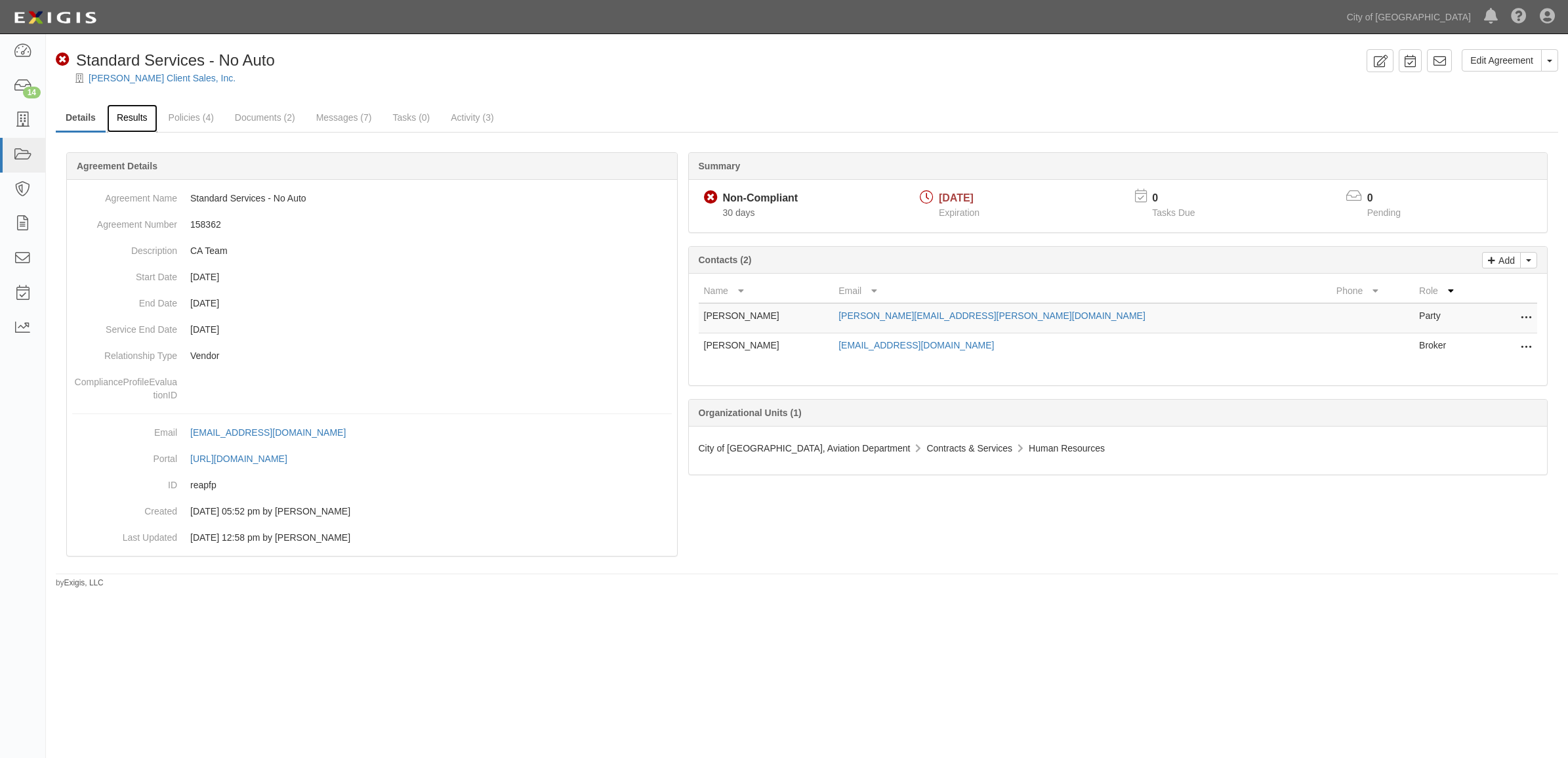
click at [134, 121] on link "Results" at bounding box center [132, 118] width 51 height 28
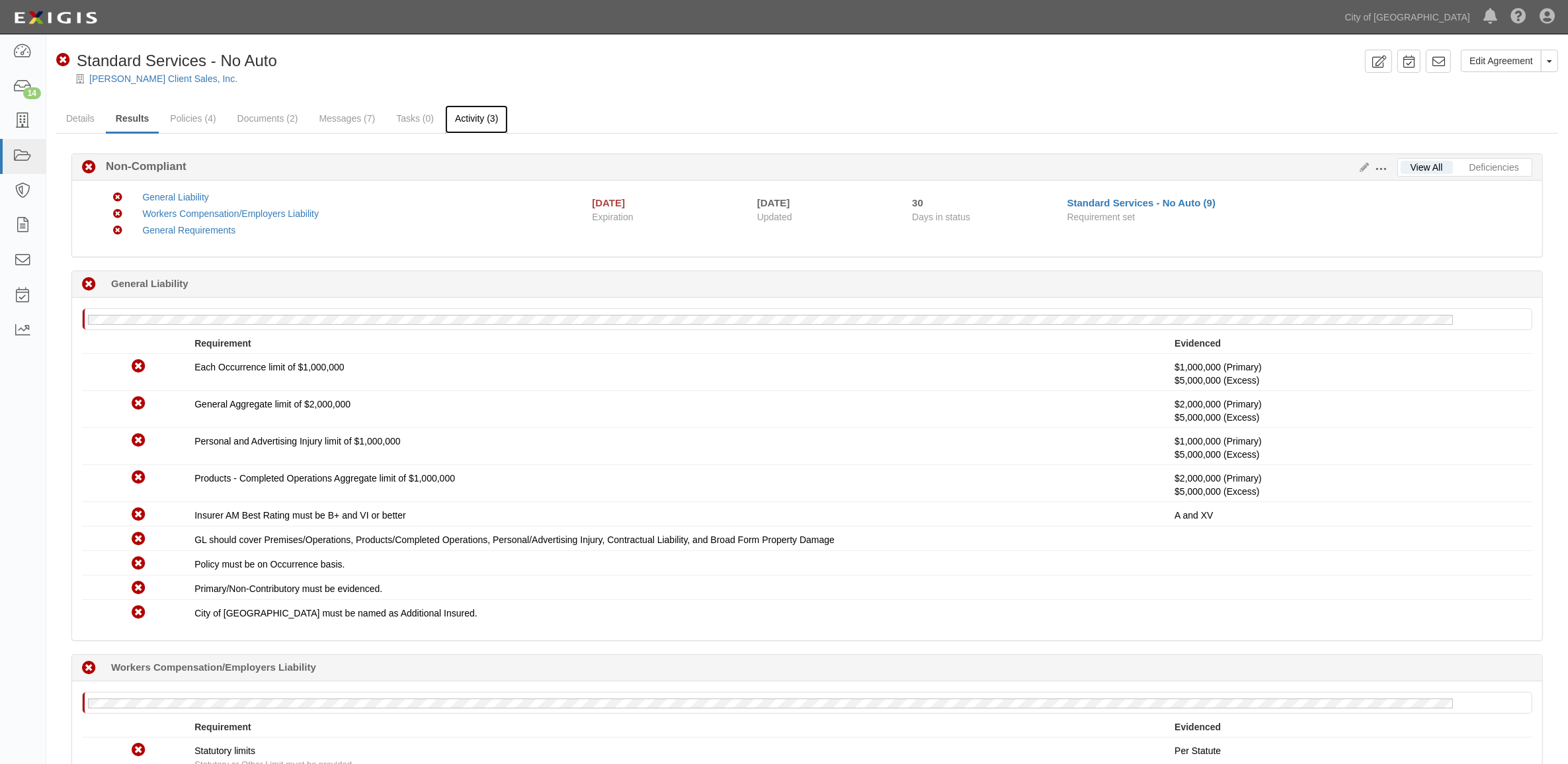
click at [484, 130] on link "Activity (3)" at bounding box center [476, 119] width 63 height 28
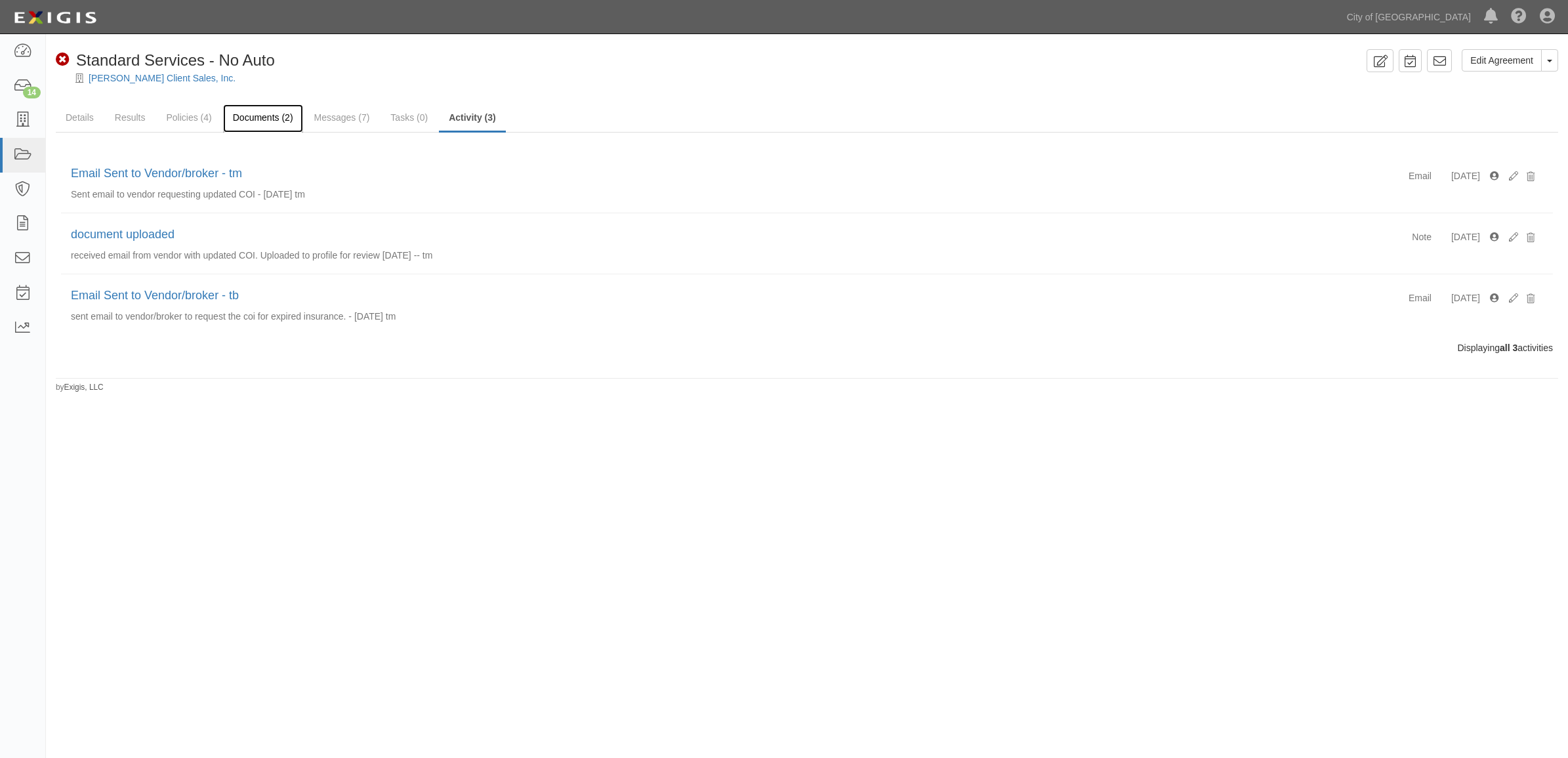
click at [231, 128] on link "Documents (2)" at bounding box center [263, 118] width 80 height 28
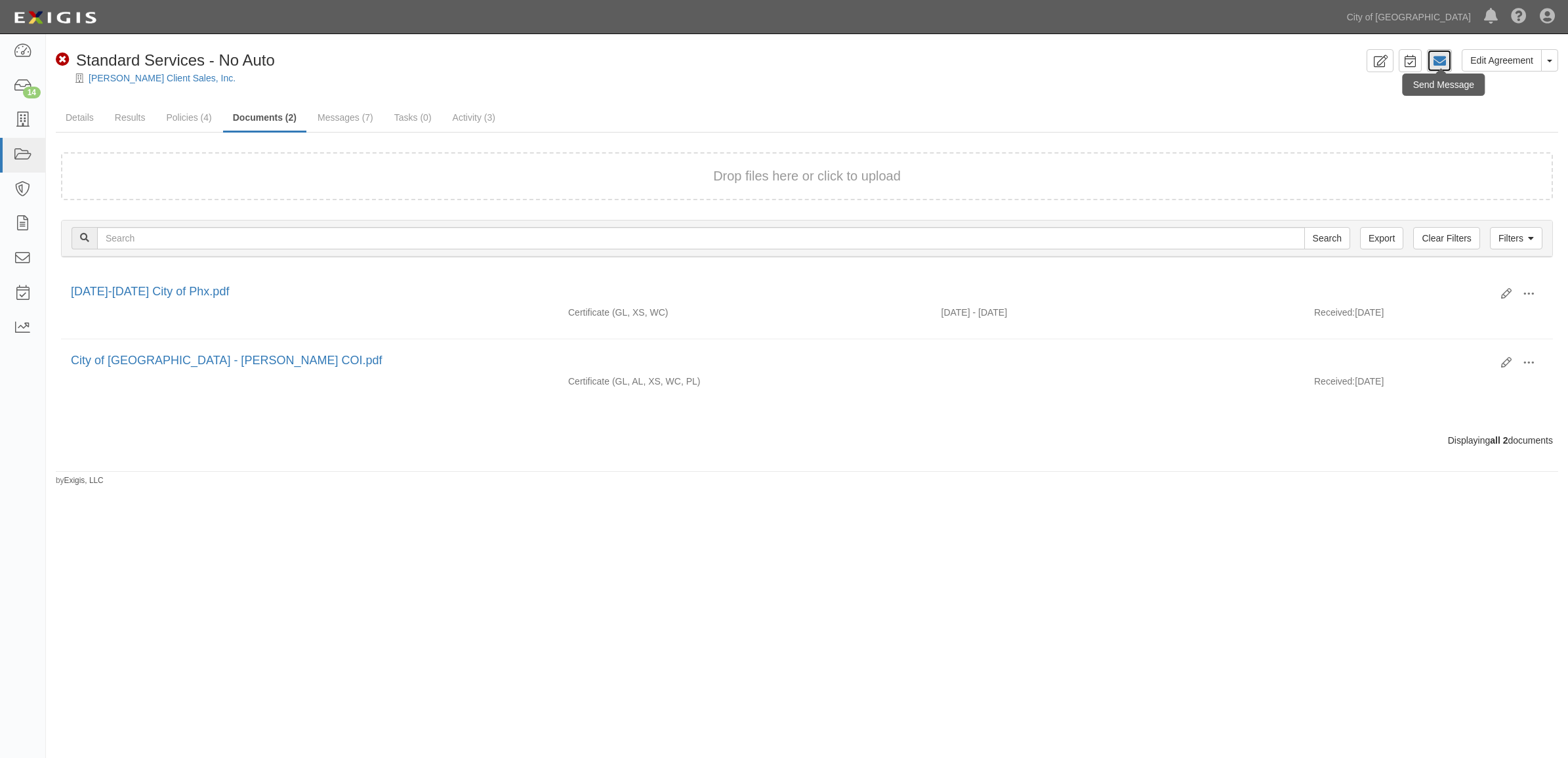
click at [1433, 60] on icon at bounding box center [1439, 61] width 13 height 13
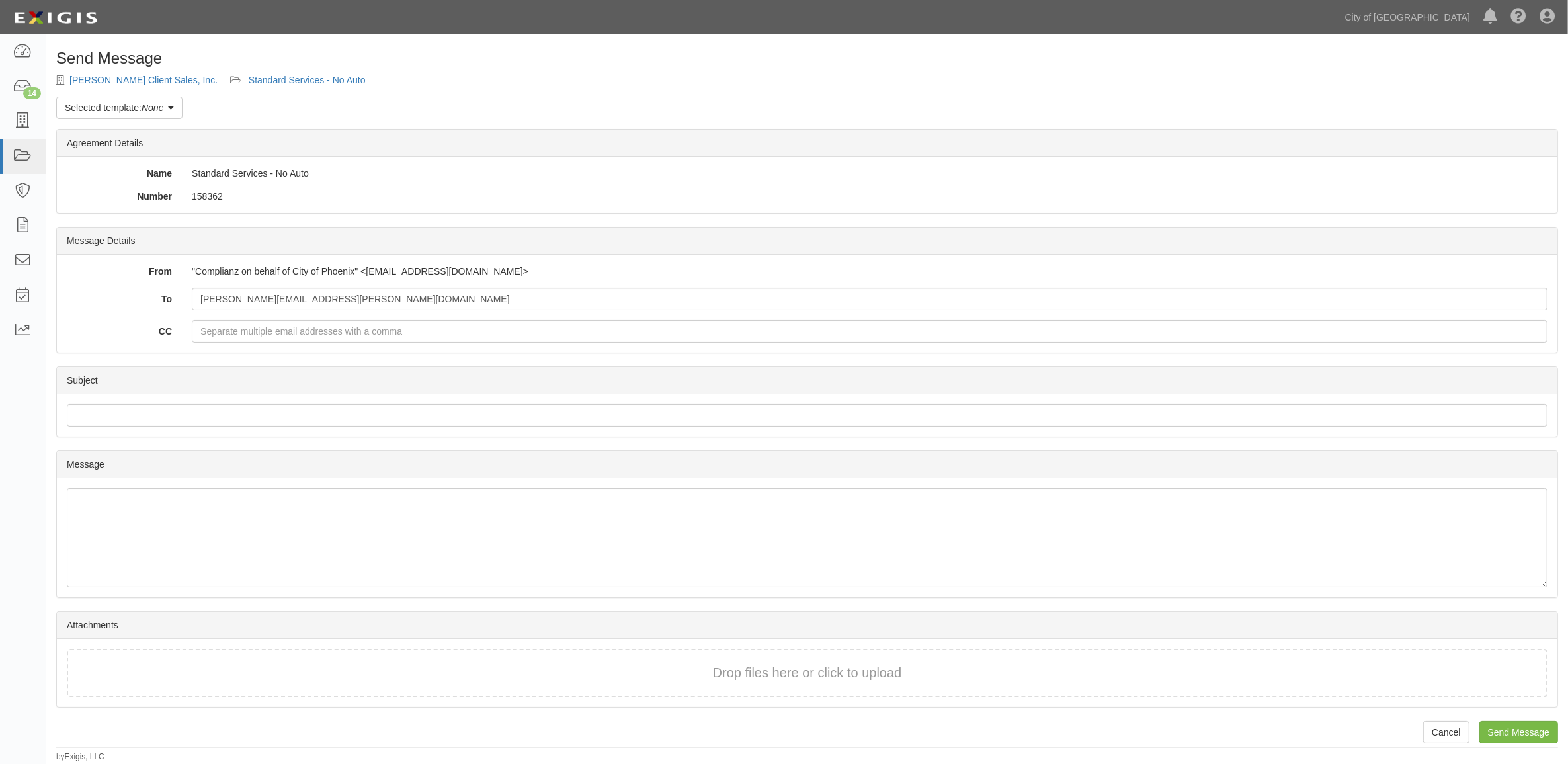
drag, startPoint x: 175, startPoint y: 115, endPoint x: 165, endPoint y: 127, distance: 15.6
click at [175, 115] on link "Selected template: None" at bounding box center [119, 107] width 127 height 22
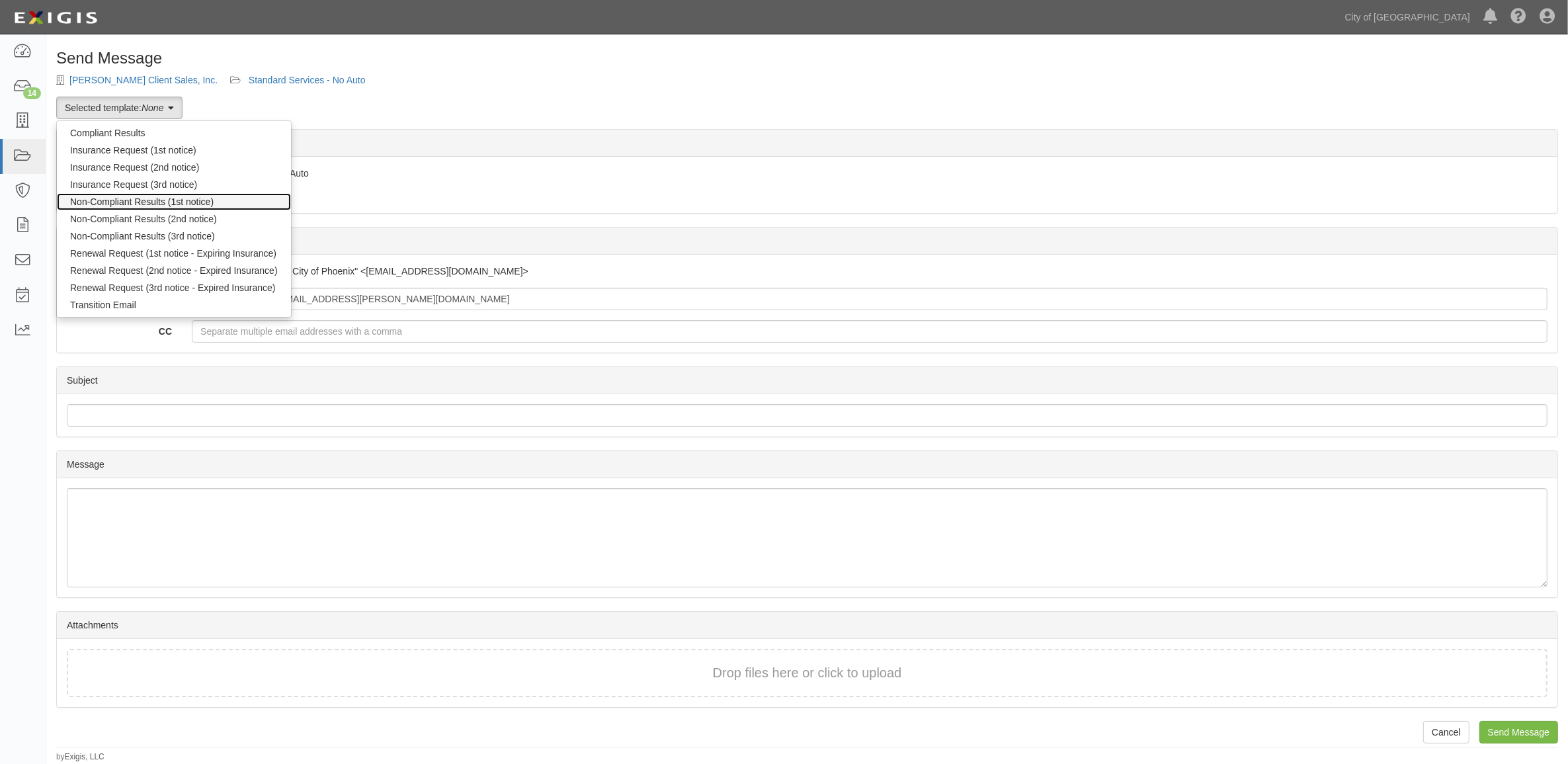
click at [122, 210] on link "Non-Compliant Results (1st notice)" at bounding box center [174, 201] width 234 height 17
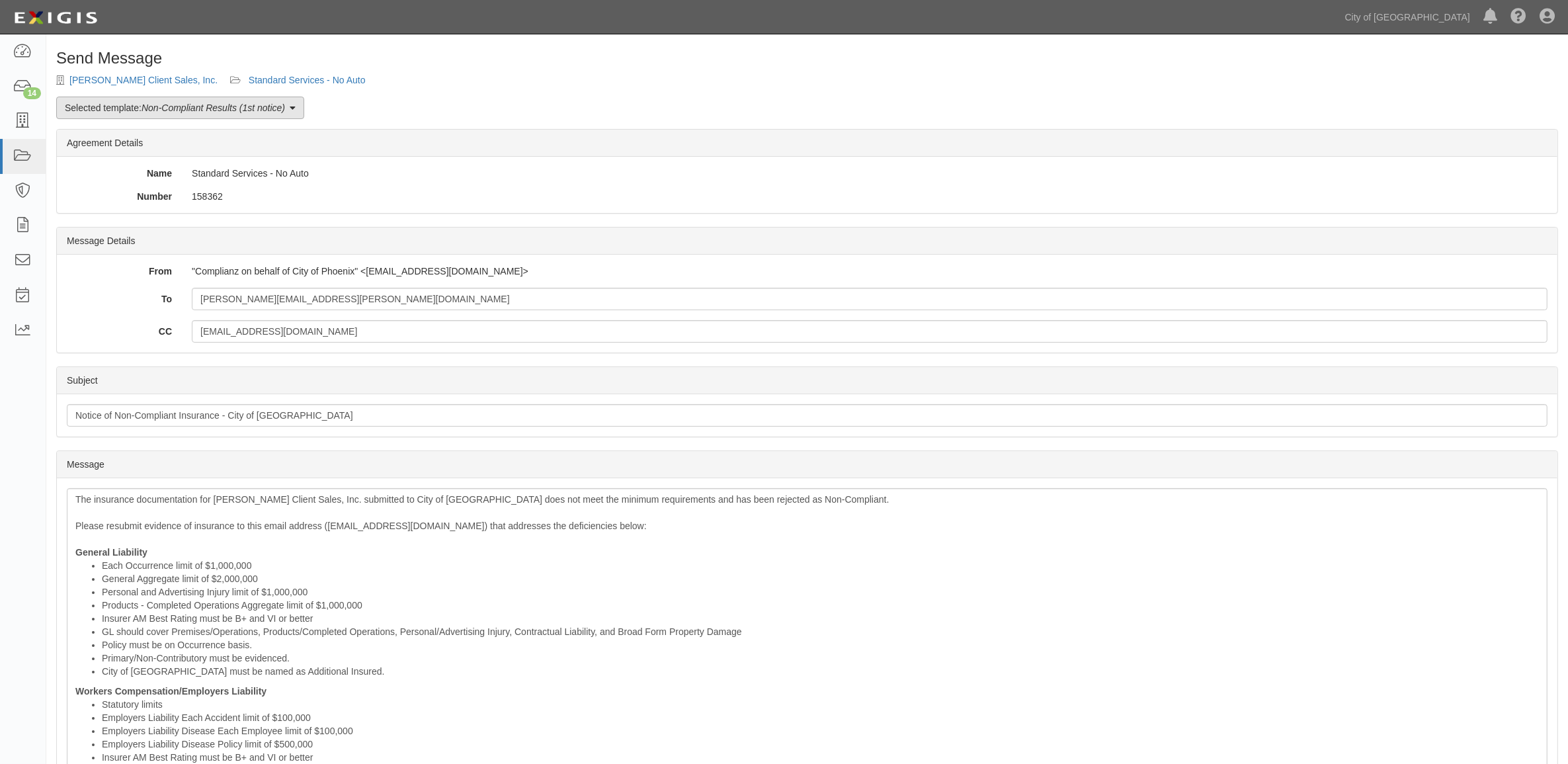
click at [142, 99] on link "Selected template: Non-Compliant Results (1st notice)" at bounding box center [180, 107] width 248 height 22
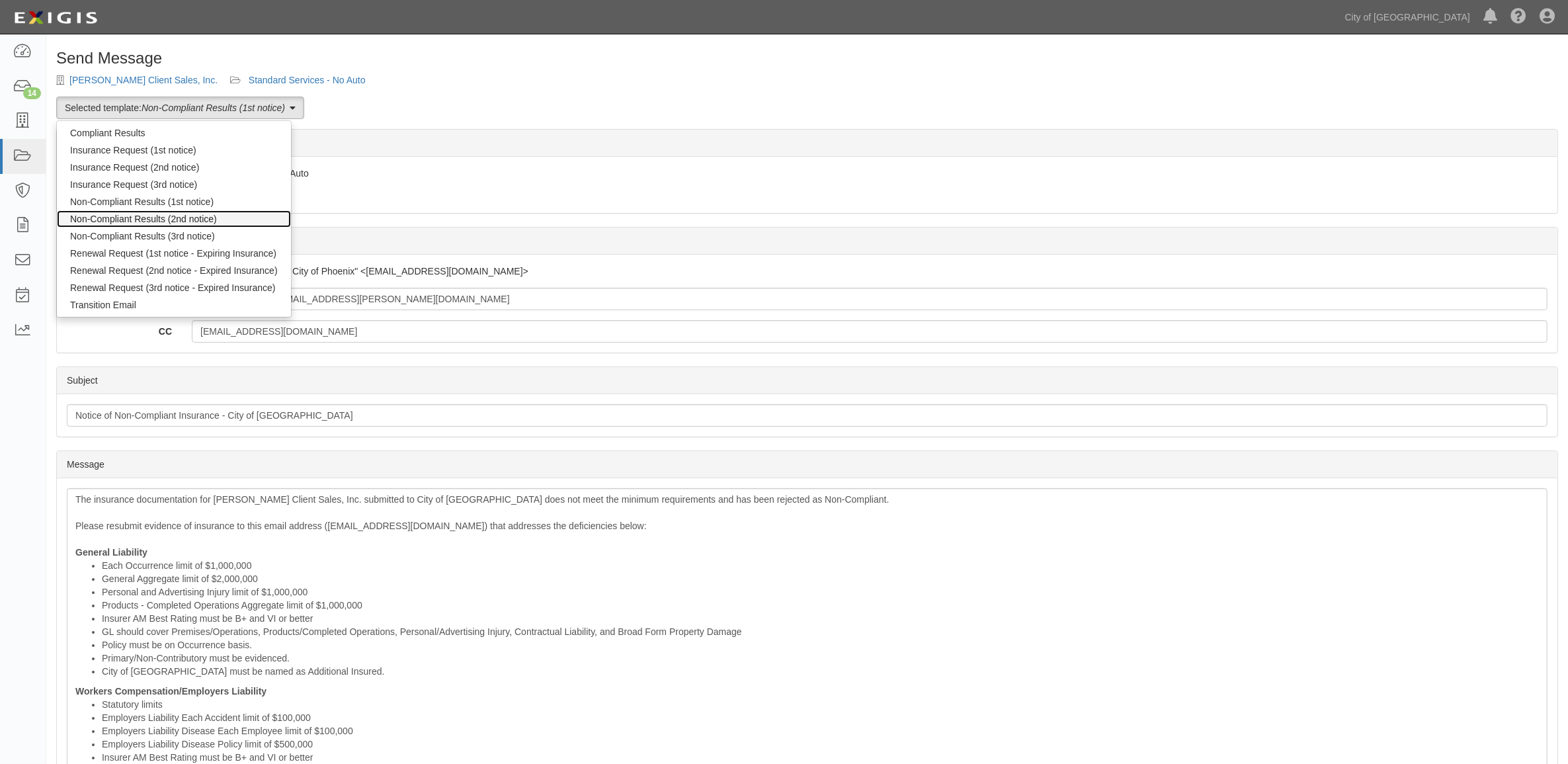
click at [138, 221] on link "Non-Compliant Results (2nd notice)" at bounding box center [174, 218] width 234 height 17
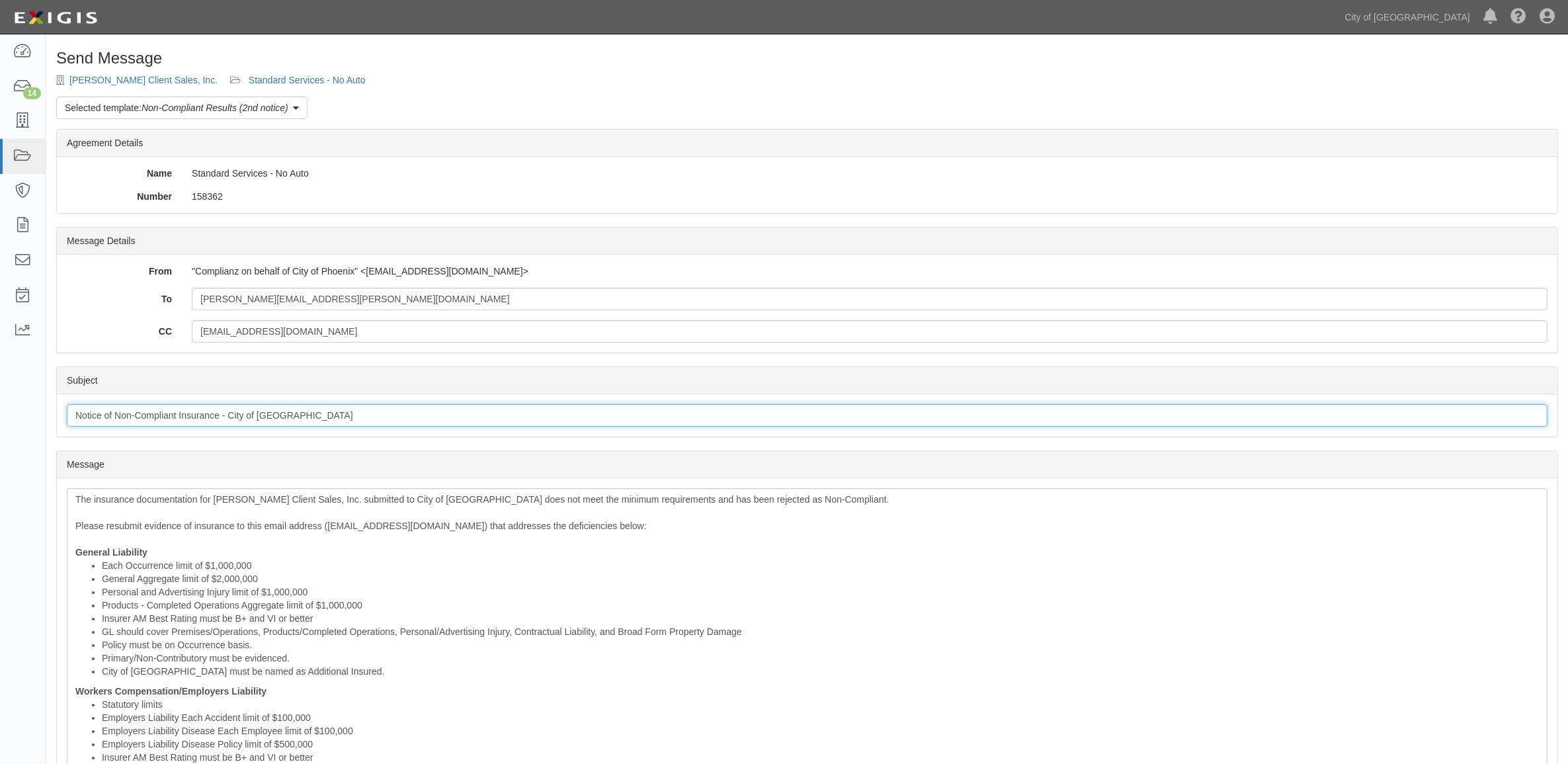
click at [183, 420] on input "Notice of Non-Compliant Insurance - City of [GEOGRAPHIC_DATA]" at bounding box center [807, 415] width 1481 height 22
click at [183, 420] on input "Notice of Non-Compliant Insurance - City of Phoenix" at bounding box center [807, 415] width 1481 height 22
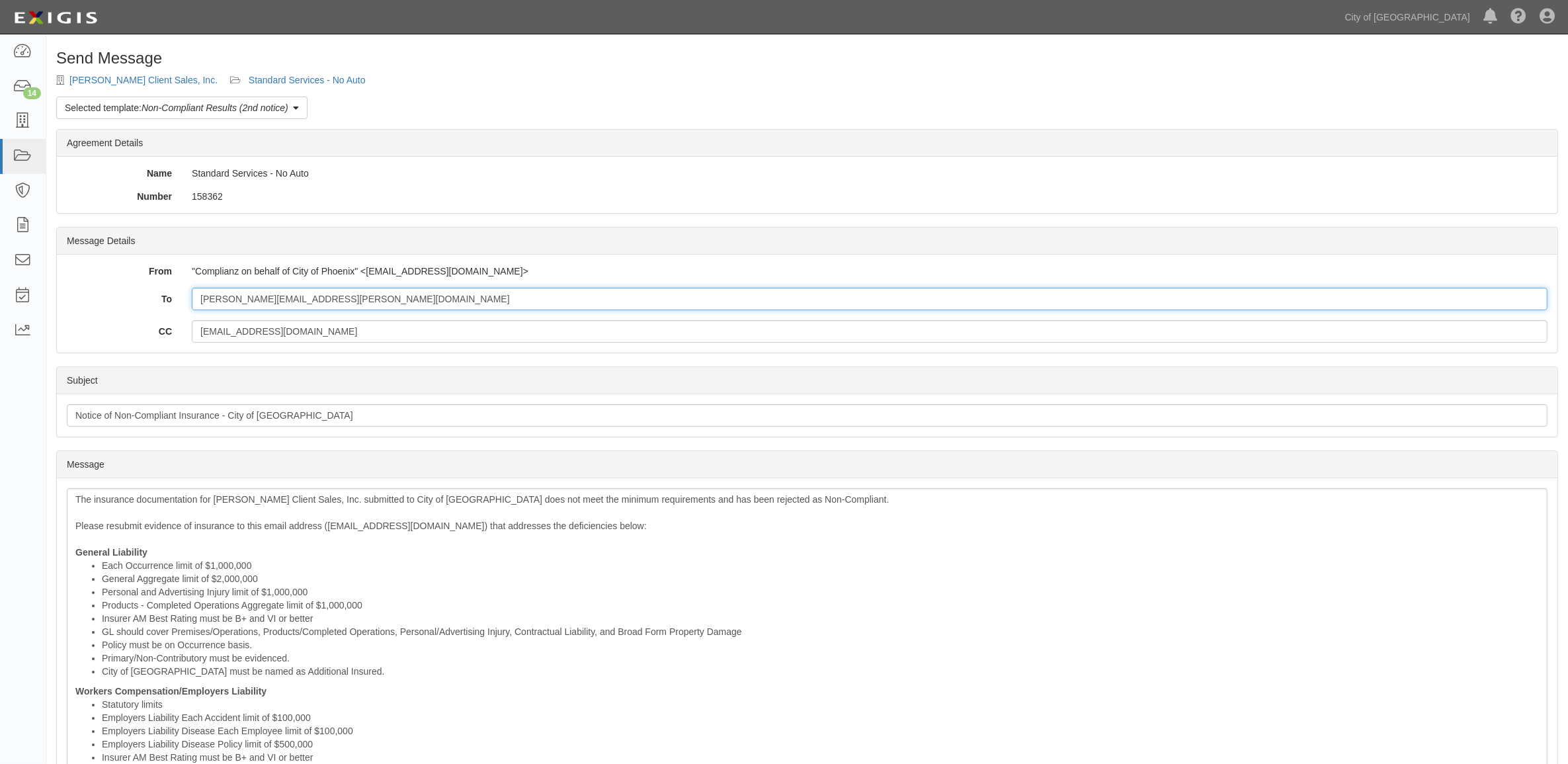
drag, startPoint x: 388, startPoint y: 298, endPoint x: 133, endPoint y: 304, distance: 255.1
click at [133, 304] on div "To debra.larson@franklincovey.com" at bounding box center [807, 299] width 1501 height 22
drag, startPoint x: 377, startPoint y: 341, endPoint x: 100, endPoint y: 338, distance: 277.0
click at [100, 338] on div "CC rsmith@diversifiedinsurance.com" at bounding box center [807, 331] width 1501 height 22
click at [352, 553] on div "The insurance documentation for Franklin Covey Client Sales, Inc. submitted to …" at bounding box center [807, 707] width 1481 height 439
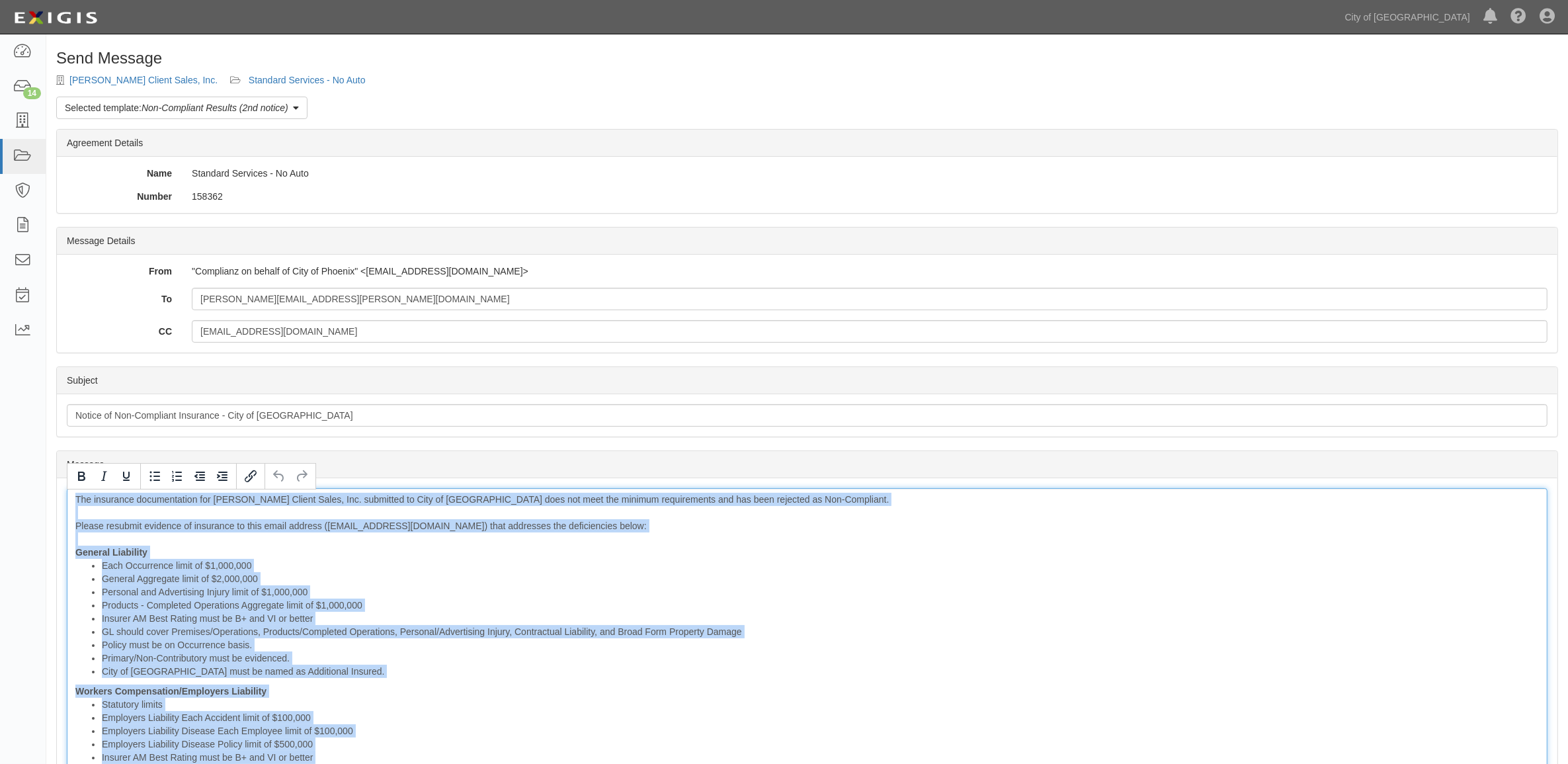
copy div "The insurance documentation for Franklin Covey Client Sales, Inc. submitted to …"
click at [312, 84] on link "Standard Services - No Auto" at bounding box center [307, 80] width 117 height 10
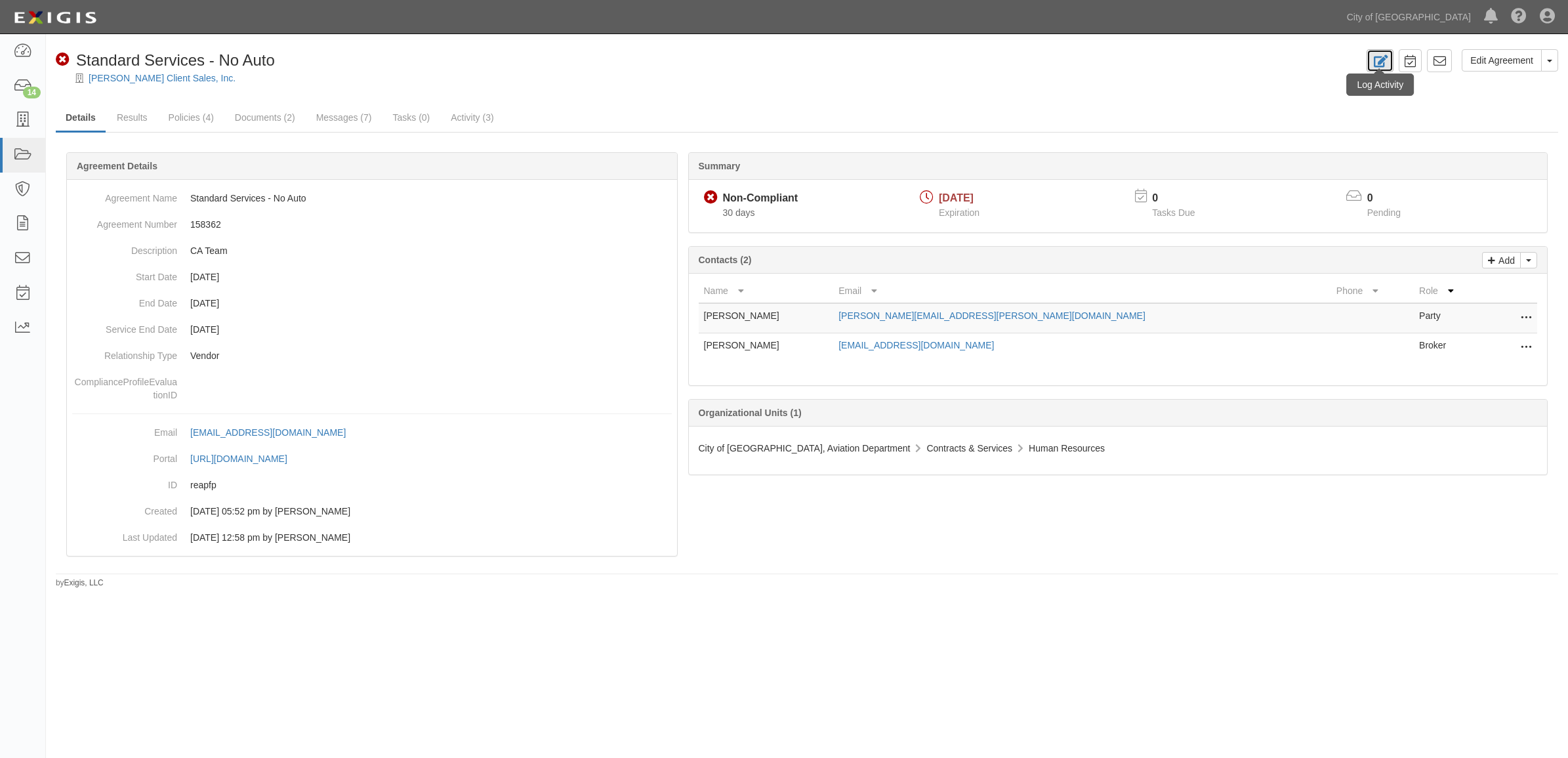
click at [1369, 62] on link at bounding box center [1379, 60] width 27 height 23
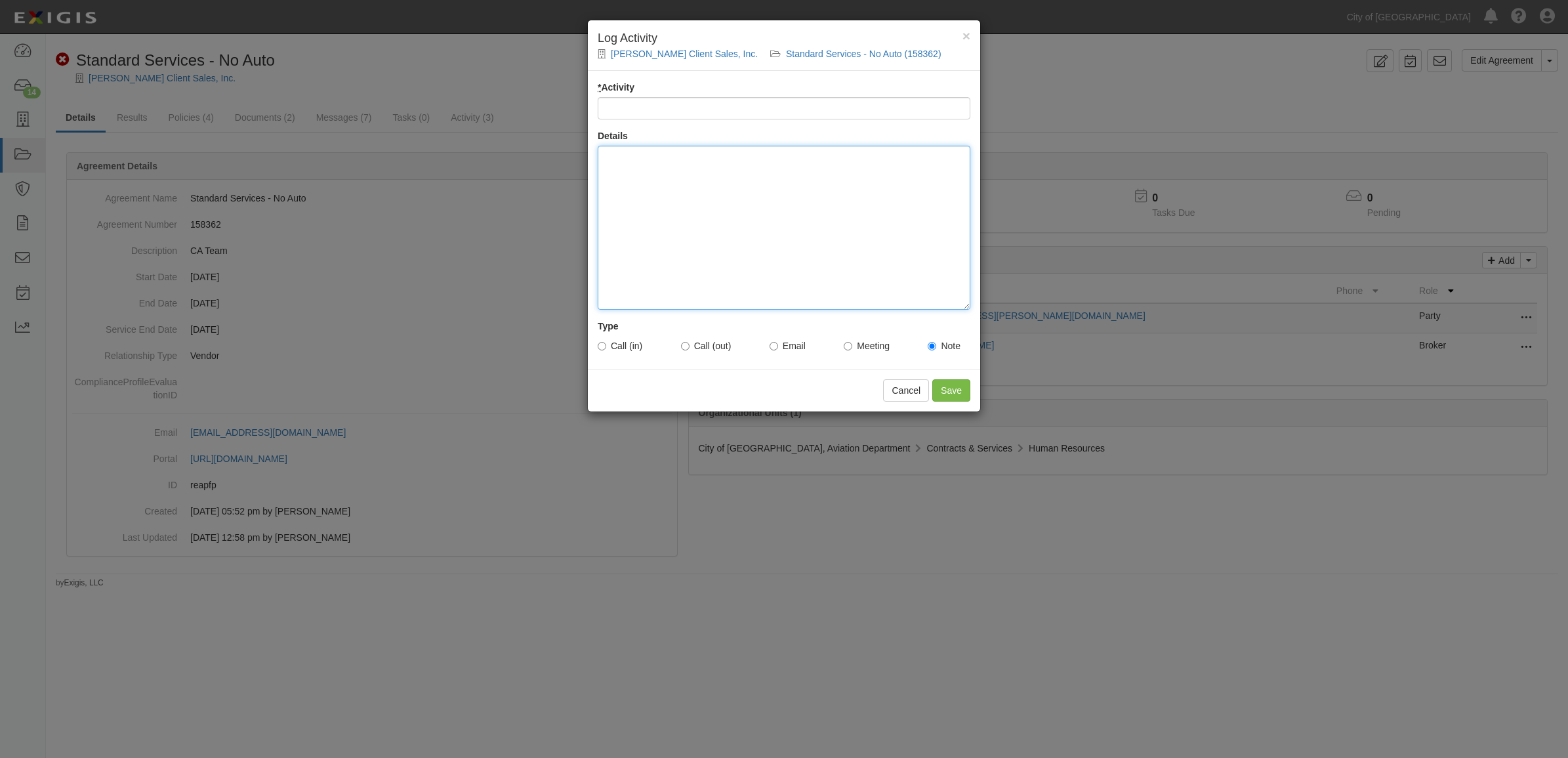
click at [814, 253] on div at bounding box center [784, 227] width 372 height 164
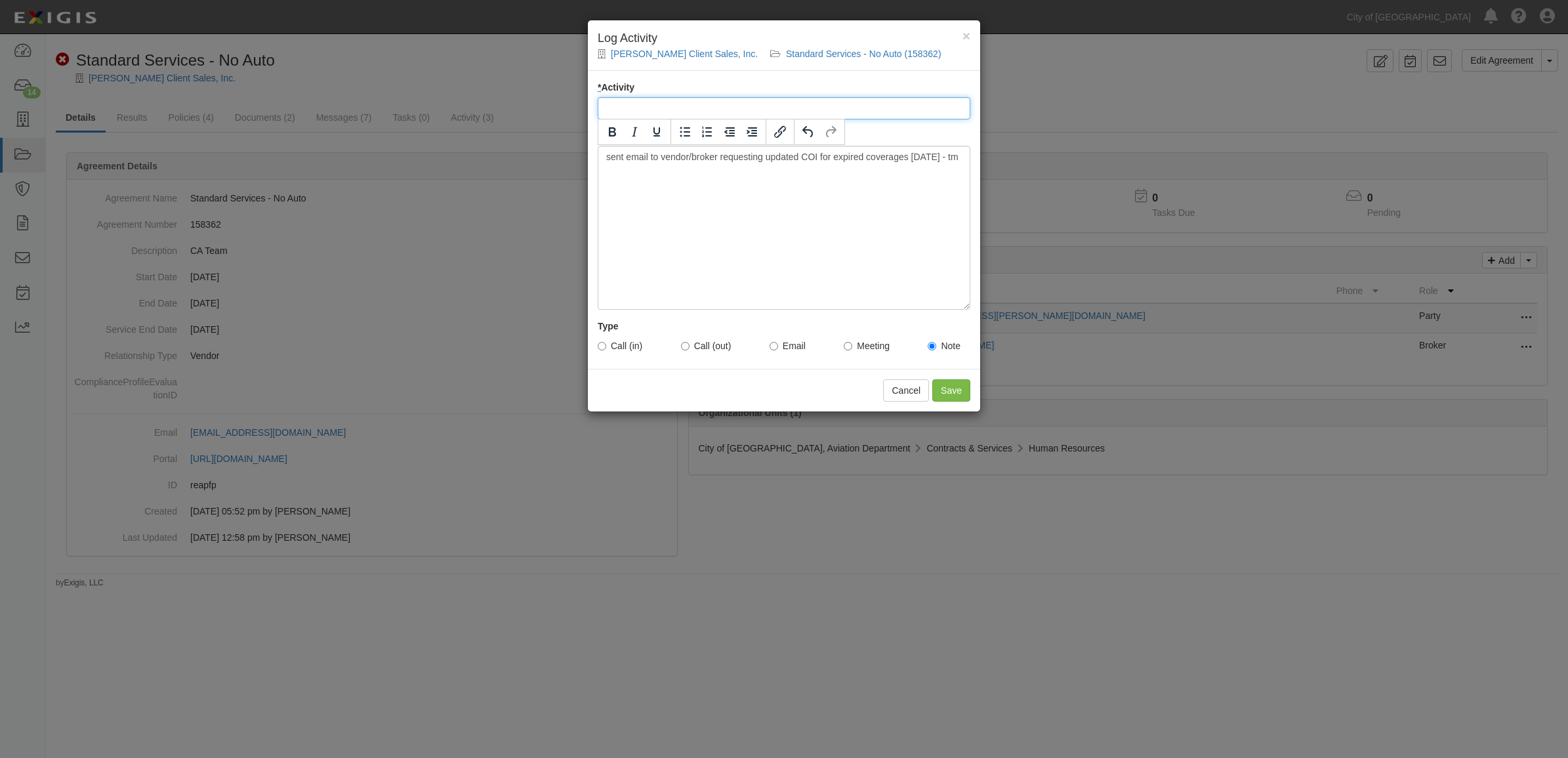
click at [733, 102] on input "* Activity" at bounding box center [784, 108] width 372 height 22
type input "Email Sent to Vendor/broker - tm"
click at [776, 344] on input "Email" at bounding box center [774, 346] width 9 height 9
radio input "true"
click at [950, 392] on input "Save" at bounding box center [951, 390] width 38 height 22
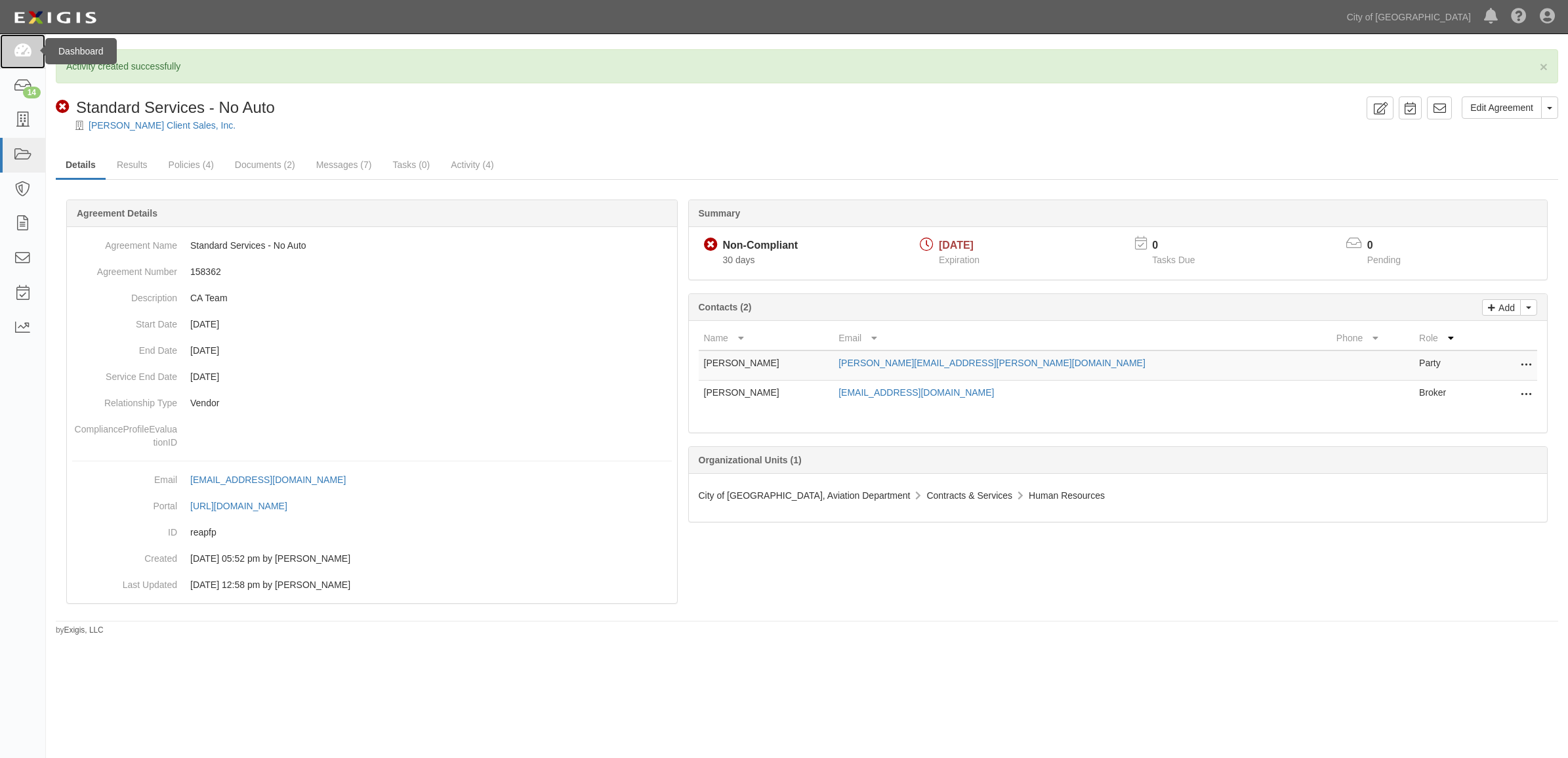
click at [35, 56] on link at bounding box center [23, 51] width 46 height 35
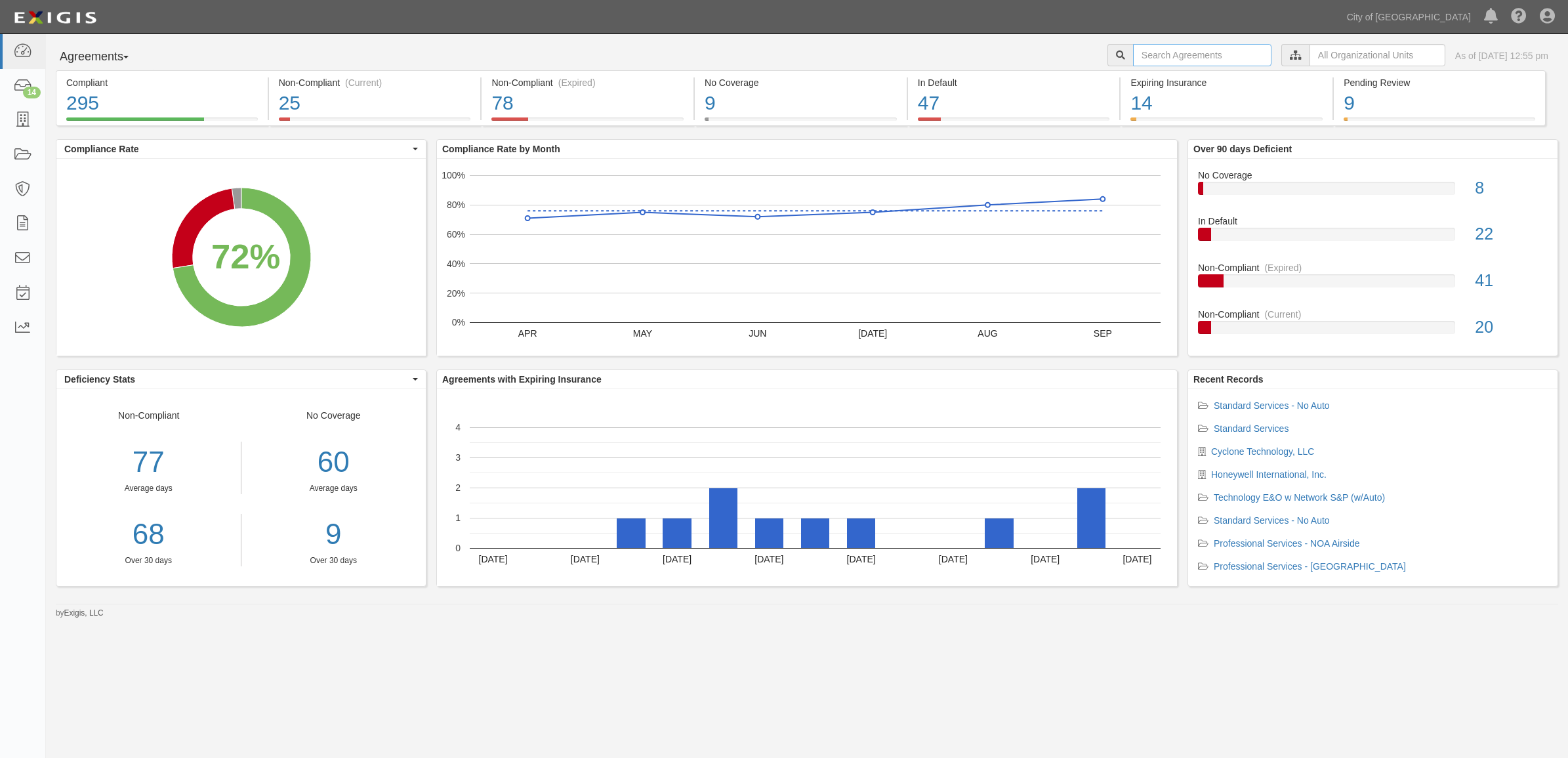
click at [1149, 45] on input "text" at bounding box center [1202, 55] width 138 height 22
paste input "162688"
type input "162688"
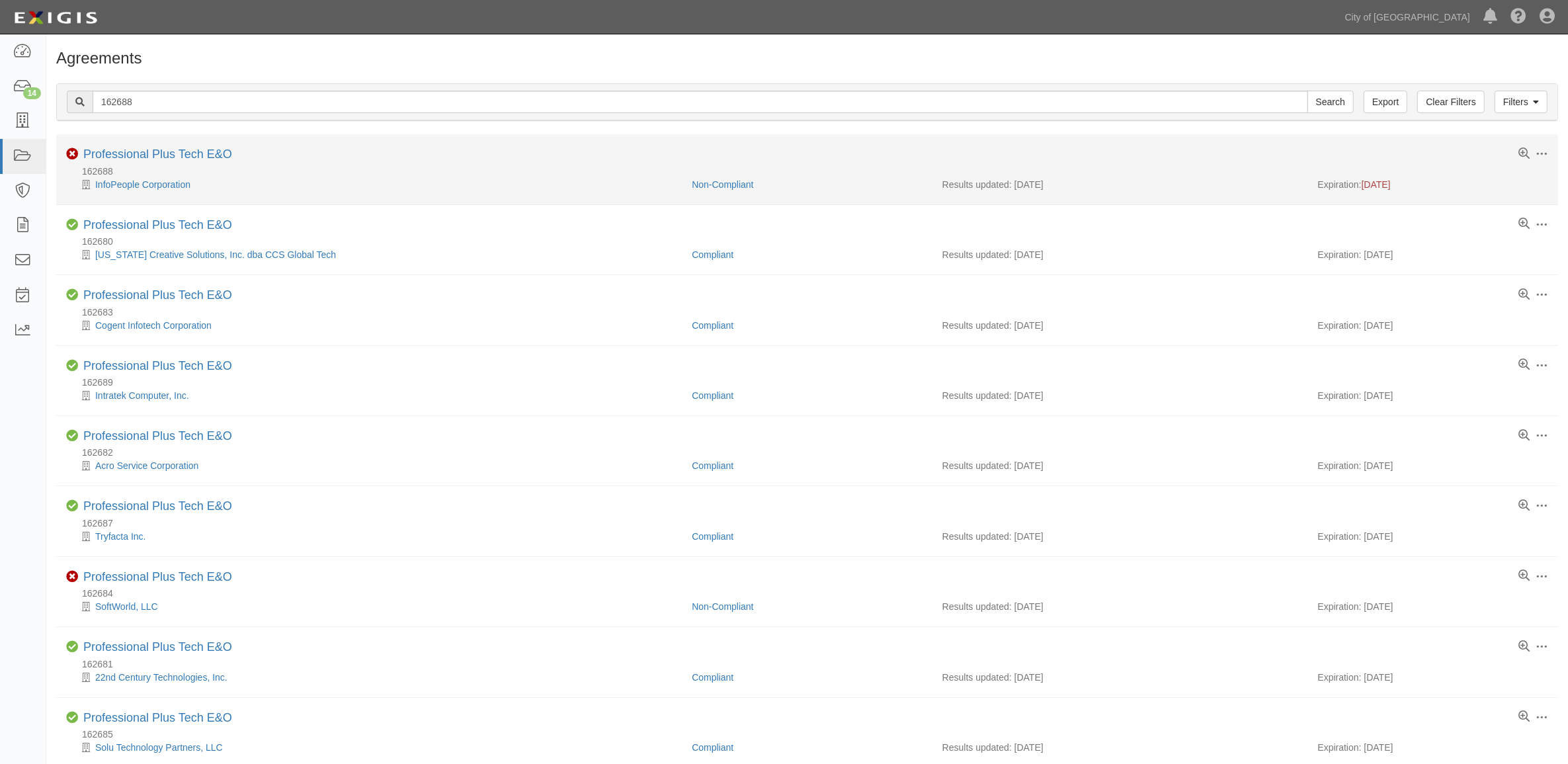
click at [193, 164] on div "Toggle Agreement Dropdown Edit Log activity Add task Send message Archive Non-C…" at bounding box center [807, 155] width 1501 height 16
click at [194, 153] on link "Professional Plus Tech E&O" at bounding box center [158, 154] width 149 height 13
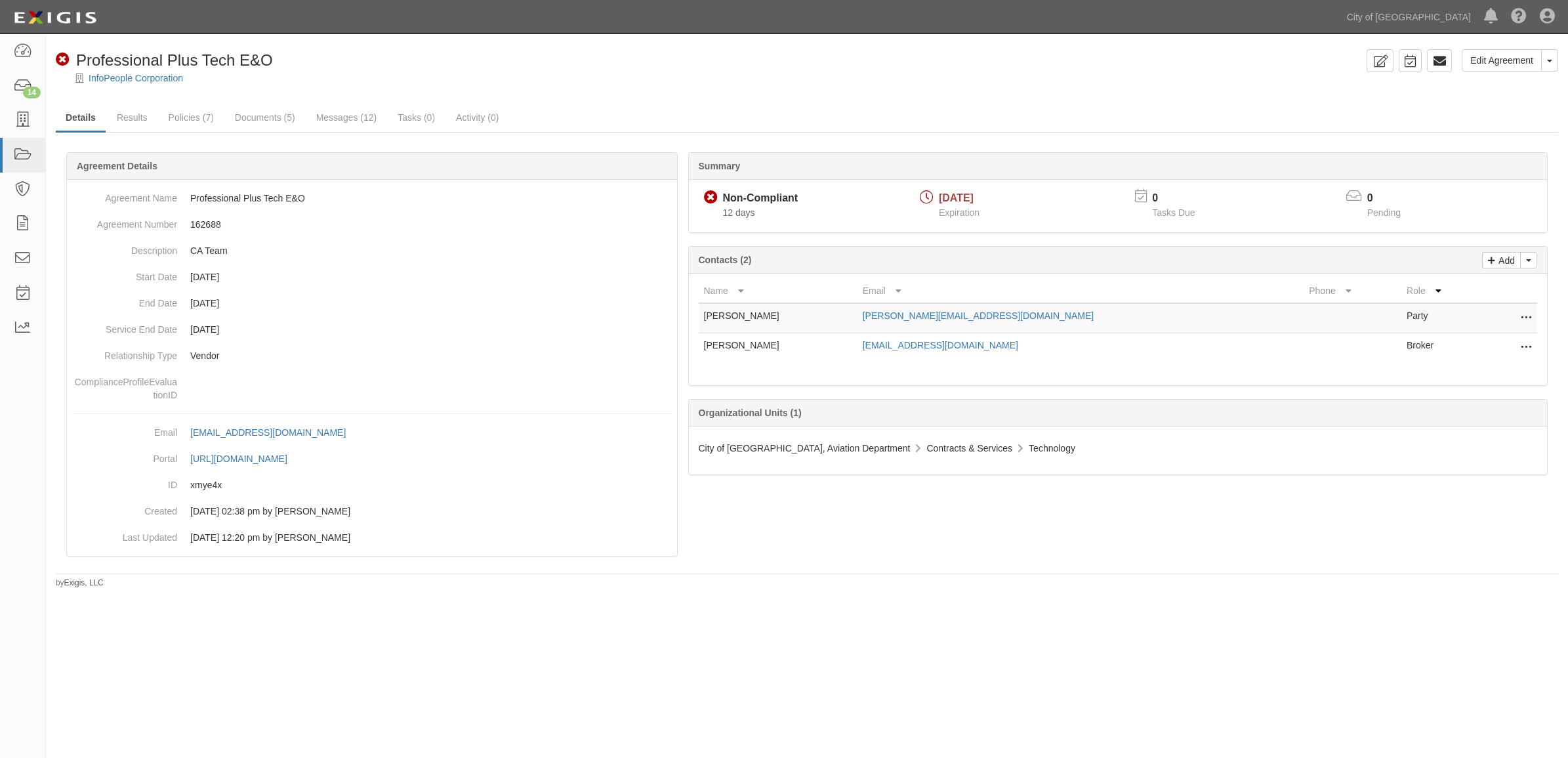
click at [1425, 67] on div "Edit Agreement Toggle Agreement Dropdown View Audit Trail Archive Agreement Pla…" at bounding box center [1459, 65] width 197 height 32
click at [1437, 64] on icon at bounding box center [1439, 61] width 13 height 13
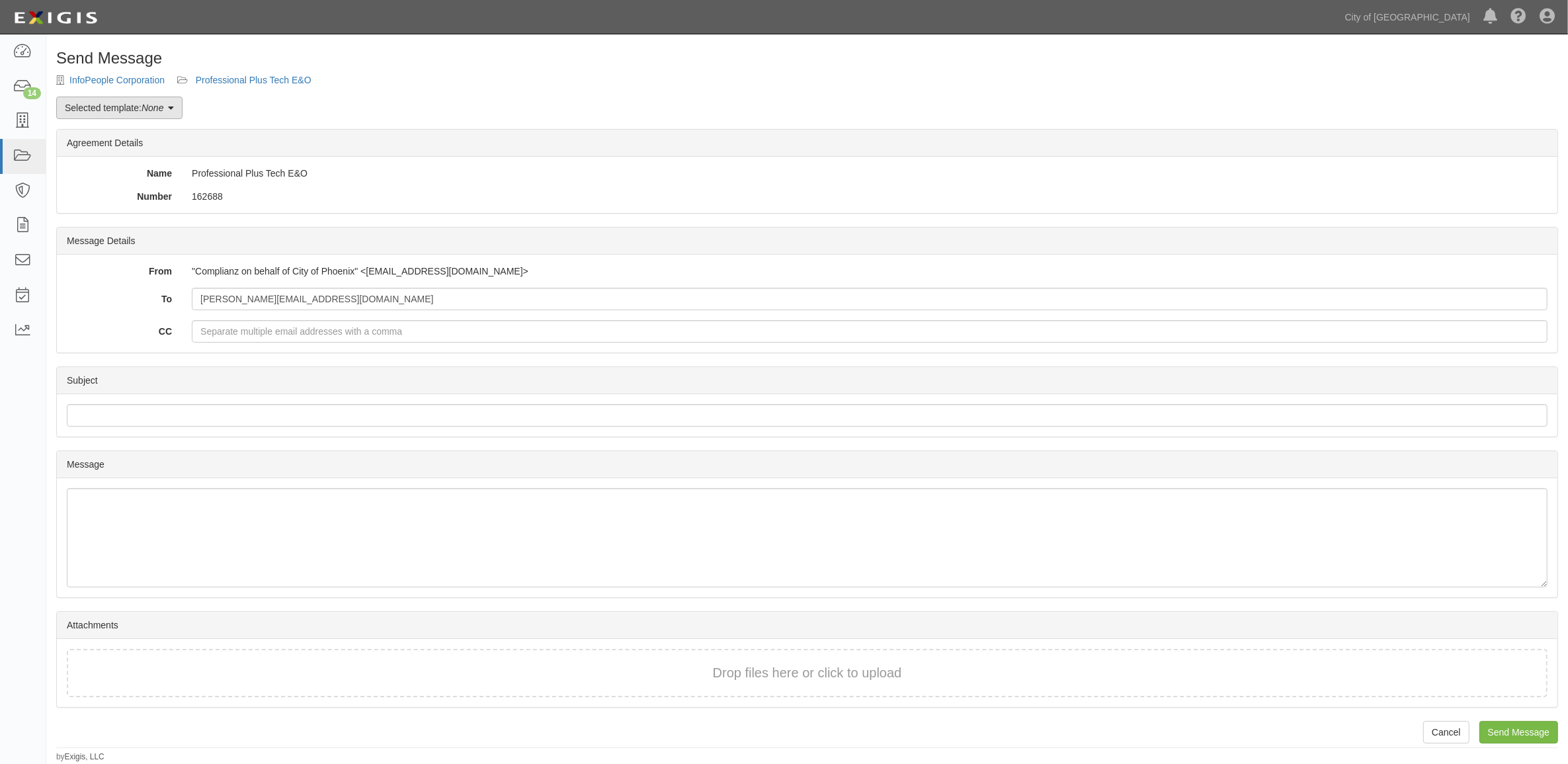
click at [150, 99] on link "Selected template: None" at bounding box center [119, 107] width 127 height 22
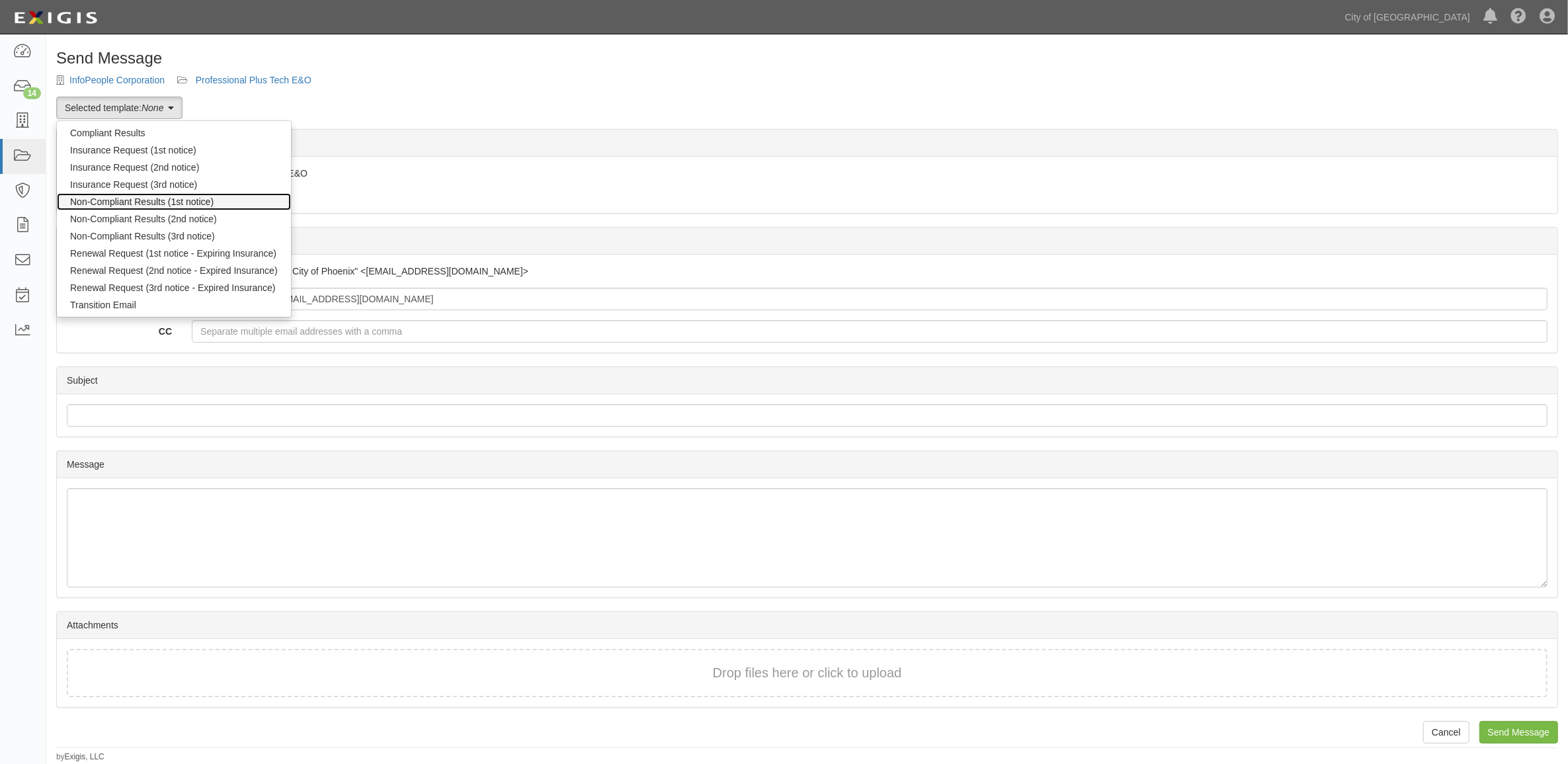
click at [170, 209] on link "Non-Compliant Results (1st notice)" at bounding box center [174, 201] width 234 height 17
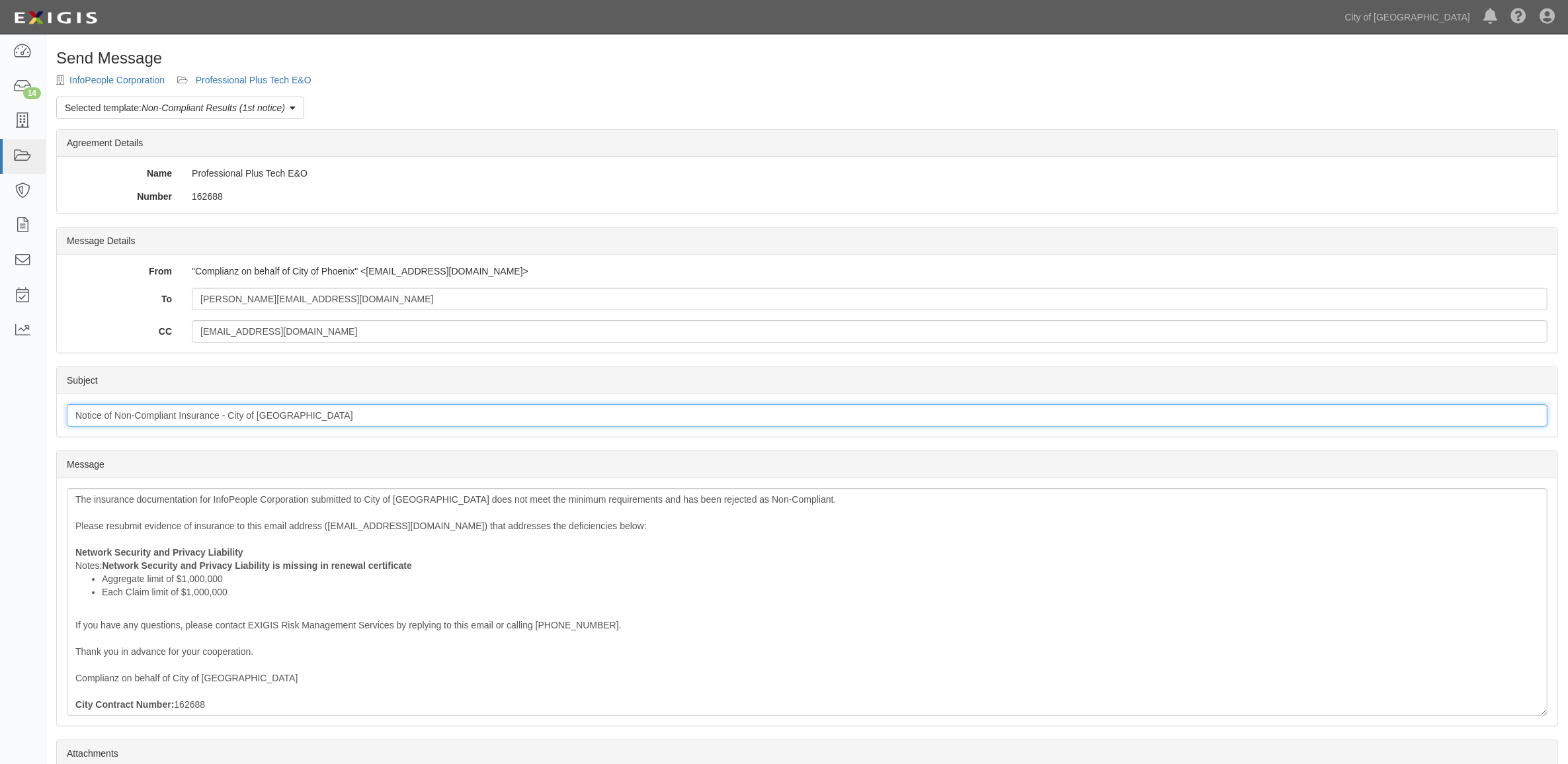
click at [275, 418] on input "Notice of Non-Compliant Insurance - City of Phoenix" at bounding box center [807, 415] width 1481 height 22
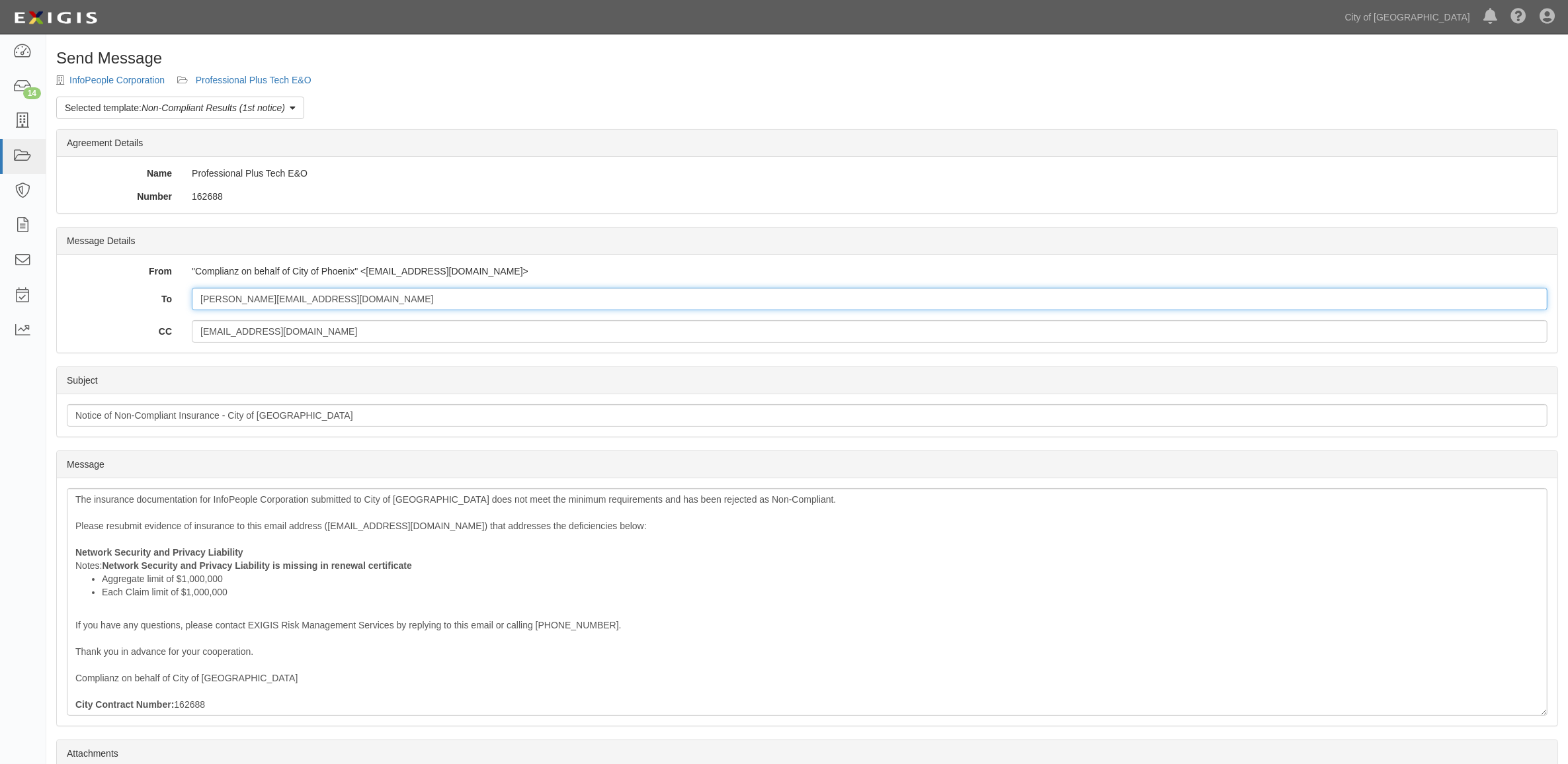
click at [343, 293] on input "laura@infopeoplecorp.com" at bounding box center [869, 299] width 1356 height 22
click at [239, 339] on input "coi@fickeinsurance.com" at bounding box center [869, 331] width 1356 height 22
click at [239, 341] on input "coi@fickeinsurance.com" at bounding box center [869, 331] width 1356 height 22
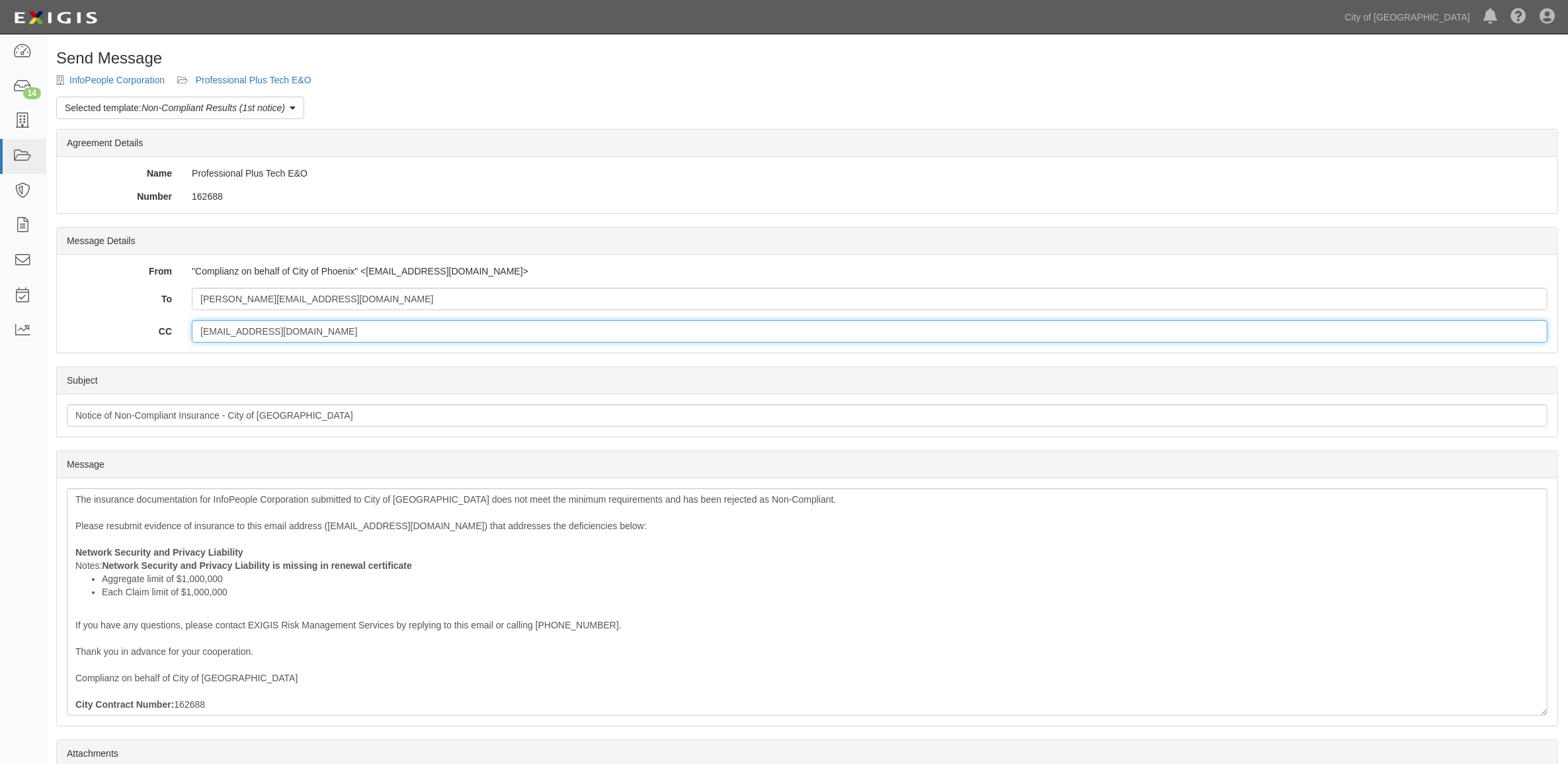
click at [239, 342] on input "coi@fickeinsurance.com" at bounding box center [869, 331] width 1356 height 22
drag, startPoint x: 423, startPoint y: 336, endPoint x: 59, endPoint y: 351, distance: 364.3
click at [59, 351] on div "From "Complianz on behalf of City of Phoenix" <agreement-xmye4x@cop.complianz.c…" at bounding box center [807, 304] width 1501 height 98
click at [480, 560] on div "The insurance documentation for InfoPeople Corporation submitted to City of Pho…" at bounding box center [807, 601] width 1481 height 227
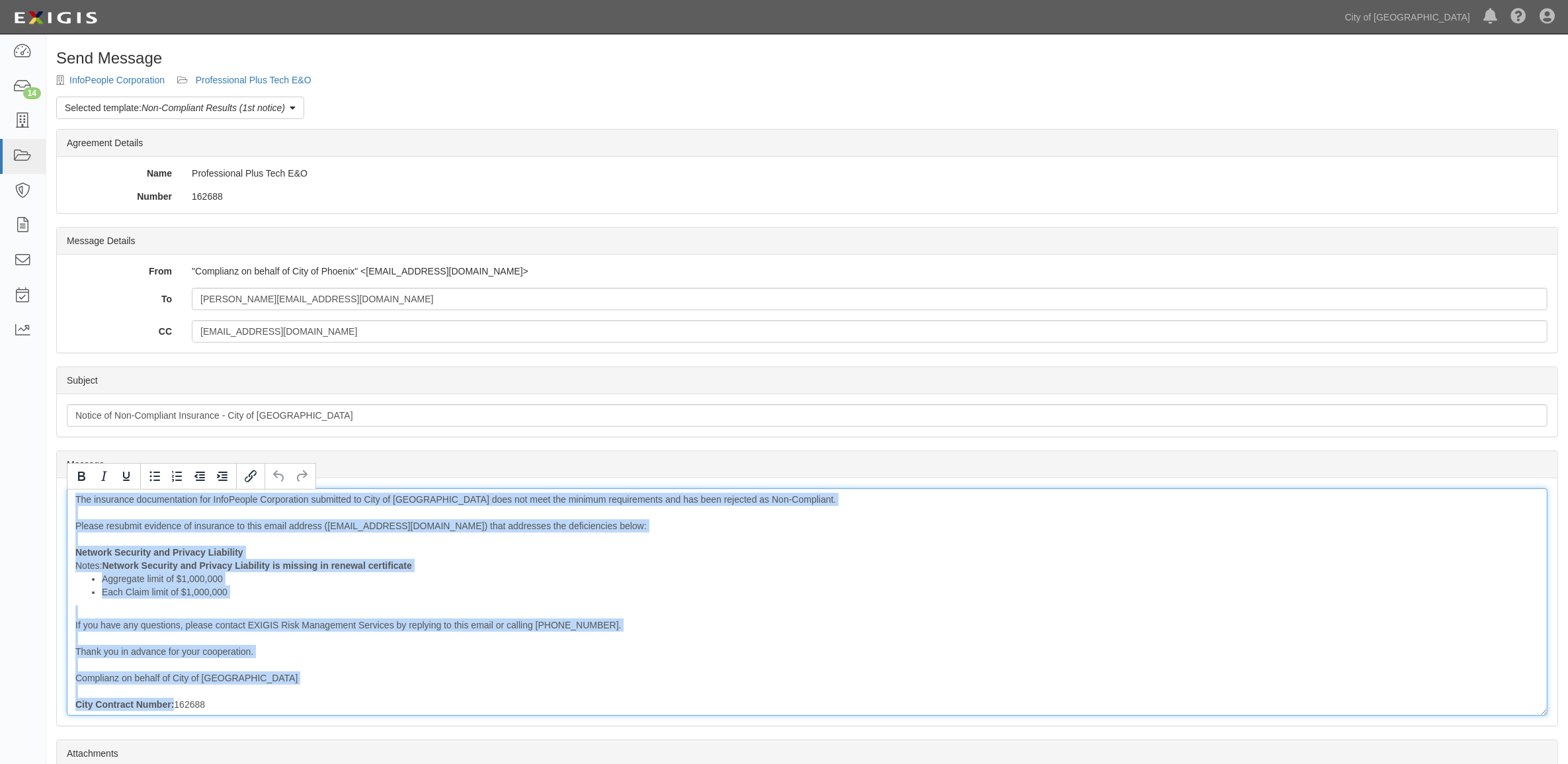
copy div "The insurance documentation for InfoPeople Corporation submitted to City of Pho…"
click at [240, 79] on link "Professional Plus Tech E&O" at bounding box center [253, 80] width 115 height 10
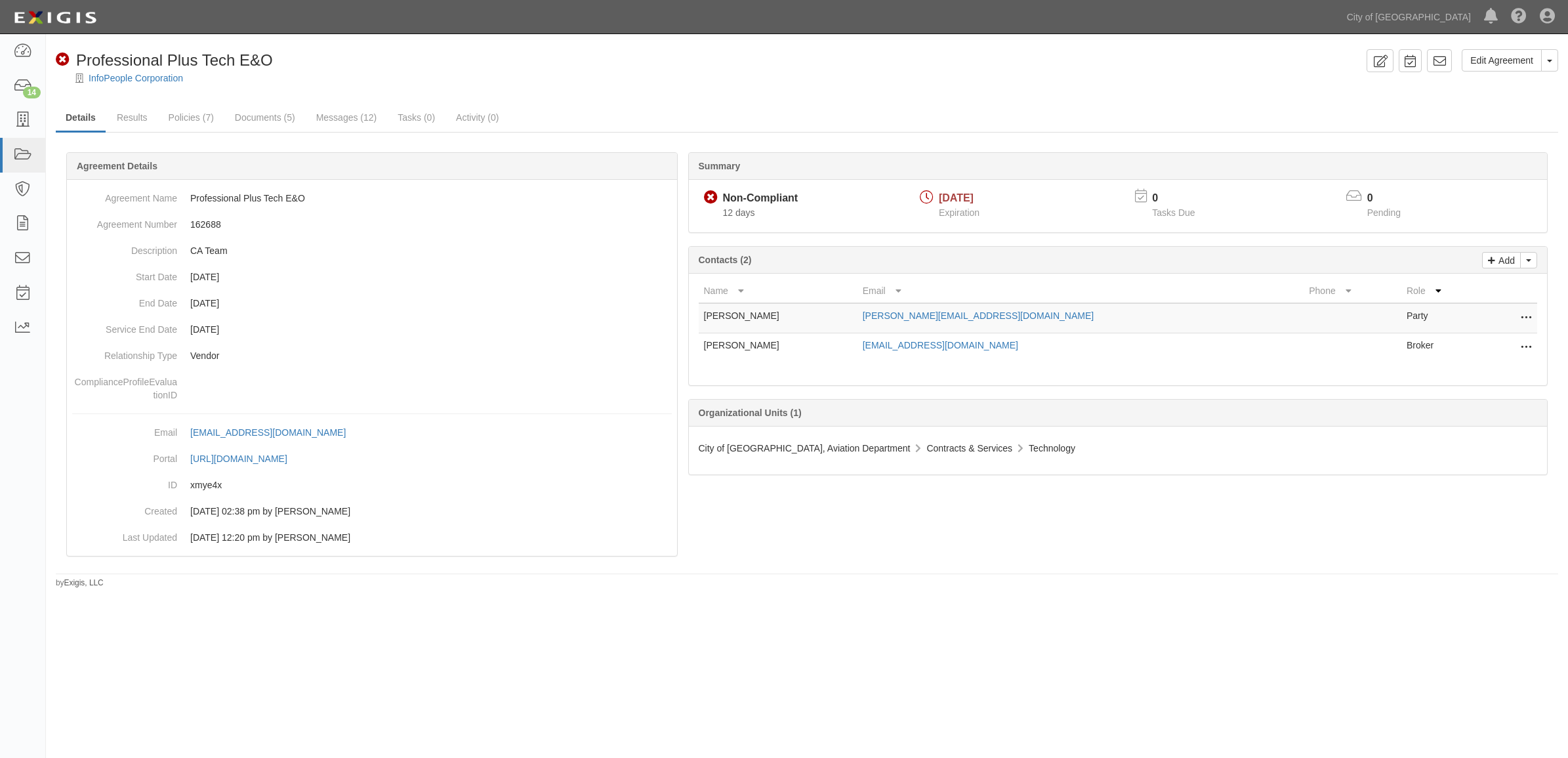
click at [1362, 64] on div "Edit Agreement Toggle Agreement Dropdown View Audit Trail Archive Agreement Pla…" at bounding box center [1459, 65] width 197 height 32
click at [1366, 60] on link at bounding box center [1379, 60] width 27 height 23
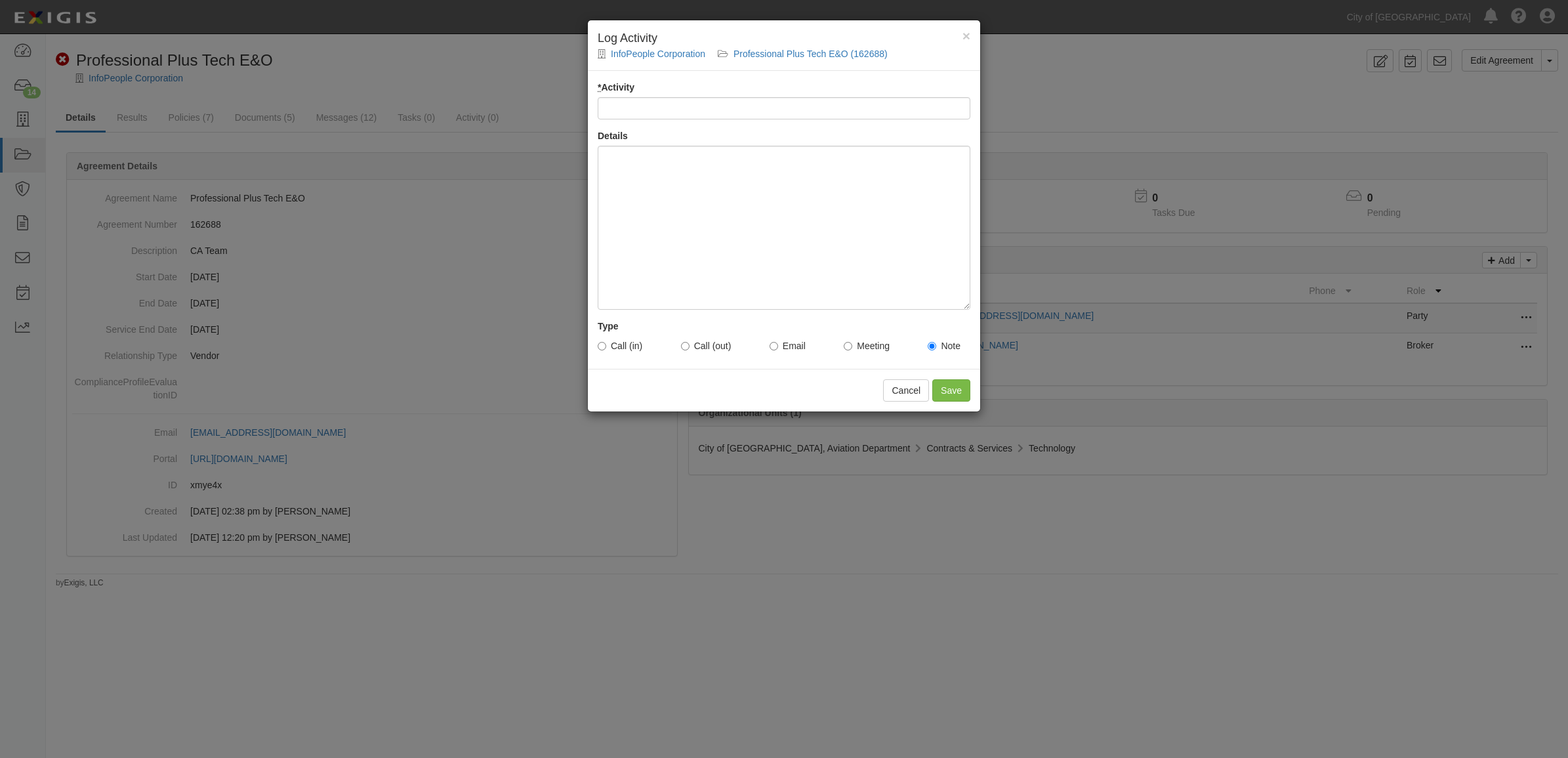
click at [770, 115] on input "* Activity" at bounding box center [784, 108] width 372 height 22
type input "Email Sent to Vendor/broker - tm"
drag, startPoint x: 770, startPoint y: 115, endPoint x: 735, endPoint y: 192, distance: 84.6
click at [735, 192] on div at bounding box center [784, 227] width 372 height 164
click at [788, 345] on label "Email" at bounding box center [787, 346] width 36 height 13
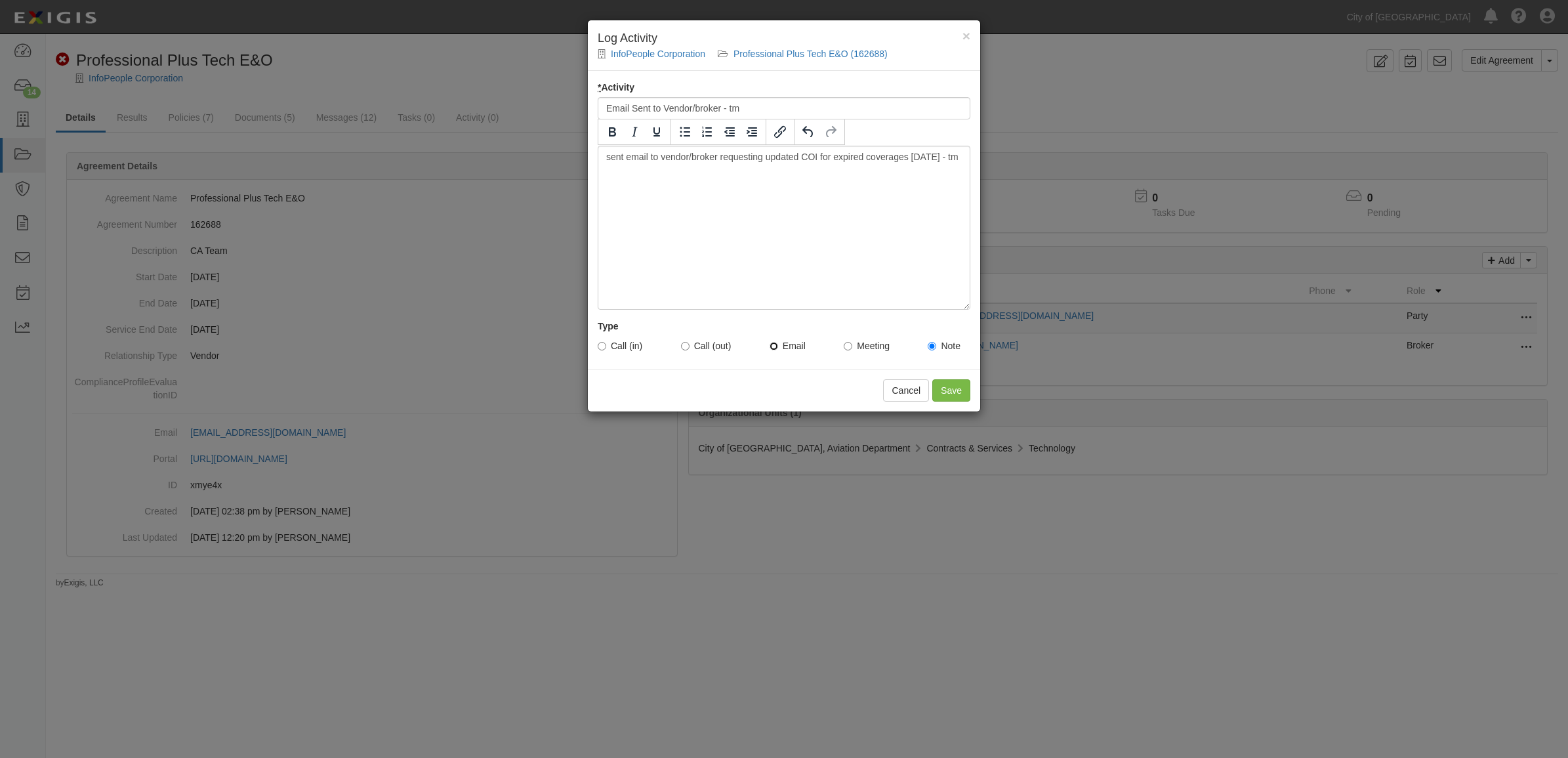
click at [778, 345] on input "Email" at bounding box center [774, 346] width 9 height 9
radio input "true"
click at [938, 387] on input "Save" at bounding box center [951, 390] width 38 height 22
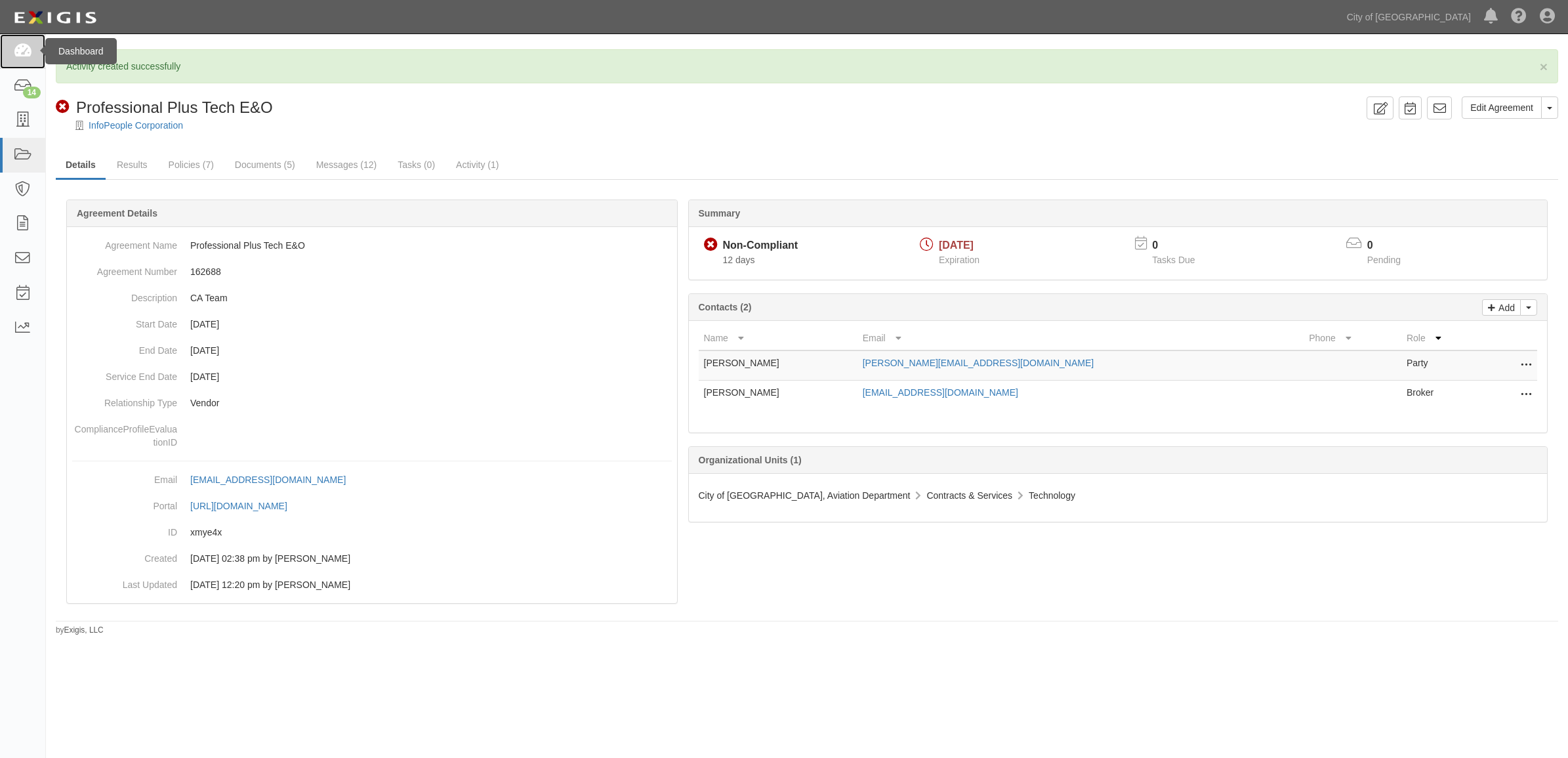
click at [15, 57] on icon at bounding box center [22, 51] width 18 height 15
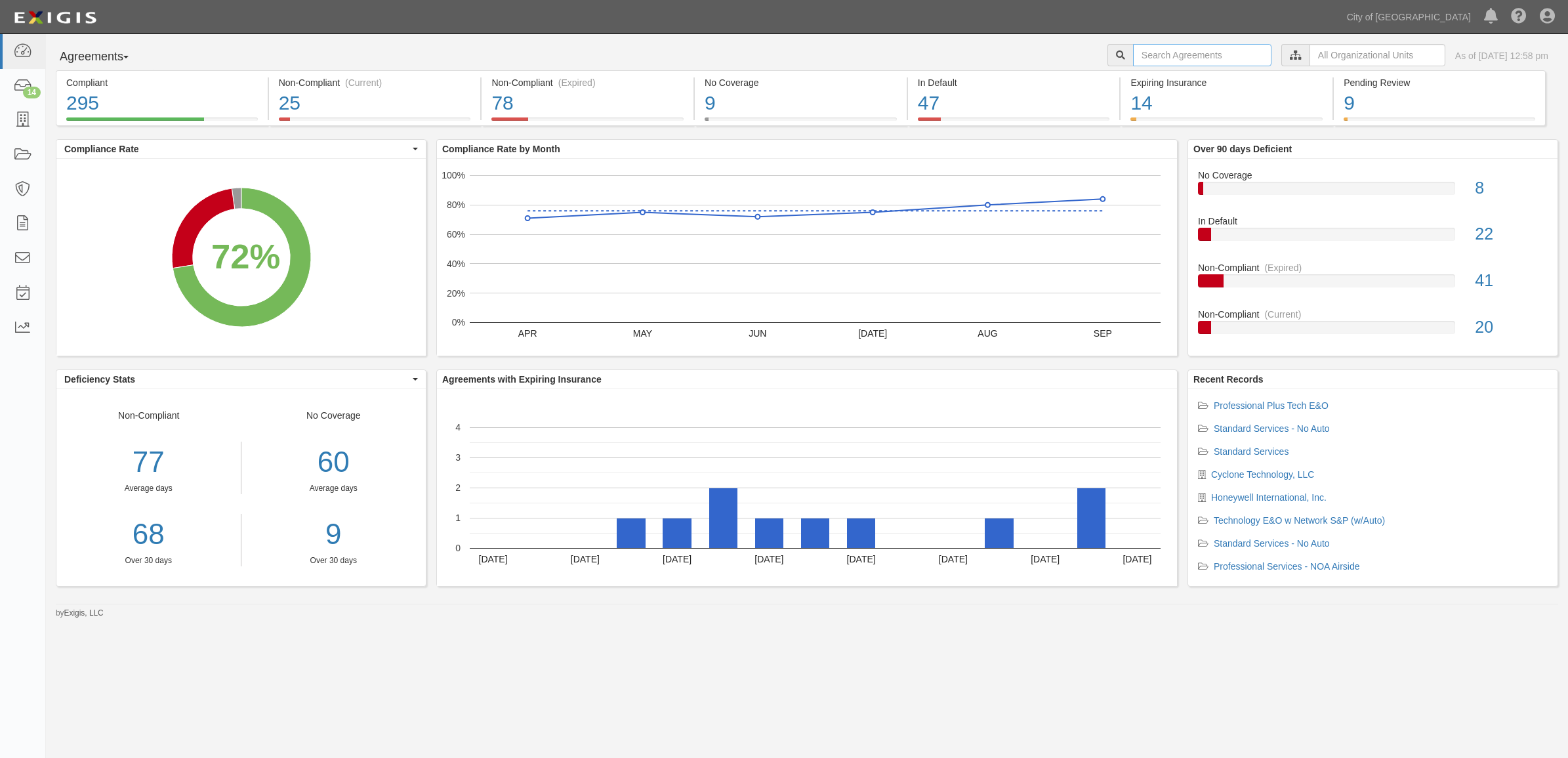
click at [1146, 57] on input "text" at bounding box center [1202, 55] width 138 height 22
paste input "158246"
type input "158246"
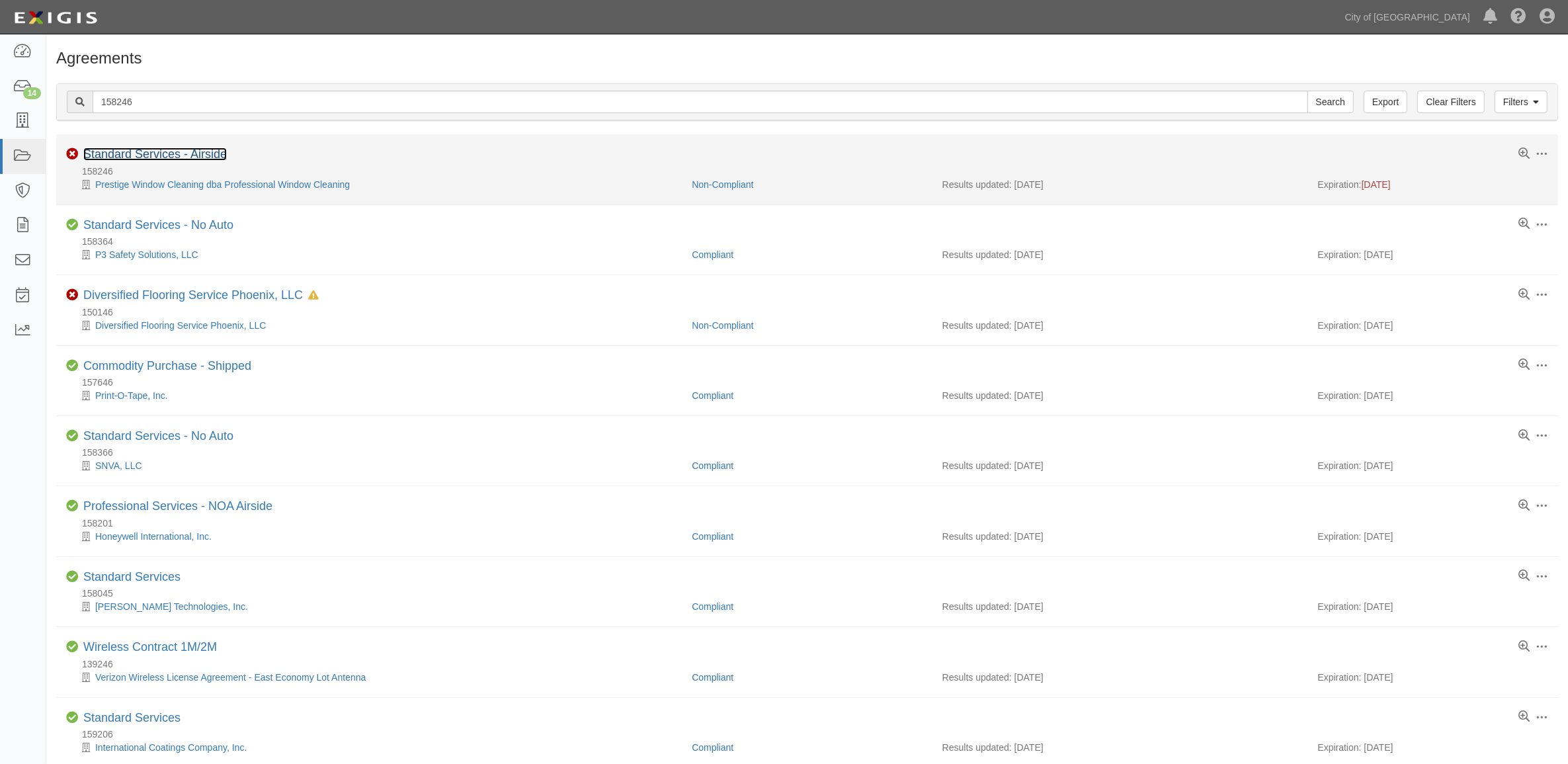
click at [207, 150] on link "Standard Services - Airside" at bounding box center [155, 154] width 144 height 13
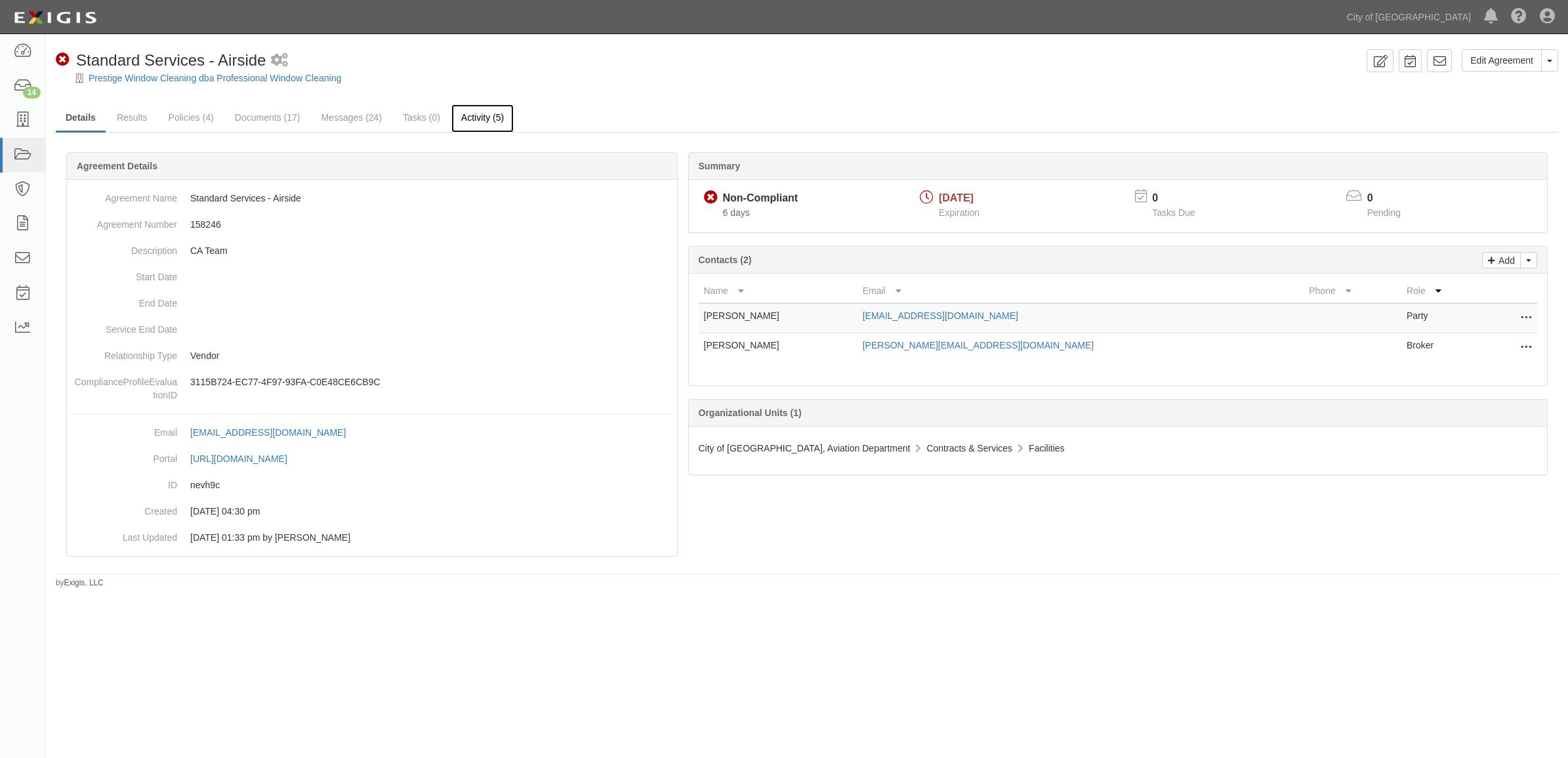
click at [497, 116] on link "Activity (5)" at bounding box center [483, 118] width 62 height 28
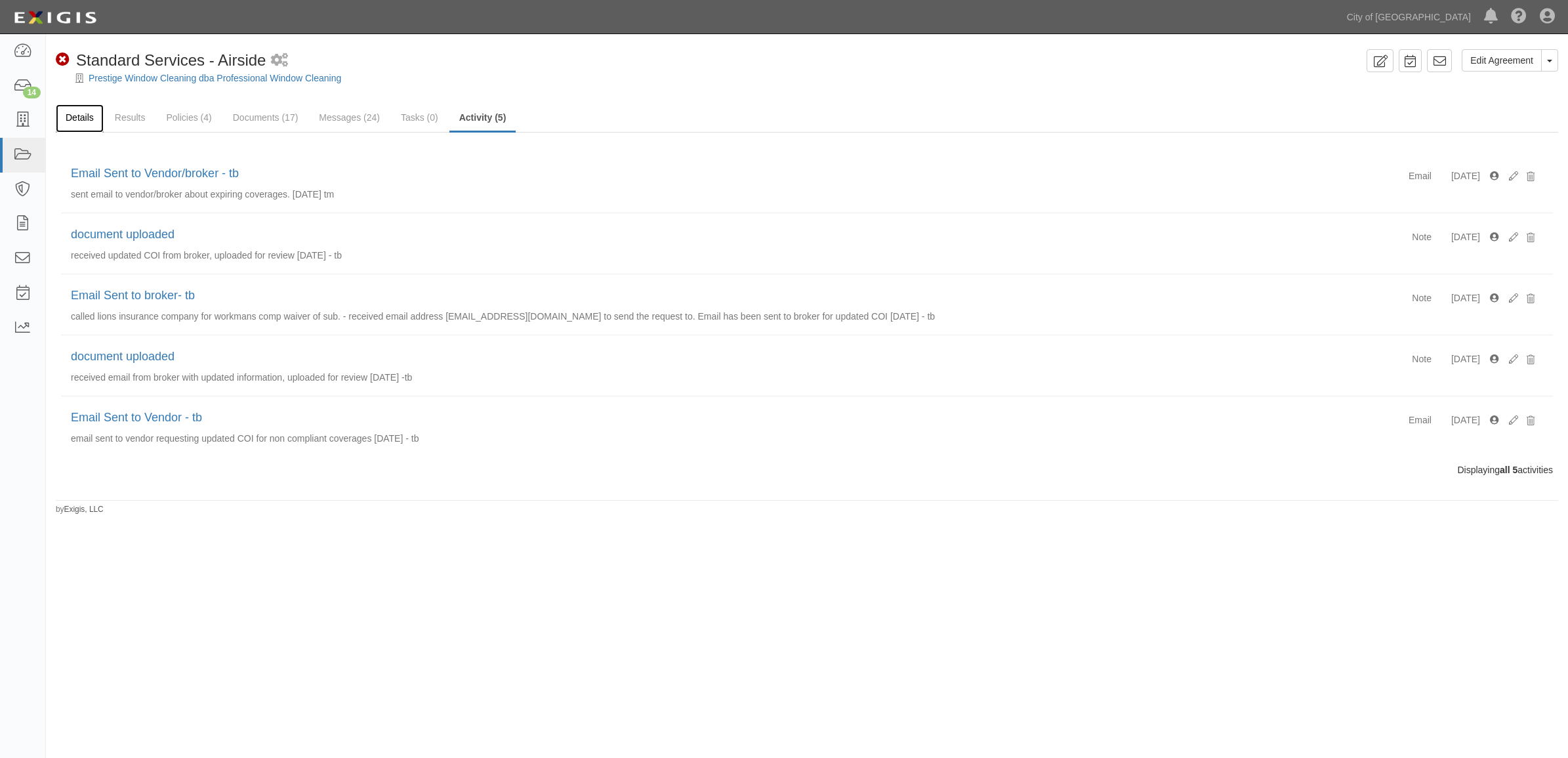
click at [84, 126] on link "Details" at bounding box center [79, 118] width 48 height 28
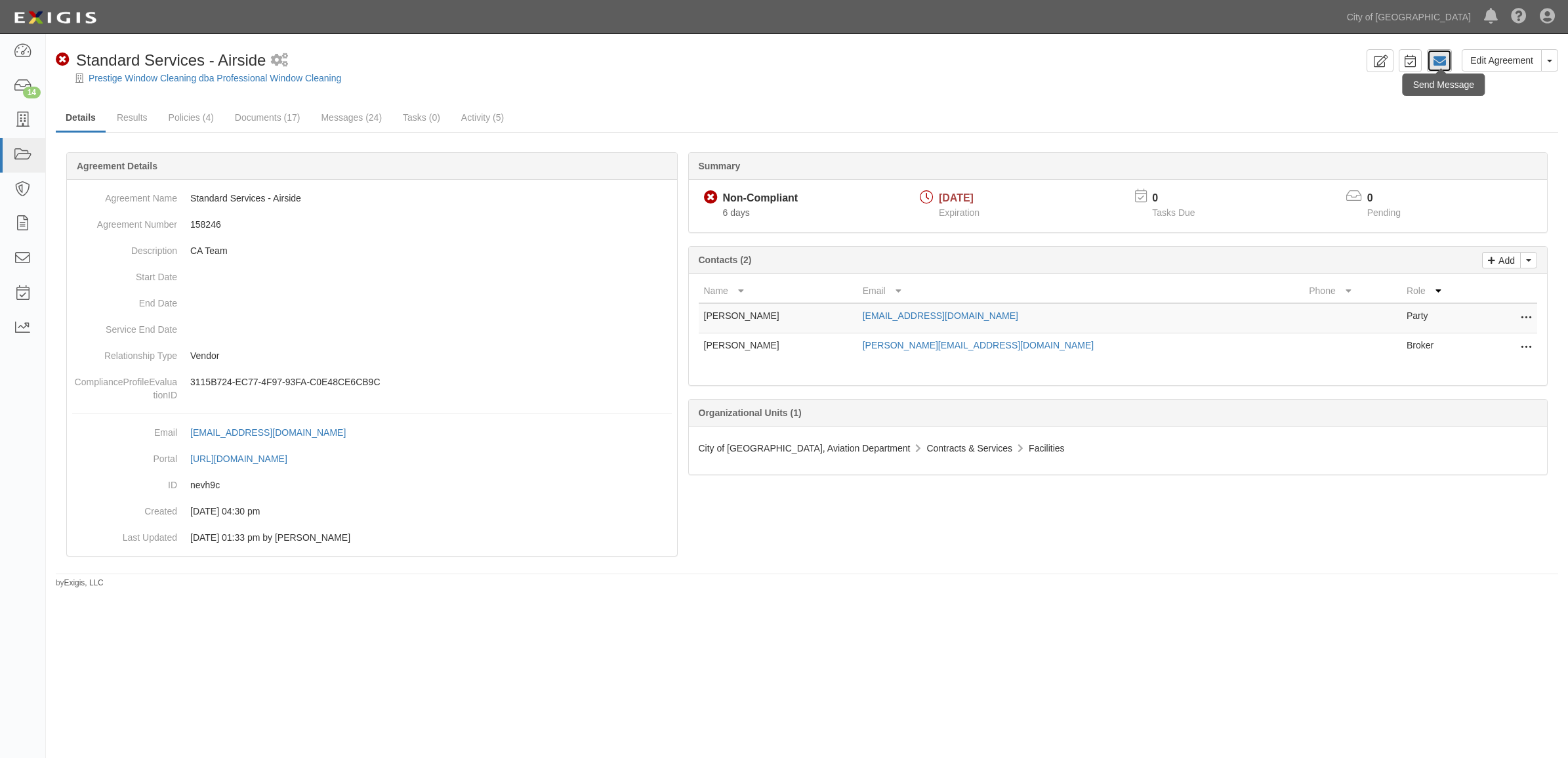
click at [1444, 61] on icon at bounding box center [1439, 61] width 13 height 13
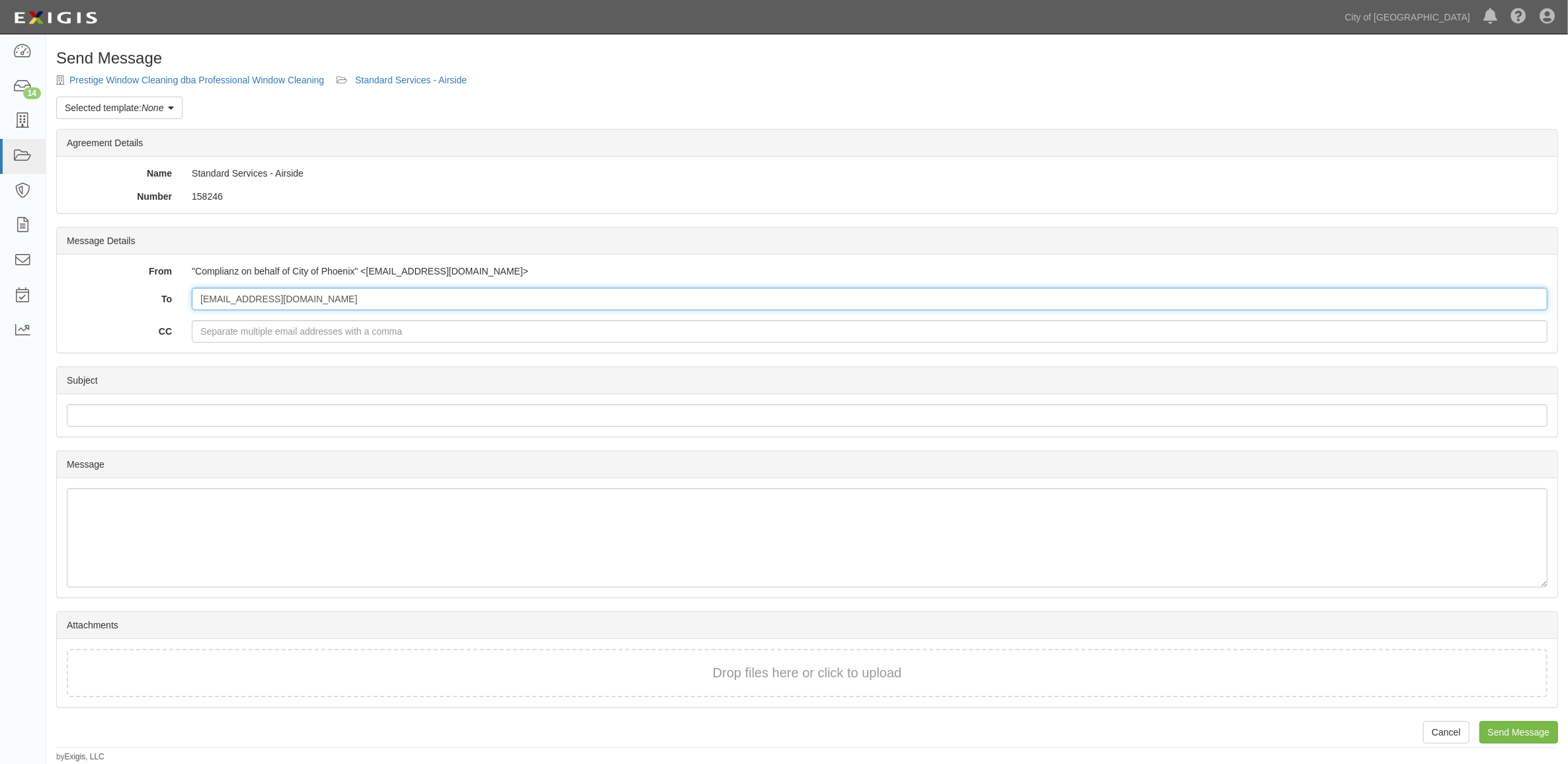
click at [261, 301] on input "[EMAIL_ADDRESS][DOMAIN_NAME]" at bounding box center [869, 299] width 1356 height 22
click at [140, 103] on link "Selected template: None" at bounding box center [119, 107] width 127 height 22
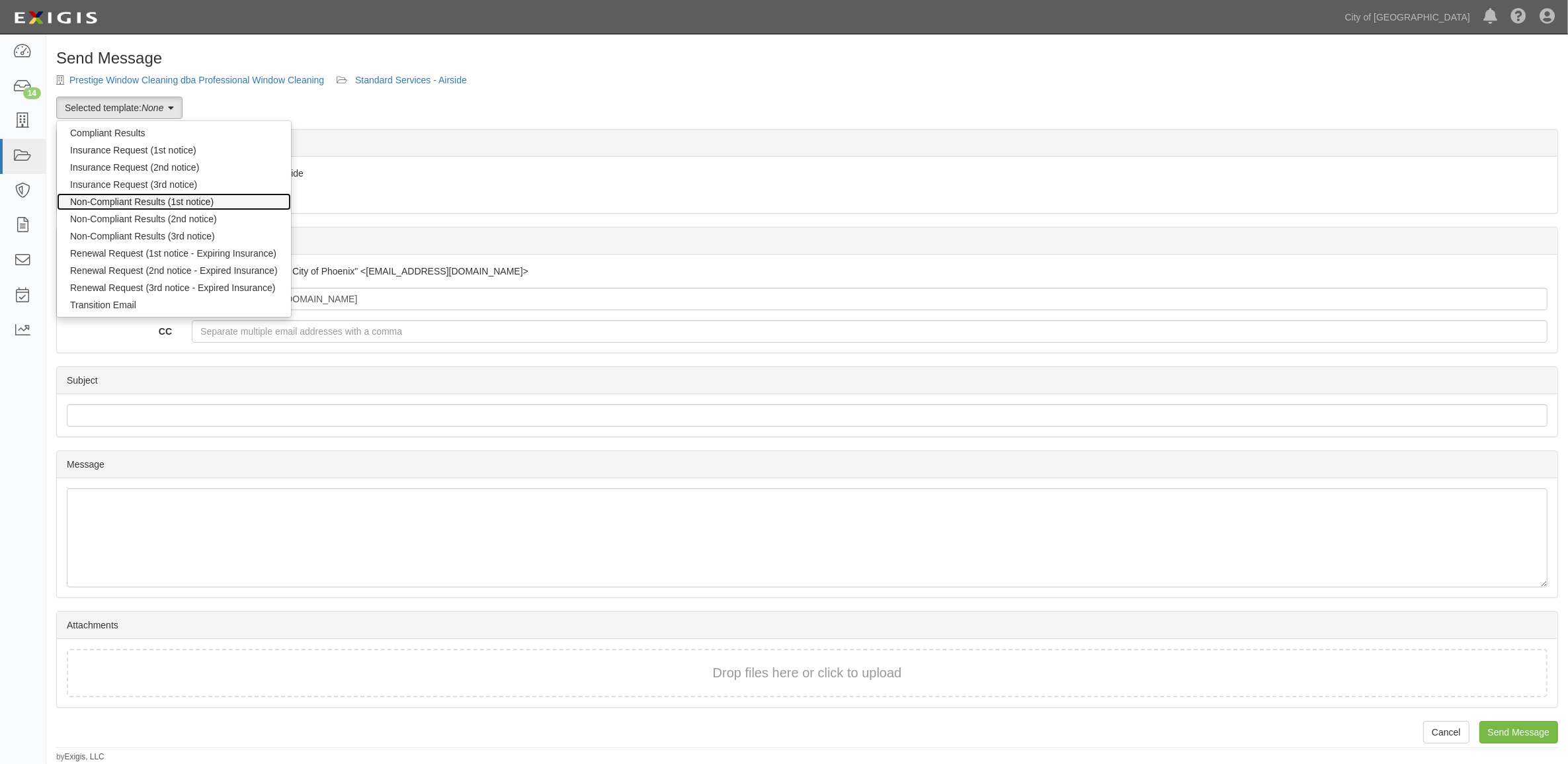
click at [144, 203] on link "Non-Compliant Results (1st notice)" at bounding box center [174, 201] width 234 height 17
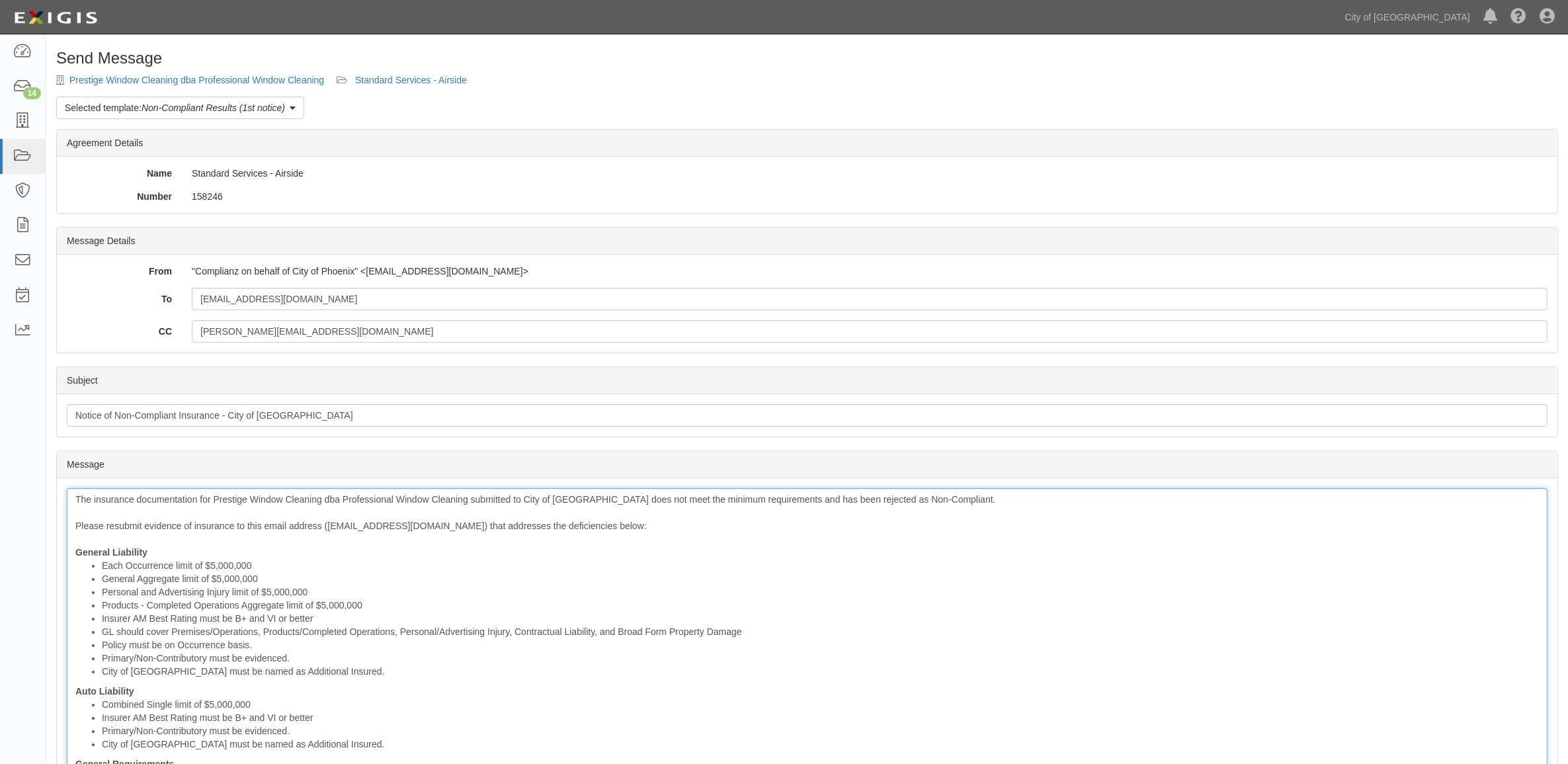
click at [302, 576] on li "General Aggregate limit of $5,000,000" at bounding box center [820, 579] width 1437 height 13
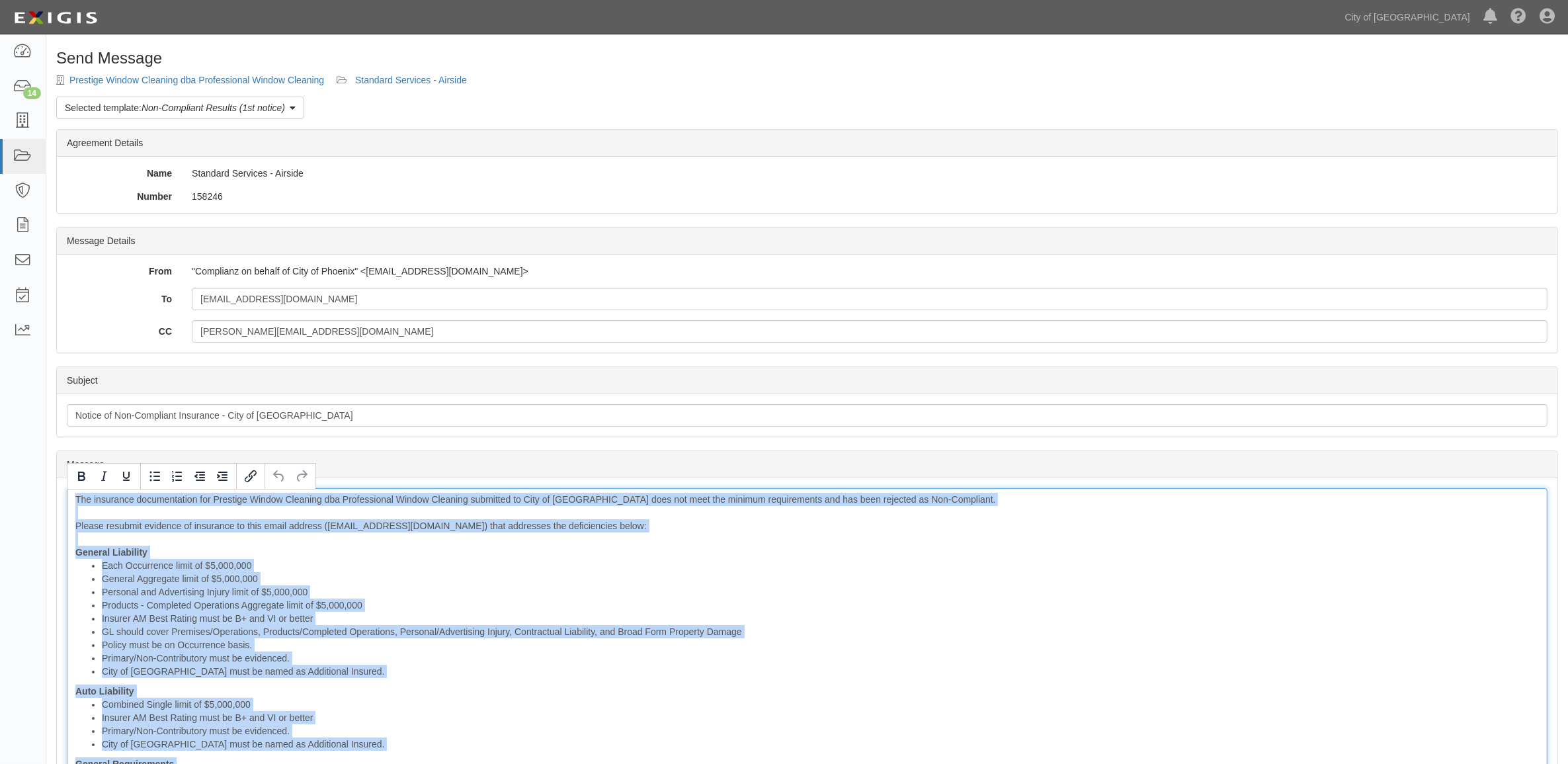
copy div "Lor ipsumdolo sitametconsec adi Elitsedd Eiusmo Temporin utl Etdoloremagn Aliqu…"
click at [427, 81] on link "Standard Services - Airside" at bounding box center [411, 80] width 112 height 10
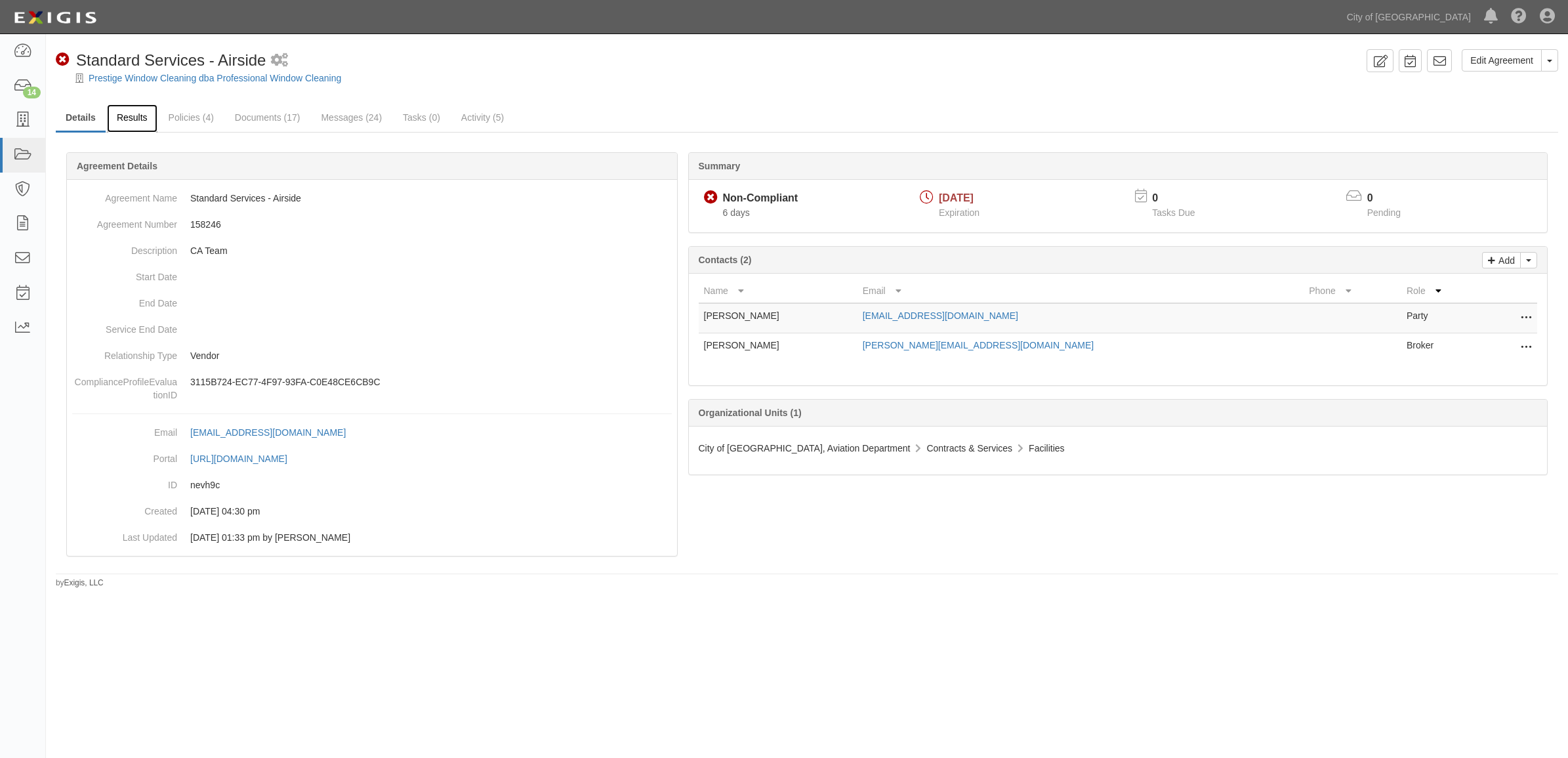
click at [109, 126] on link "Results" at bounding box center [132, 118] width 51 height 28
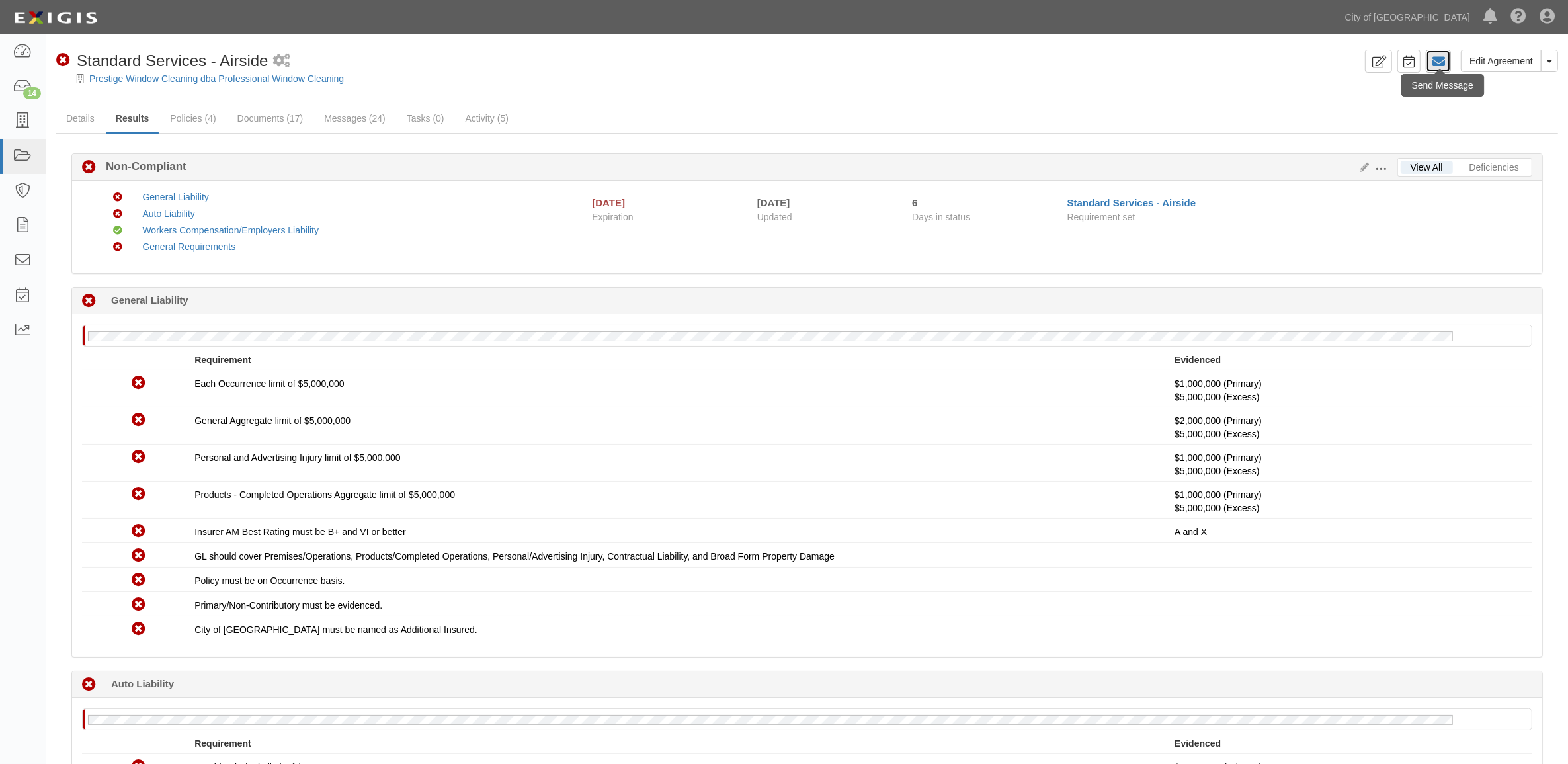
click at [1446, 64] on link at bounding box center [1438, 61] width 25 height 23
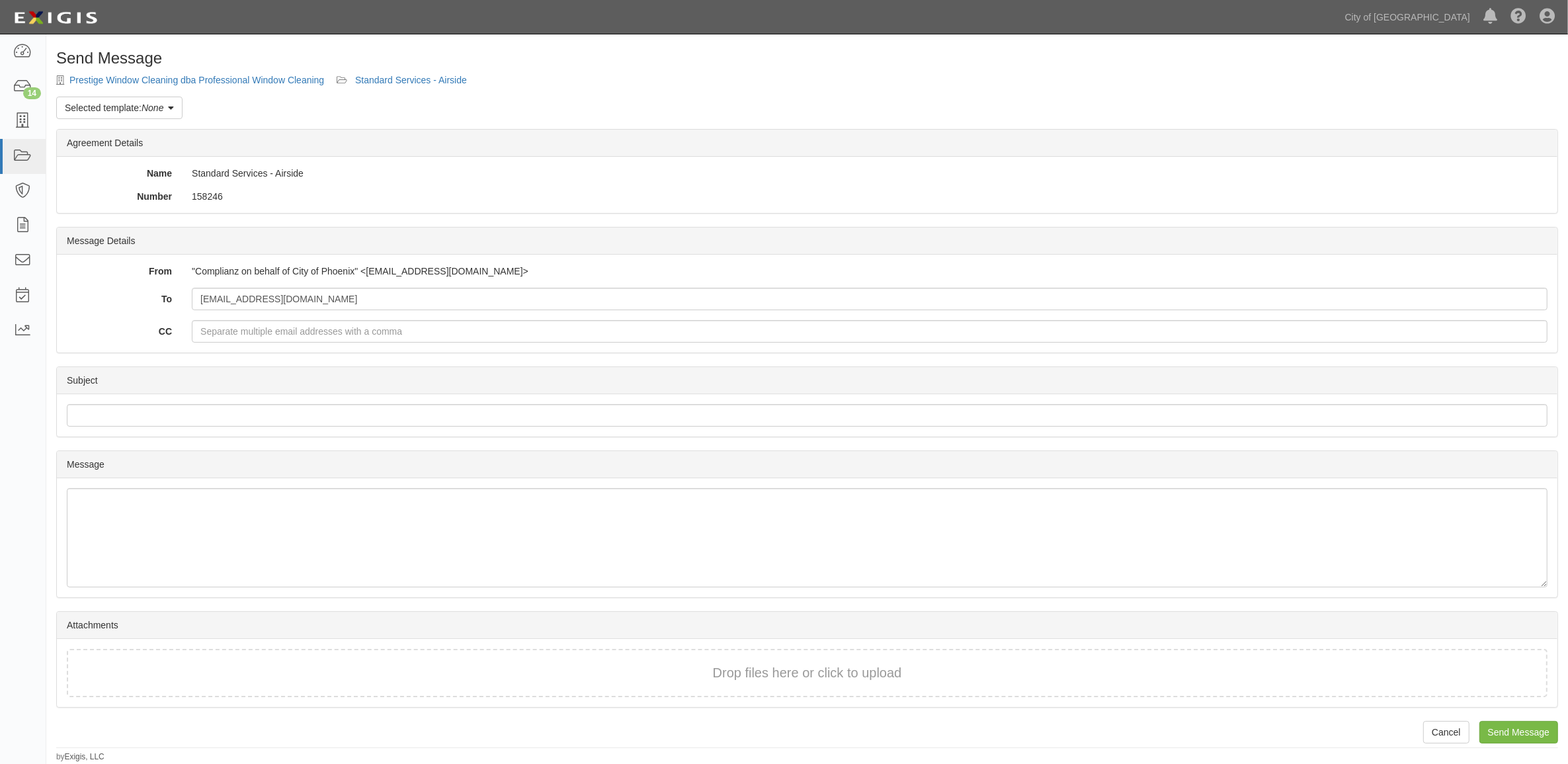
click at [144, 95] on div "Send Message Prestige Window Cleaning dba Professional Window Cleaning Standard…" at bounding box center [807, 406] width 1521 height 713
click at [139, 100] on link "Selected template: None" at bounding box center [119, 107] width 127 height 22
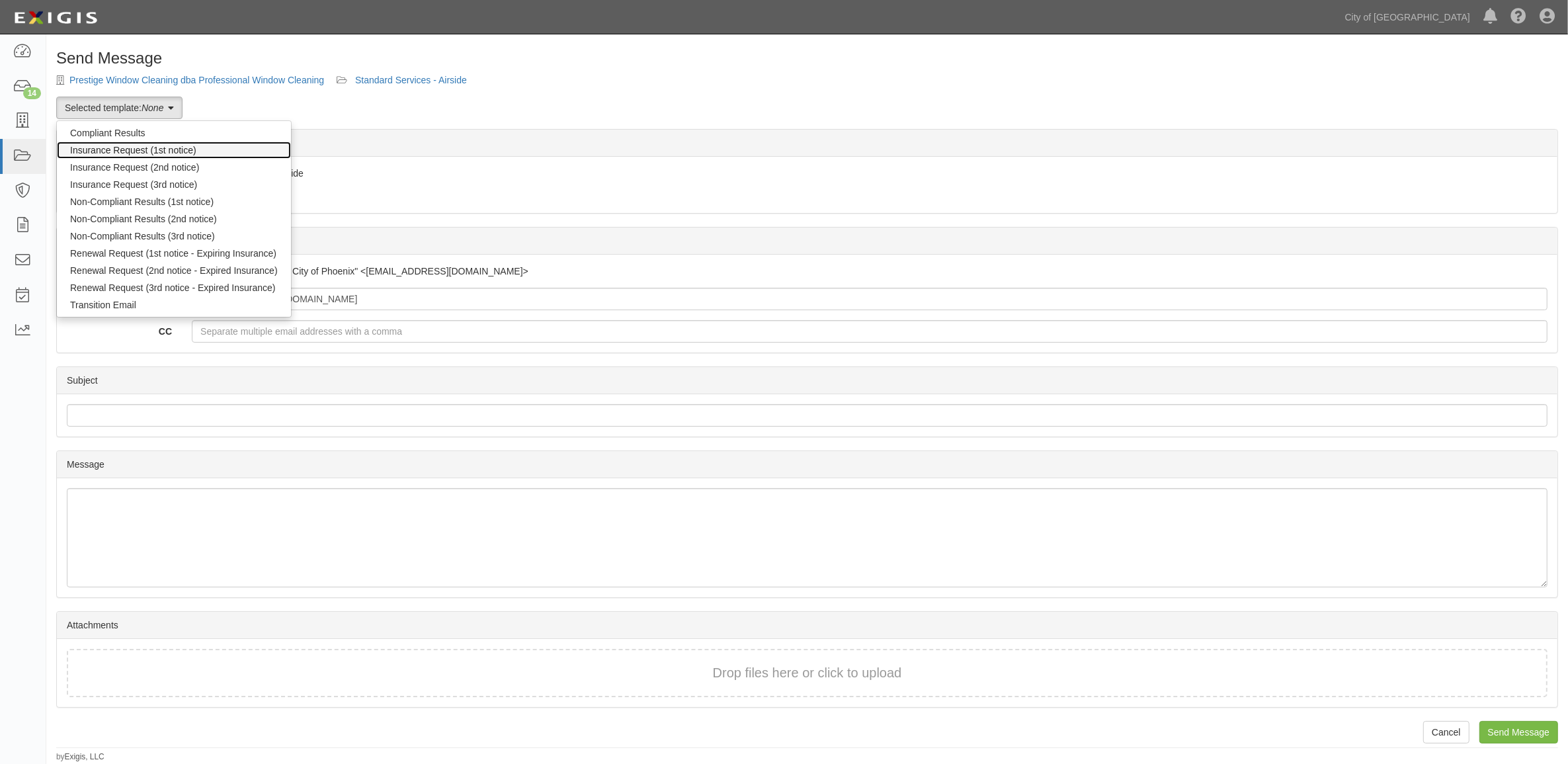
click at [145, 158] on link "Insurance Request (1st notice)" at bounding box center [174, 150] width 234 height 17
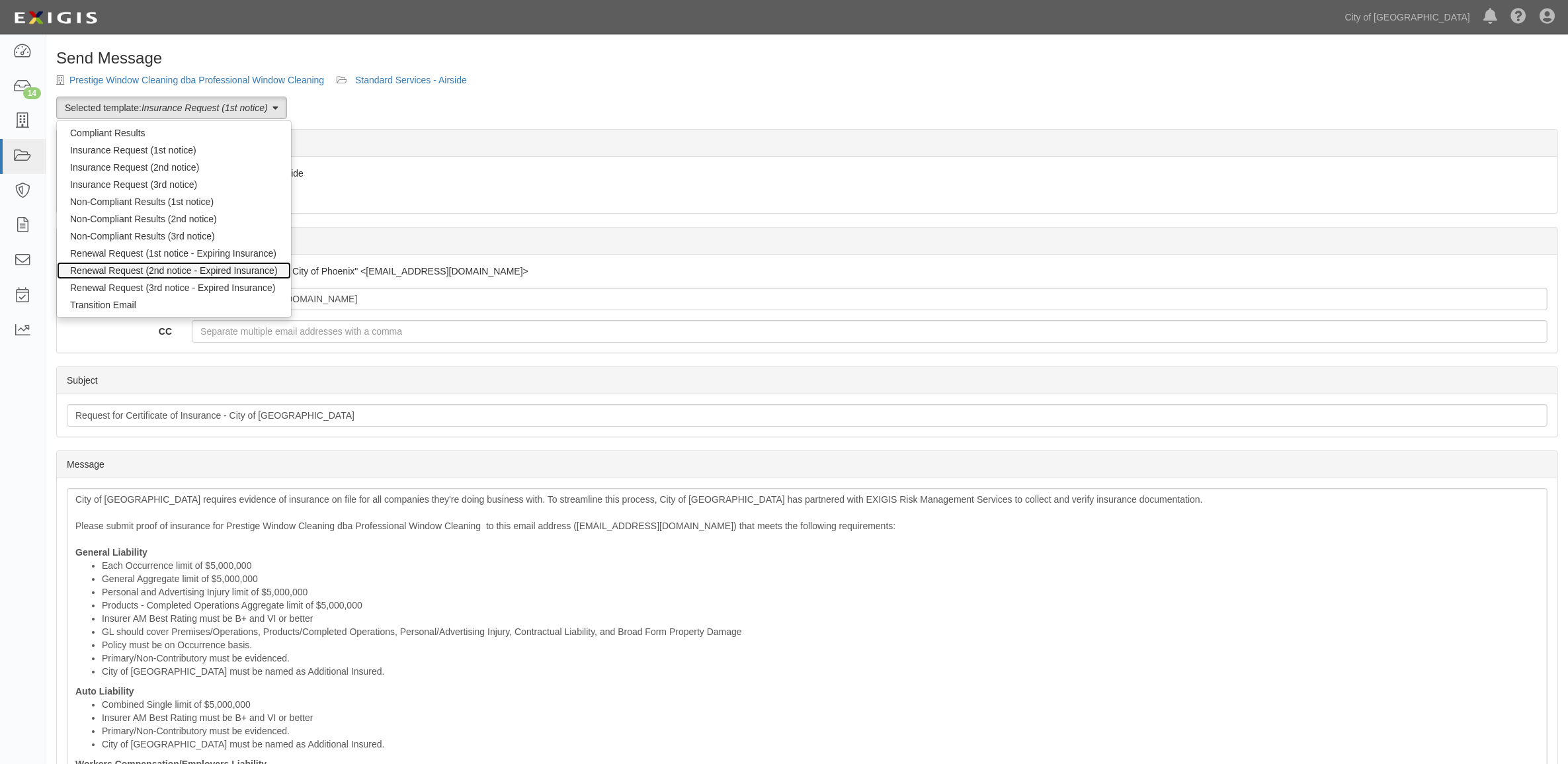
click at [158, 267] on link "Renewal Request (2nd notice - Expired Insurance)" at bounding box center [174, 270] width 234 height 17
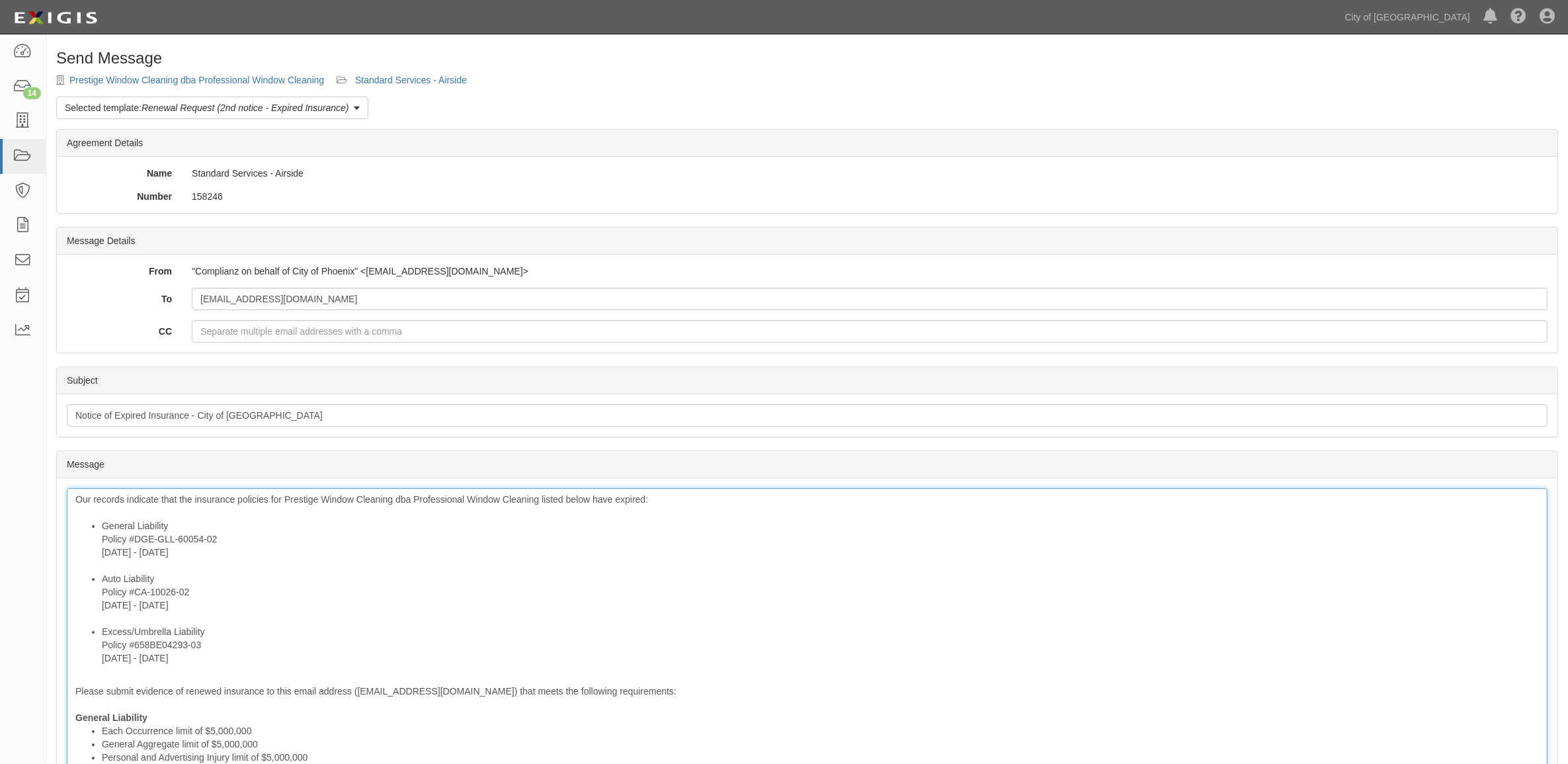
click at [397, 701] on div "Our records indicate that the insurance policies for Prestige Window Cleaning d…" at bounding box center [807, 777] width 1481 height 578
drag, startPoint x: 242, startPoint y: 575, endPoint x: 65, endPoint y: 475, distance: 203.3
click at [65, 475] on section "Message Message Our records indicate that the insurance policies for Prestige W…" at bounding box center [807, 763] width 1501 height 626
copy div "Our records indicate that the insurance policies for Prestige Window Cleaning d…"
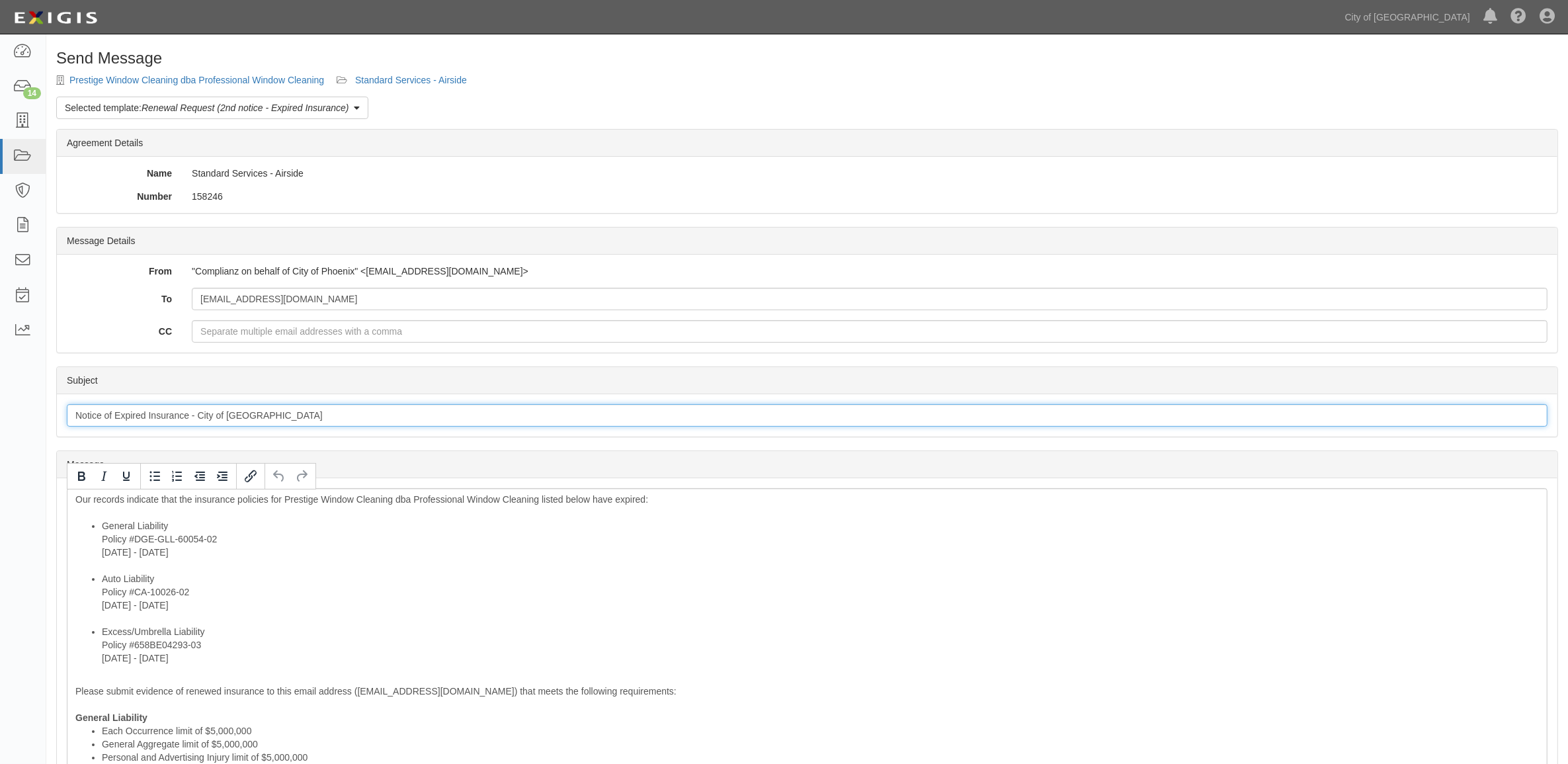
click at [113, 417] on input "Notice of Expired Insurance - City of Phoenix" at bounding box center [807, 415] width 1481 height 22
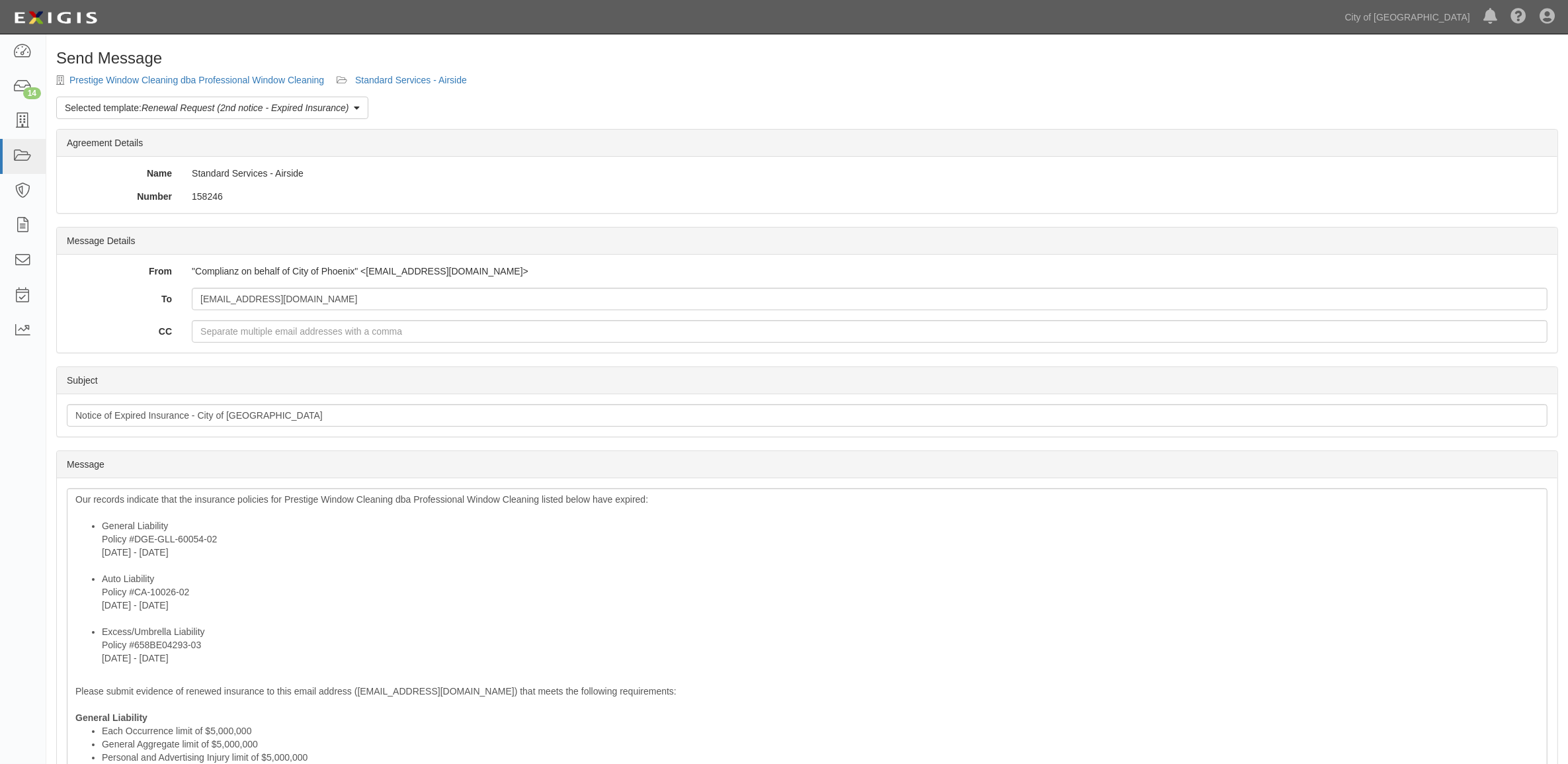
click at [375, 74] on div "Send Message Prestige Window Cleaning dba Professional Window Cleaning Standard…" at bounding box center [807, 645] width 1521 height 1191
click at [377, 78] on link "Standard Services - Airside" at bounding box center [411, 80] width 112 height 10
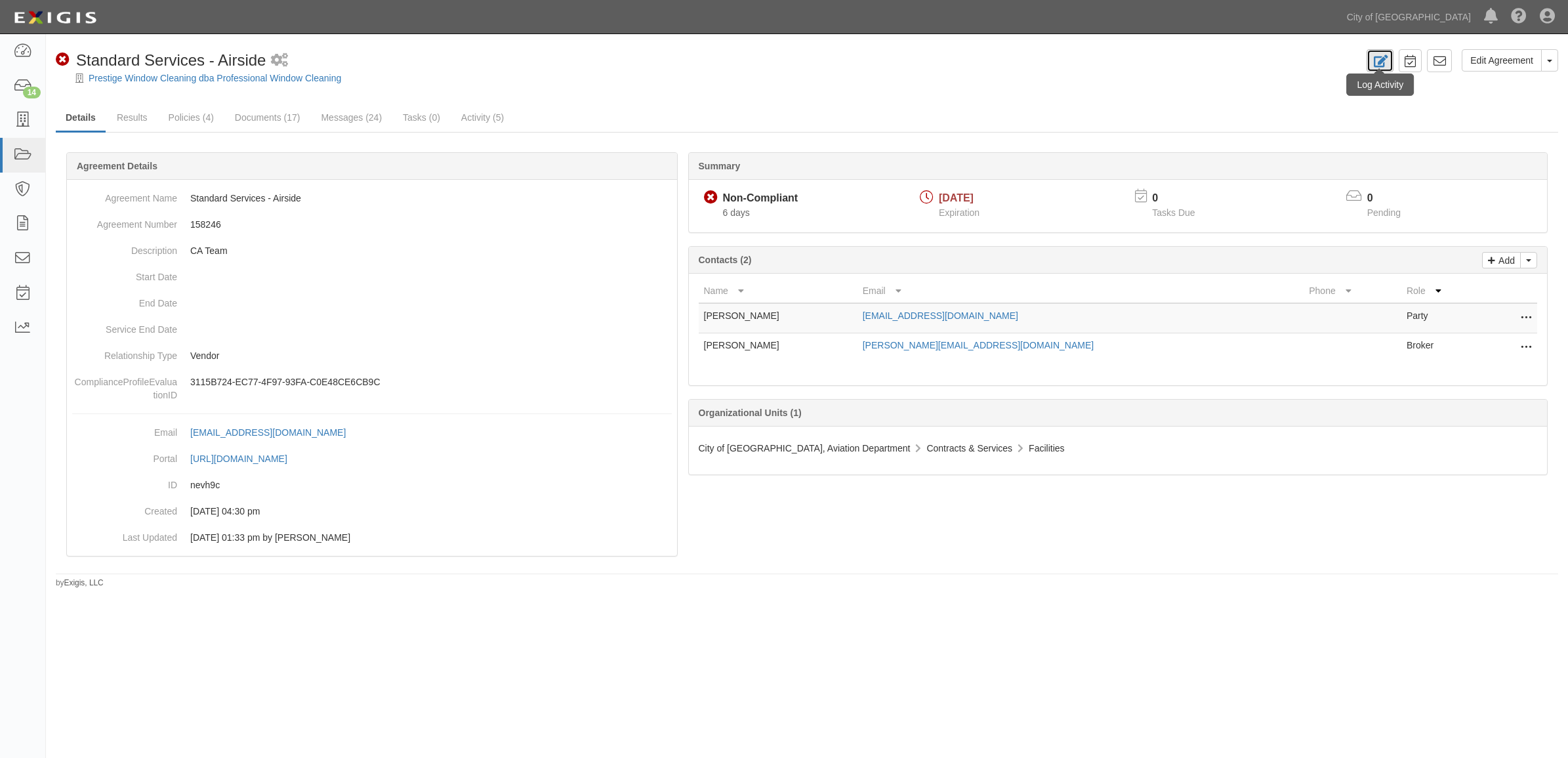
click at [1384, 69] on link at bounding box center [1379, 60] width 27 height 23
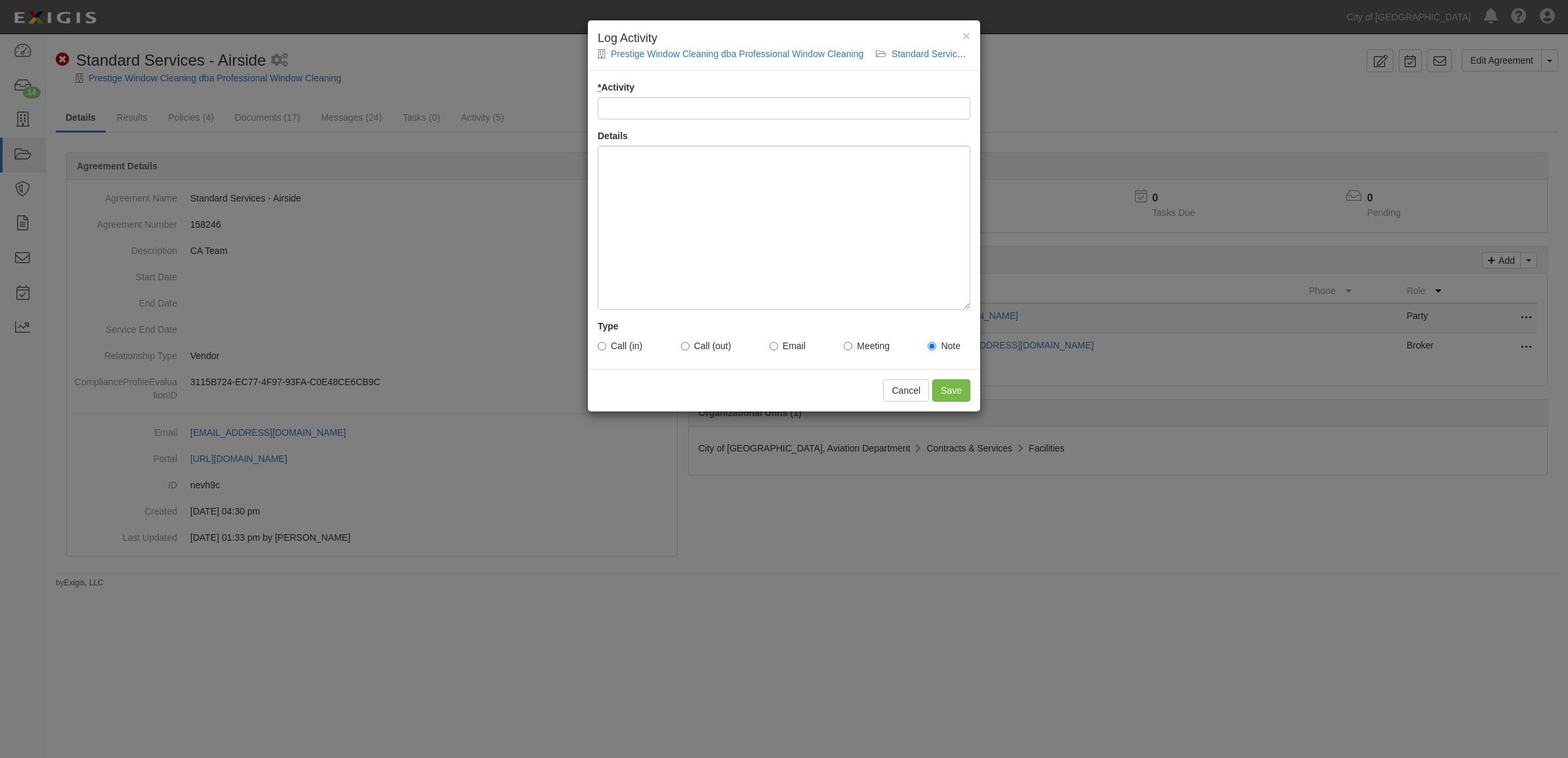
drag, startPoint x: 676, startPoint y: 122, endPoint x: 682, endPoint y: 112, distance: 11.7
click at [676, 120] on div "* Activity Details Type Call (in) Call (out) Email Meeting Note" at bounding box center [784, 220] width 392 height 298
click at [682, 112] on input "* Activity" at bounding box center [784, 108] width 372 height 22
type input "Email Sent to Vendor/broker - tm"
click at [761, 169] on div at bounding box center [784, 227] width 372 height 164
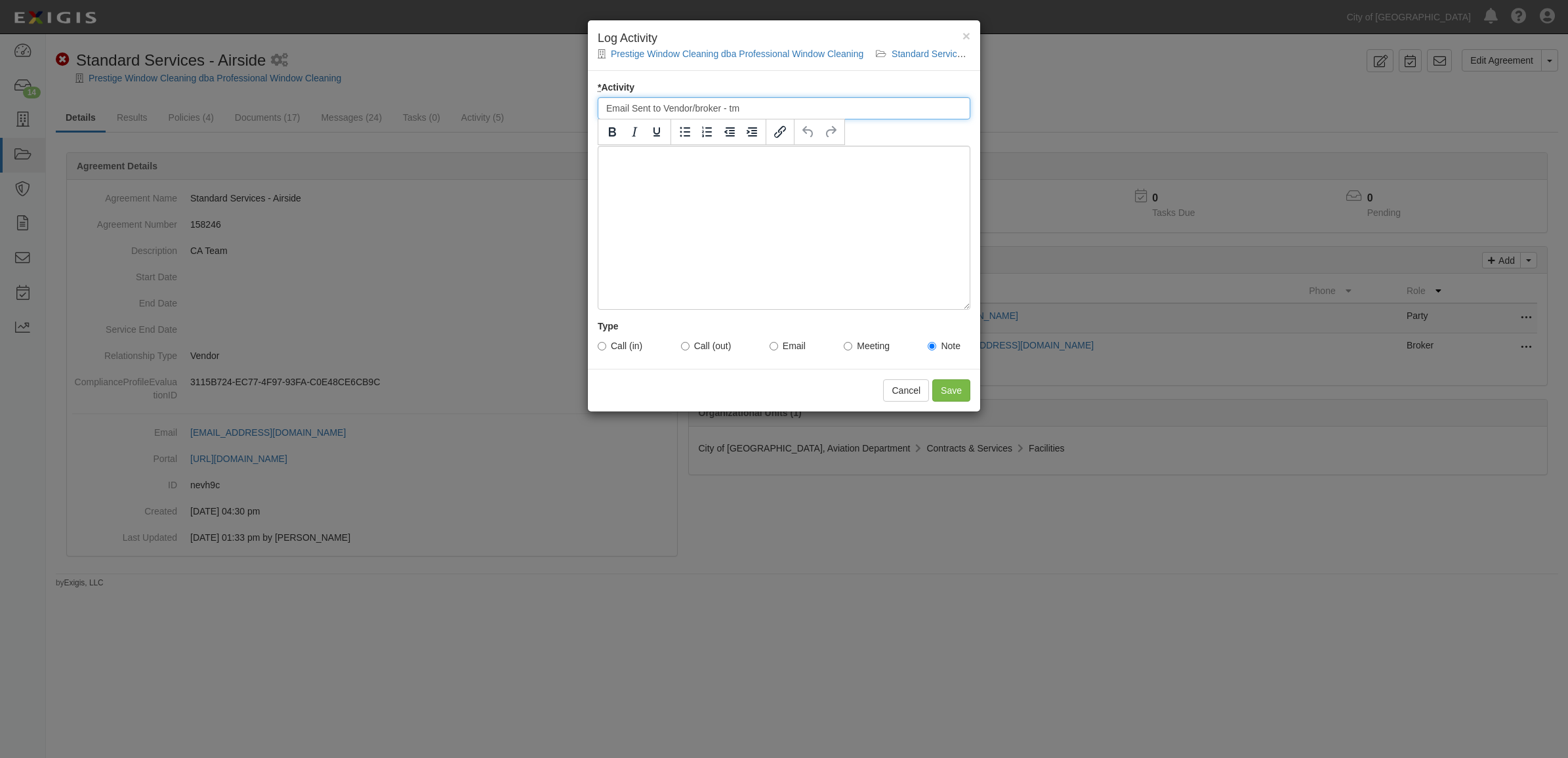
click at [723, 106] on input "Email Sent to Vendor/broker - tm" at bounding box center [784, 108] width 372 height 22
click at [723, 106] on input "* Activity" at bounding box center [784, 108] width 372 height 22
type input "Email Sent to Vendor - tm"
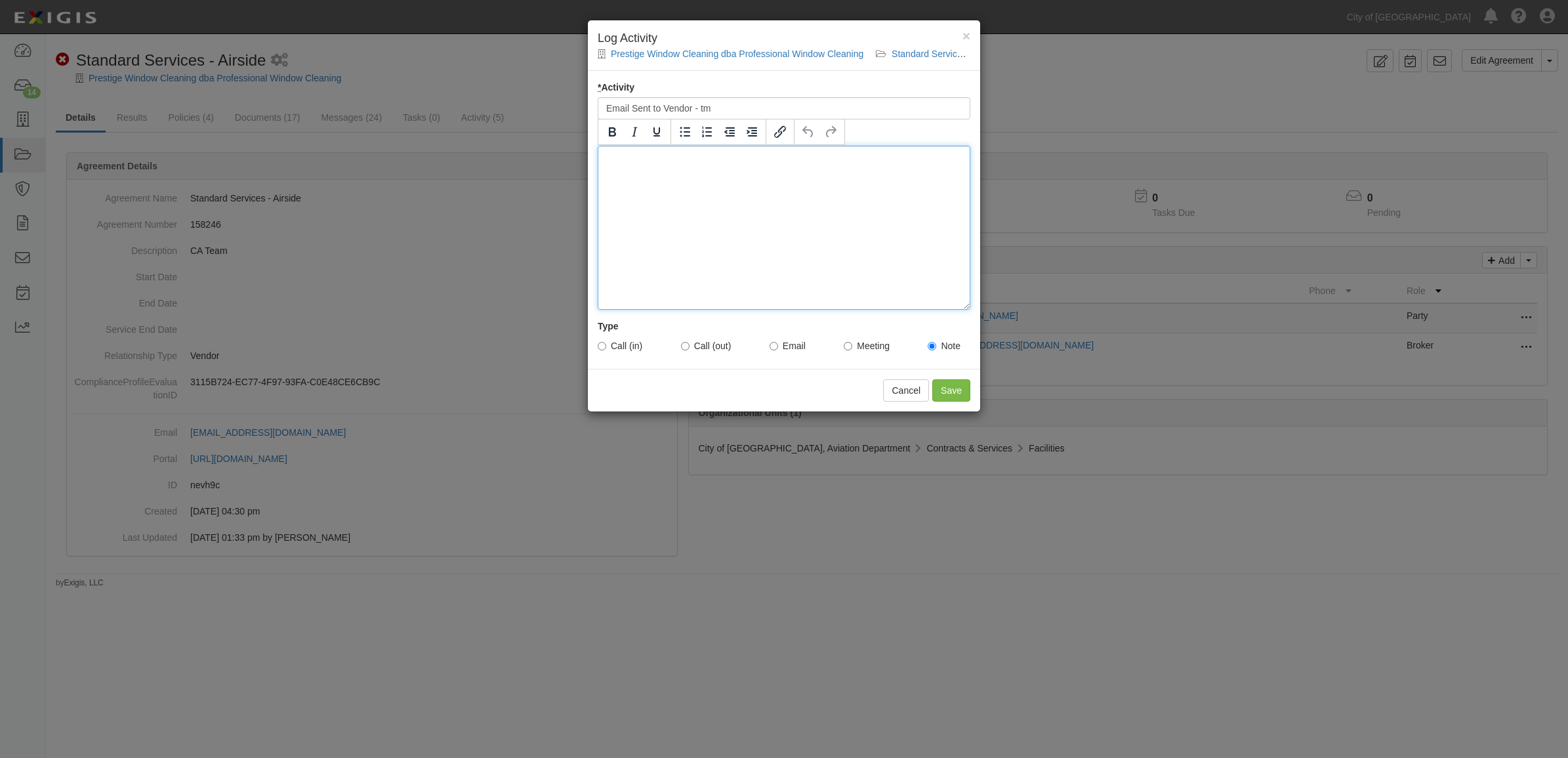
click at [752, 191] on div at bounding box center [784, 227] width 372 height 164
click at [794, 354] on div "Call (in) Call (out) Email Meeting Note" at bounding box center [784, 346] width 372 height 26
click at [795, 350] on label "Email" at bounding box center [787, 346] width 36 height 13
click at [778, 350] on input "Email" at bounding box center [774, 346] width 9 height 9
radio input "true"
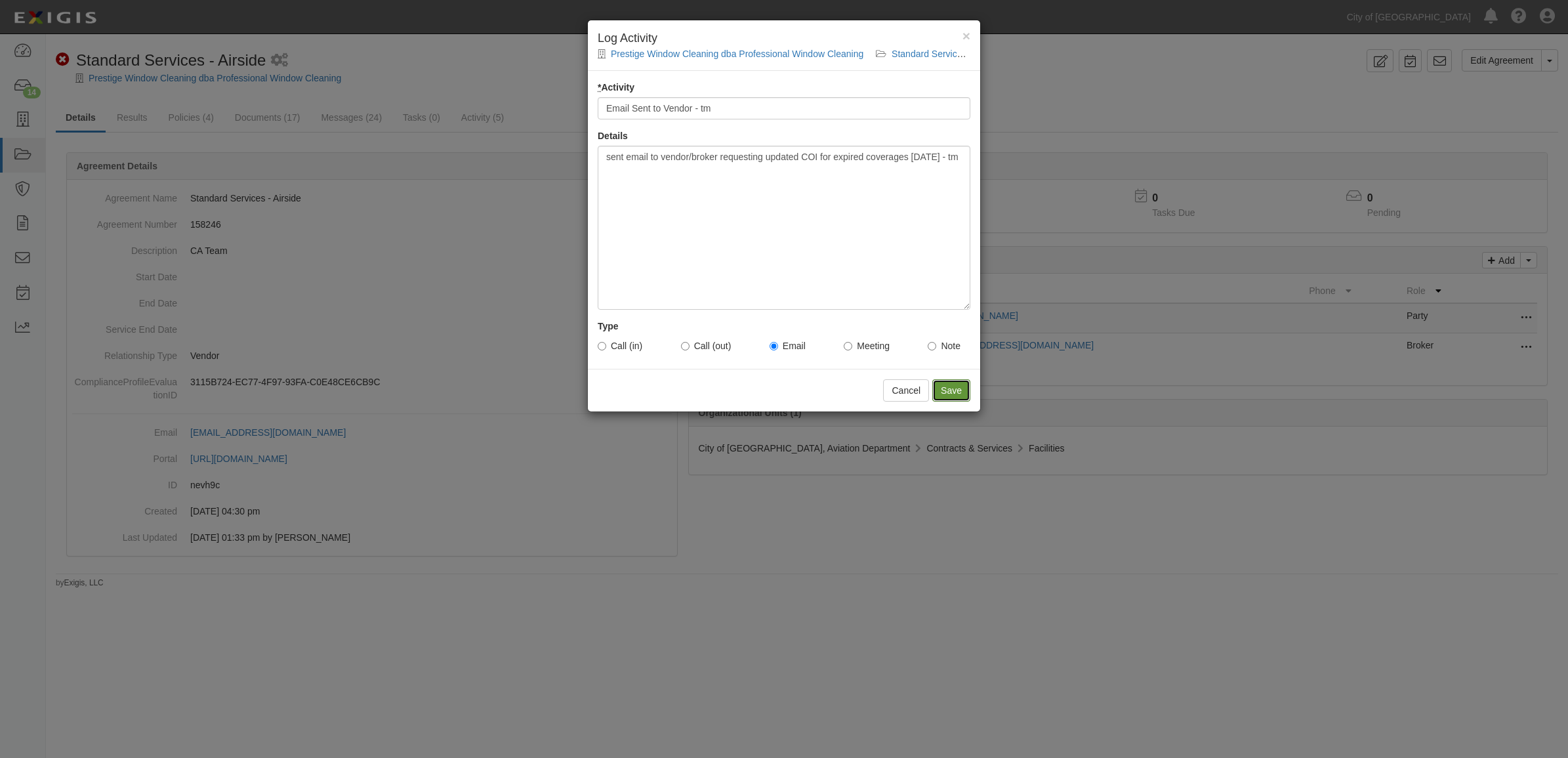
click at [939, 396] on input "Save" at bounding box center [951, 390] width 38 height 22
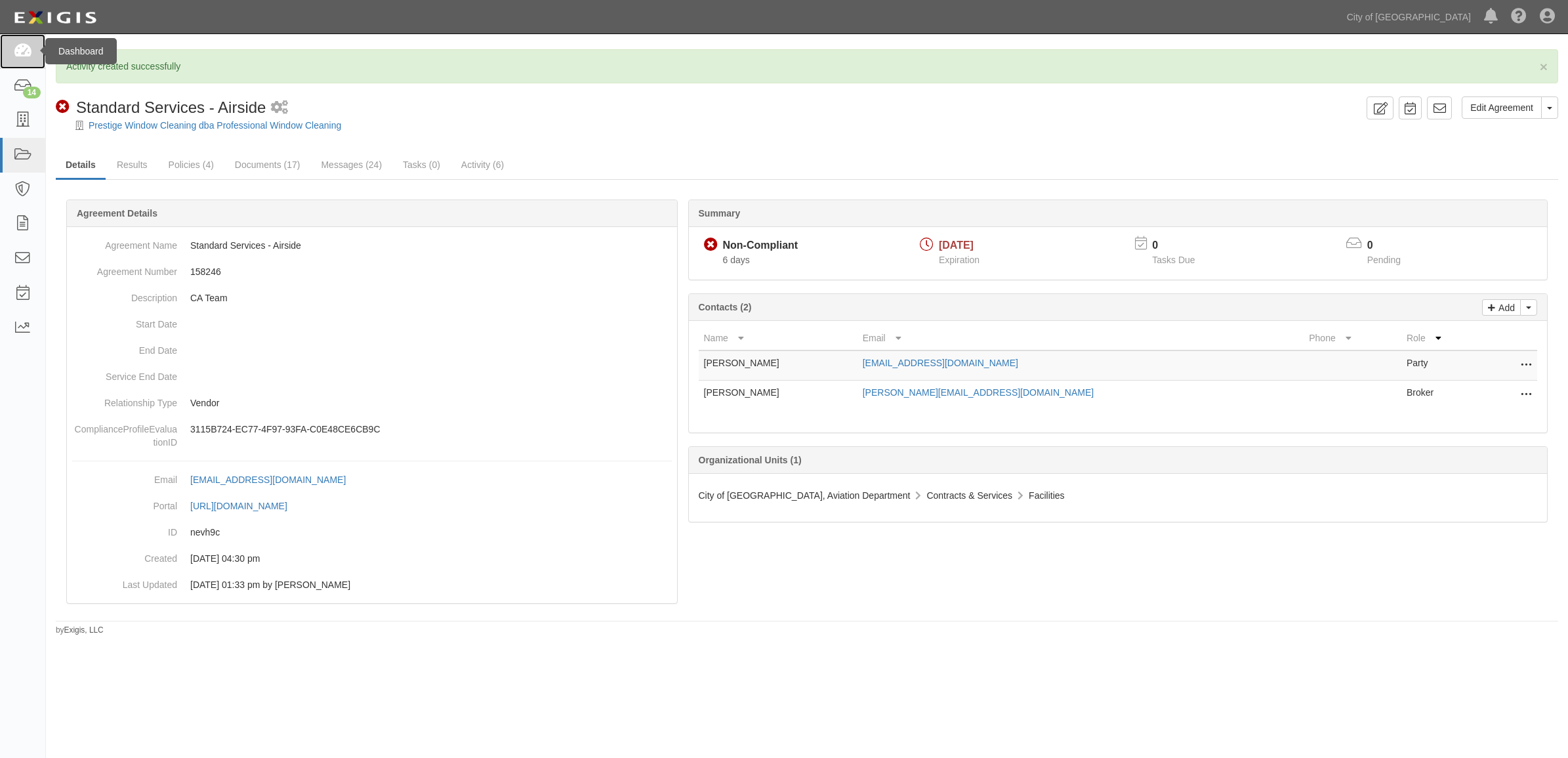
click at [20, 65] on link at bounding box center [23, 51] width 46 height 35
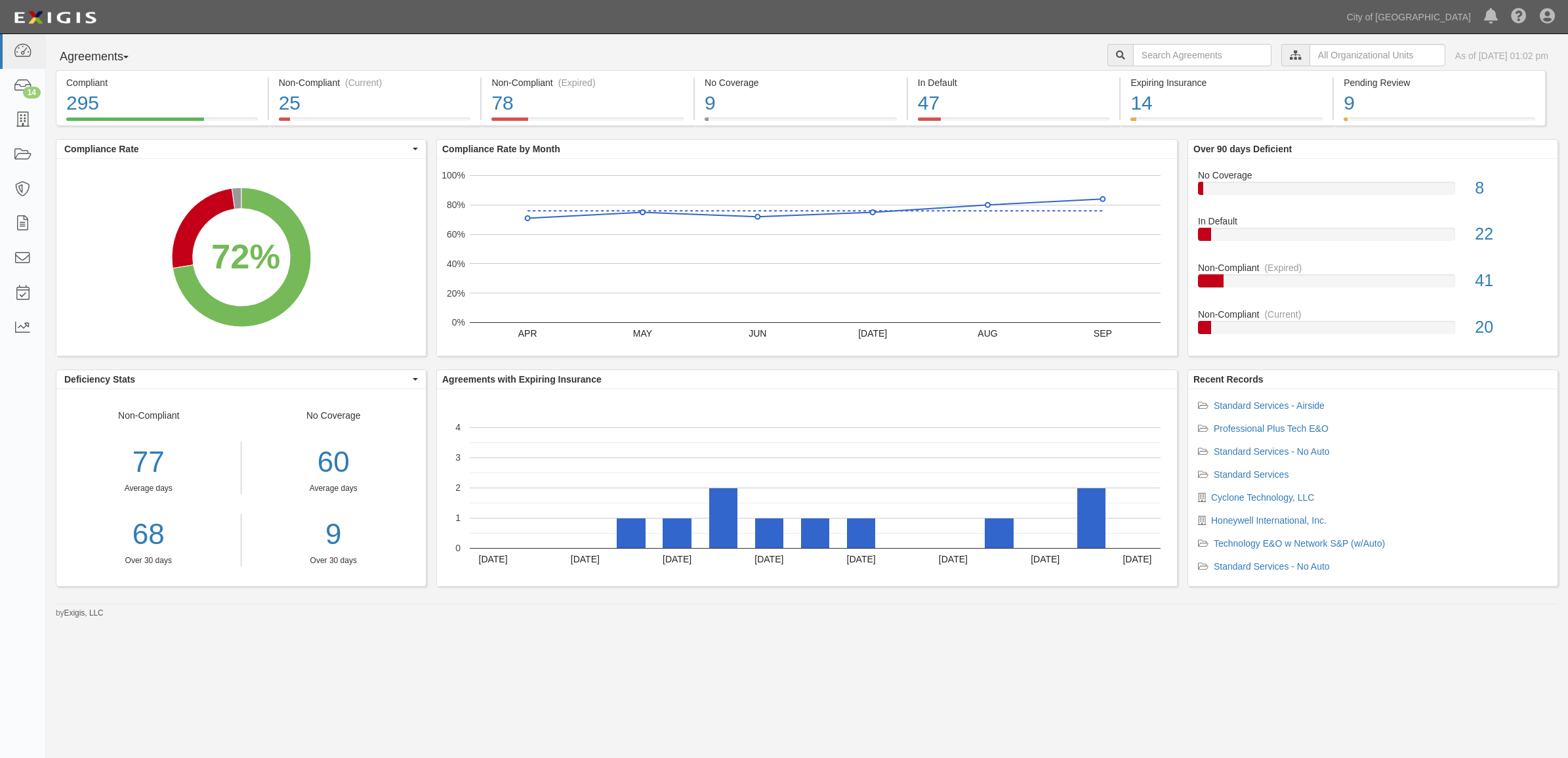
drag, startPoint x: 1225, startPoint y: 66, endPoint x: 1214, endPoint y: 51, distance: 18.6
click at [1224, 63] on div "City of [GEOGRAPHIC_DATA], Aviation Department Business & Properties Division A…" at bounding box center [1337, 57] width 460 height 26
click at [1214, 51] on input "text" at bounding box center [1202, 55] width 138 height 22
paste input "158903"
type input "158903"
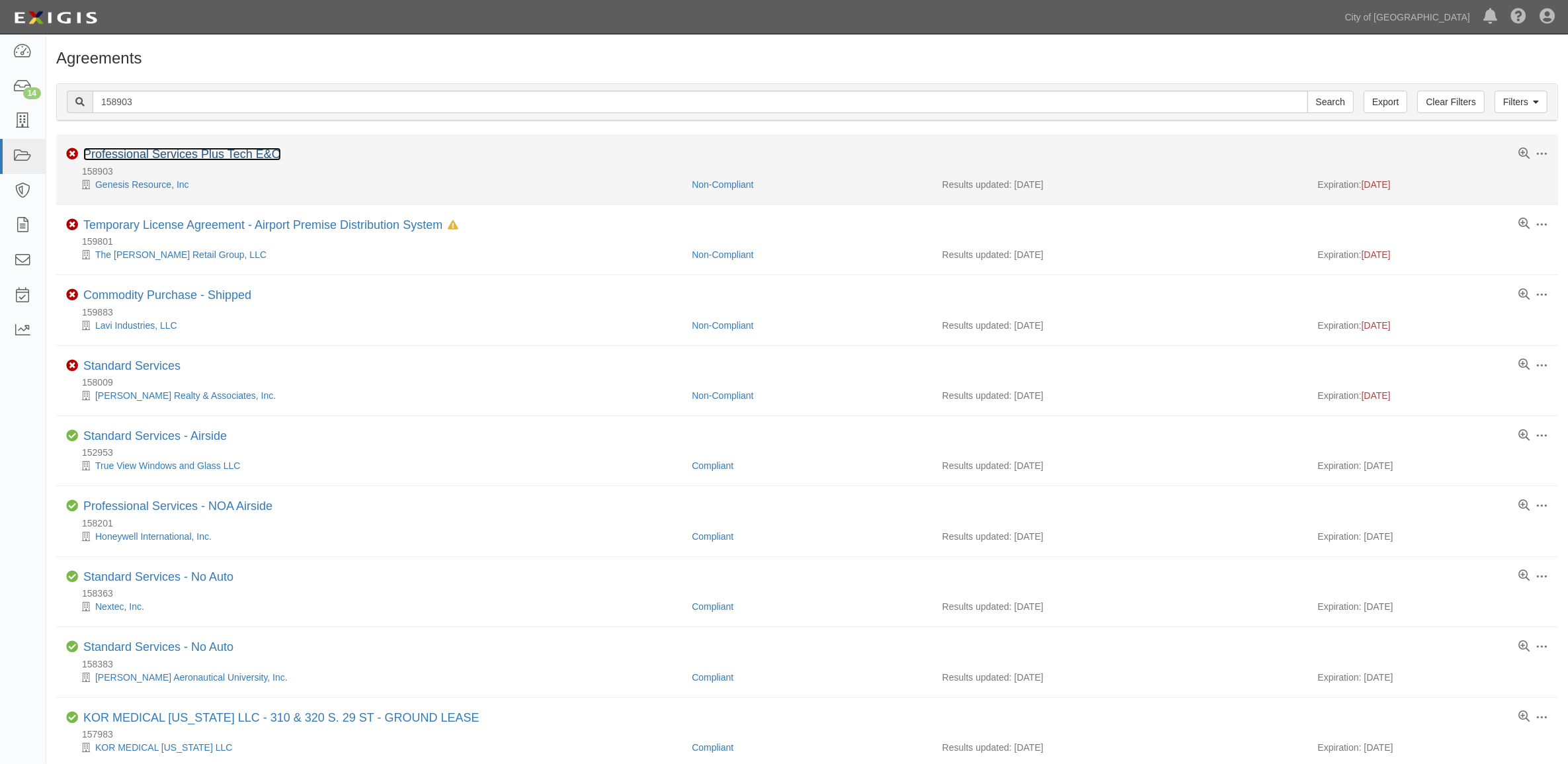
click at [224, 158] on link "Professional Services Plus Tech E&O" at bounding box center [182, 154] width 198 height 13
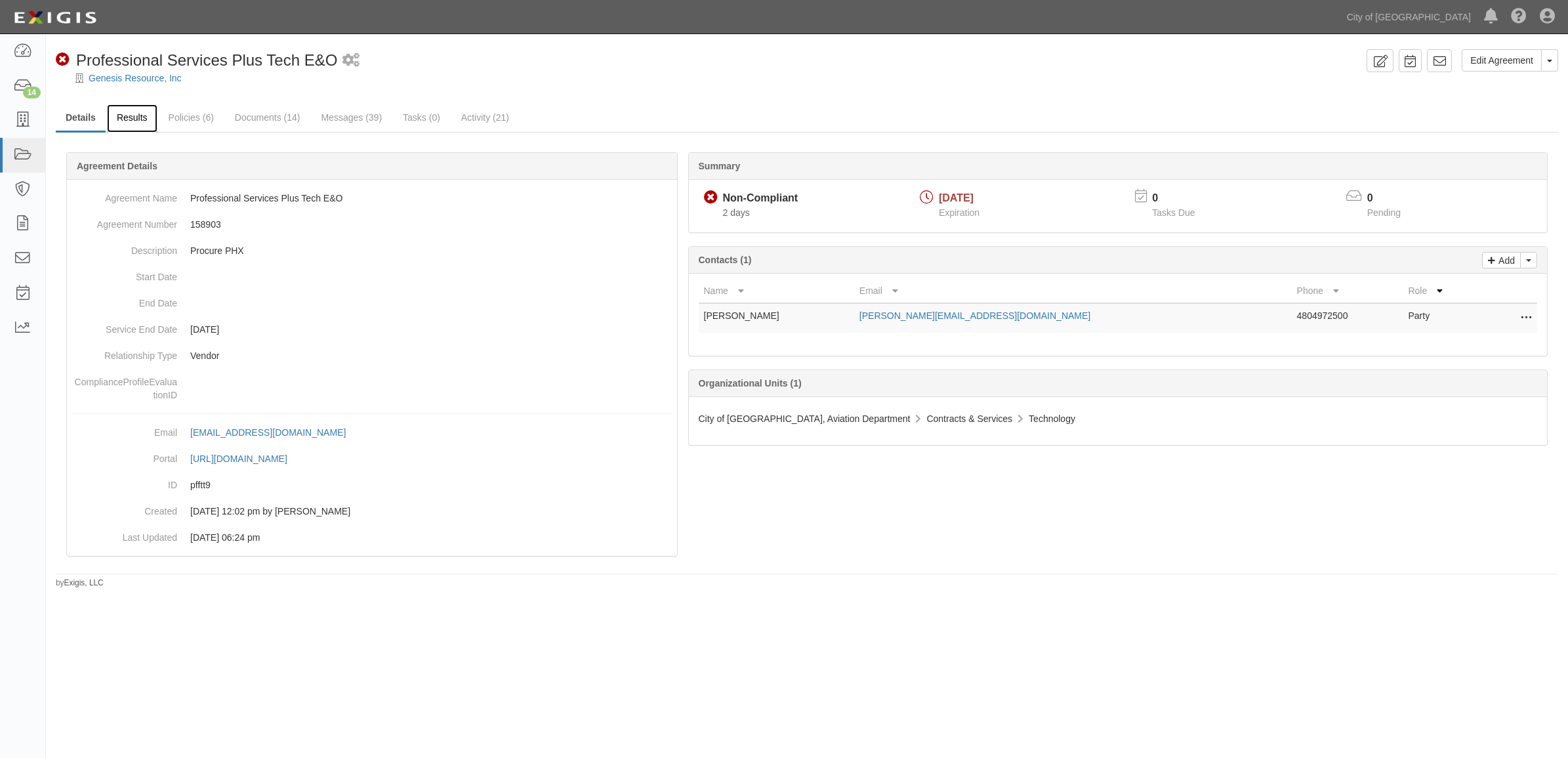
click at [134, 112] on link "Results" at bounding box center [132, 118] width 51 height 28
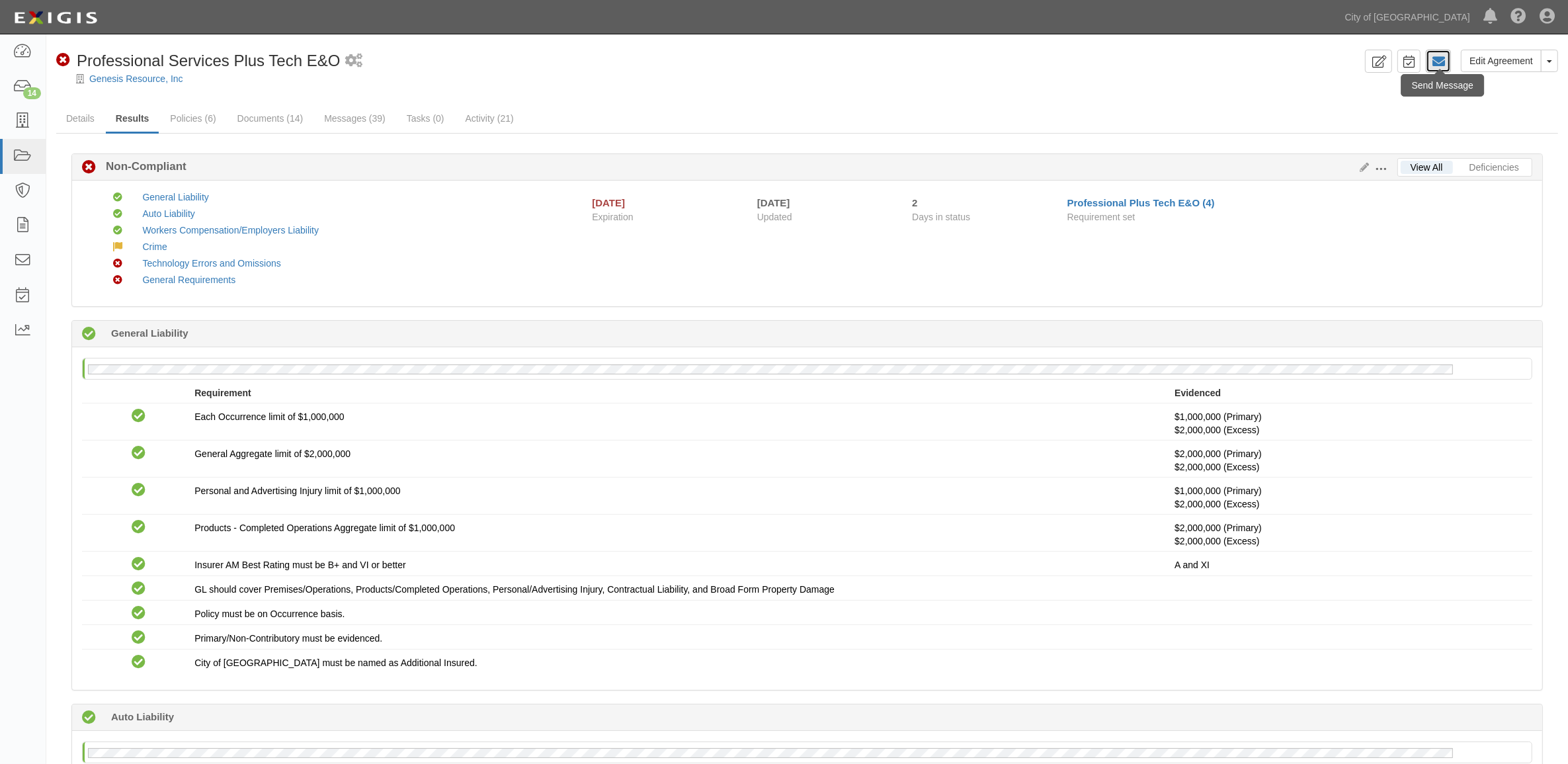
click at [1435, 55] on icon at bounding box center [1438, 61] width 13 height 13
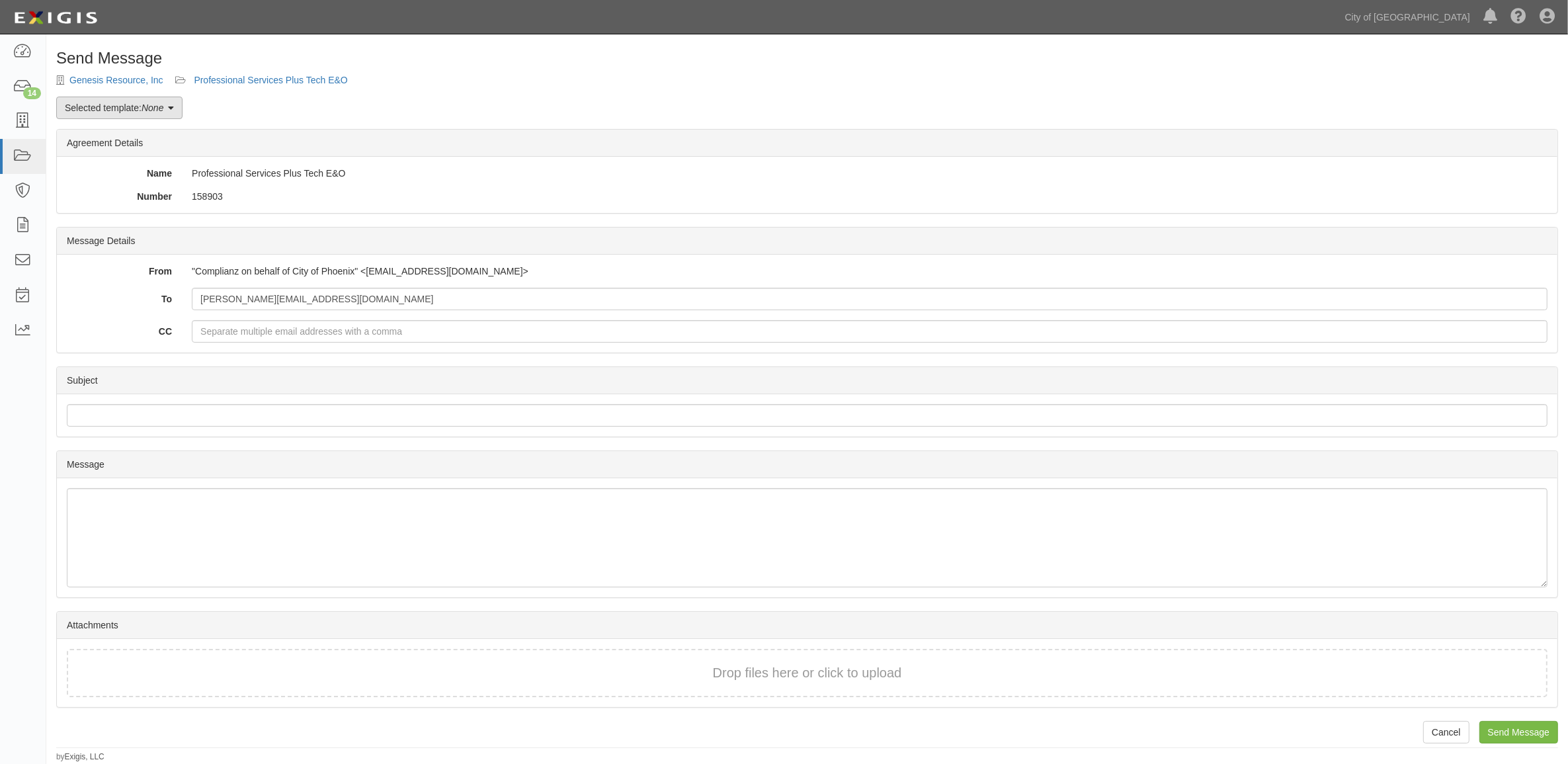
click at [124, 111] on link "Selected template: None" at bounding box center [119, 107] width 127 height 22
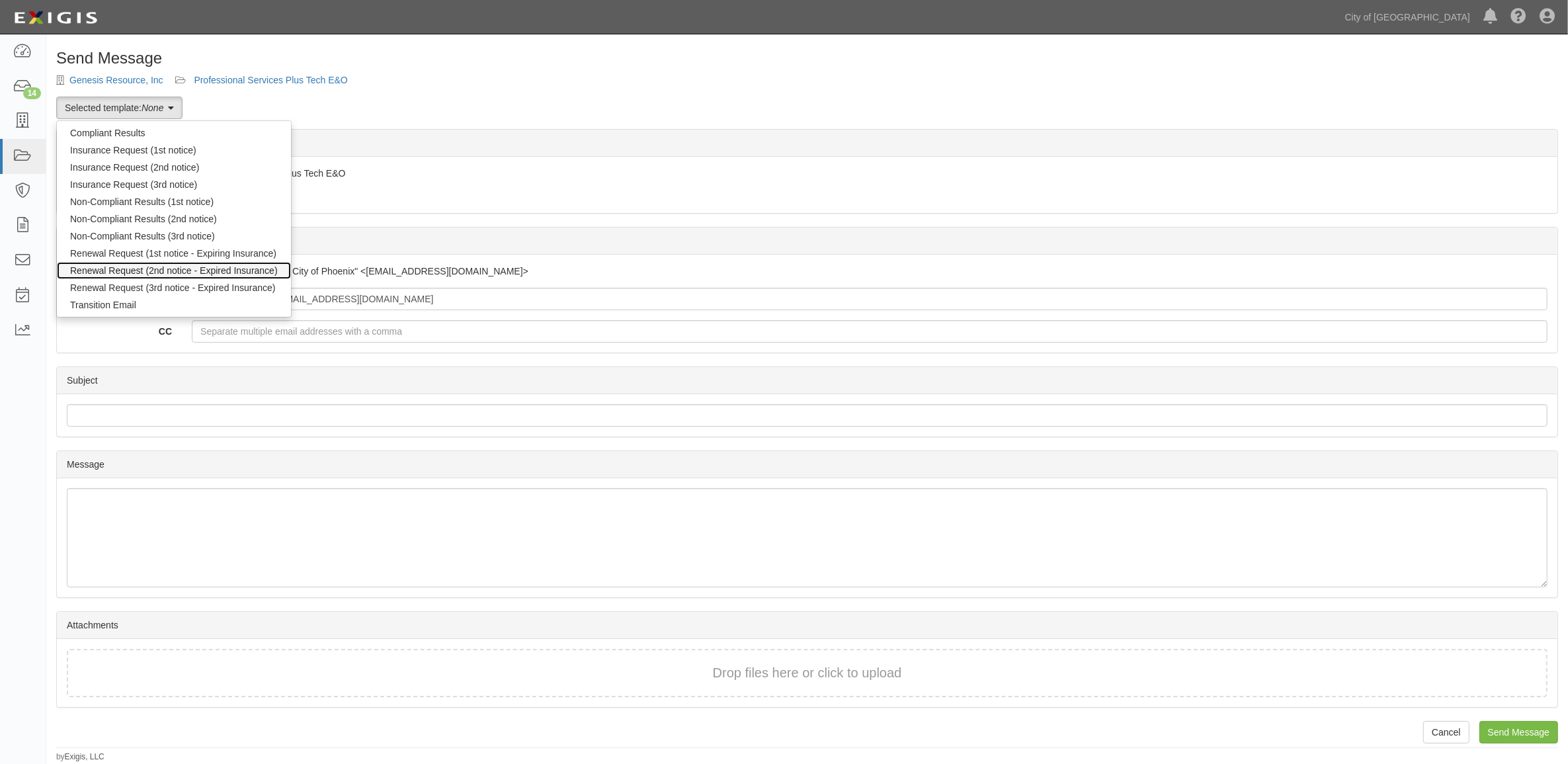
click at [129, 272] on link "Renewal Request (2nd notice - Expired Insurance)" at bounding box center [174, 270] width 234 height 17
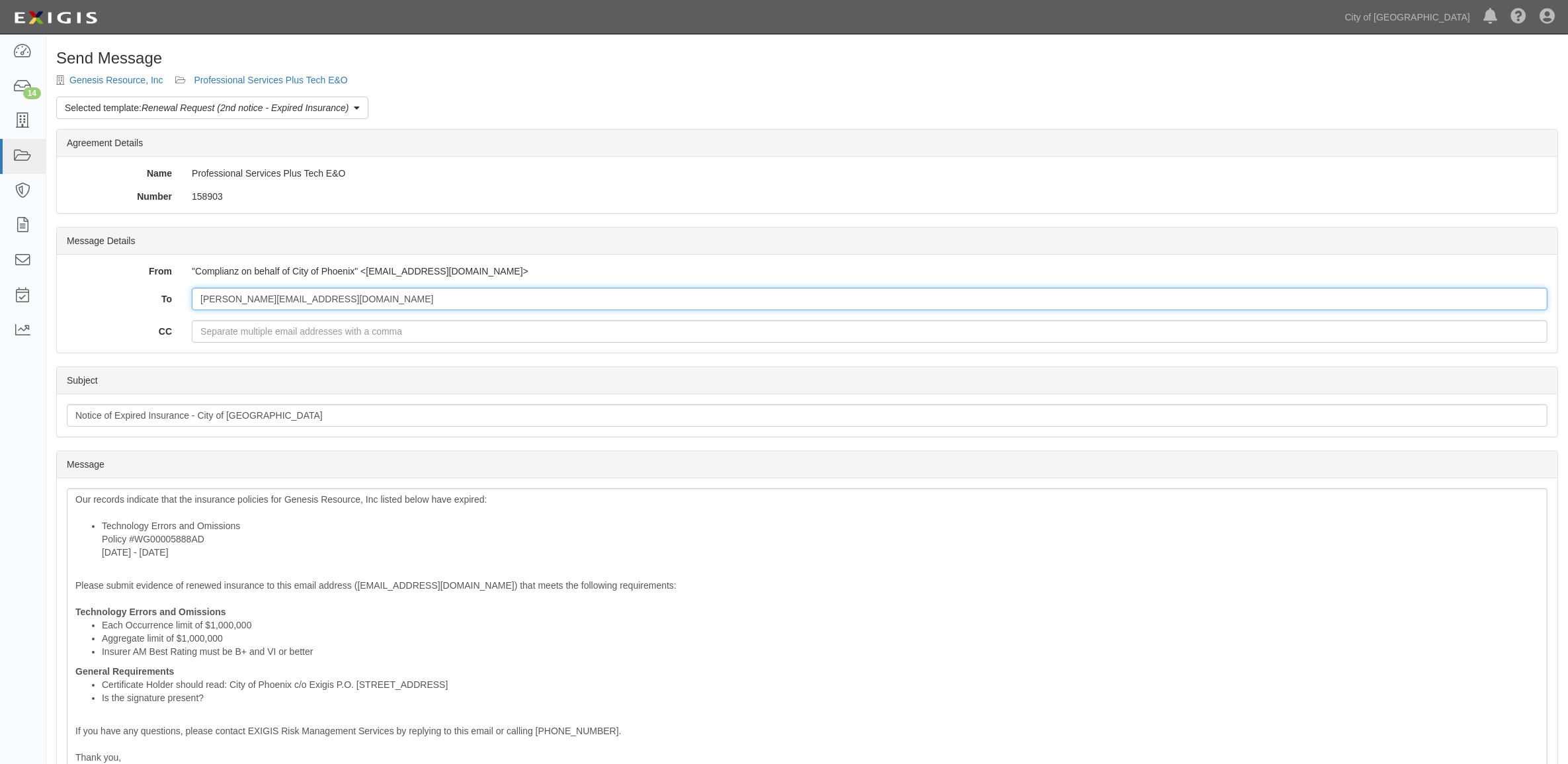
drag, startPoint x: 383, startPoint y: 298, endPoint x: 104, endPoint y: 308, distance: 279.2
click at [104, 308] on div "To [PERSON_NAME][EMAIL_ADDRESS][DOMAIN_NAME]" at bounding box center [807, 299] width 1501 height 22
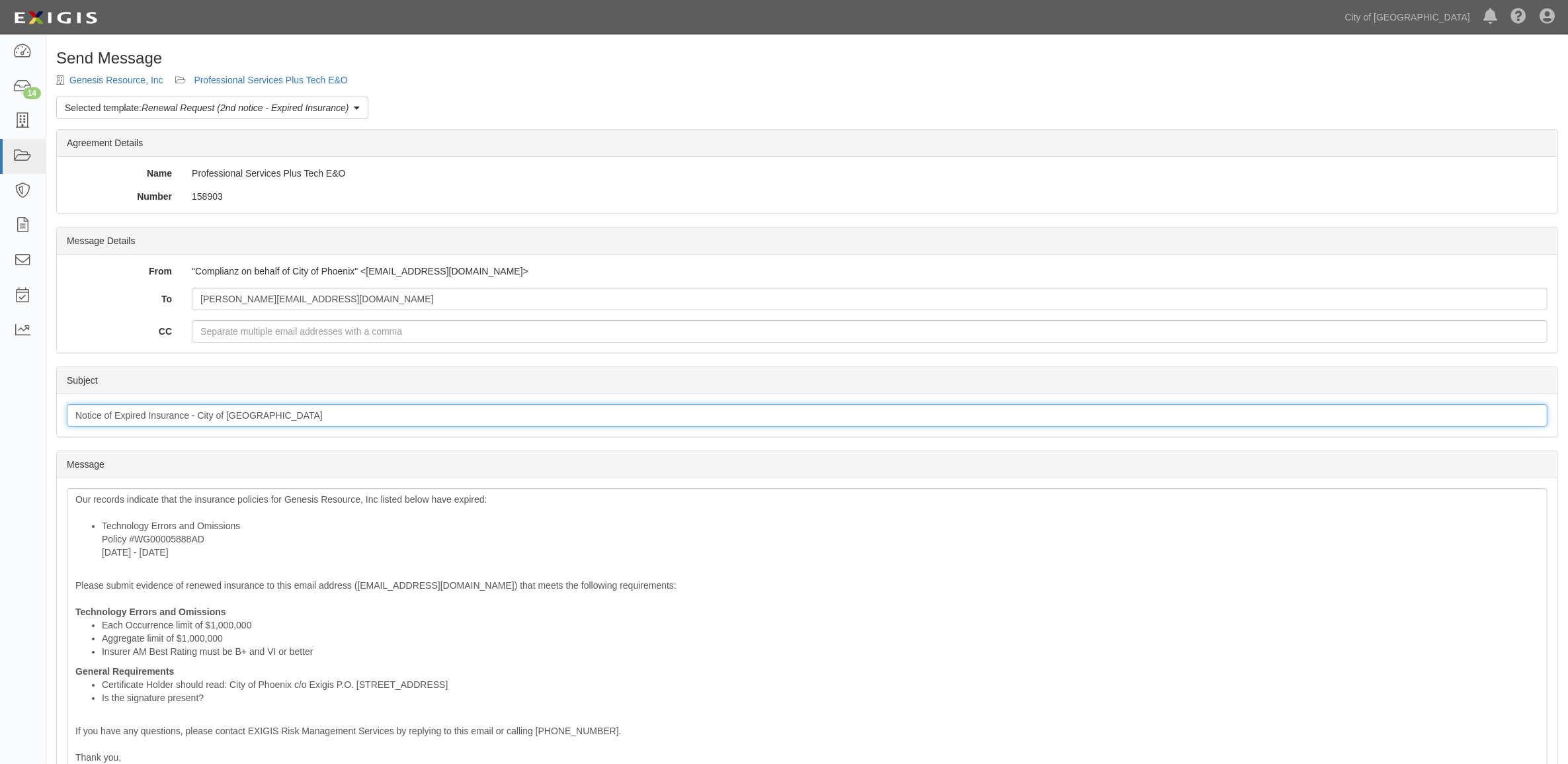
click at [158, 425] on input "Notice of Expired Insurance - City of [GEOGRAPHIC_DATA]" at bounding box center [807, 415] width 1481 height 22
click at [159, 425] on input "Notice of Expired Insurance - City of [GEOGRAPHIC_DATA]" at bounding box center [807, 415] width 1481 height 22
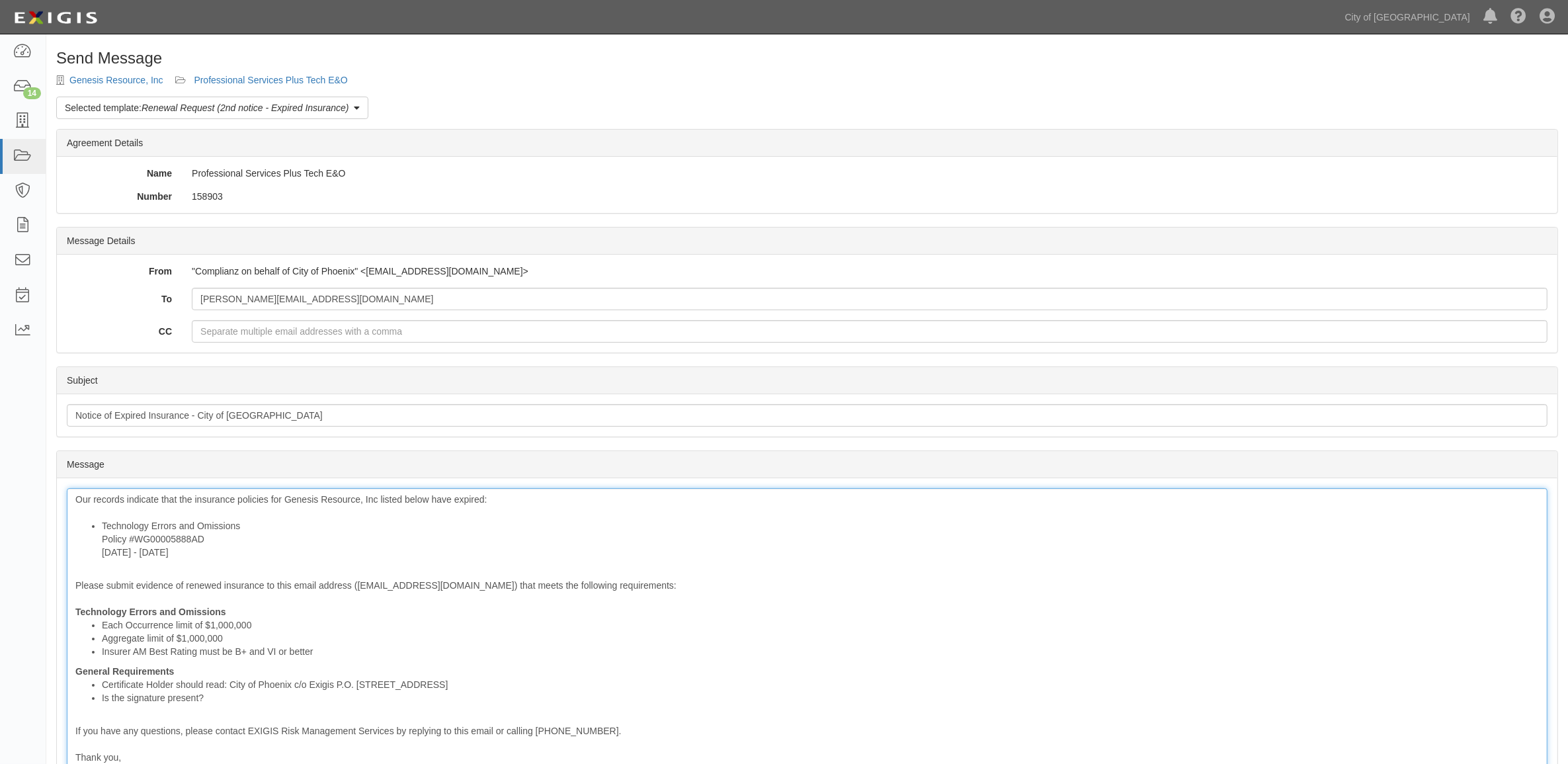
click at [71, 524] on div "Our records indicate that the insurance policies for Genesis Resource, Inc list…" at bounding box center [807, 648] width 1481 height 320
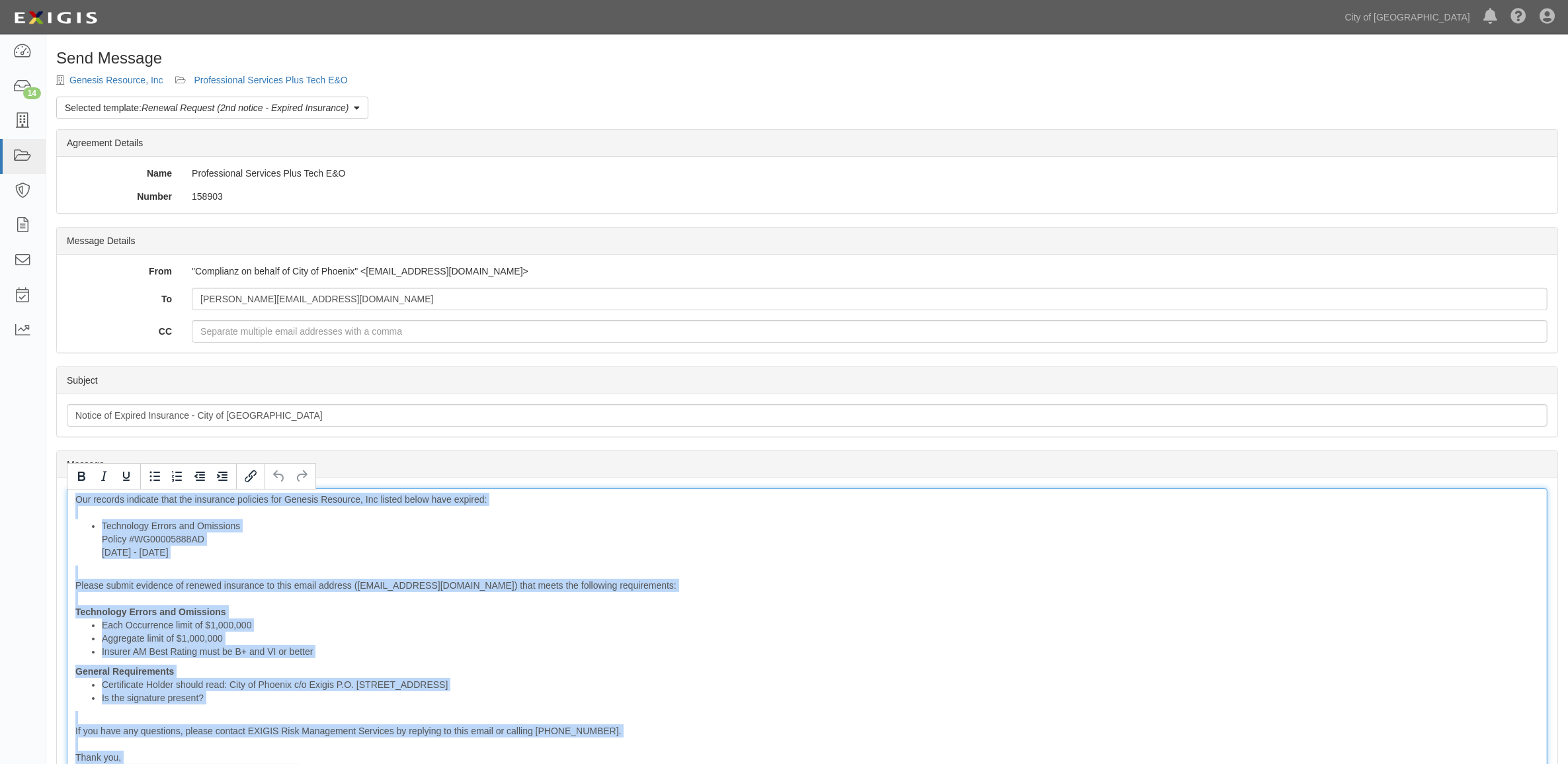
copy div "Our records indicate that the insurance policies for Genesis Resource, Inc list…"
click at [285, 81] on link "Professional Services Plus Tech E&O" at bounding box center [270, 80] width 153 height 10
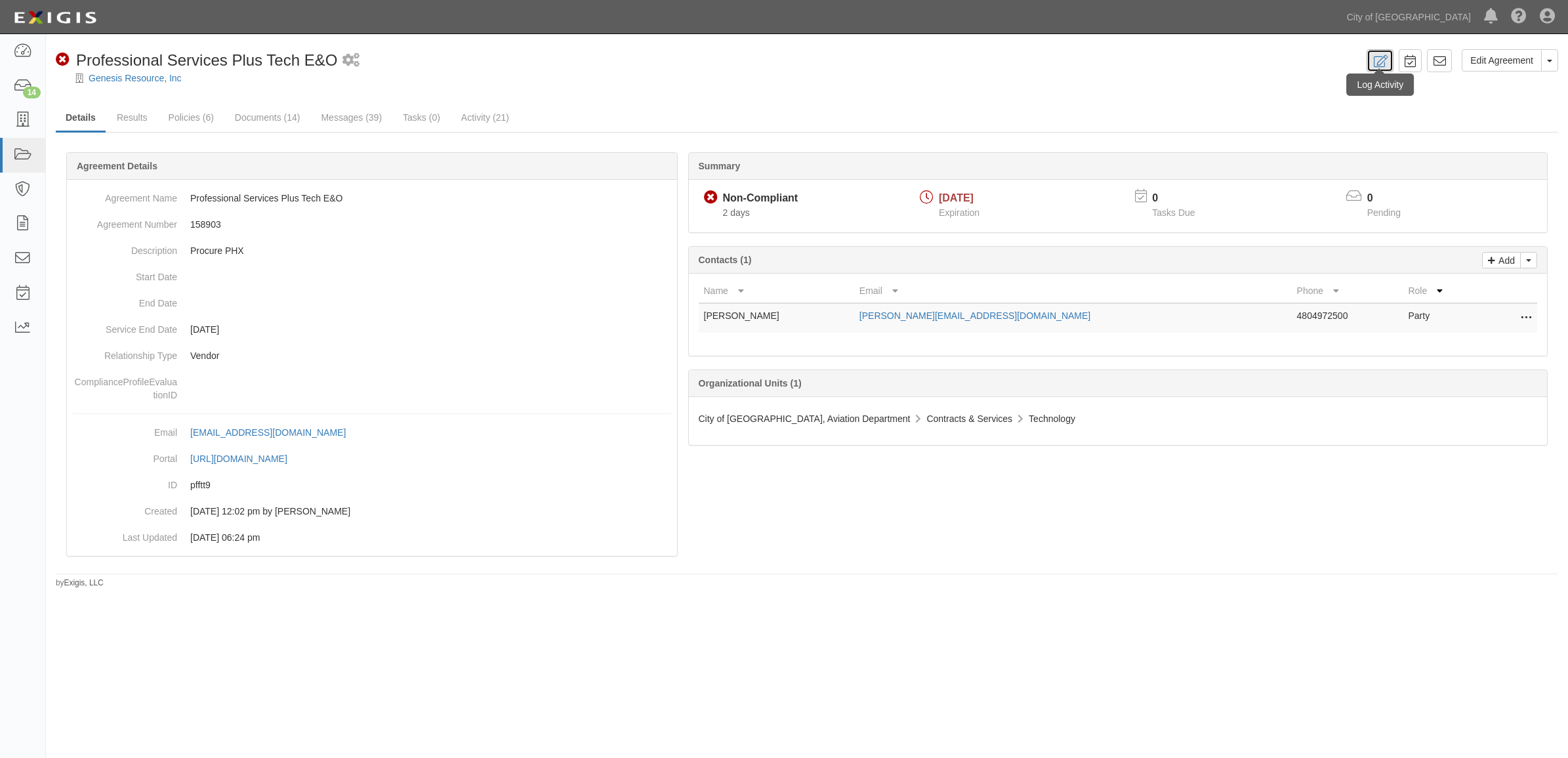
click at [1379, 65] on icon at bounding box center [1380, 61] width 15 height 12
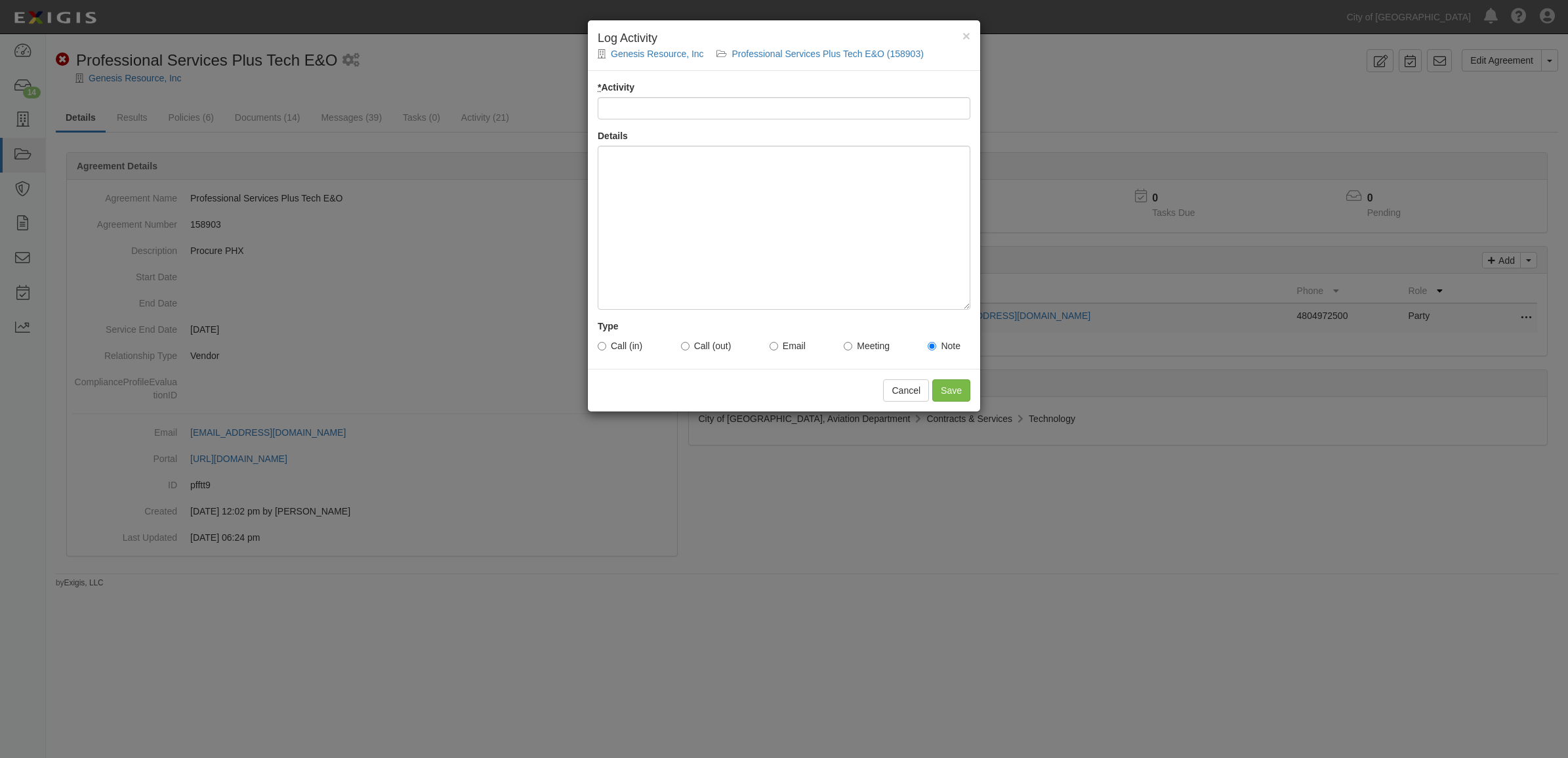
click at [709, 107] on input "* Activity" at bounding box center [784, 108] width 372 height 22
type input "Email Sent to Vendor - tm"
click at [693, 204] on div at bounding box center [784, 227] width 372 height 164
click at [795, 349] on label "Email" at bounding box center [787, 346] width 36 height 13
click at [778, 349] on input "Email" at bounding box center [774, 346] width 9 height 9
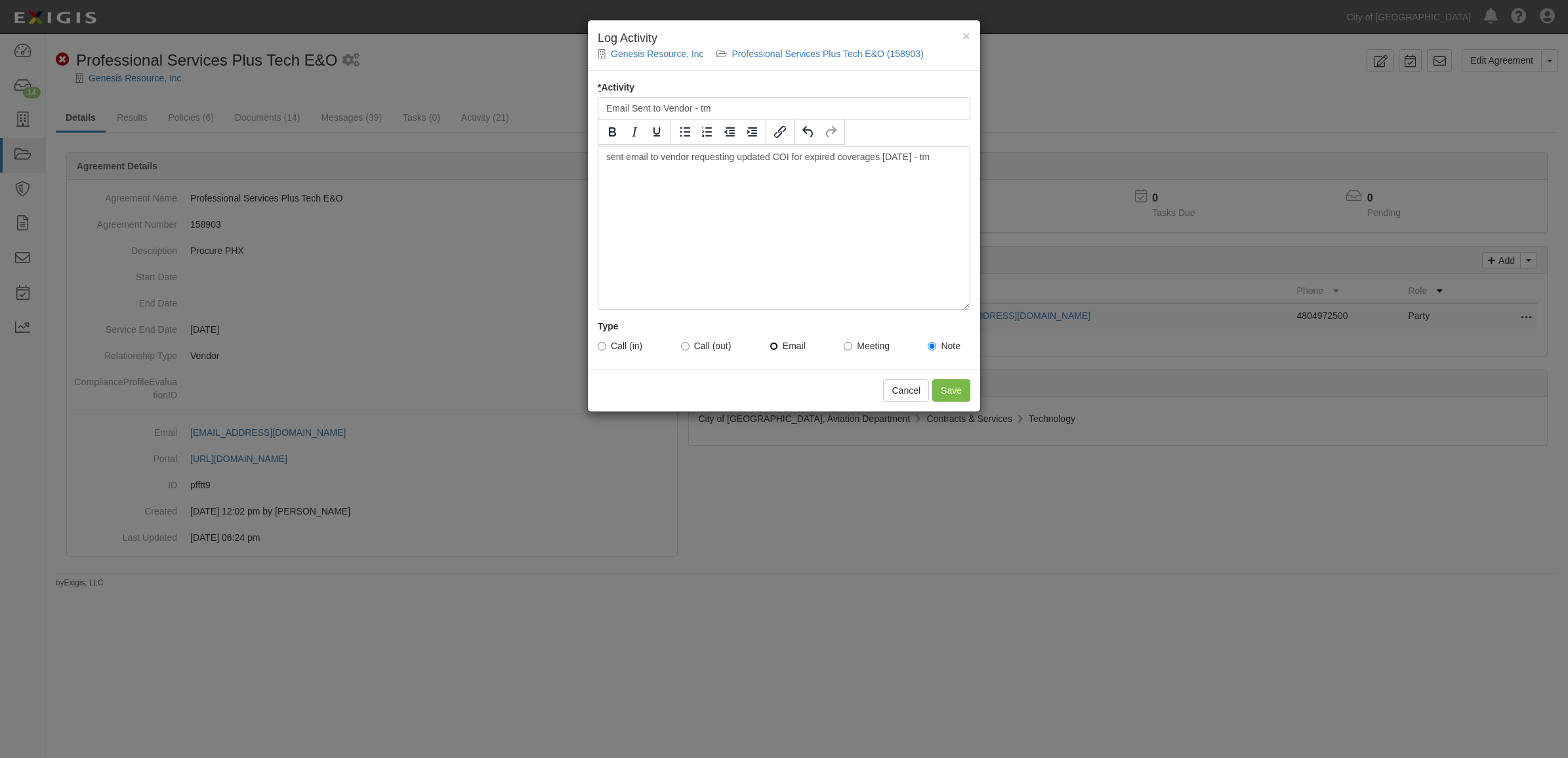
radio input "true"
click at [964, 389] on input "Save" at bounding box center [951, 390] width 38 height 22
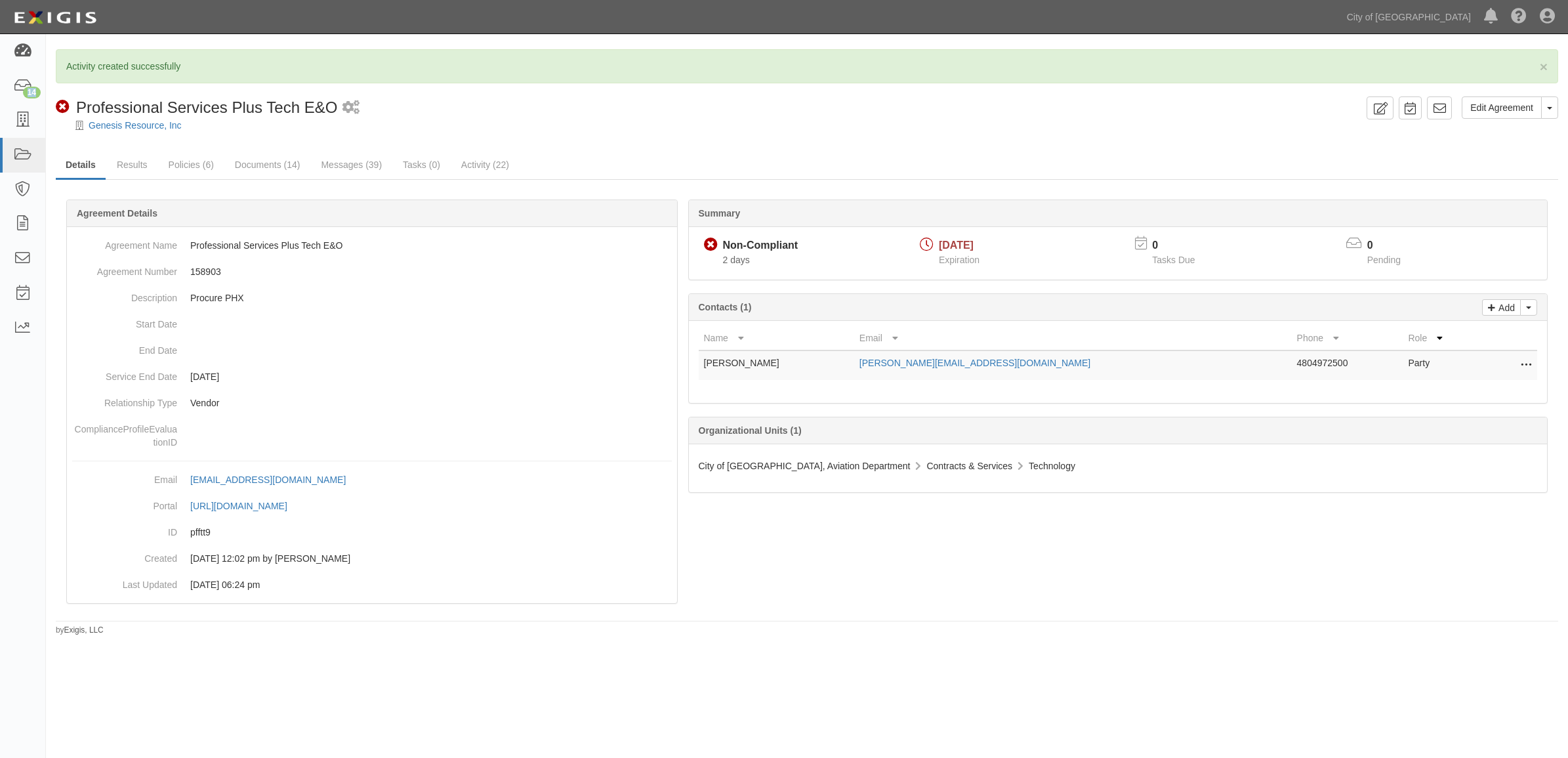
click at [0, 34] on html "Toggle navigation Dashboard 14 Inbox Parties Agreements Coverages Documents Mes…" at bounding box center [784, 361] width 1568 height 721
drag, startPoint x: -2, startPoint y: 34, endPoint x: 41, endPoint y: 435, distance: 403.3
click at [18, 470] on div "Dashboard 14 Inbox Parties Agreements Coverages Documents Messages Tasks Reports" at bounding box center [23, 395] width 46 height 723
click at [21, 53] on icon at bounding box center [22, 51] width 18 height 15
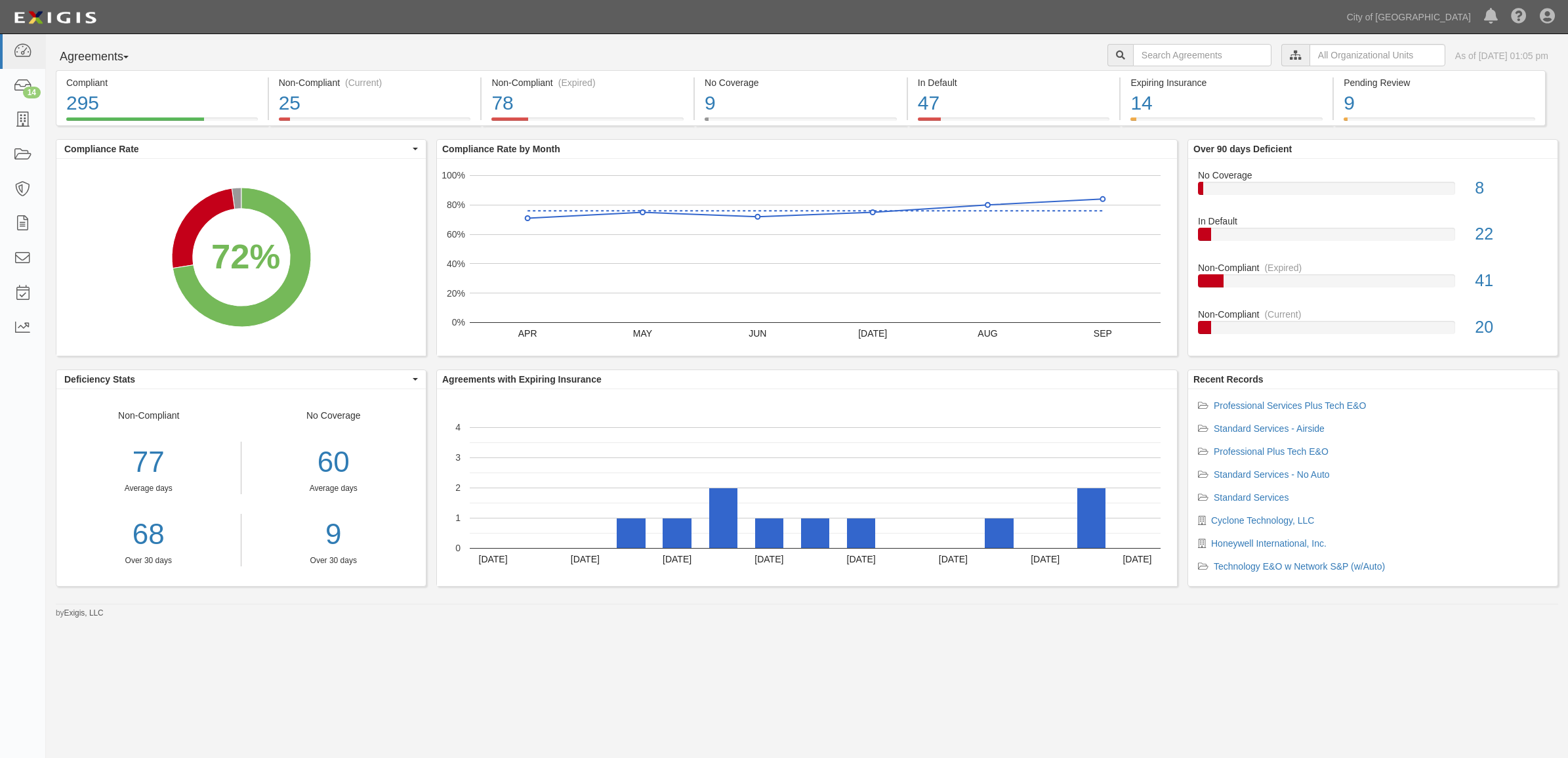
drag, startPoint x: 1152, startPoint y: 41, endPoint x: 1164, endPoint y: 54, distance: 17.7
click at [1152, 41] on div "Agreements Parties Agreements Coverages City of Phoenix, Aviation Department Bu…" at bounding box center [807, 326] width 1522 height 585
click at [1164, 56] on input "text" at bounding box center [1202, 55] width 138 height 22
paste input "146807"
type input "146807"
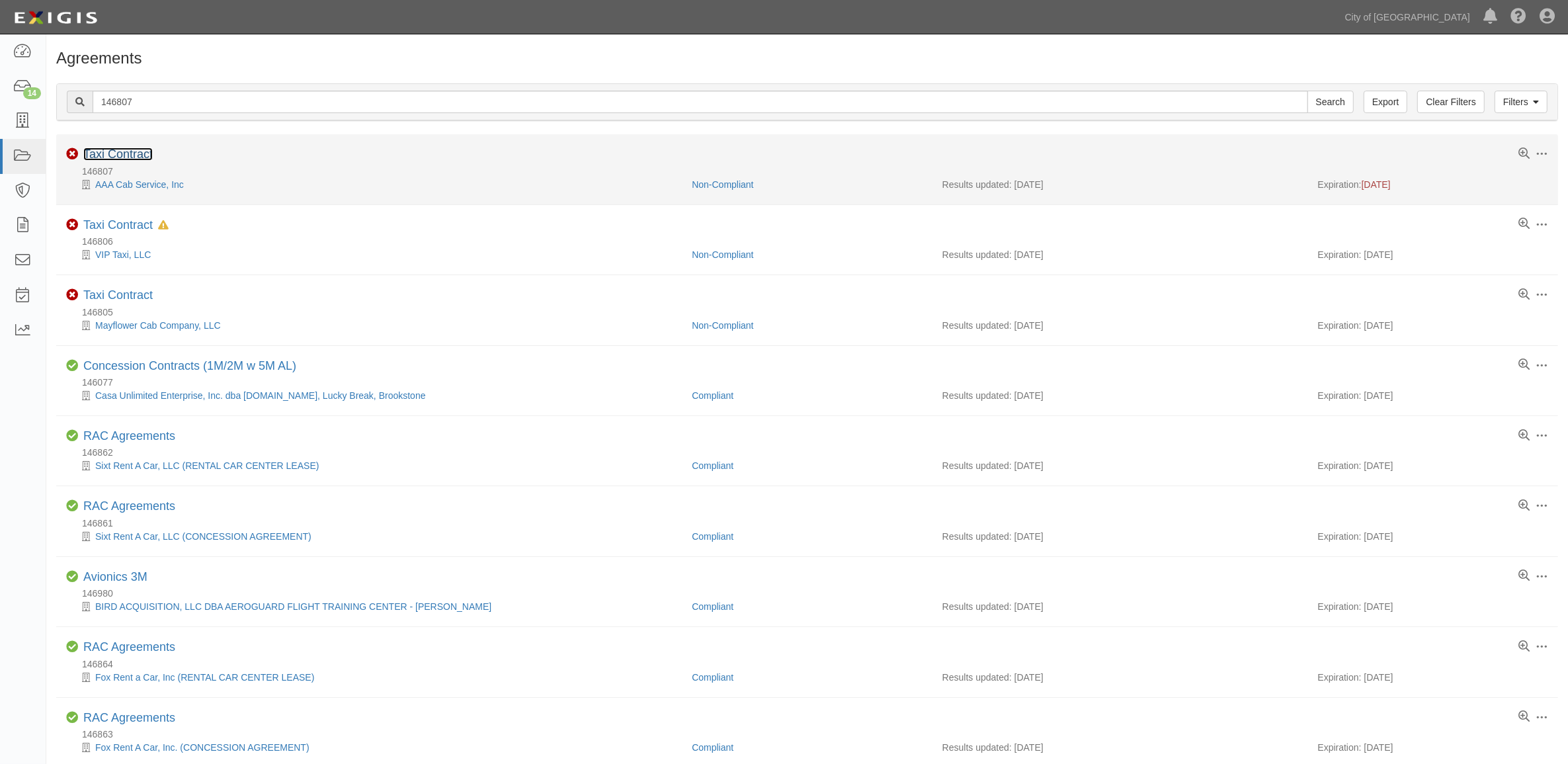
click at [99, 153] on link "Taxi Contract" at bounding box center [118, 154] width 70 height 13
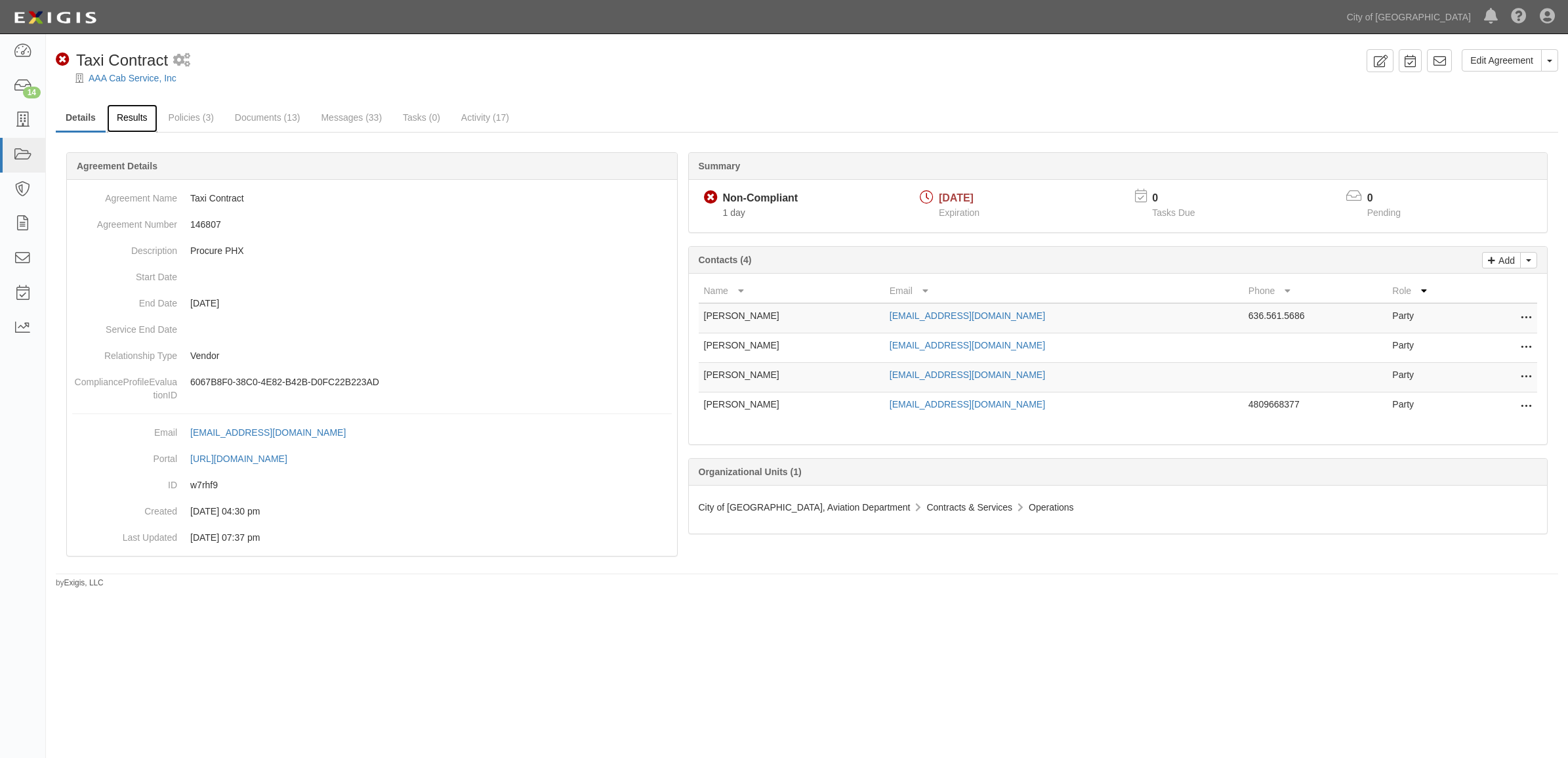
click at [130, 123] on link "Results" at bounding box center [132, 118] width 51 height 28
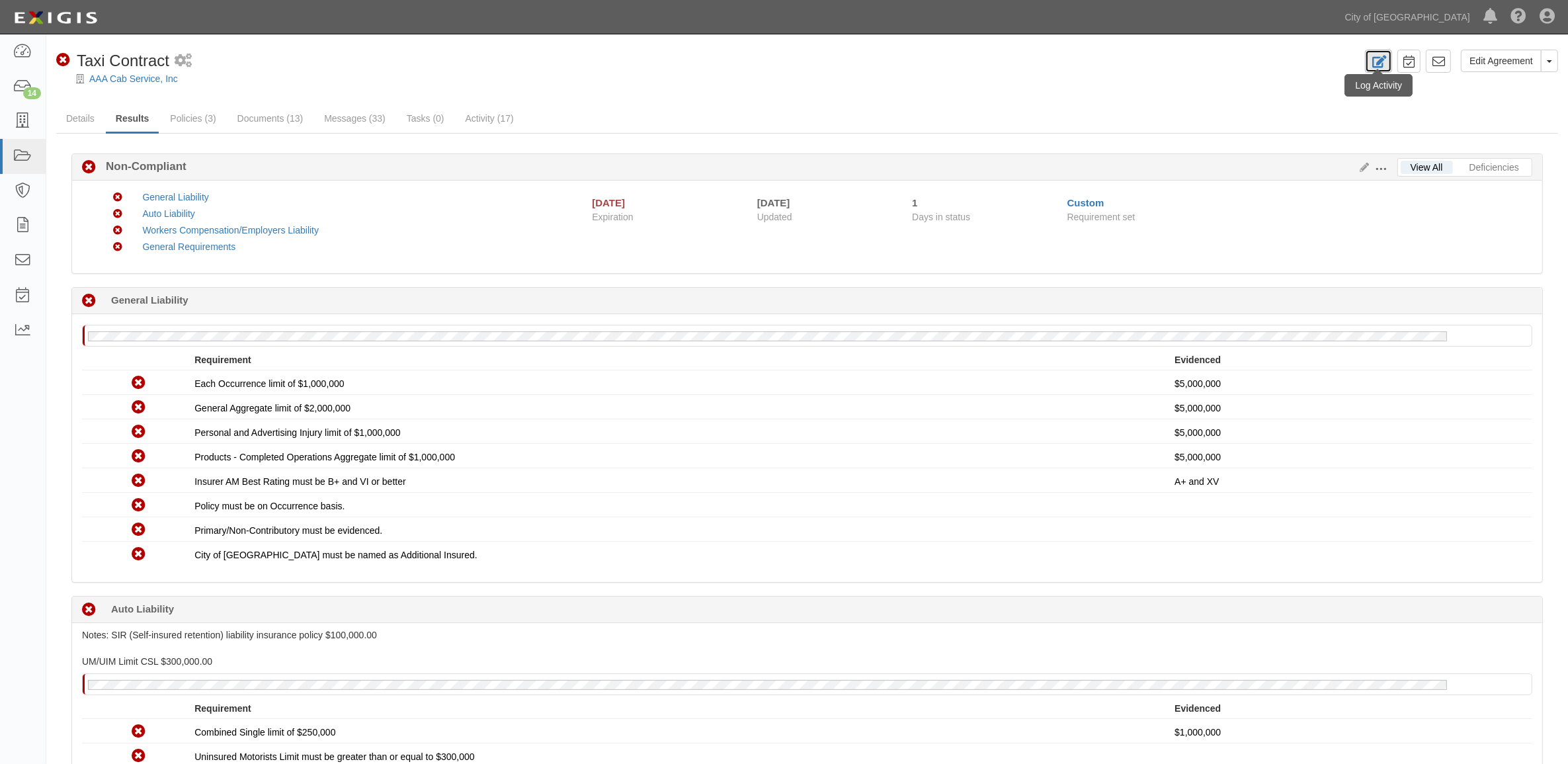
click at [1371, 67] on icon at bounding box center [1378, 61] width 16 height 13
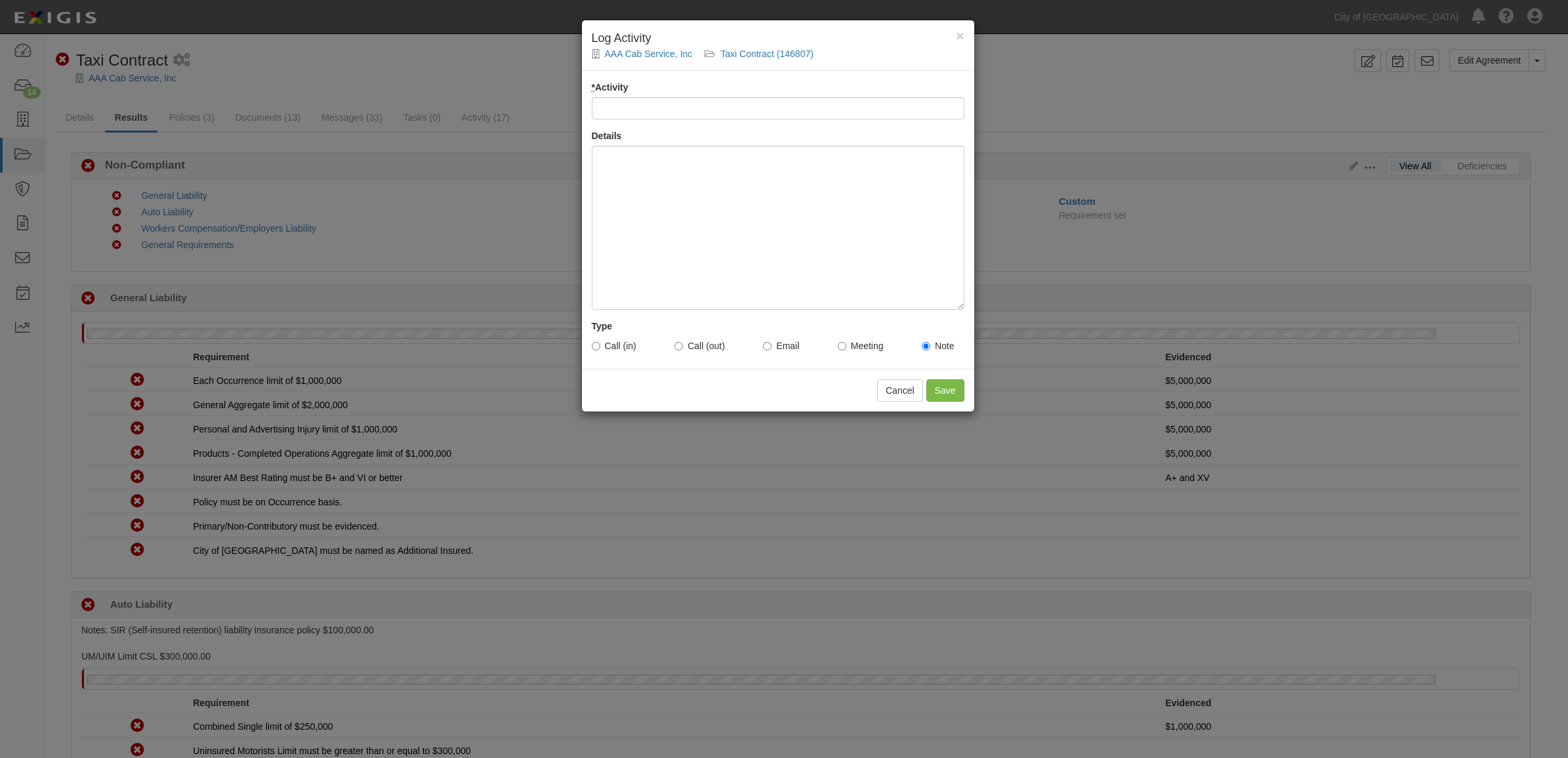
click at [660, 103] on input "* Activity" at bounding box center [778, 108] width 372 height 22
click at [960, 32] on span "×" at bounding box center [959, 35] width 8 height 15
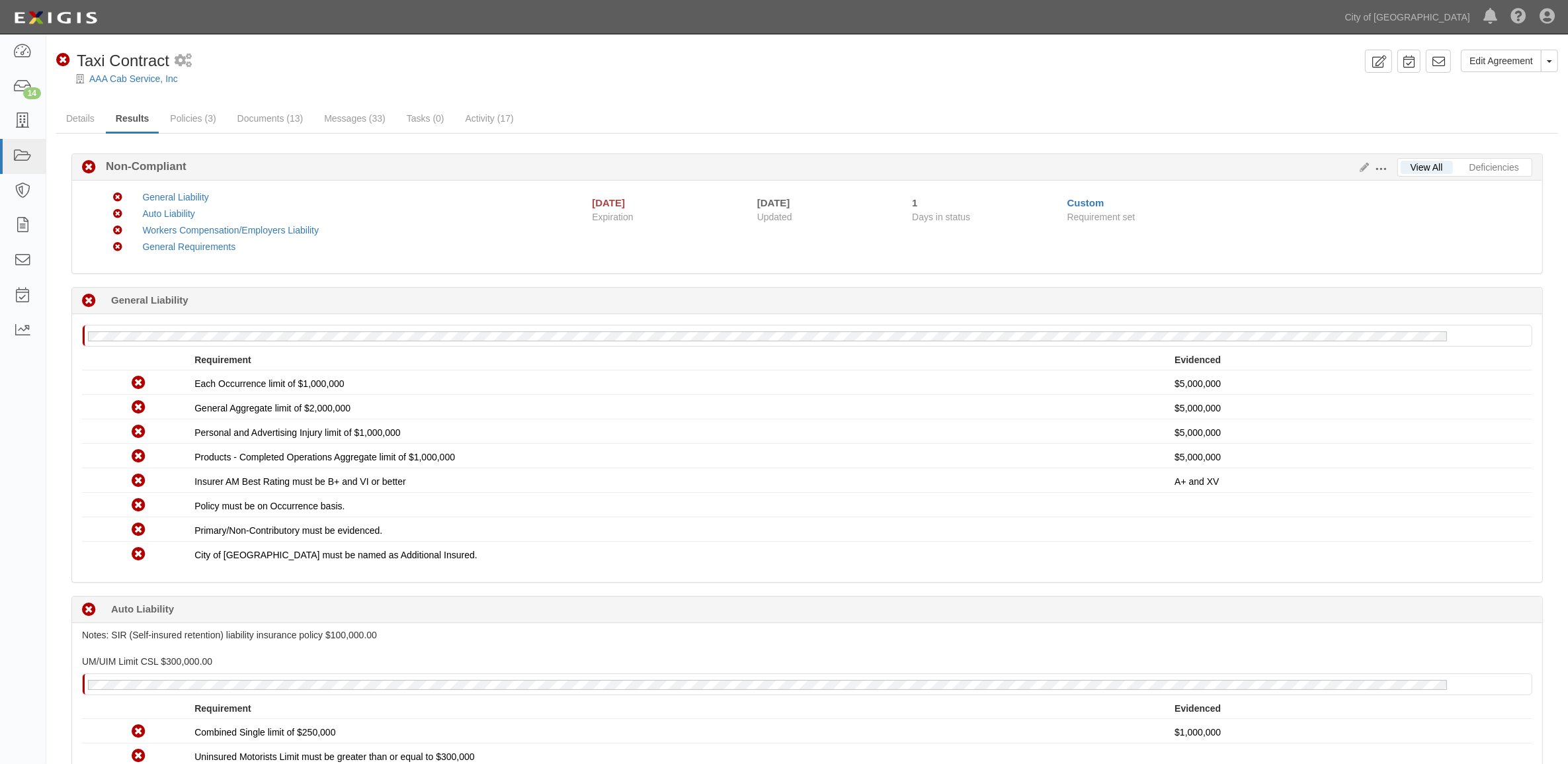
click at [1458, 66] on div "Edit Agreement Toggle Agreement Dropdown View Audit Trail Archive Agreement Pla…" at bounding box center [1458, 66] width 198 height 33
click at [1445, 67] on link at bounding box center [1438, 61] width 25 height 23
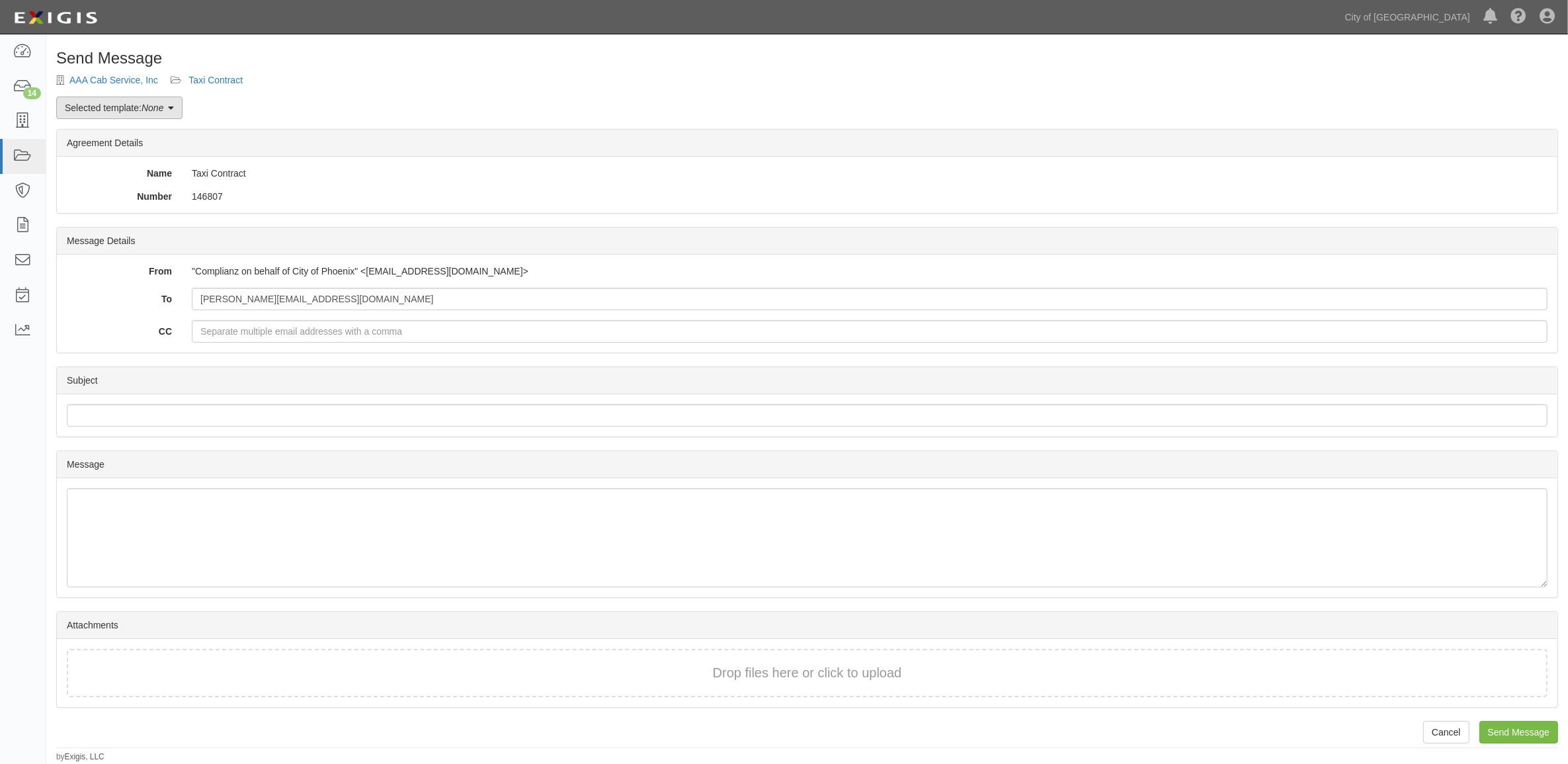
click at [135, 98] on link "Selected template: None" at bounding box center [119, 107] width 127 height 22
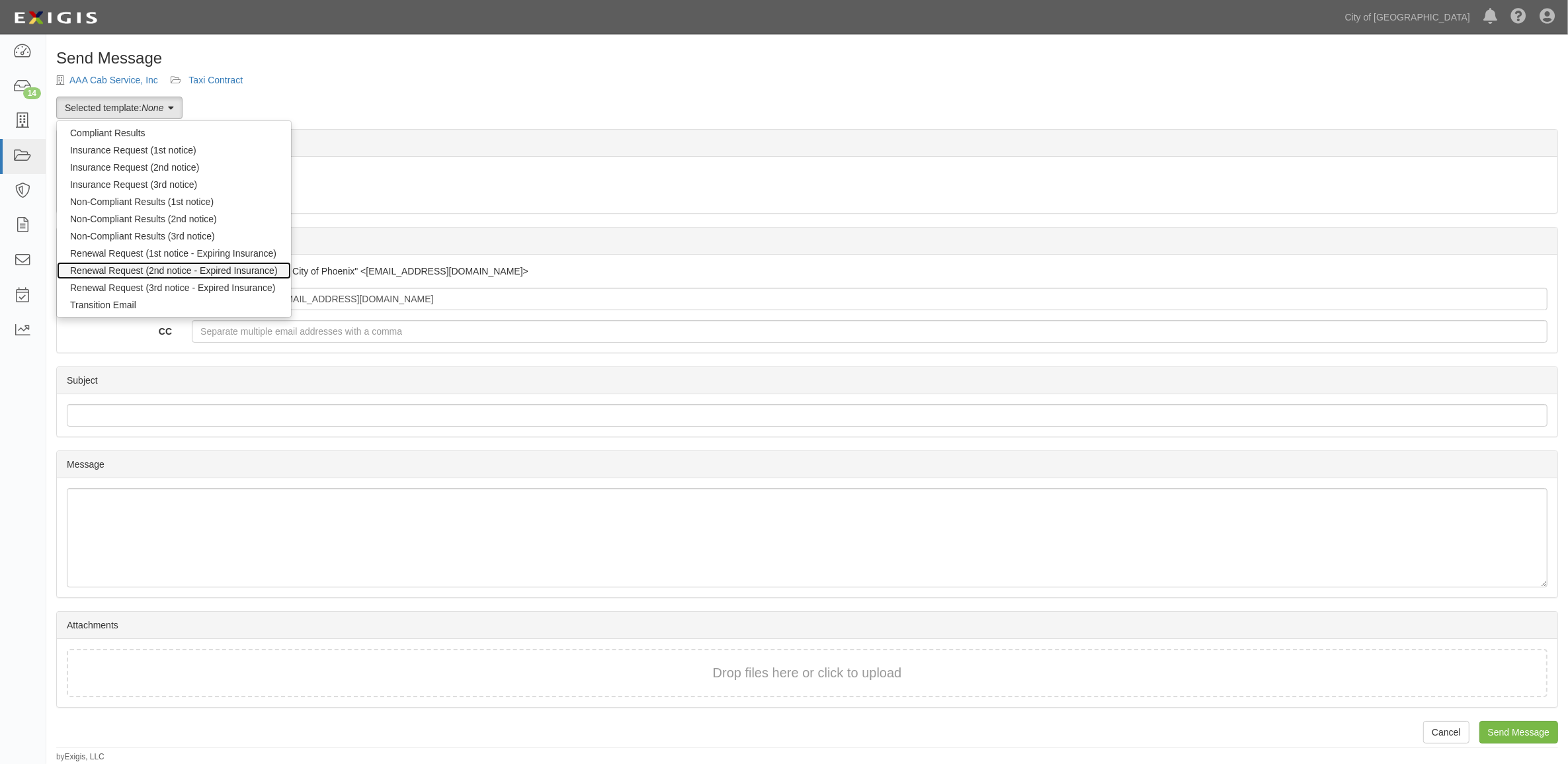
click at [175, 263] on link "Renewal Request (2nd notice - Expired Insurance)" at bounding box center [174, 270] width 234 height 17
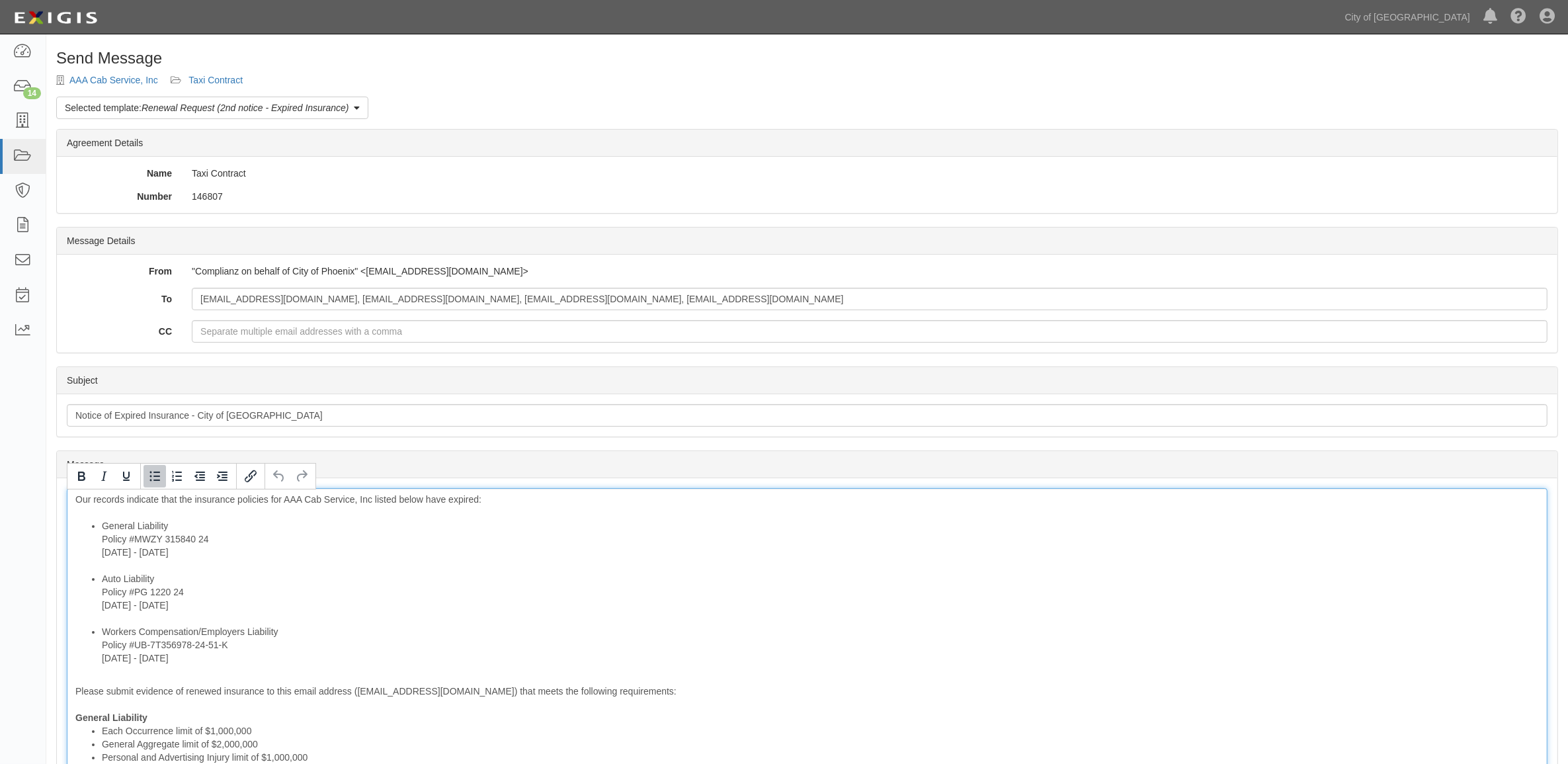
click at [381, 620] on li "Auto Liability Policy #PG 1220 24 [DATE] - [DATE]" at bounding box center [820, 598] width 1437 height 53
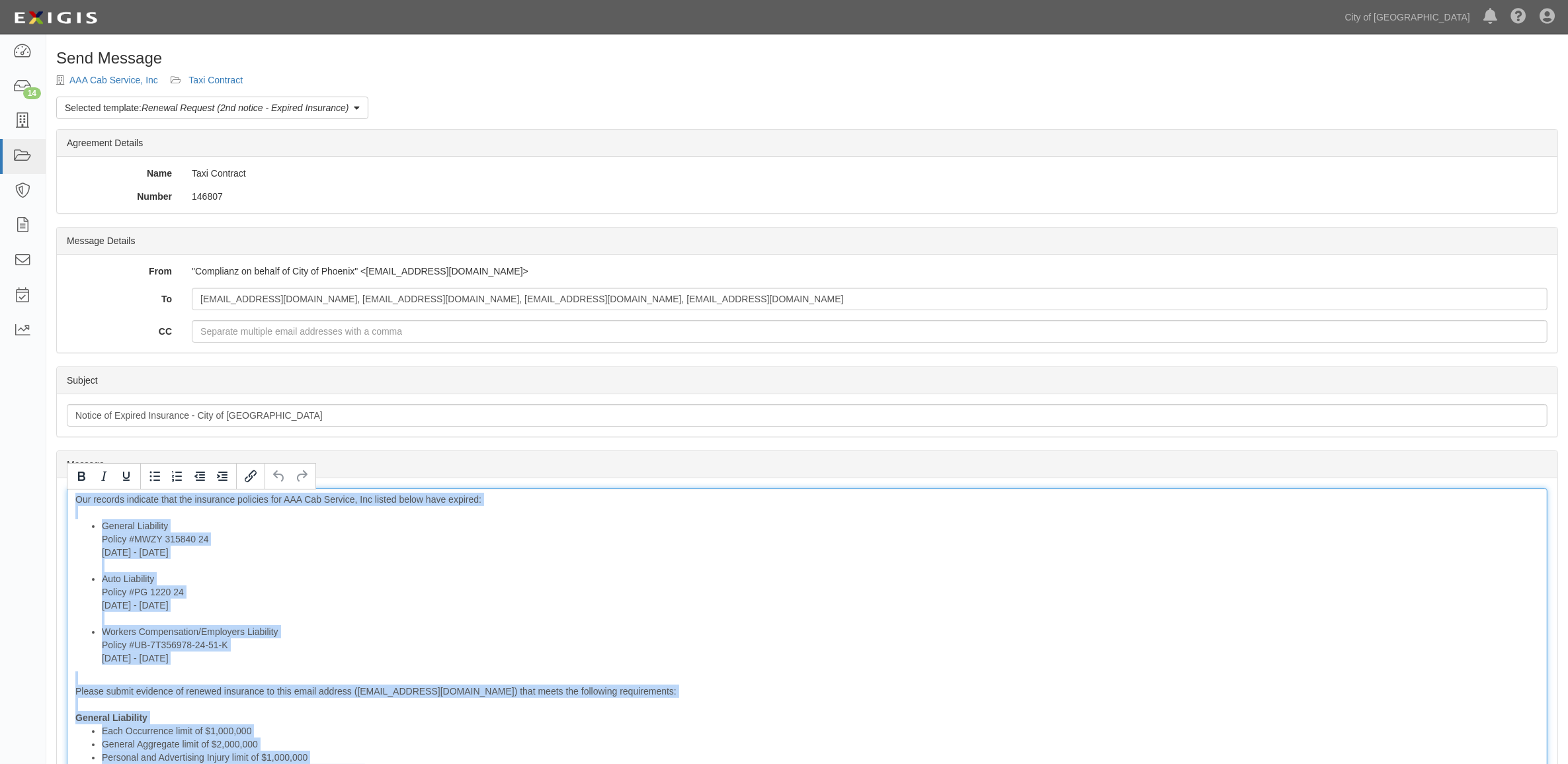
copy div "Our records indicate that the insurance policies for AAA Cab Service, Inc liste…"
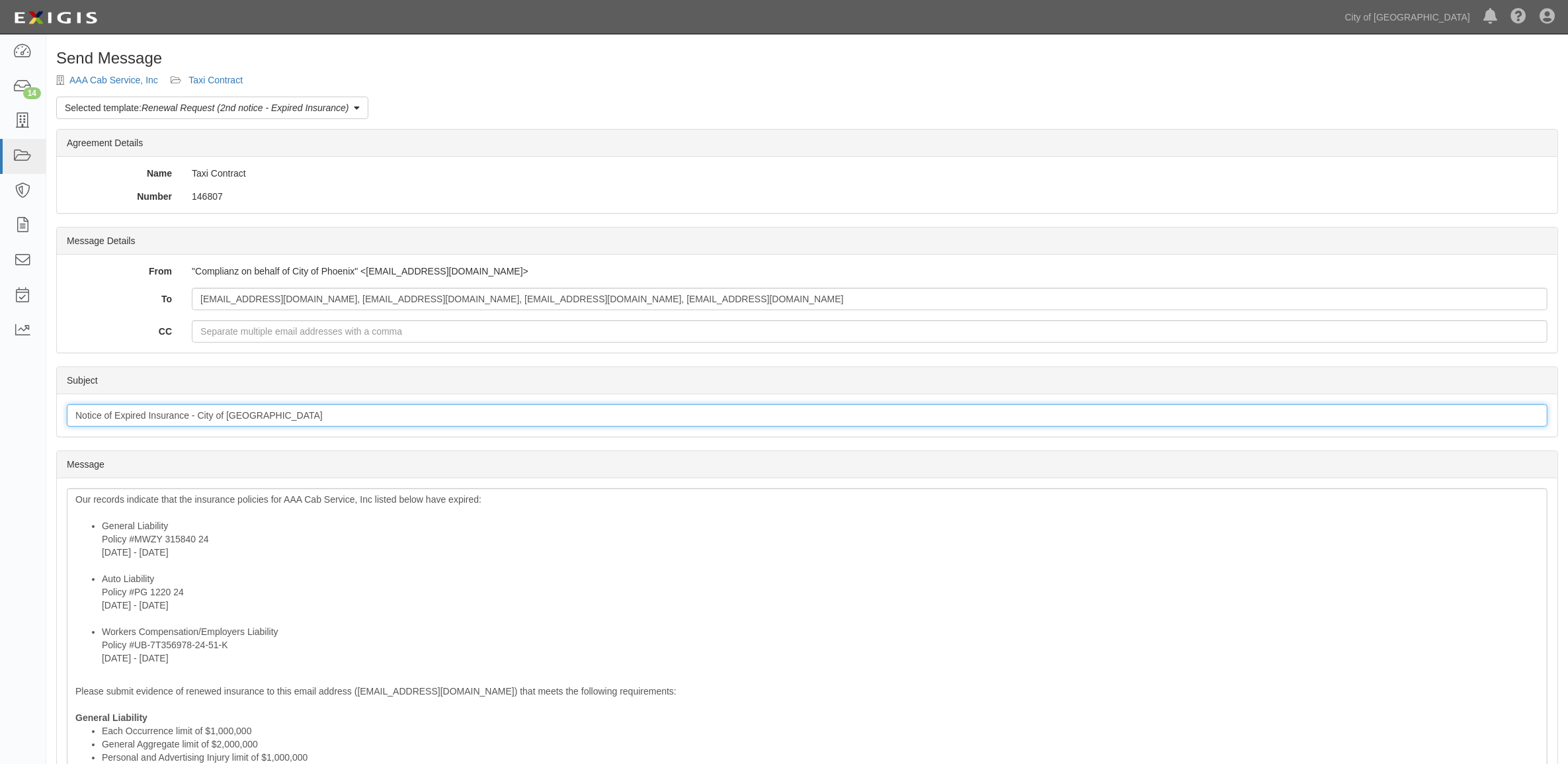
click at [240, 424] on input "Notice of Expired Insurance - City of Phoenix" at bounding box center [807, 415] width 1481 height 22
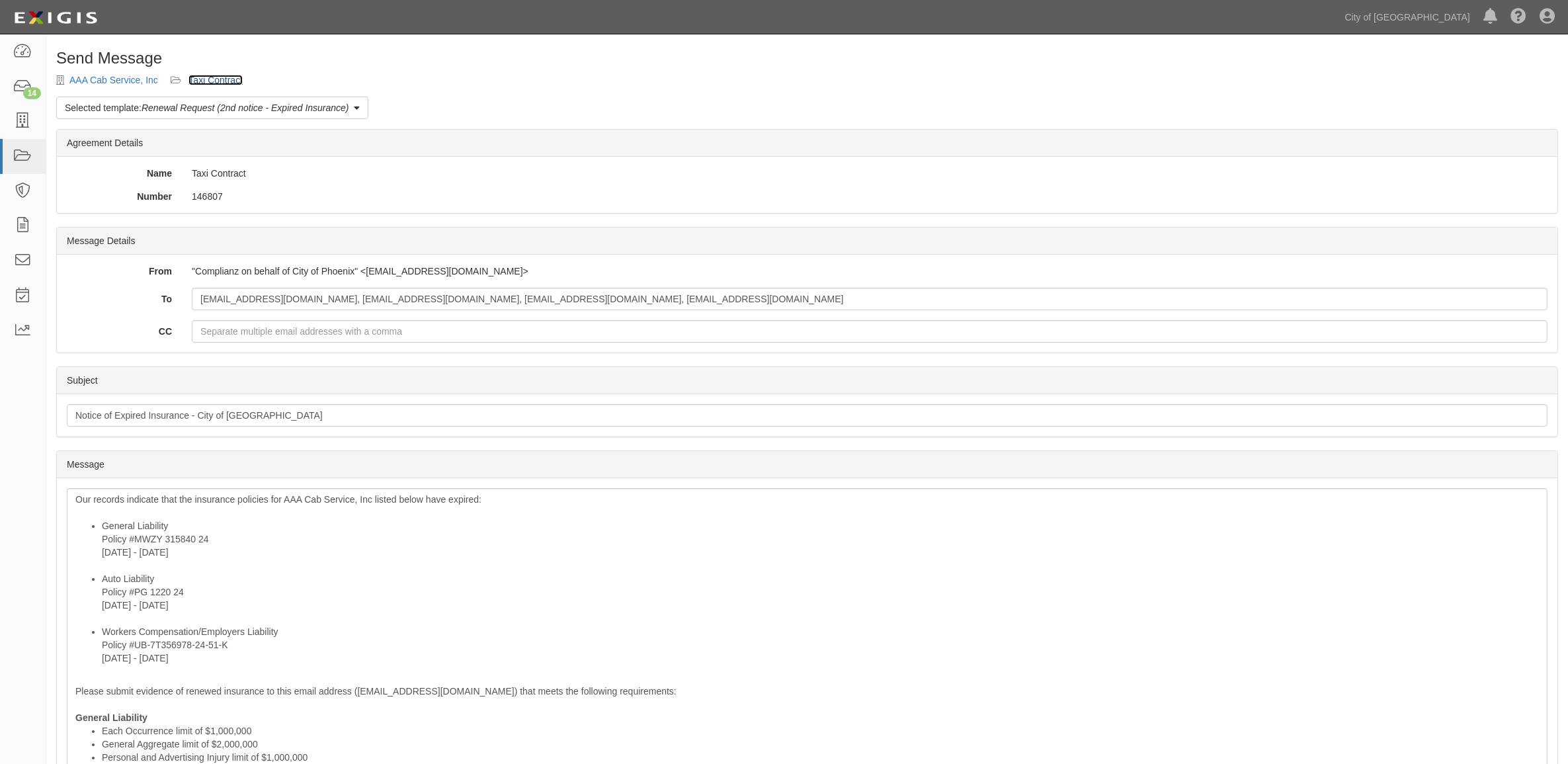
click at [207, 84] on link "Taxi Contract" at bounding box center [215, 80] width 54 height 10
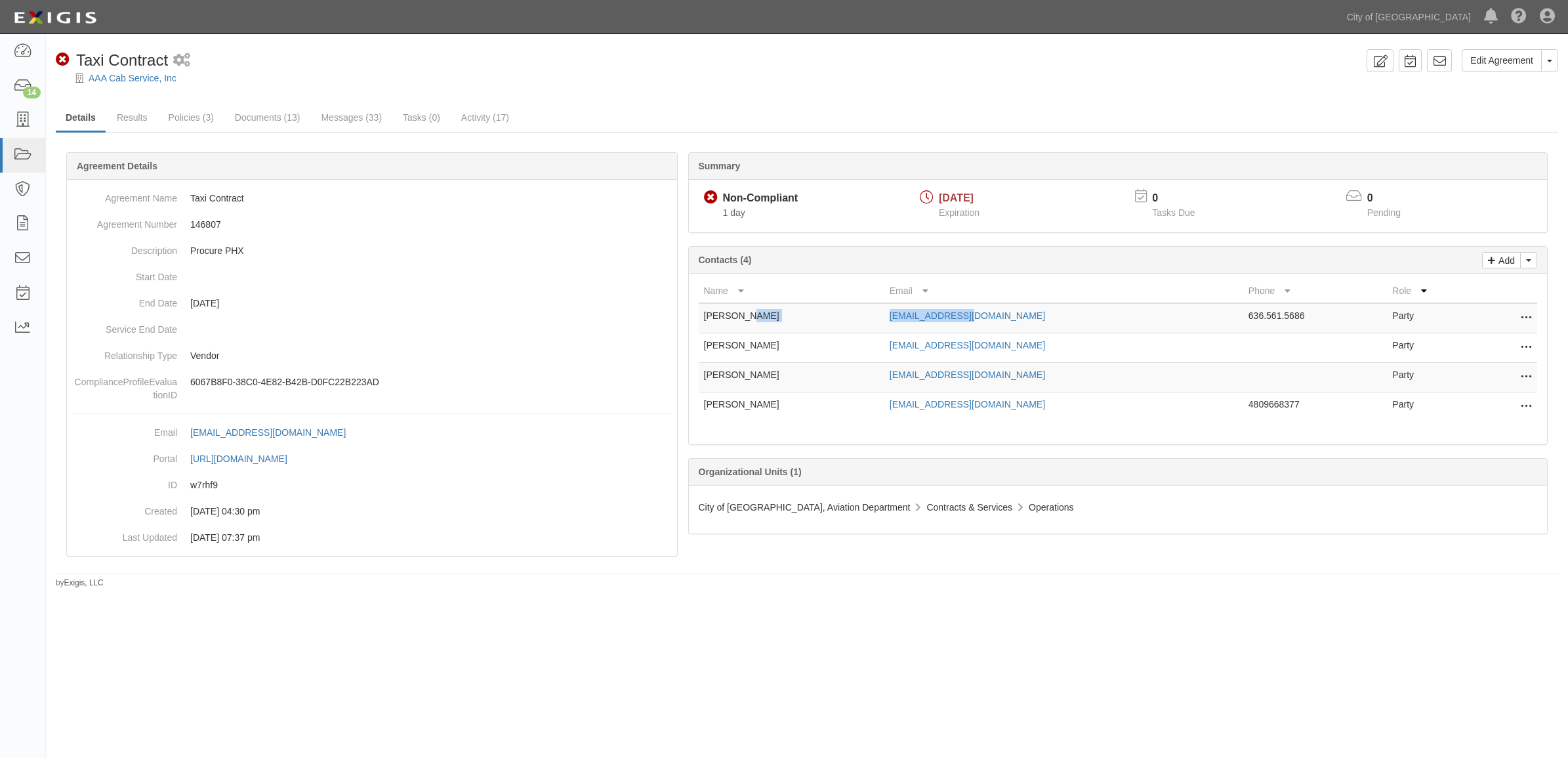
drag, startPoint x: 1022, startPoint y: 318, endPoint x: 851, endPoint y: 316, distance: 171.0
click at [851, 316] on tr "[PERSON_NAME] [EMAIL_ADDRESS][DOMAIN_NAME] 636.561.5686 Party Edit Remove from …" at bounding box center [1118, 318] width 839 height 30
copy tr "[EMAIL_ADDRESS][DOMAIN_NAME]"
drag, startPoint x: 1074, startPoint y: 354, endPoint x: 914, endPoint y: 355, distance: 160.0
click at [914, 355] on tr "[PERSON_NAME] [EMAIL_ADDRESS][DOMAIN_NAME] Party Edit Remove from agreement Del…" at bounding box center [1118, 348] width 839 height 29
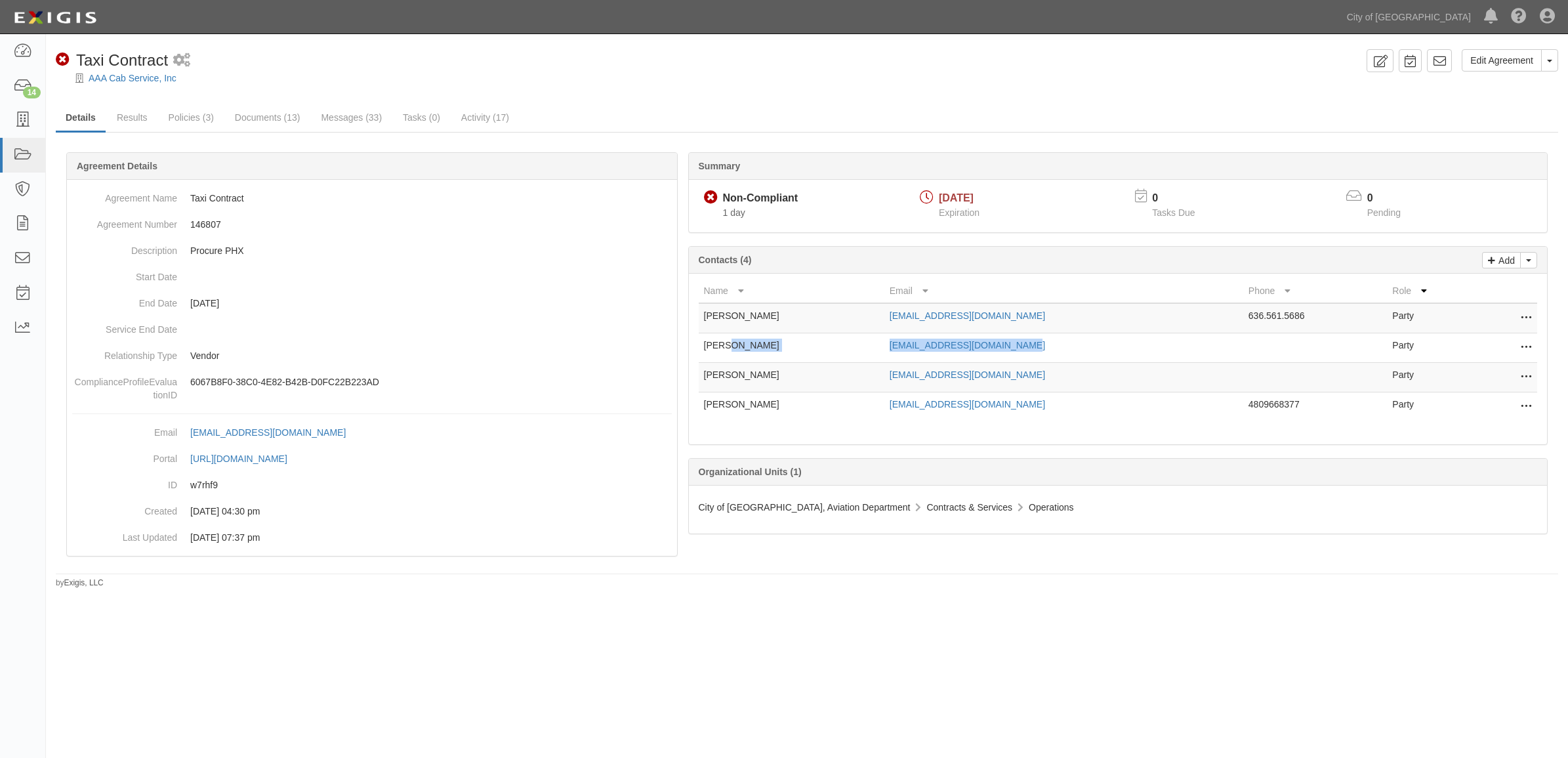
copy tr "[EMAIL_ADDRESS][DOMAIN_NAME]"
drag, startPoint x: 1077, startPoint y: 369, endPoint x: 909, endPoint y: 389, distance: 169.2
click at [909, 389] on tr "Joe Dibazar hdibazar@mtm-inc.net Party Edit Remove from agreement Delete" at bounding box center [1118, 378] width 839 height 29
copy tr "hdibazar@mtm-inc.net"
drag, startPoint x: 1063, startPoint y: 408, endPoint x: 900, endPoint y: 412, distance: 163.0
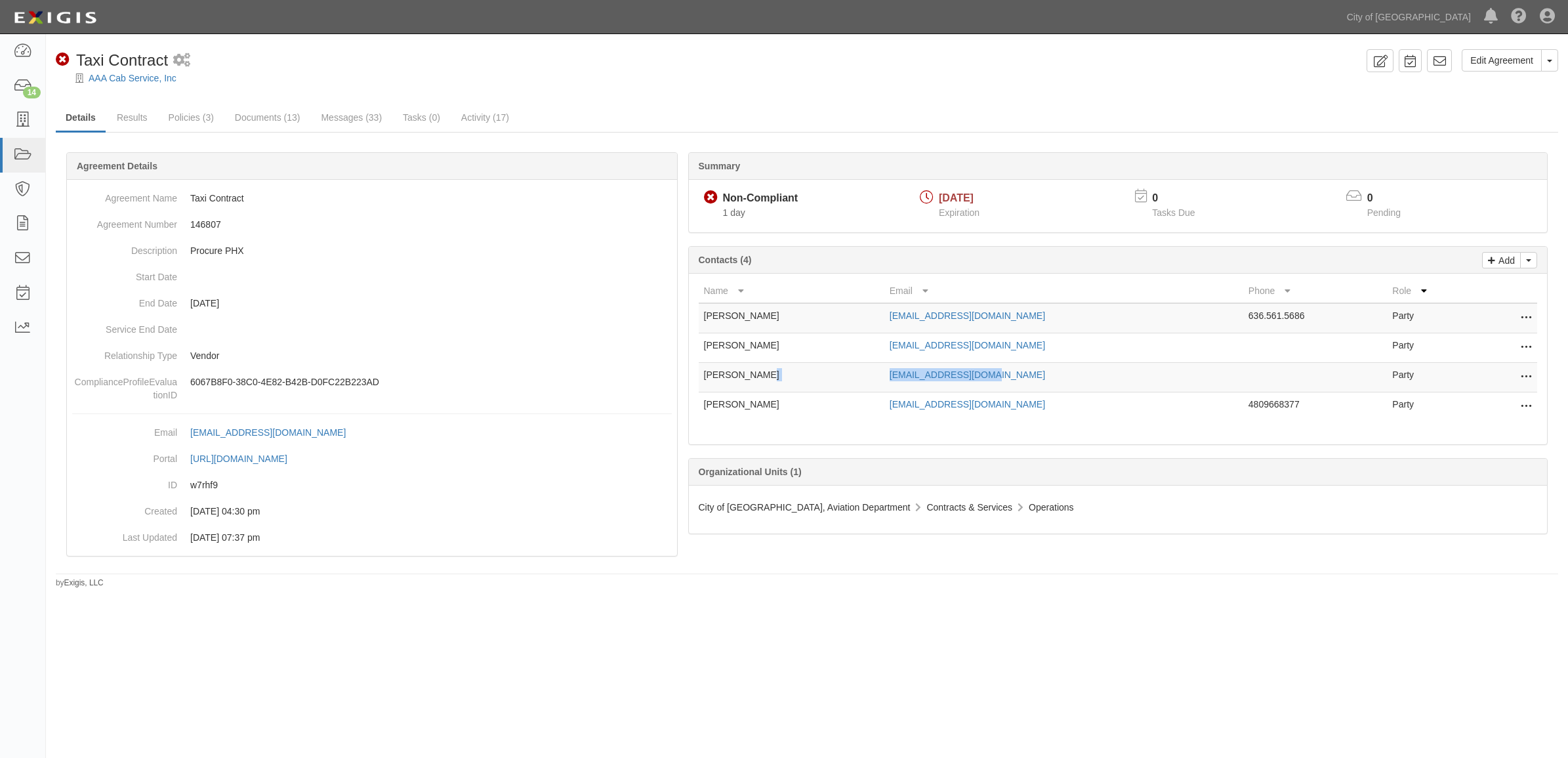
click at [900, 412] on tr "Mir Masood Shamsa mshamsa@aaayellowaz.com 4809668377 Party Edit Remove from agr…" at bounding box center [1118, 407] width 839 height 29
copy tr "mshamsa@aaayellowaz.com"
click at [507, 125] on link "Activity (17)" at bounding box center [485, 118] width 68 height 28
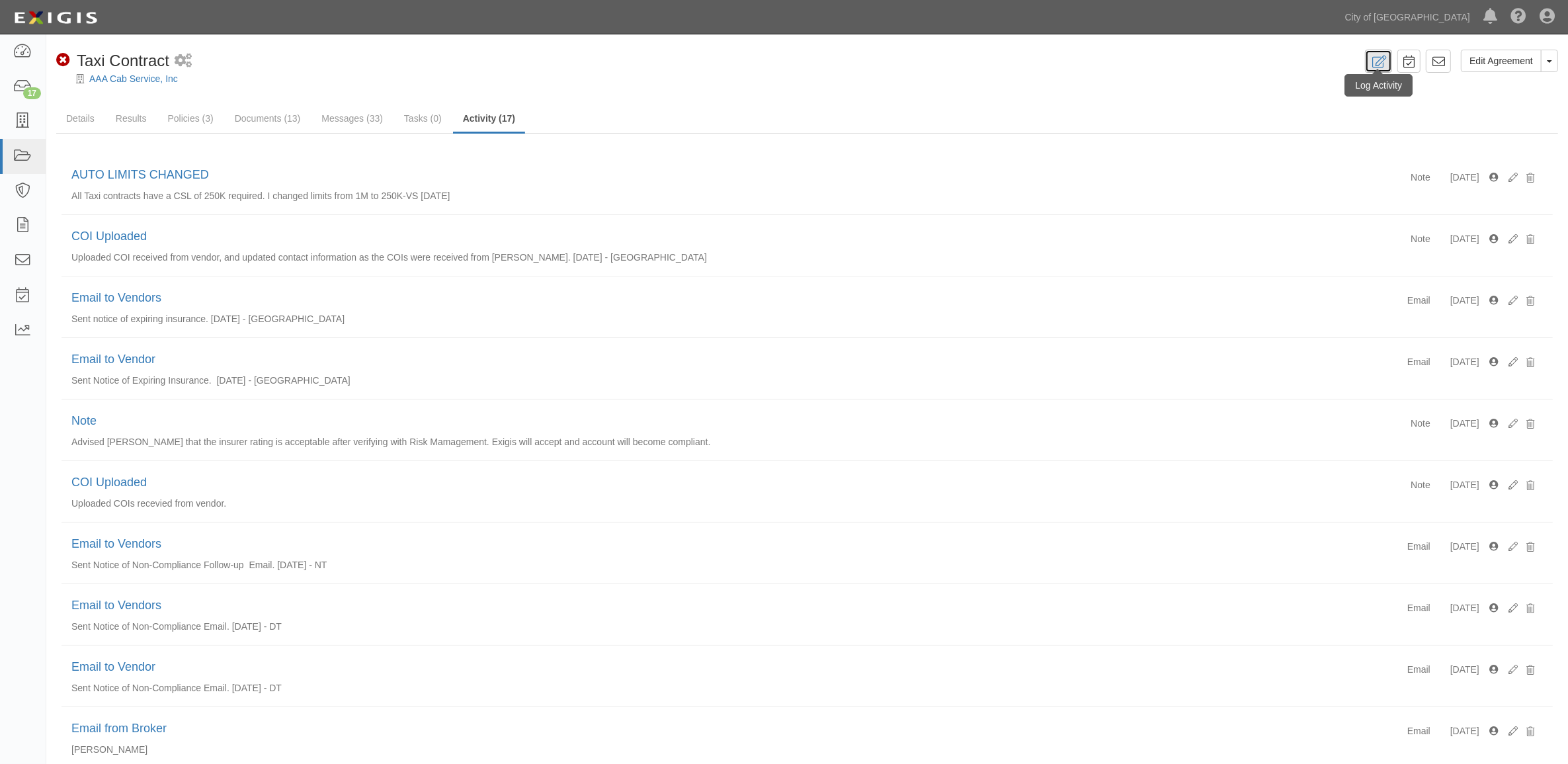
click at [1377, 61] on icon at bounding box center [1378, 61] width 16 height 13
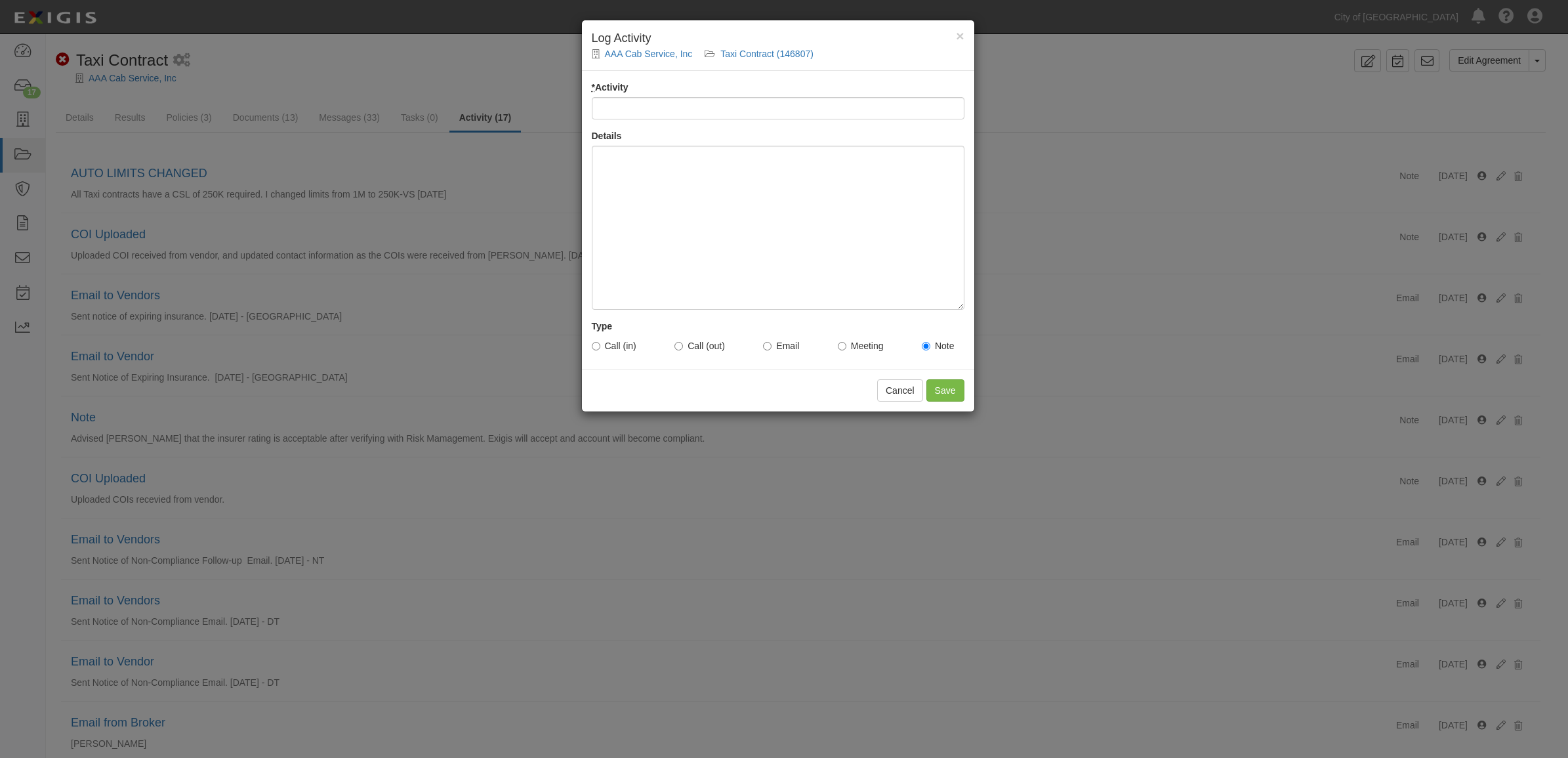
drag, startPoint x: 798, startPoint y: 107, endPoint x: 795, endPoint y: 113, distance: 6.7
click at [798, 107] on input "* Activity" at bounding box center [778, 108] width 372 height 22
type input "Email Sent to Vendor - tm"
click at [712, 184] on div at bounding box center [778, 227] width 372 height 164
click at [785, 350] on label "Email" at bounding box center [781, 346] width 36 height 13
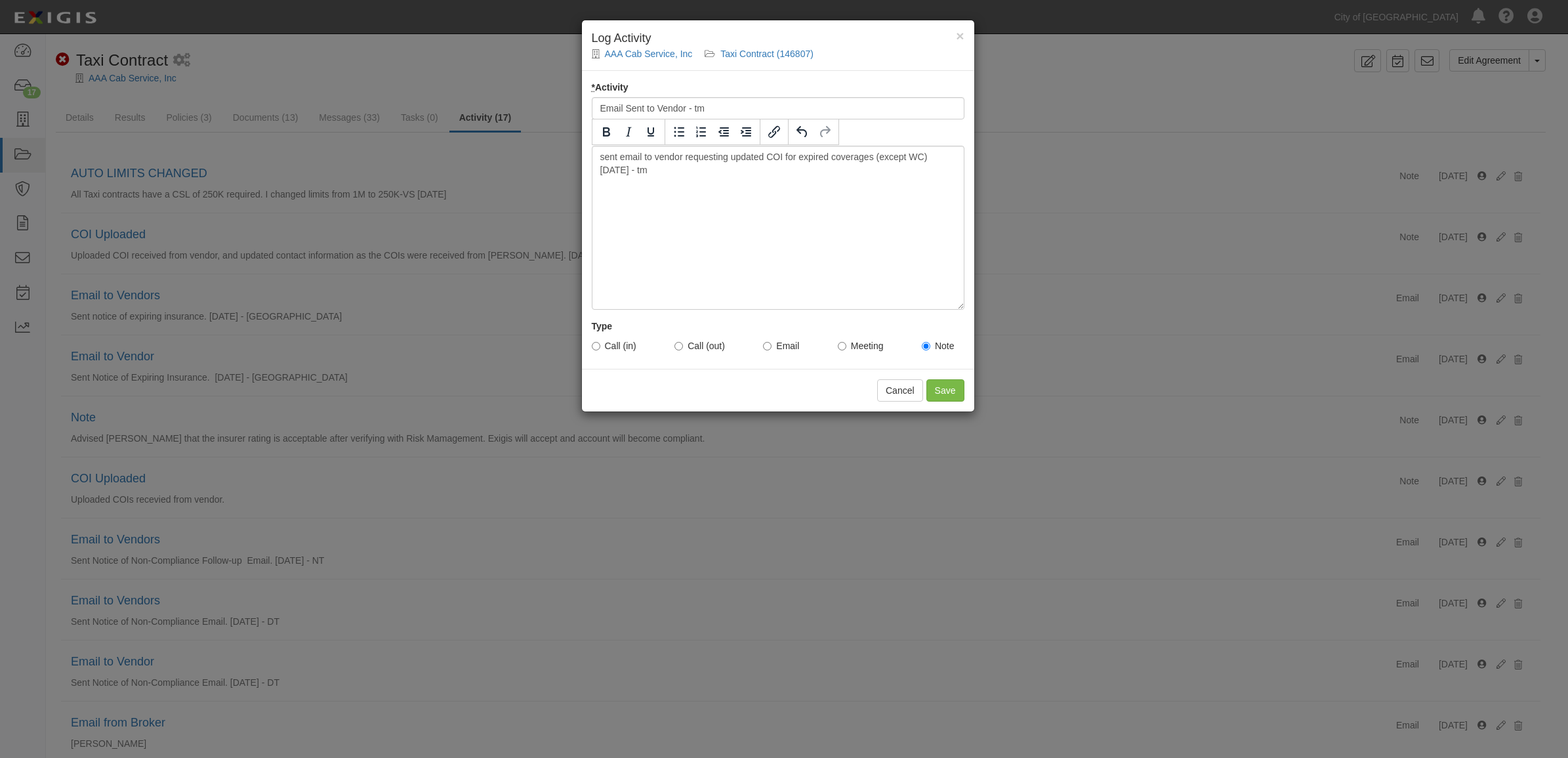
click at [771, 350] on input "Email" at bounding box center [767, 346] width 9 height 9
radio input "true"
click at [958, 391] on input "Save" at bounding box center [945, 390] width 38 height 22
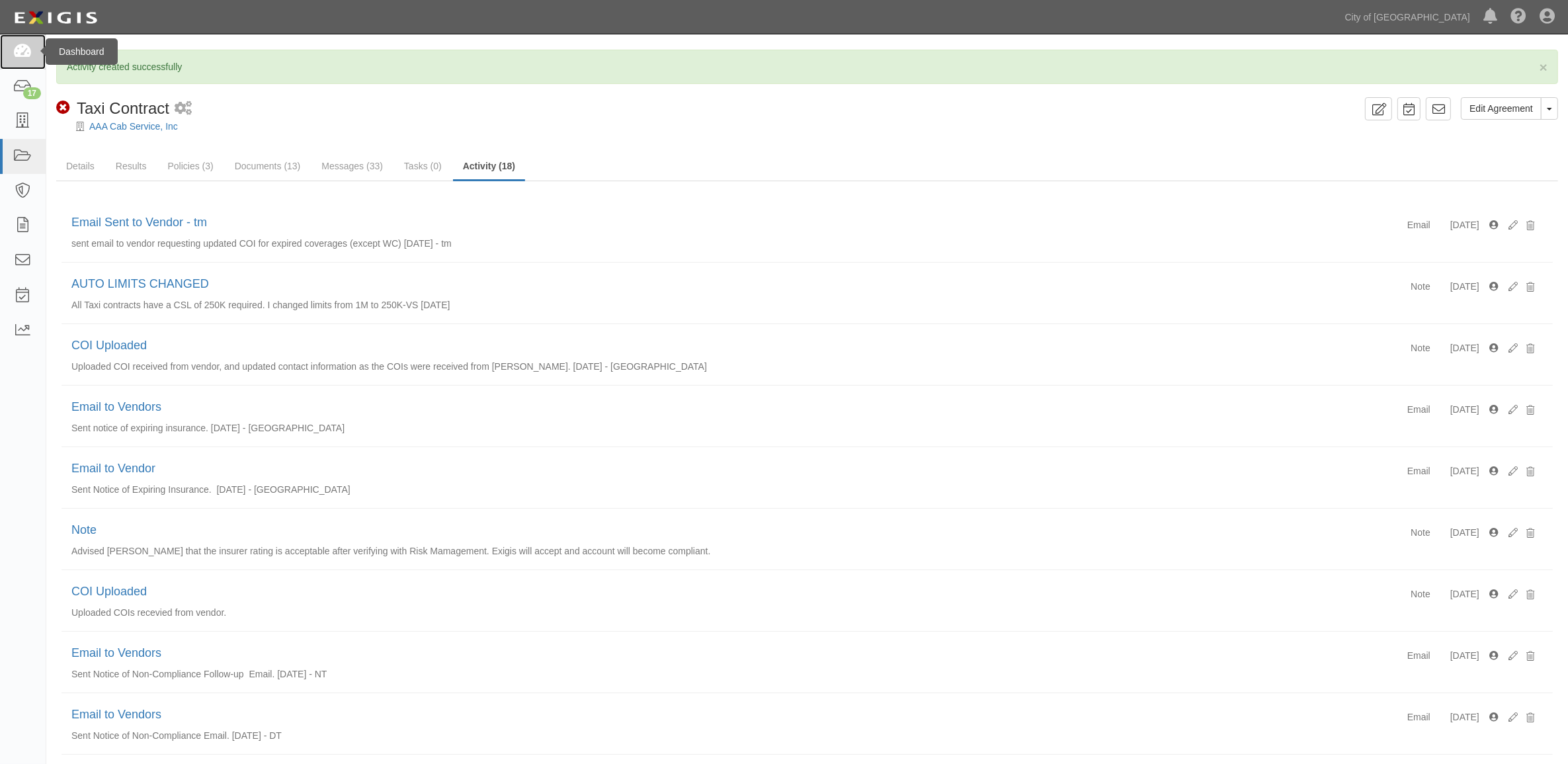
click at [32, 58] on link at bounding box center [23, 51] width 46 height 35
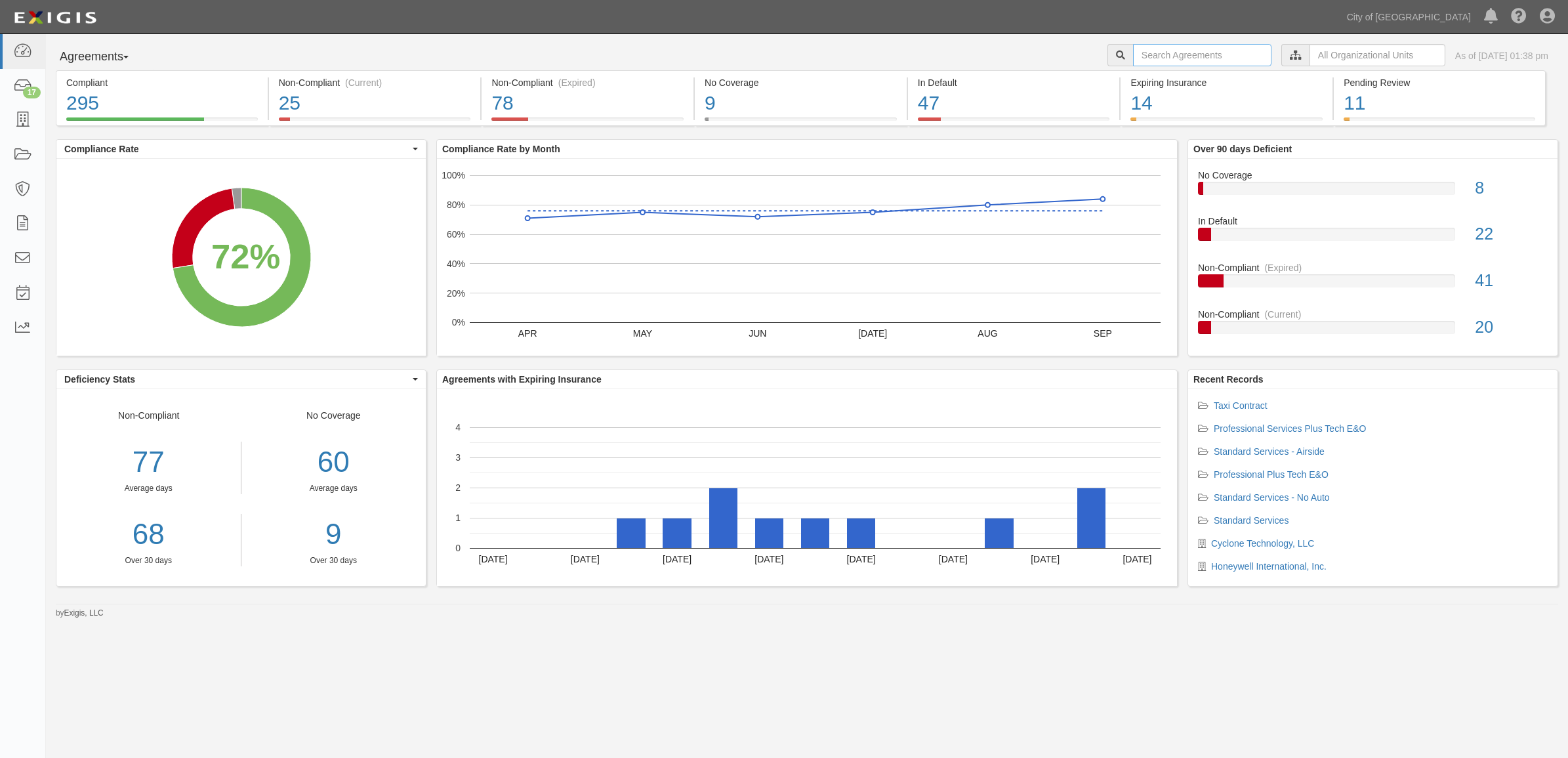
click at [1163, 57] on input "text" at bounding box center [1202, 55] width 138 height 22
type input "154775"
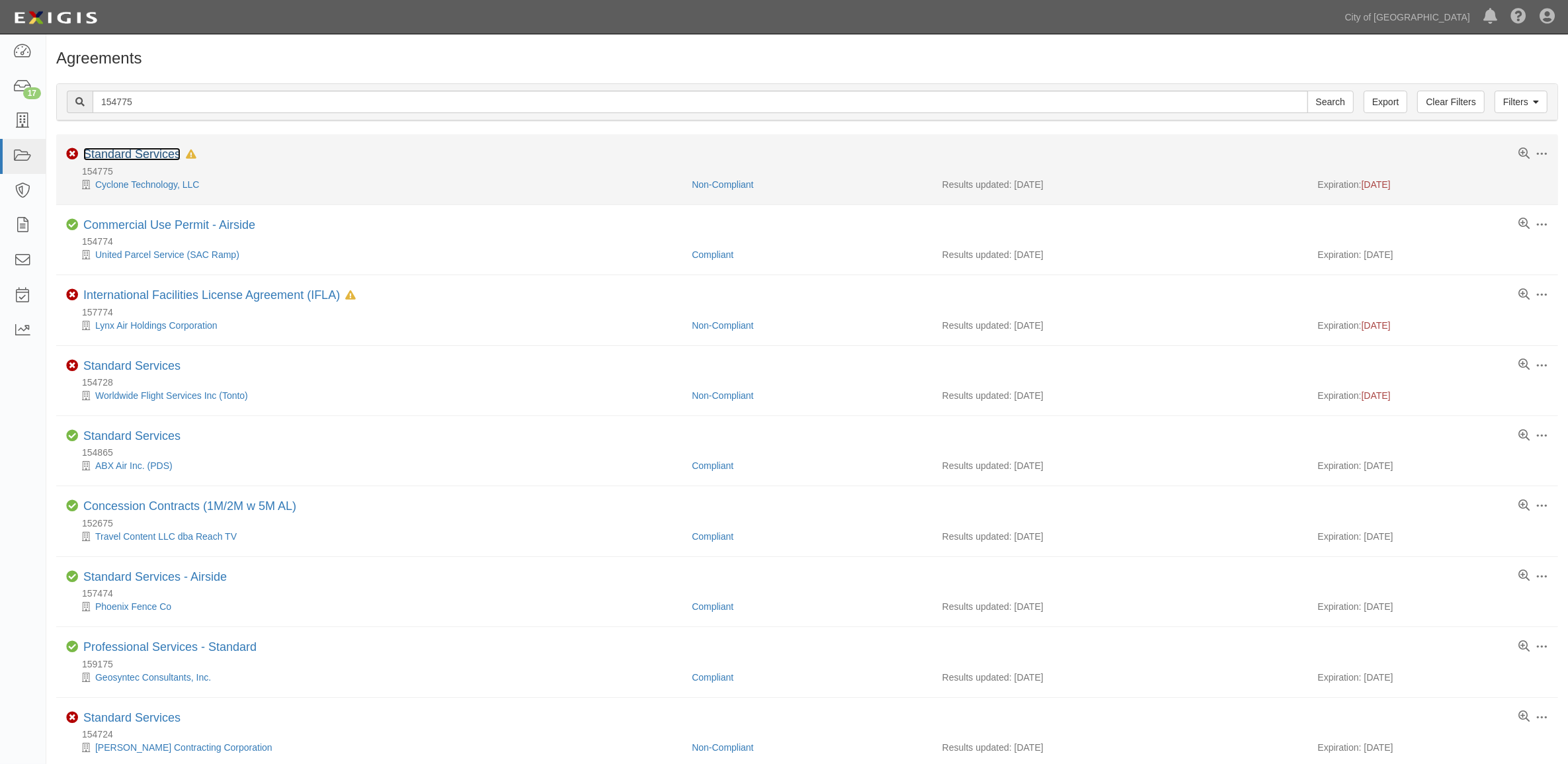
click at [167, 158] on link "Standard Services" at bounding box center [132, 154] width 97 height 13
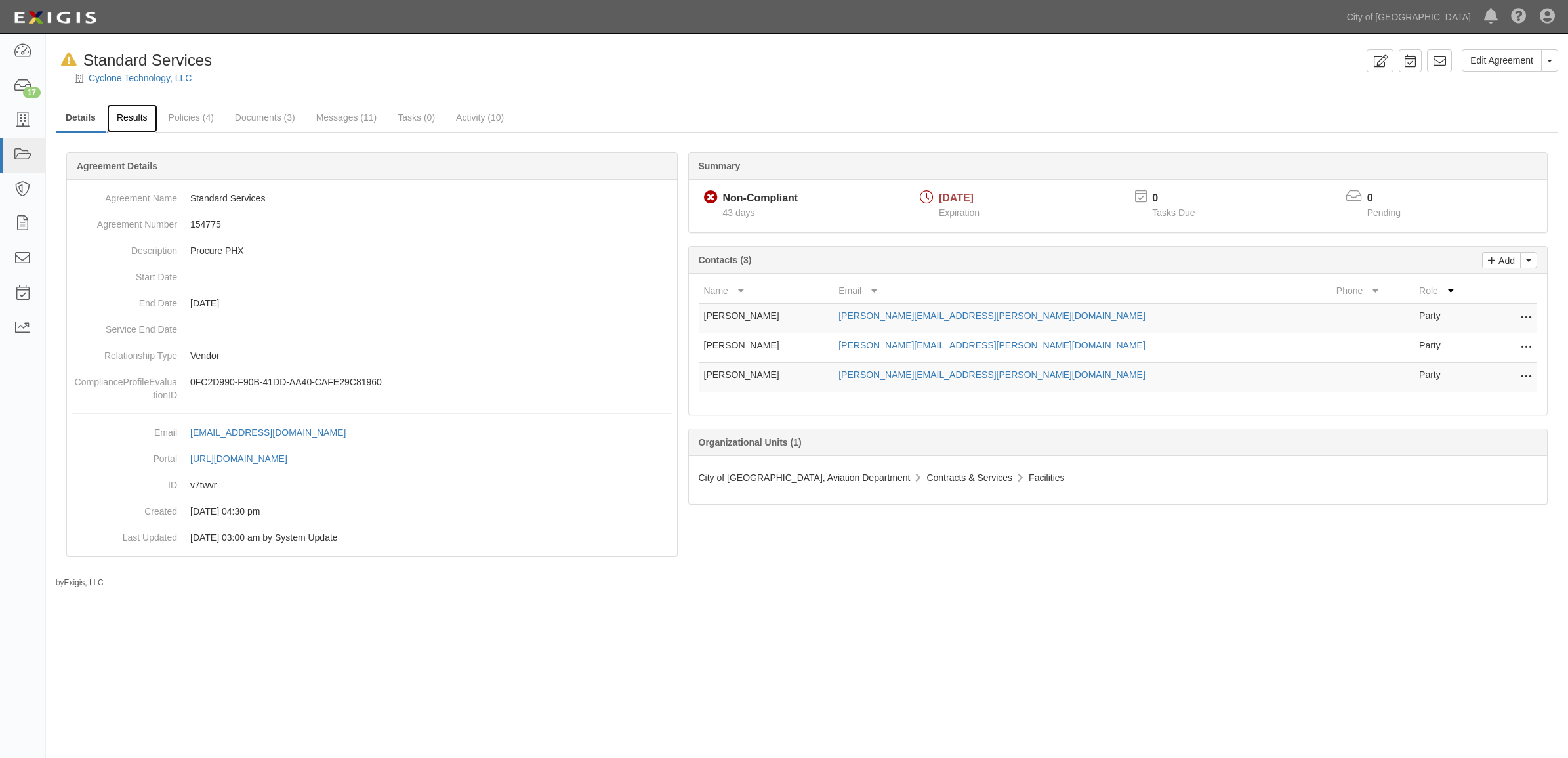
click at [139, 120] on link "Results" at bounding box center [132, 118] width 51 height 28
